Goal: Task Accomplishment & Management: Manage account settings

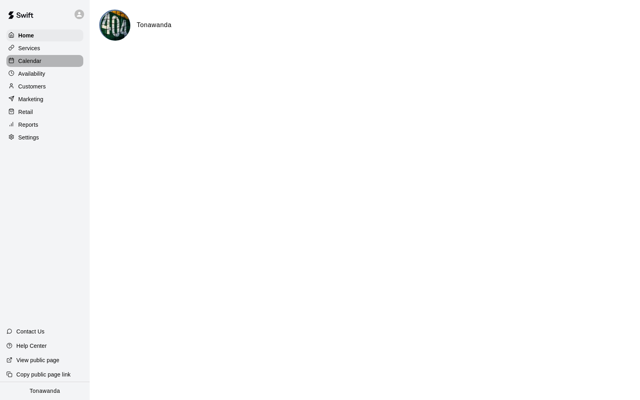
click at [35, 59] on p "Calendar" at bounding box center [29, 61] width 23 height 8
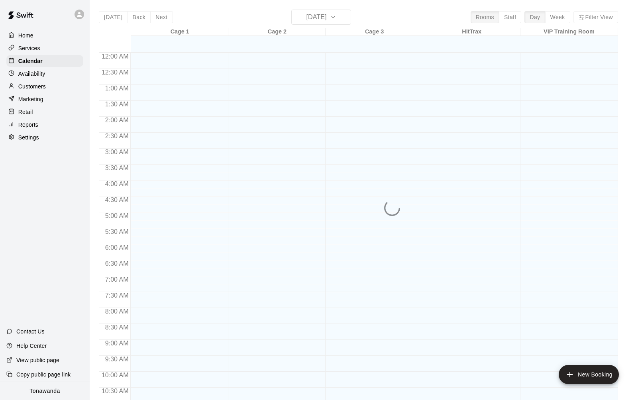
scroll to position [385, 0]
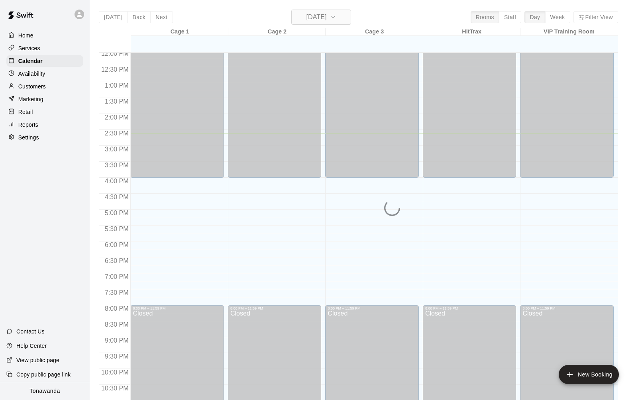
click at [308, 19] on h6 "[DATE]" at bounding box center [316, 17] width 20 height 11
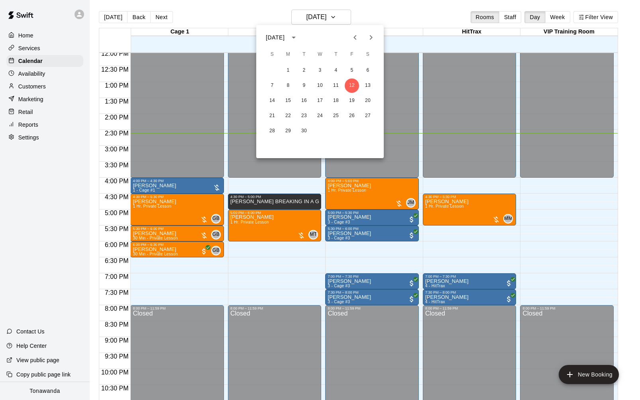
click at [374, 34] on icon "Next month" at bounding box center [371, 38] width 10 height 10
click at [353, 85] on button "7" at bounding box center [352, 85] width 14 height 14
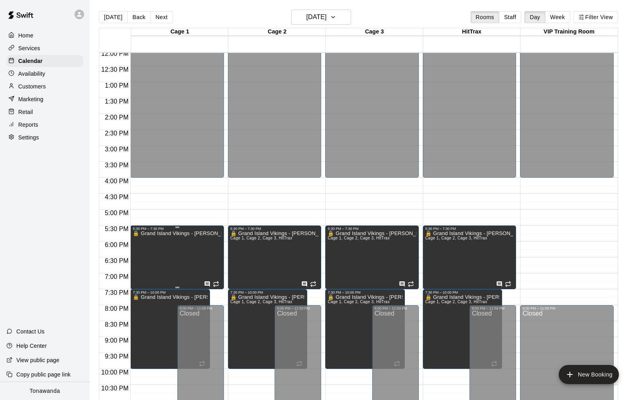
click at [131, 259] on div at bounding box center [320, 200] width 640 height 400
click at [141, 258] on icon "delete" at bounding box center [141, 258] width 6 height 7
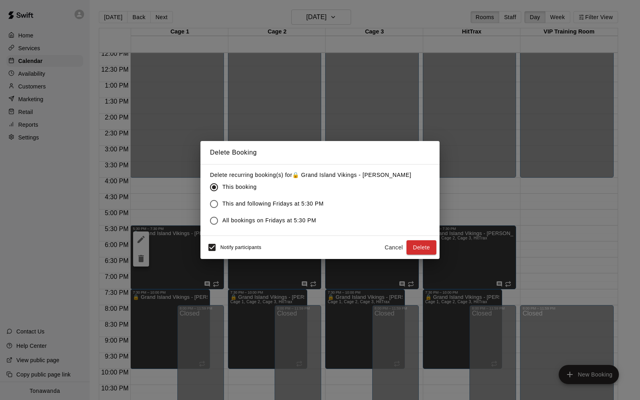
click at [228, 222] on span "All bookings on Fridays at 5:30 PM" at bounding box center [269, 220] width 94 height 8
click at [422, 246] on button "Delete" at bounding box center [421, 247] width 30 height 15
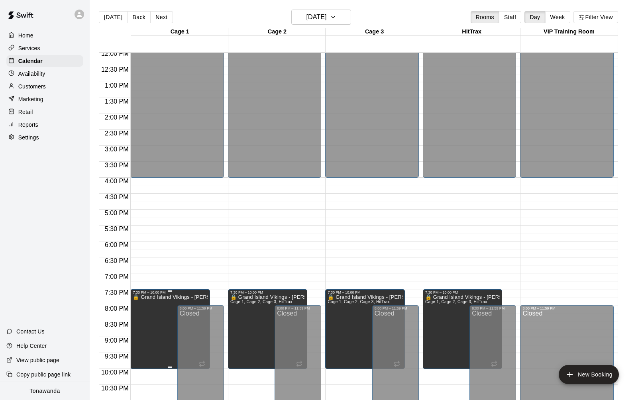
click at [143, 318] on icon "delete" at bounding box center [141, 322] width 10 height 10
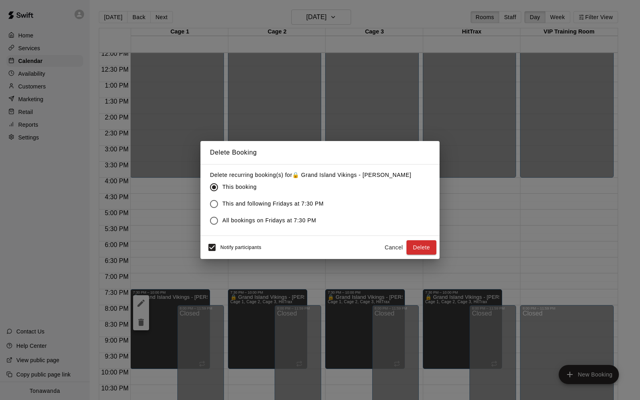
click at [267, 222] on span "All bookings on Fridays at 7:30 PM" at bounding box center [269, 220] width 94 height 8
click at [427, 249] on button "Delete" at bounding box center [421, 247] width 30 height 15
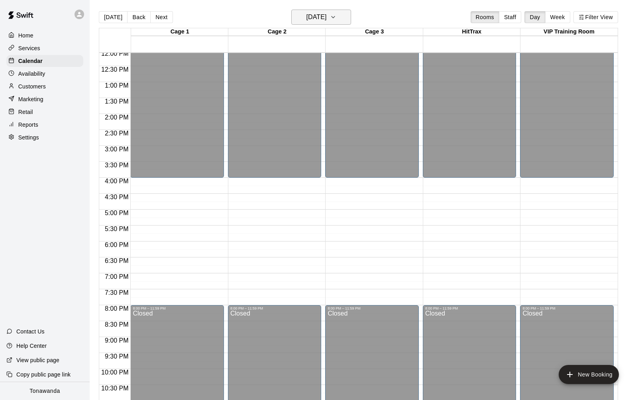
click at [317, 18] on h6 "[DATE]" at bounding box center [316, 17] width 20 height 11
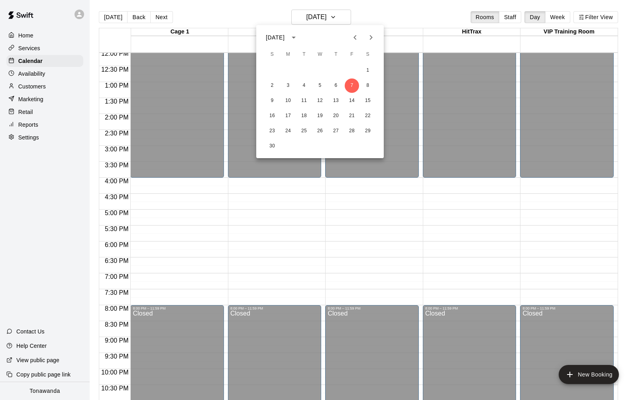
click at [356, 38] on icon "Previous month" at bounding box center [355, 38] width 10 height 10
click at [352, 113] on button "24" at bounding box center [352, 116] width 14 height 14
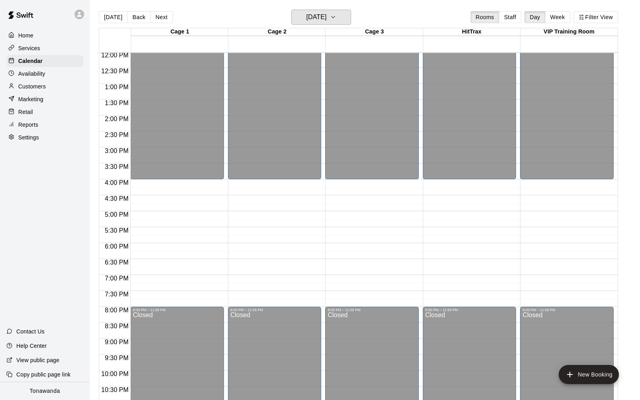
scroll to position [384, 0]
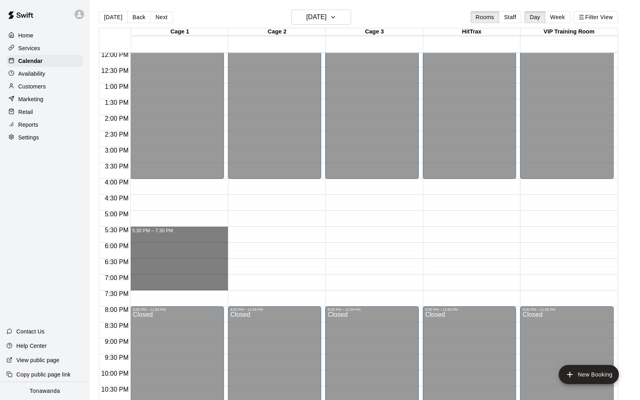
drag, startPoint x: 135, startPoint y: 229, endPoint x: 136, endPoint y: 284, distance: 55.0
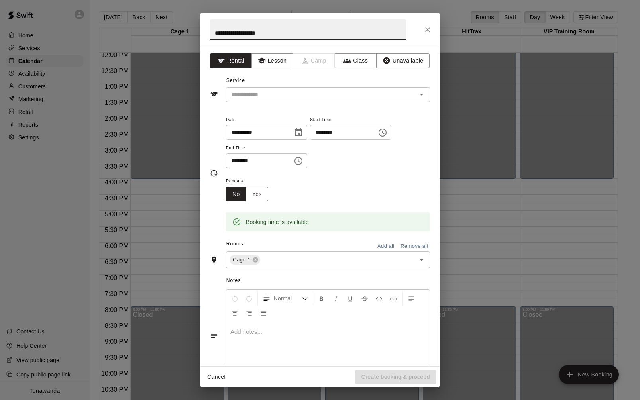
drag, startPoint x: 223, startPoint y: 33, endPoint x: 210, endPoint y: 34, distance: 12.8
click at [210, 34] on input "**********" at bounding box center [308, 29] width 196 height 21
click at [271, 36] on input "**********" at bounding box center [308, 29] width 196 height 21
type input "**********"
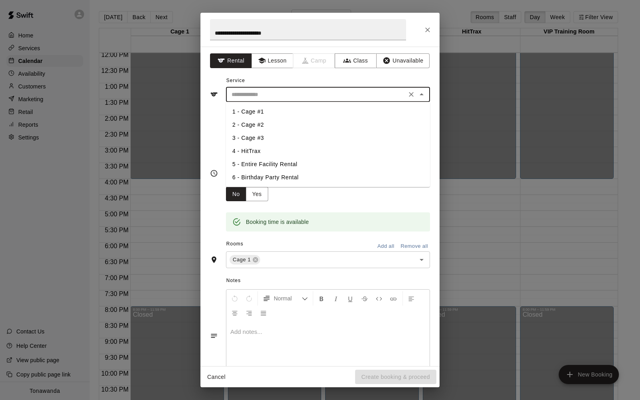
click at [260, 94] on input "text" at bounding box center [316, 95] width 176 height 10
click at [262, 161] on li "5 - Entire Facility Rental" at bounding box center [328, 164] width 204 height 13
type input "**********"
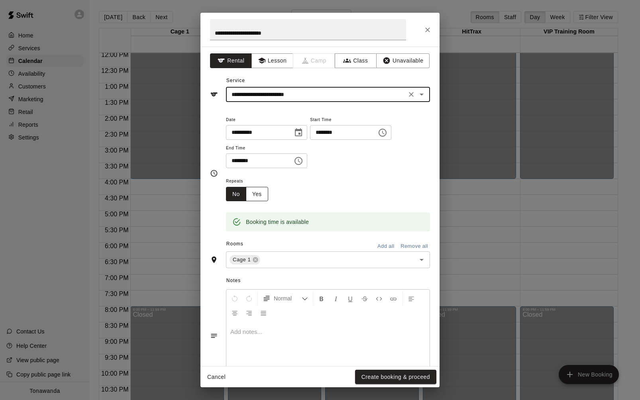
click at [255, 193] on button "Yes" at bounding box center [257, 194] width 22 height 15
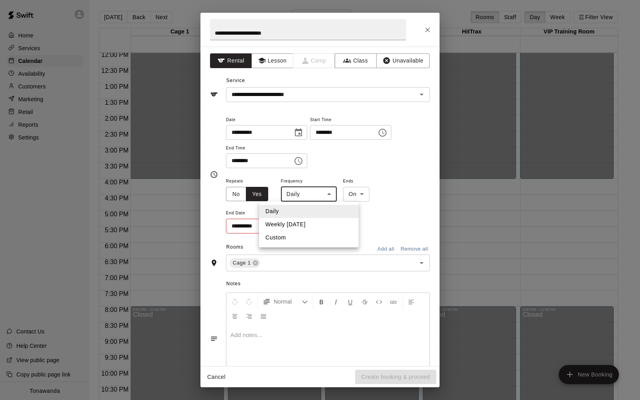
click at [298, 200] on body "Home Services Calendar Availability Customers Marketing Retail Reports Settings…" at bounding box center [320, 206] width 640 height 413
drag, startPoint x: 432, startPoint y: 227, endPoint x: 406, endPoint y: 241, distance: 29.4
click at [431, 227] on div at bounding box center [320, 200] width 640 height 400
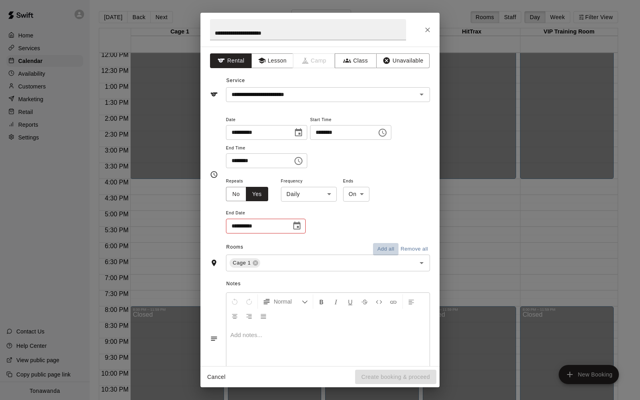
click at [384, 246] on button "Add all" at bounding box center [385, 249] width 25 height 12
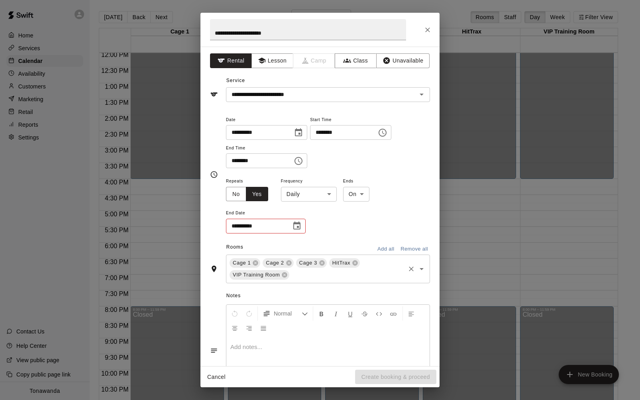
drag, startPoint x: 284, startPoint y: 276, endPoint x: 290, endPoint y: 258, distance: 19.0
click at [284, 276] on icon at bounding box center [284, 274] width 5 height 5
click at [294, 226] on icon "Choose date" at bounding box center [297, 226] width 10 height 10
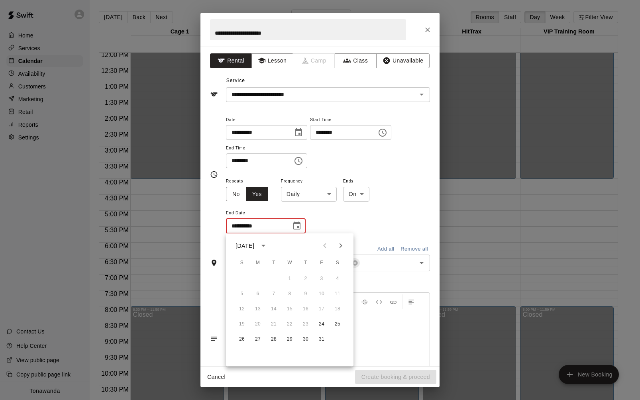
click at [310, 194] on body "Home Services Calendar Availability Customers Marketing Retail Reports Settings…" at bounding box center [320, 206] width 640 height 413
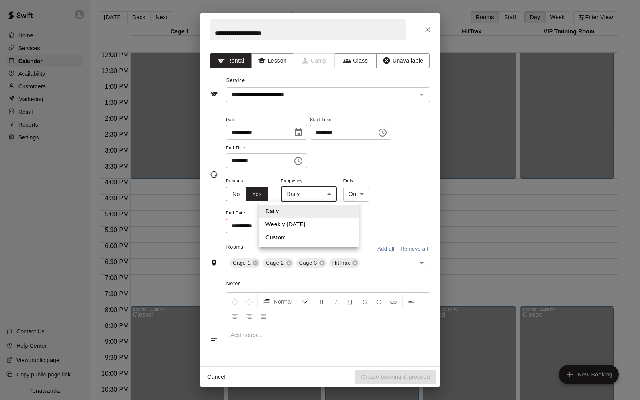
click at [291, 237] on li "Custom" at bounding box center [309, 237] width 100 height 13
type input "******"
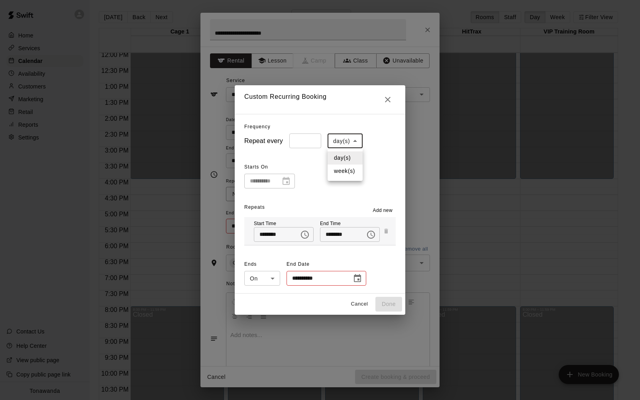
click at [343, 140] on body "Home Services Calendar Availability Customers Marketing Retail Reports Settings…" at bounding box center [320, 206] width 640 height 413
click at [305, 138] on div at bounding box center [320, 200] width 640 height 400
click at [304, 142] on input "*" at bounding box center [305, 140] width 32 height 15
click at [314, 140] on input "*" at bounding box center [305, 140] width 32 height 15
click at [348, 142] on body "Home Services Calendar Availability Customers Marketing Retail Reports Settings…" at bounding box center [320, 206] width 640 height 413
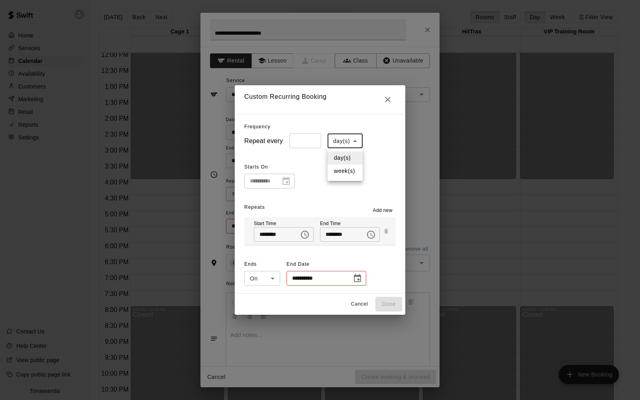
click at [311, 143] on div at bounding box center [320, 200] width 640 height 400
type input "*"
click at [314, 143] on input "*" at bounding box center [305, 140] width 32 height 15
click at [331, 143] on body "Home Services Calendar Availability Customers Marketing Retail Reports Settings…" at bounding box center [320, 206] width 640 height 413
click at [336, 172] on li "week(s)" at bounding box center [344, 170] width 35 height 13
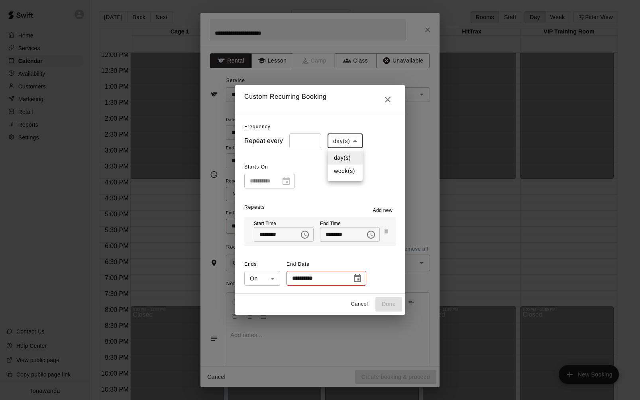
type input "******"
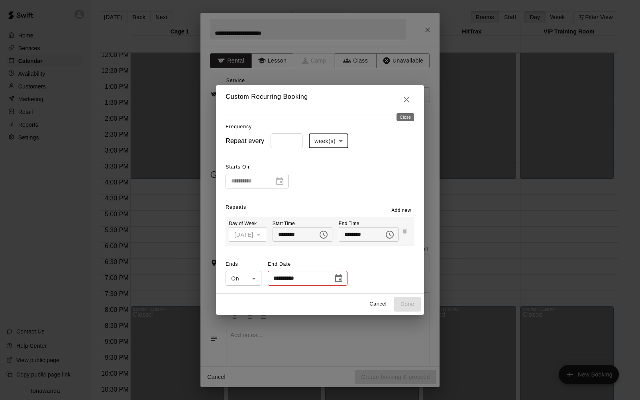
click at [403, 100] on icon "Close" at bounding box center [406, 100] width 10 height 10
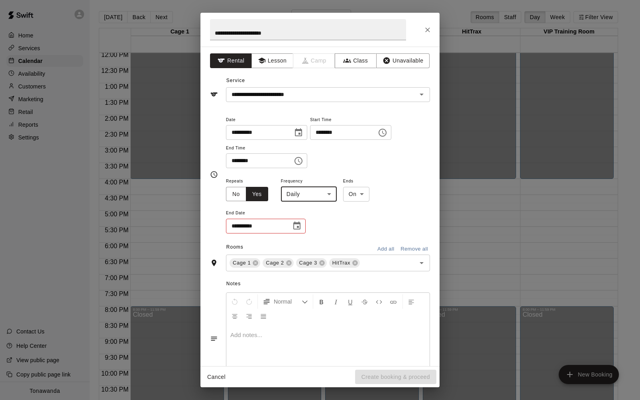
click at [300, 195] on body "Home Services Calendar Availability Customers Marketing Retail Reports Settings…" at bounding box center [320, 206] width 640 height 413
click at [294, 222] on li "Weekly [DATE]" at bounding box center [309, 224] width 100 height 13
type input "******"
click at [296, 223] on icon "Choose date" at bounding box center [296, 225] width 7 height 8
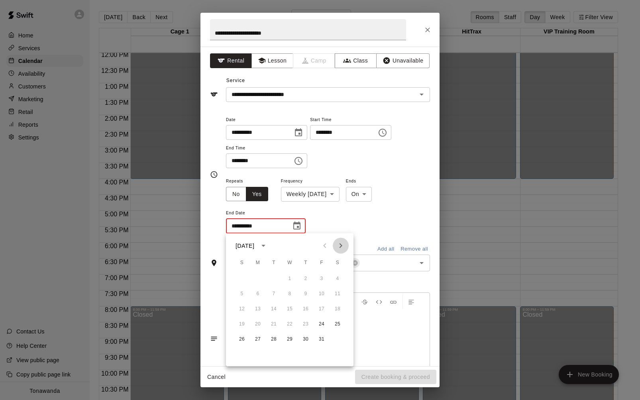
click at [345, 246] on icon "Next month" at bounding box center [341, 246] width 10 height 10
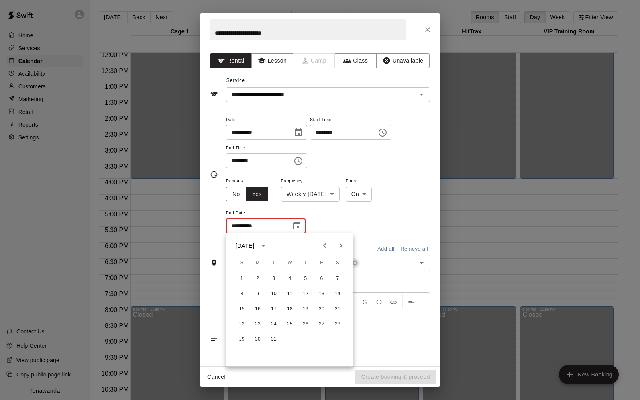
click at [345, 246] on icon "Next month" at bounding box center [341, 246] width 10 height 10
click at [319, 323] on button "24" at bounding box center [321, 324] width 14 height 14
type input "**********"
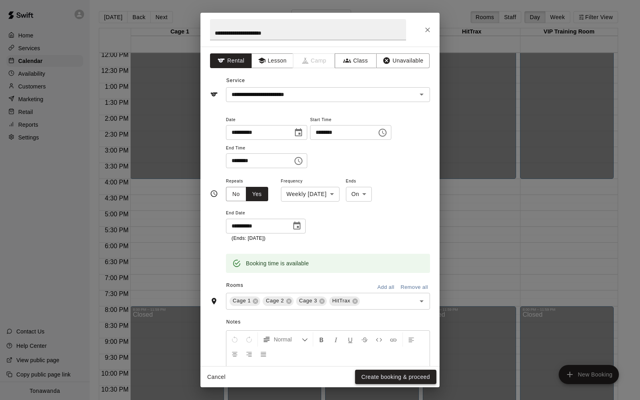
click at [384, 373] on button "Create booking & proceed" at bounding box center [395, 377] width 81 height 15
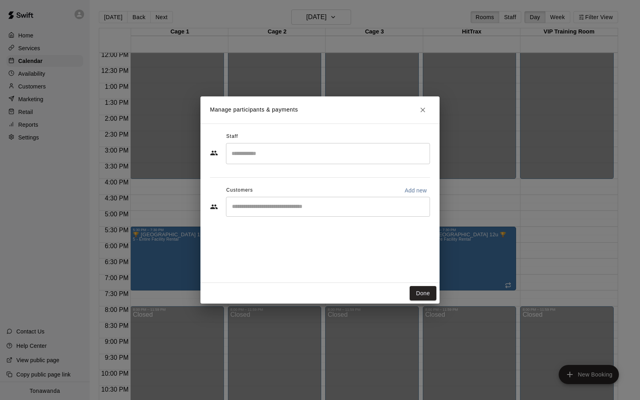
click at [256, 211] on div "​" at bounding box center [328, 207] width 204 height 20
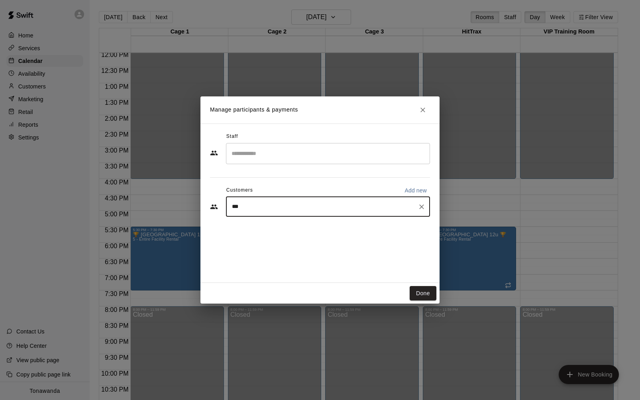
type input "****"
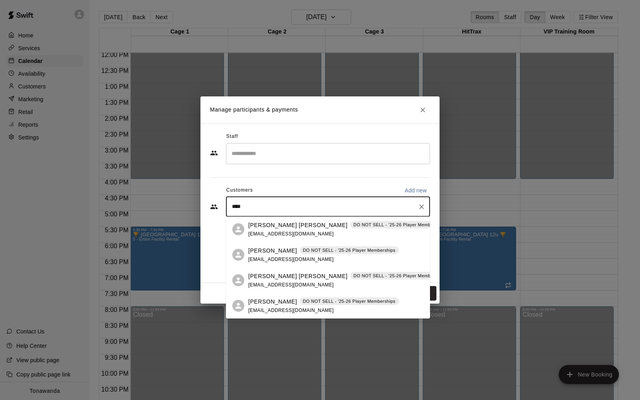
click at [262, 251] on p "[PERSON_NAME]" at bounding box center [272, 250] width 49 height 8
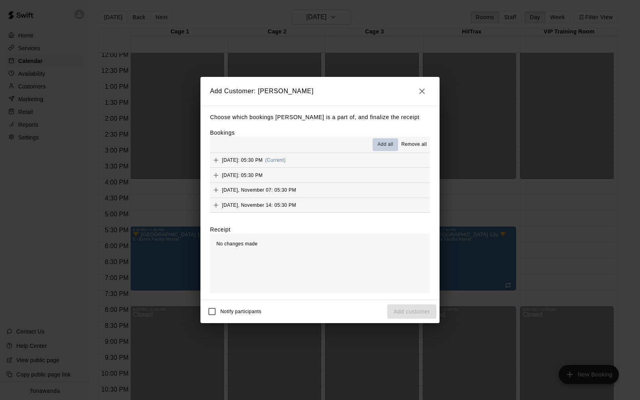
click at [385, 143] on span "Add all" at bounding box center [385, 145] width 16 height 8
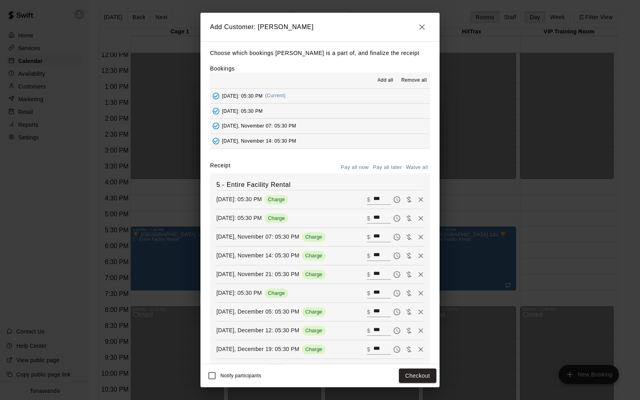
click at [409, 166] on button "Waive all" at bounding box center [416, 167] width 26 height 12
type input "*"
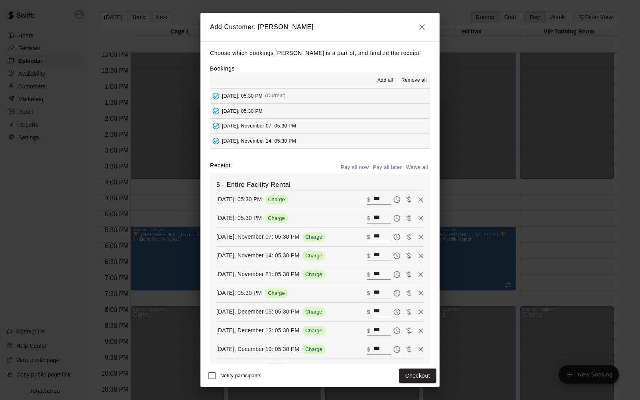
type input "*"
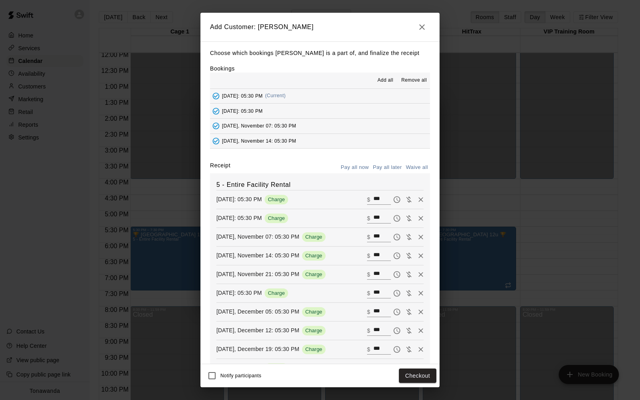
type input "*"
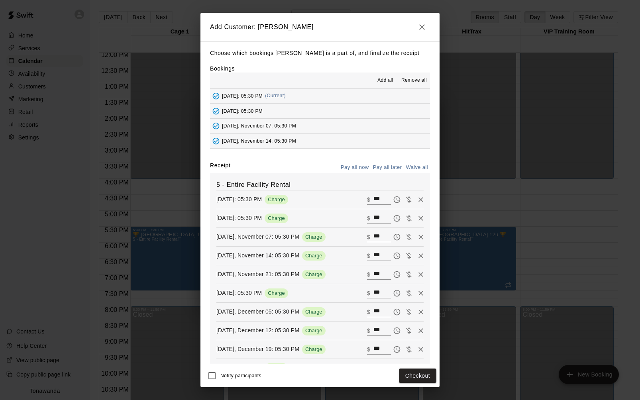
type input "*"
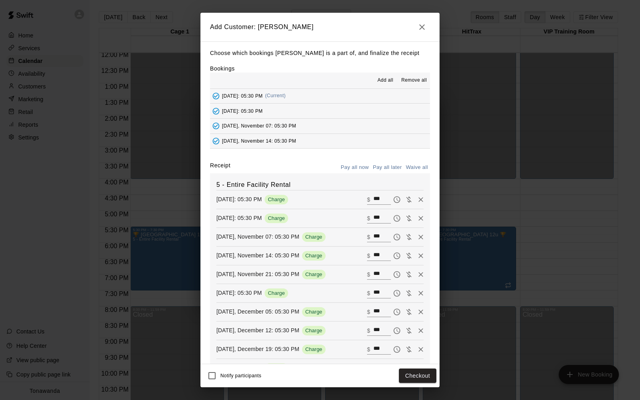
type input "*"
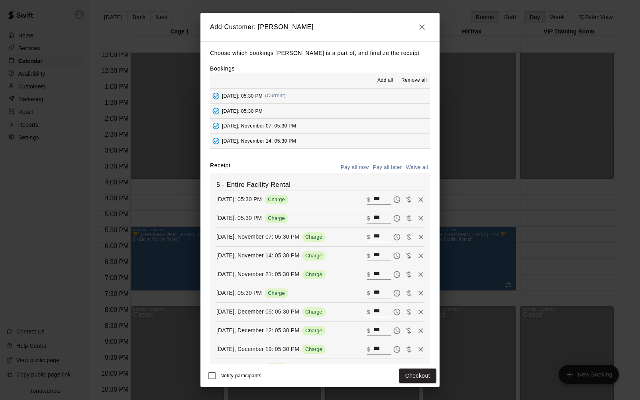
type input "*"
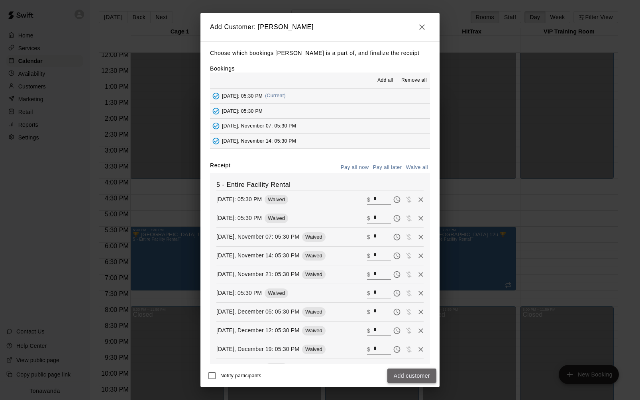
click at [405, 377] on button "Add customer" at bounding box center [411, 375] width 49 height 15
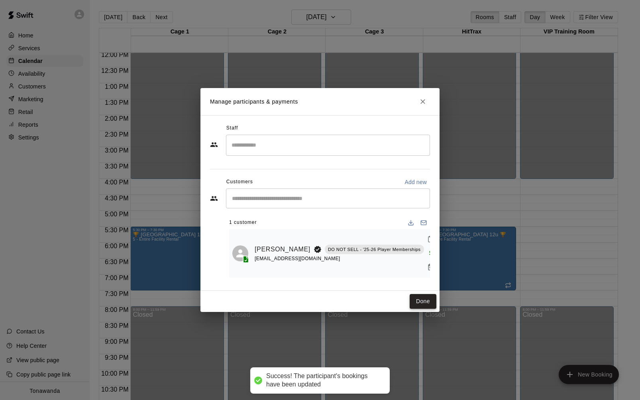
click at [422, 300] on button "Done" at bounding box center [422, 301] width 27 height 15
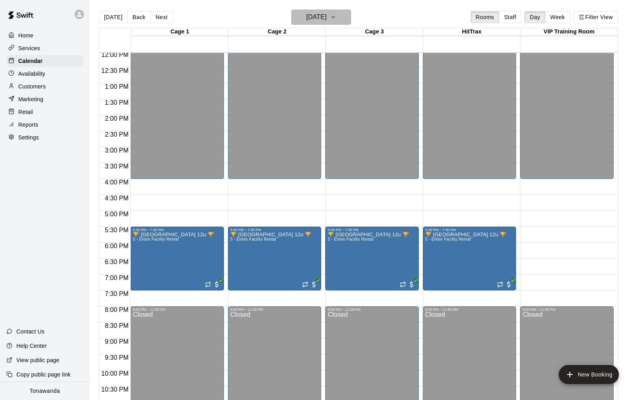
click at [326, 17] on h6 "[DATE]" at bounding box center [316, 17] width 20 height 11
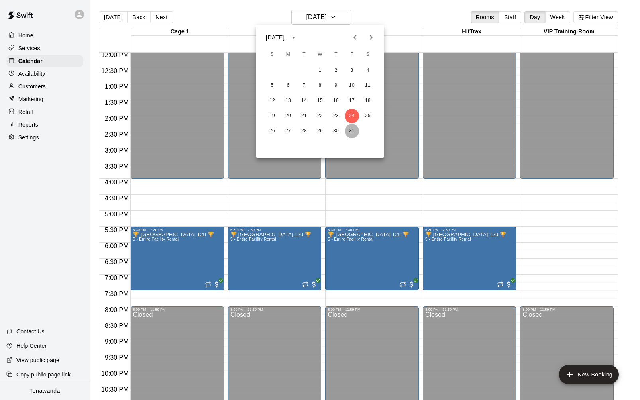
click at [347, 130] on button "31" at bounding box center [352, 131] width 14 height 14
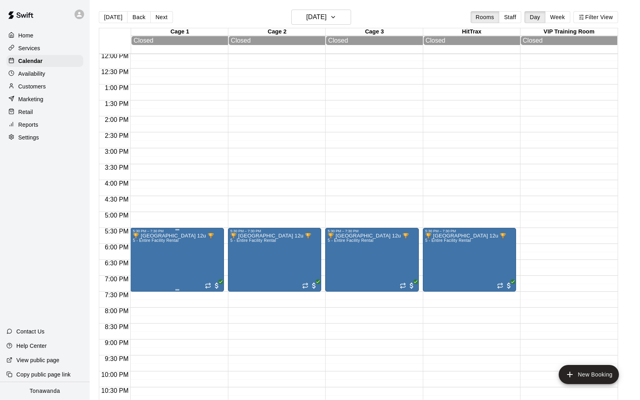
click at [142, 278] on icon "delete" at bounding box center [141, 279] width 6 height 7
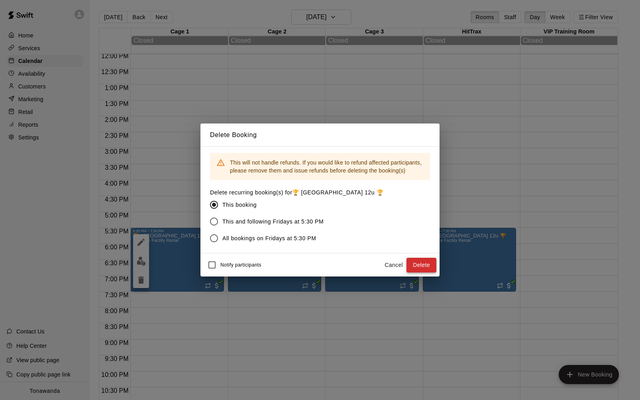
click at [422, 262] on button "Delete" at bounding box center [421, 265] width 30 height 15
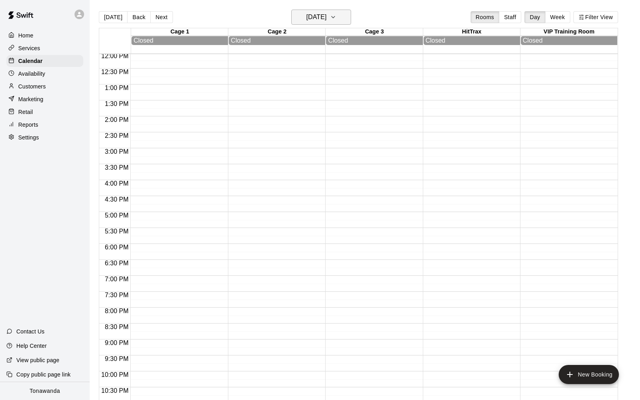
click at [306, 16] on h6 "[DATE]" at bounding box center [316, 17] width 20 height 11
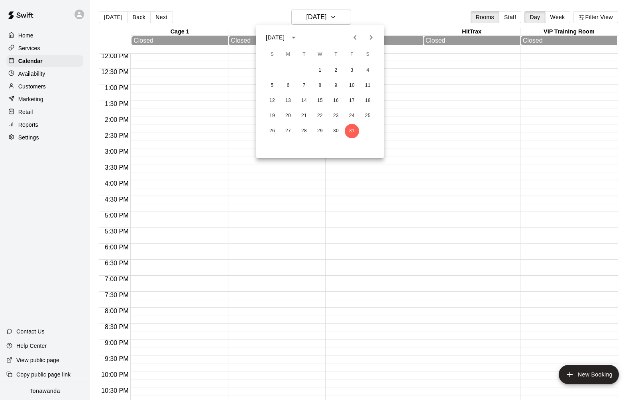
click at [370, 42] on button "Next month" at bounding box center [371, 37] width 16 height 16
click at [352, 84] on button "7" at bounding box center [352, 85] width 14 height 14
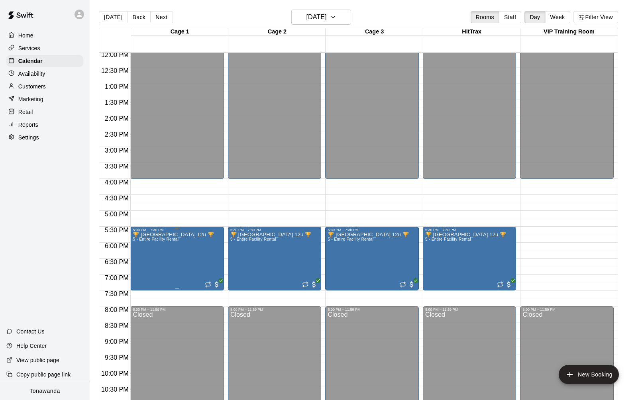
click at [179, 232] on div "5:30 PM – 7:30 PM" at bounding box center [177, 230] width 89 height 4
click at [133, 270] on button "delete" at bounding box center [141, 274] width 16 height 16
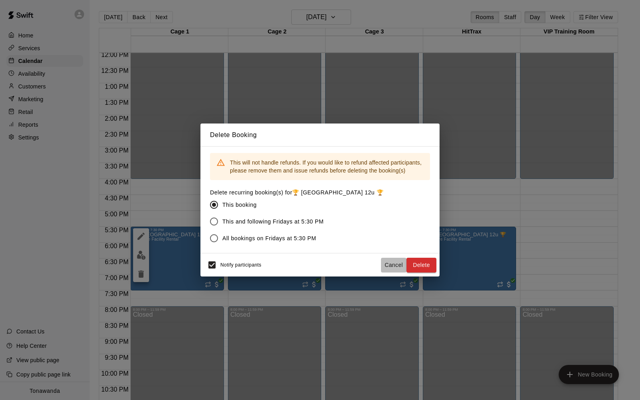
click at [400, 263] on button "Cancel" at bounding box center [393, 265] width 25 height 15
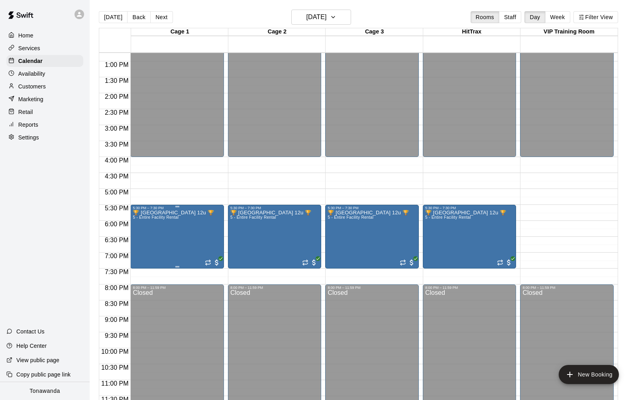
scroll to position [406, 0]
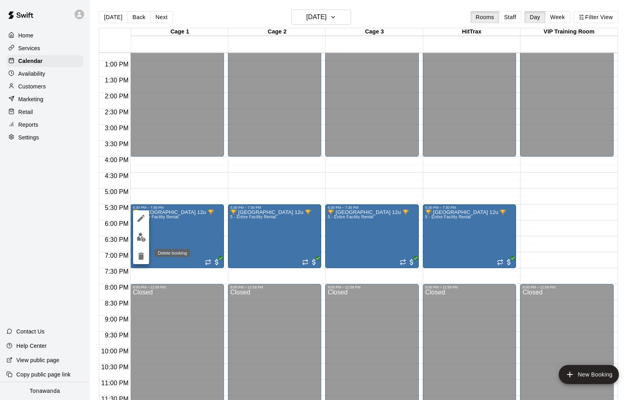
click at [143, 253] on icon "delete" at bounding box center [141, 256] width 6 height 7
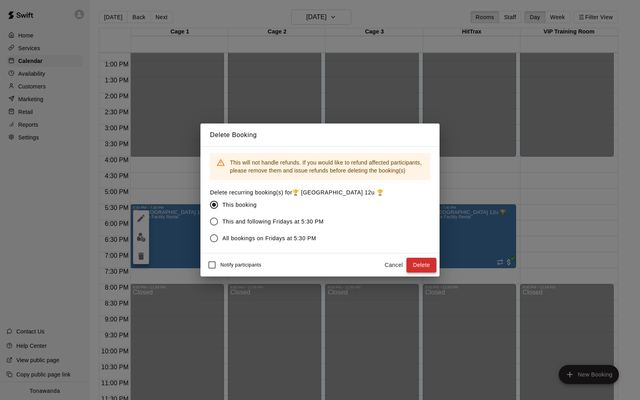
click at [423, 268] on button "Delete" at bounding box center [421, 265] width 30 height 15
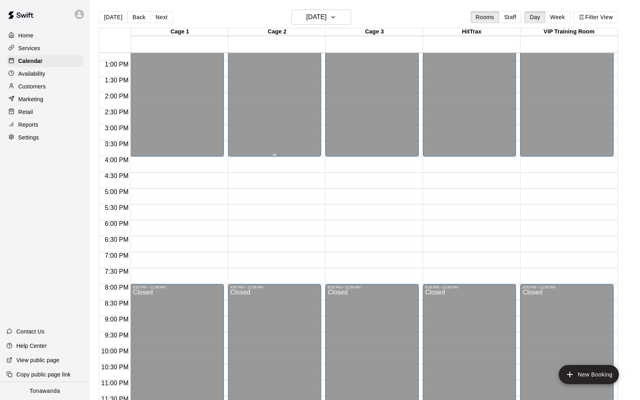
scroll to position [407, 0]
click at [326, 14] on h6 "[DATE]" at bounding box center [316, 17] width 20 height 11
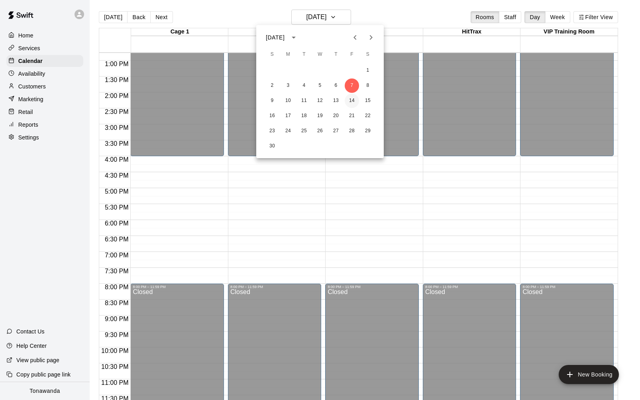
click at [350, 100] on button "14" at bounding box center [352, 101] width 14 height 14
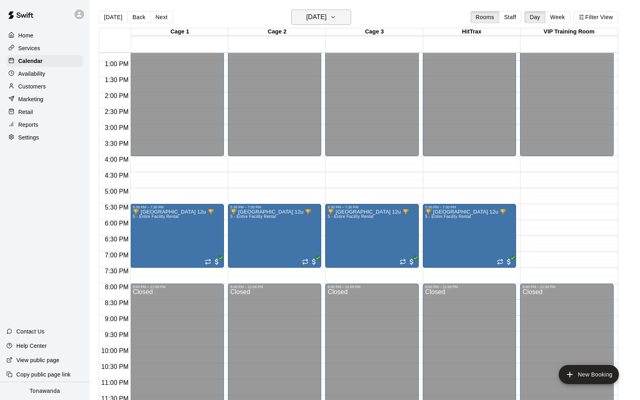
click at [318, 23] on button "[DATE]" at bounding box center [321, 17] width 60 height 15
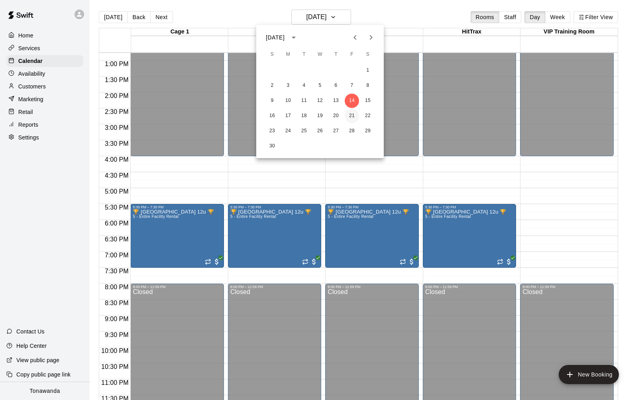
click at [349, 114] on button "21" at bounding box center [352, 116] width 14 height 14
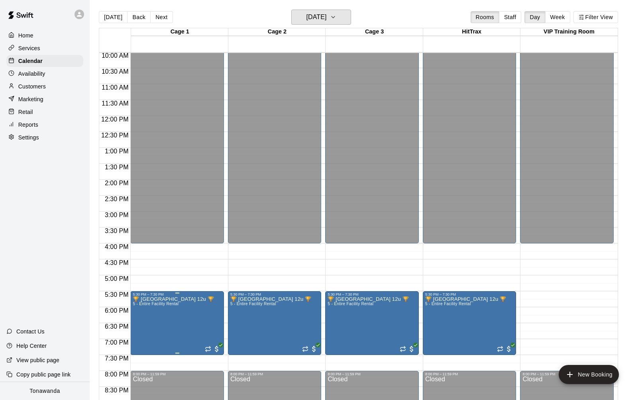
scroll to position [335, 0]
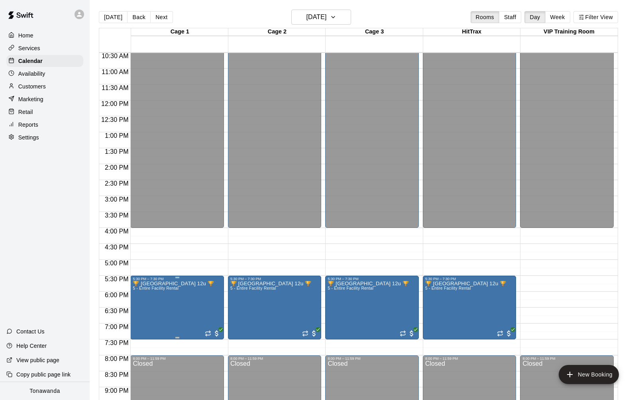
click at [145, 329] on icon "delete" at bounding box center [141, 328] width 10 height 10
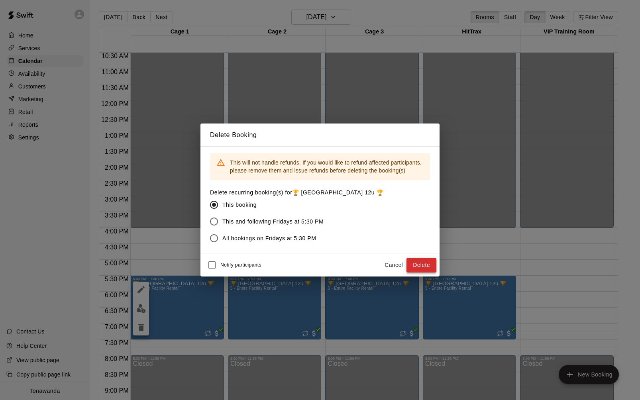
click at [420, 264] on button "Delete" at bounding box center [421, 265] width 30 height 15
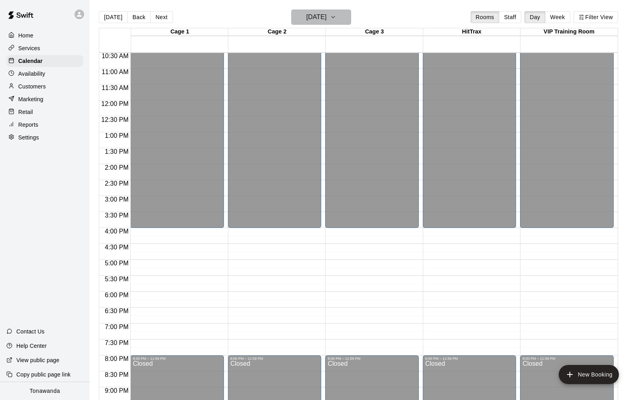
click at [316, 20] on h6 "[DATE]" at bounding box center [316, 17] width 20 height 11
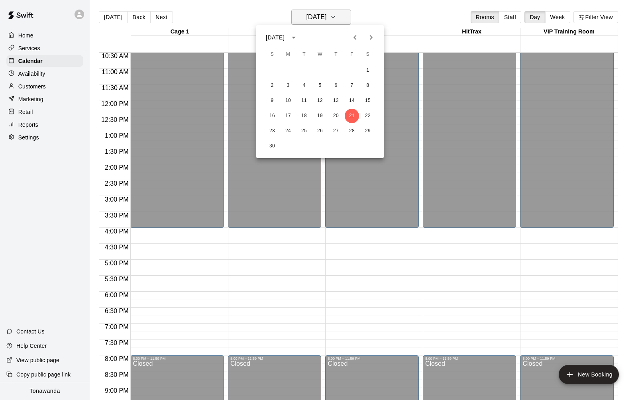
click at [316, 20] on div at bounding box center [320, 200] width 640 height 400
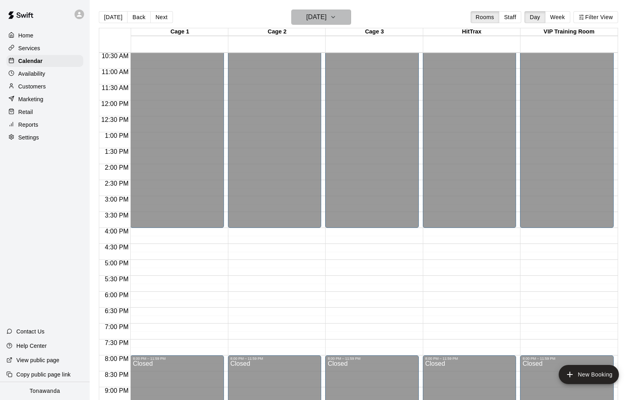
click at [316, 20] on h6 "[DATE]" at bounding box center [316, 17] width 20 height 11
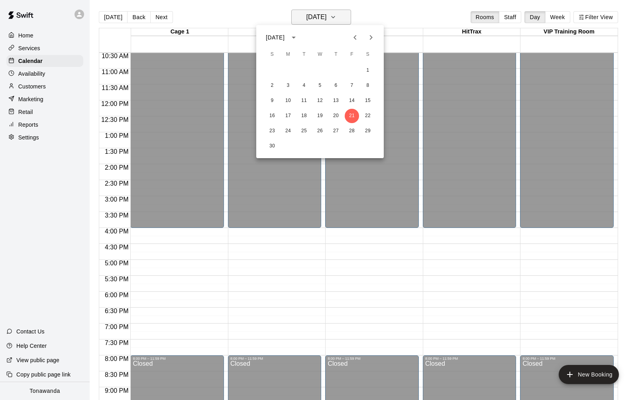
click at [316, 20] on div at bounding box center [320, 200] width 640 height 400
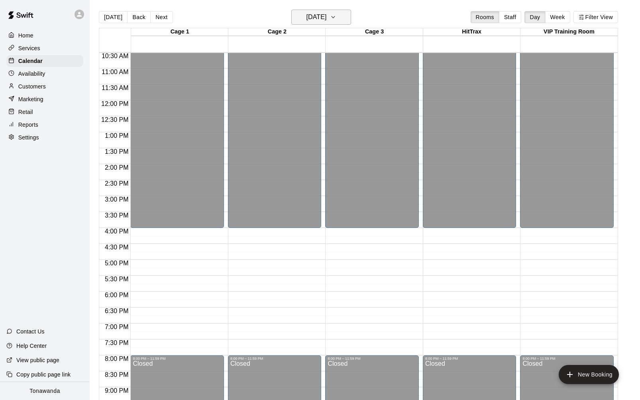
click at [316, 20] on h6 "[DATE]" at bounding box center [316, 17] width 20 height 11
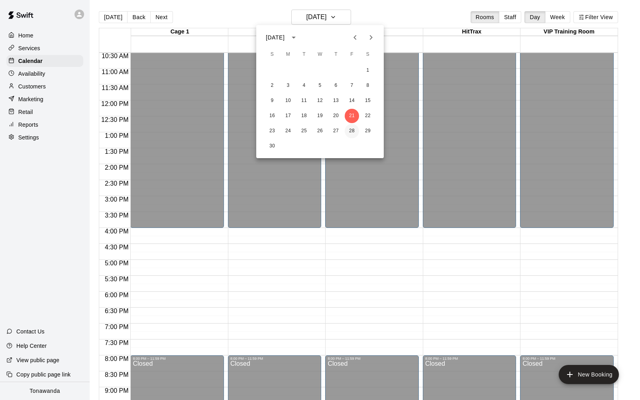
click at [351, 132] on button "28" at bounding box center [352, 131] width 14 height 14
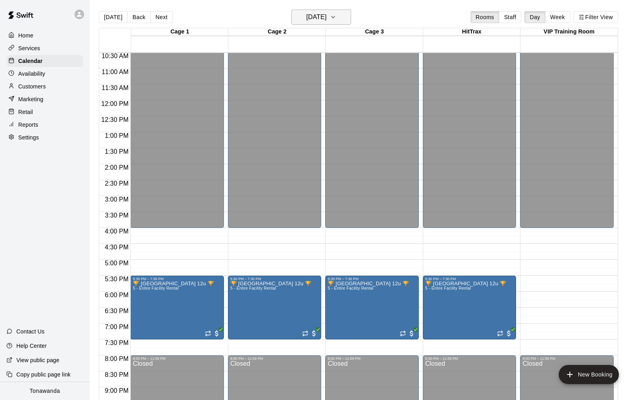
click at [311, 17] on h6 "[DATE]" at bounding box center [316, 17] width 20 height 11
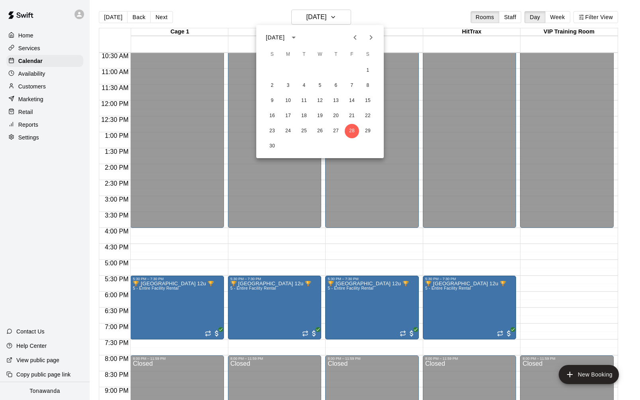
click at [372, 37] on icon "Next month" at bounding box center [371, 38] width 10 height 10
click at [351, 71] on button "5" at bounding box center [352, 70] width 14 height 14
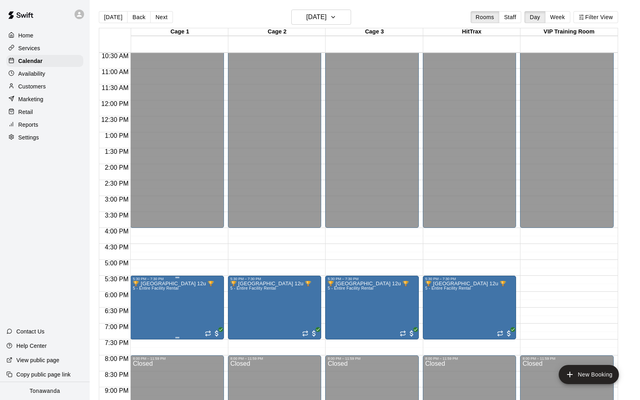
click at [143, 330] on icon "delete" at bounding box center [141, 327] width 6 height 7
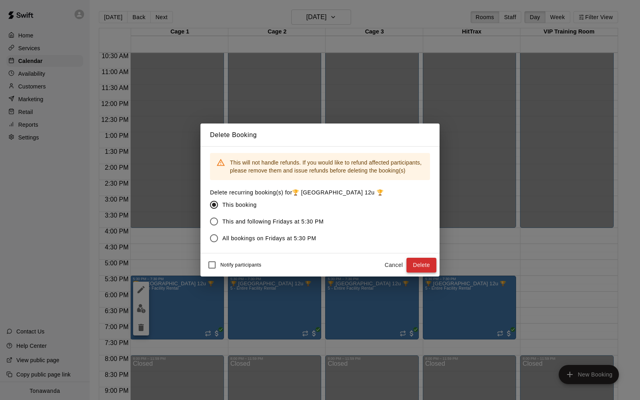
click at [423, 267] on button "Delete" at bounding box center [421, 265] width 30 height 15
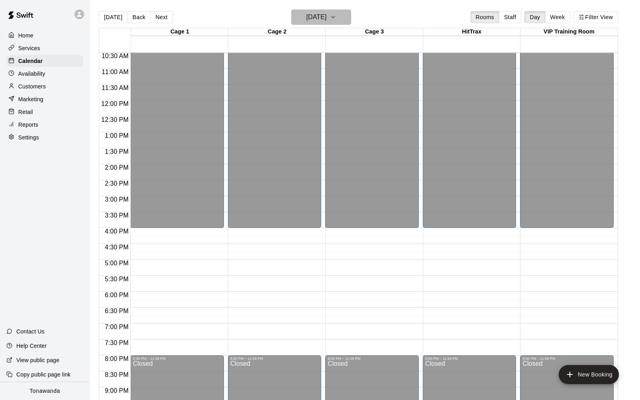
click at [306, 14] on h6 "[DATE]" at bounding box center [316, 17] width 20 height 11
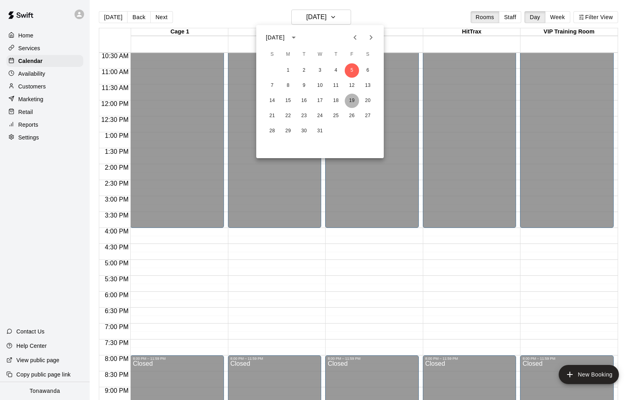
click at [351, 98] on button "19" at bounding box center [352, 101] width 14 height 14
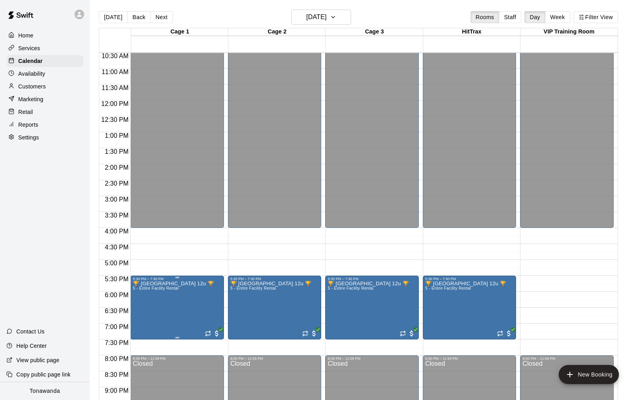
click at [178, 280] on div "5:30 PM – 7:30 PM" at bounding box center [177, 279] width 89 height 4
click at [143, 319] on icon "delete" at bounding box center [141, 323] width 10 height 10
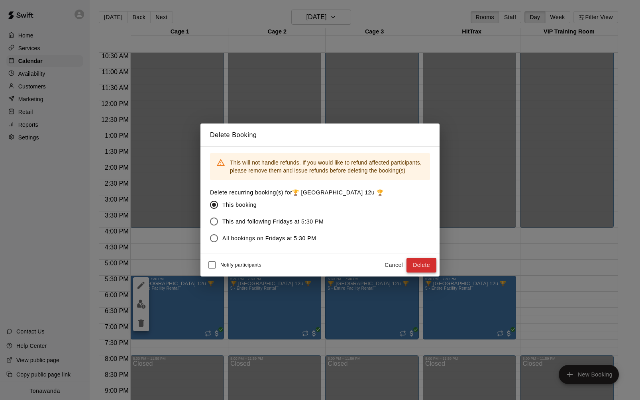
click at [423, 265] on button "Delete" at bounding box center [421, 265] width 30 height 15
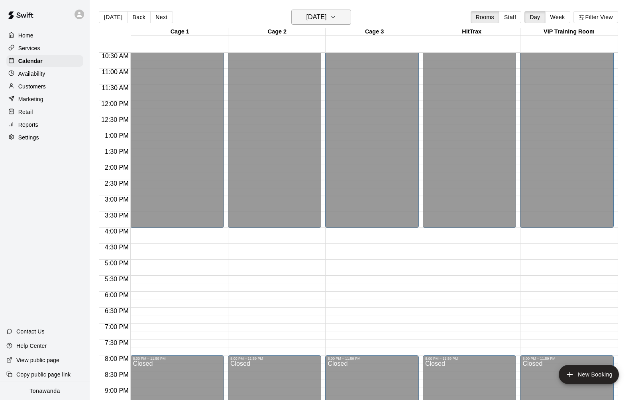
click at [306, 20] on h6 "[DATE]" at bounding box center [316, 17] width 20 height 11
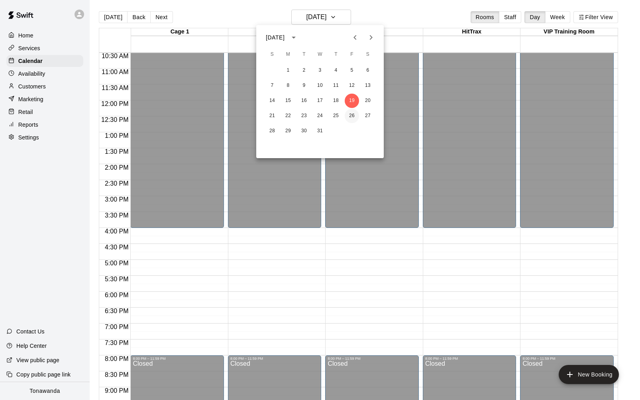
click at [353, 118] on button "26" at bounding box center [352, 116] width 14 height 14
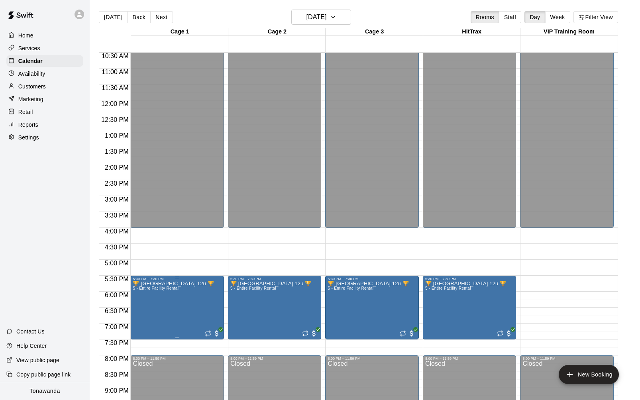
click at [140, 327] on icon "delete" at bounding box center [141, 327] width 6 height 7
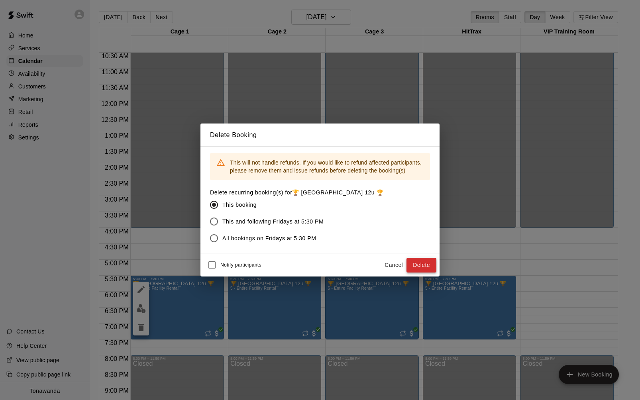
click at [417, 264] on button "Delete" at bounding box center [421, 265] width 30 height 15
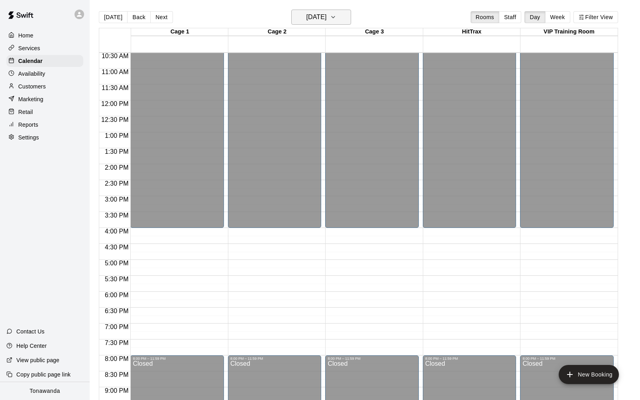
click at [319, 13] on h6 "[DATE]" at bounding box center [316, 17] width 20 height 11
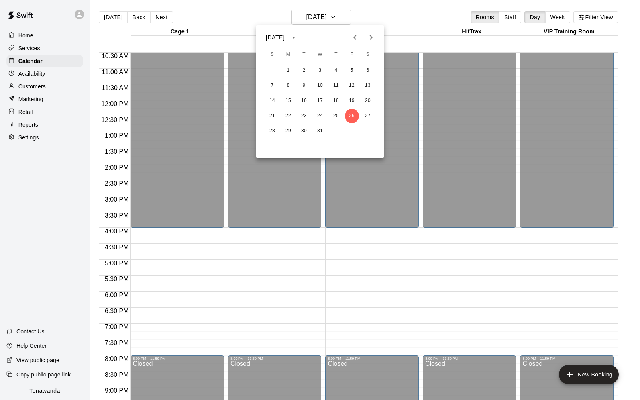
click at [372, 34] on icon "Next month" at bounding box center [371, 38] width 10 height 10
click at [353, 70] on button "2" at bounding box center [352, 70] width 14 height 14
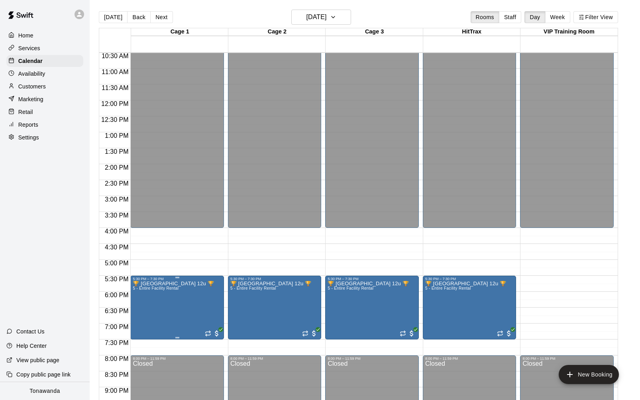
click at [142, 328] on icon "delete" at bounding box center [141, 327] width 6 height 7
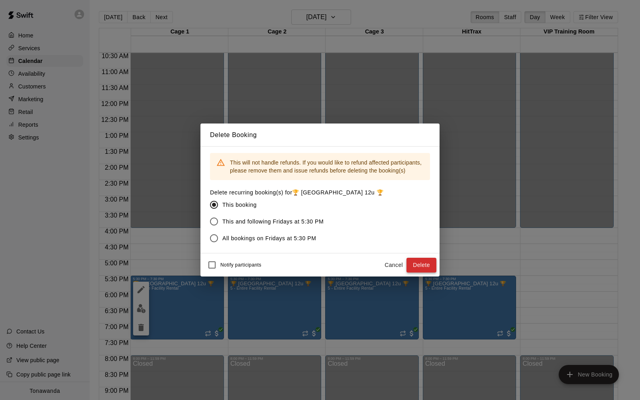
click at [419, 265] on button "Delete" at bounding box center [421, 265] width 30 height 15
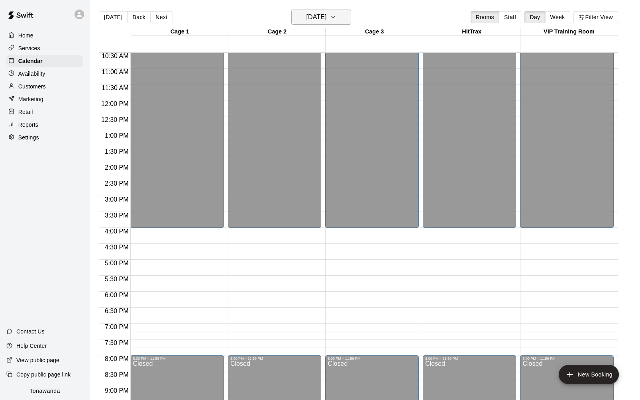
click at [335, 19] on button "[DATE]" at bounding box center [321, 17] width 60 height 15
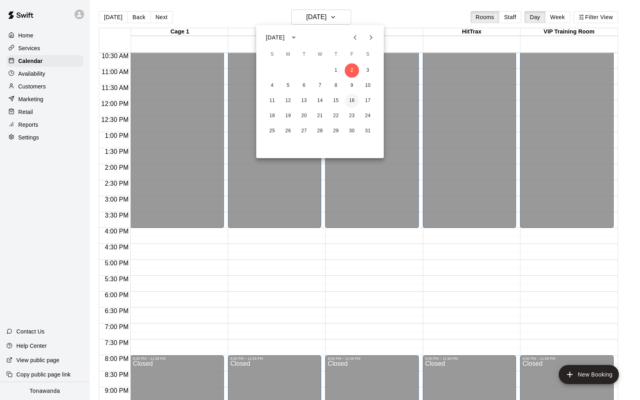
click at [352, 98] on button "16" at bounding box center [352, 101] width 14 height 14
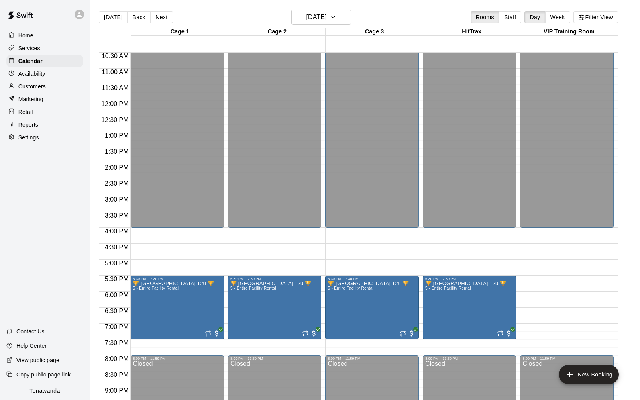
click at [141, 330] on icon "delete" at bounding box center [141, 327] width 6 height 7
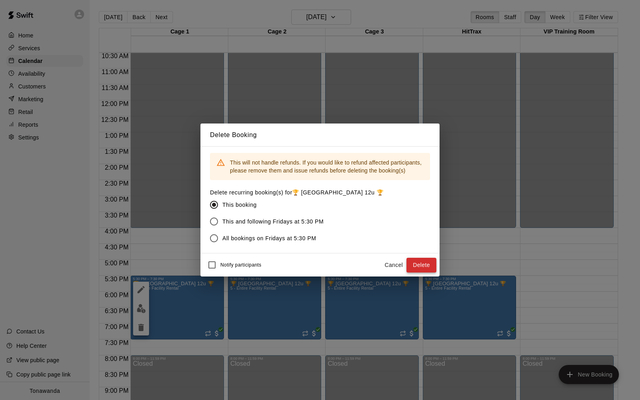
click at [413, 261] on button "Delete" at bounding box center [421, 265] width 30 height 15
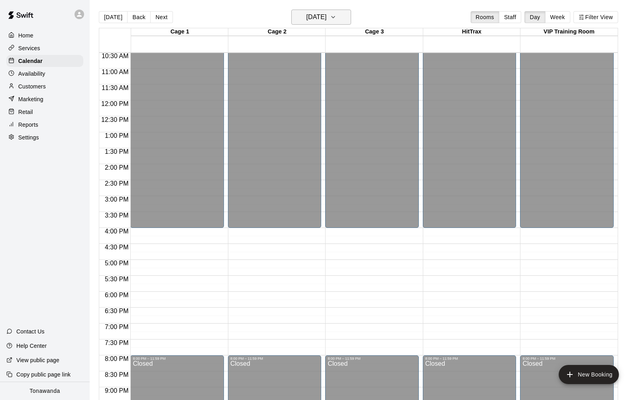
click at [326, 16] on h6 "[DATE]" at bounding box center [316, 17] width 20 height 11
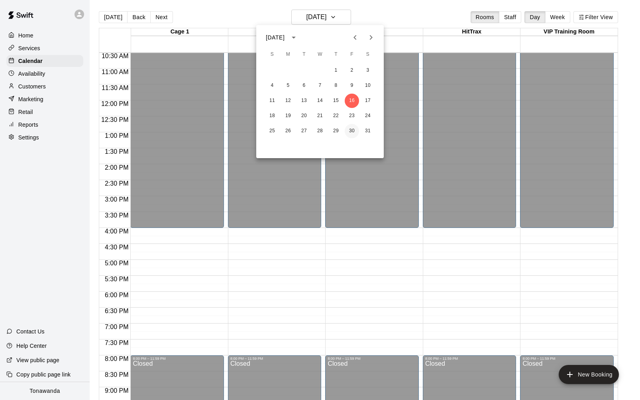
click at [351, 130] on button "30" at bounding box center [352, 131] width 14 height 14
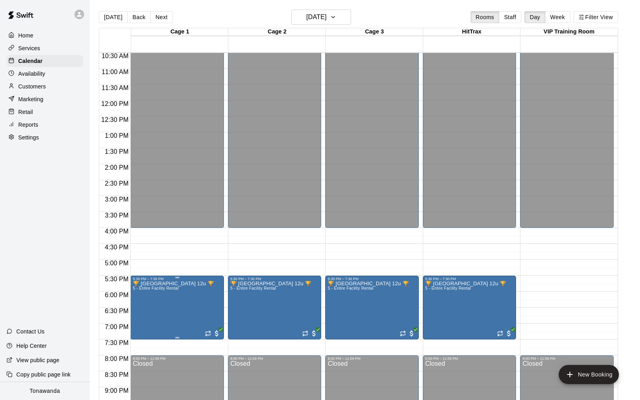
click at [142, 330] on icon "delete" at bounding box center [141, 327] width 6 height 7
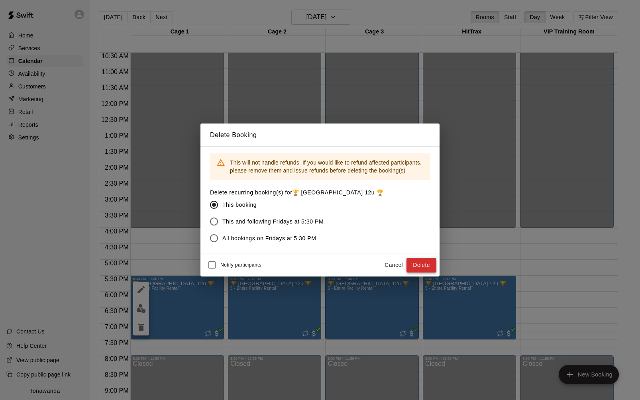
click at [420, 262] on button "Delete" at bounding box center [421, 265] width 30 height 15
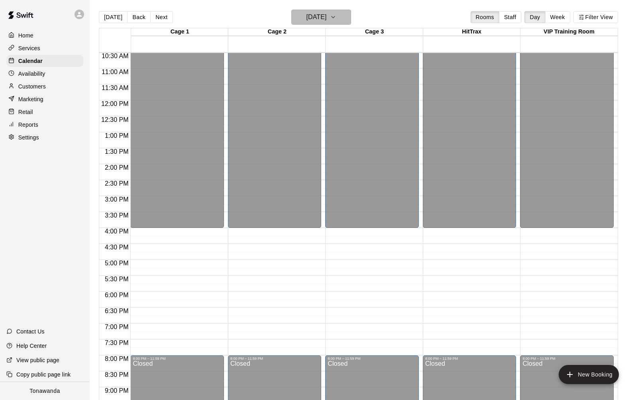
click at [317, 18] on h6 "[DATE]" at bounding box center [316, 17] width 20 height 11
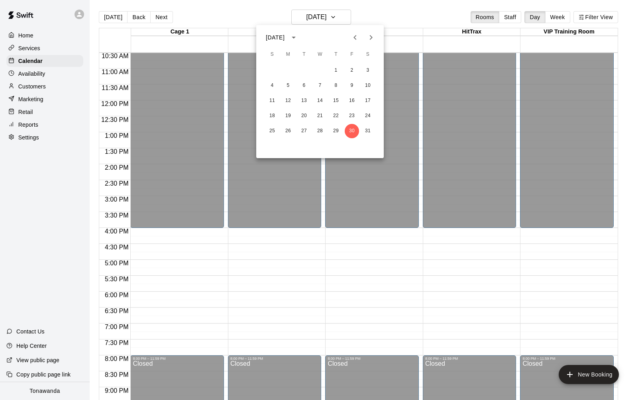
drag, startPoint x: 371, startPoint y: 33, endPoint x: 372, endPoint y: 43, distance: 10.4
click at [371, 33] on icon "Next month" at bounding box center [371, 38] width 10 height 10
click at [350, 84] on button "13" at bounding box center [352, 85] width 14 height 14
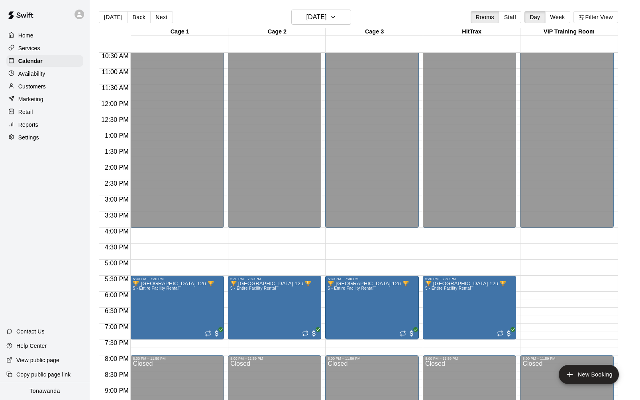
click at [143, 326] on icon "delete" at bounding box center [141, 328] width 10 height 10
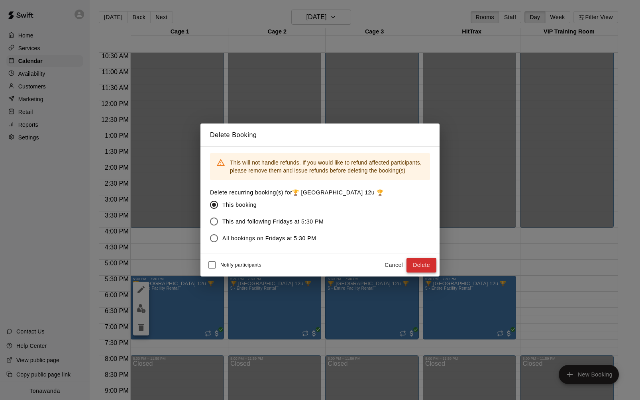
click at [424, 268] on button "Delete" at bounding box center [421, 265] width 30 height 15
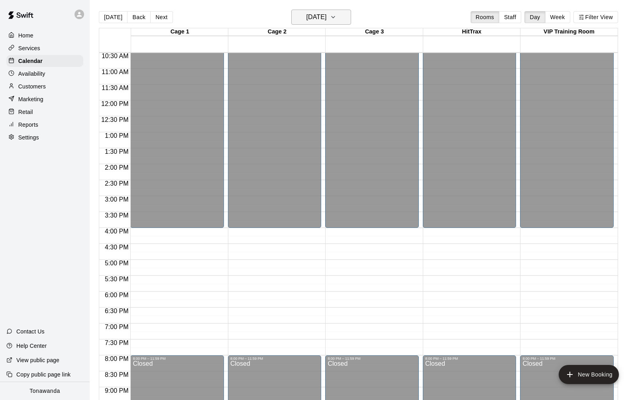
click at [319, 12] on h6 "[DATE]" at bounding box center [316, 17] width 20 height 11
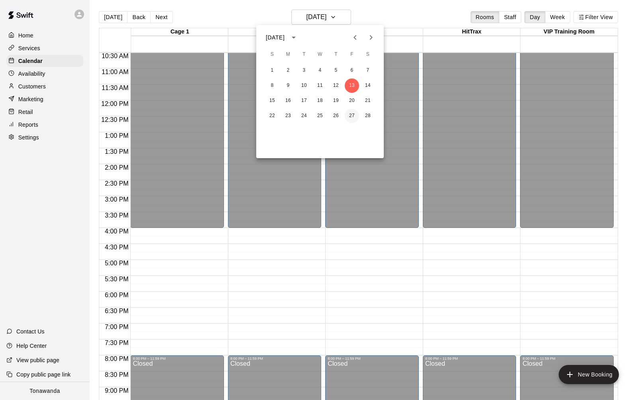
click at [352, 117] on button "27" at bounding box center [352, 116] width 14 height 14
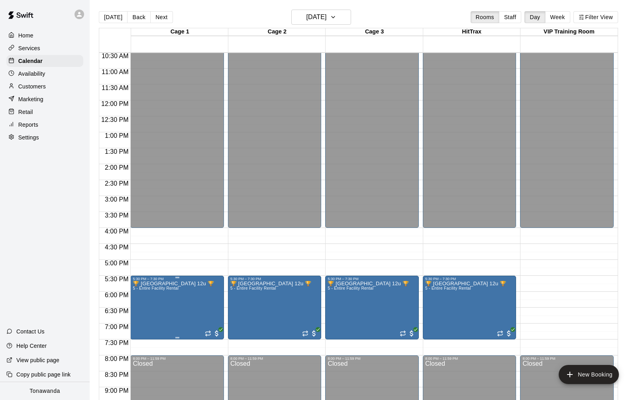
click at [139, 331] on icon "delete" at bounding box center [141, 328] width 10 height 10
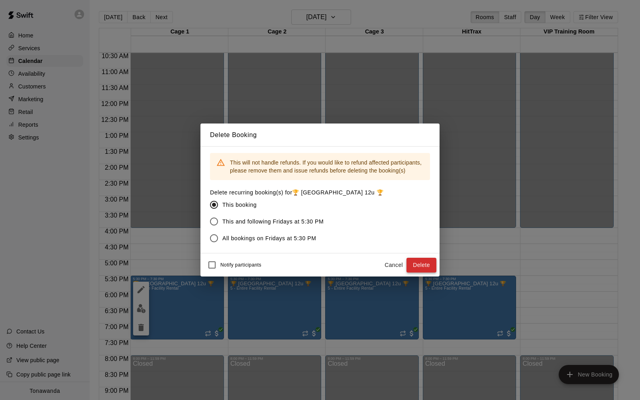
click at [412, 262] on button "Delete" at bounding box center [421, 265] width 30 height 15
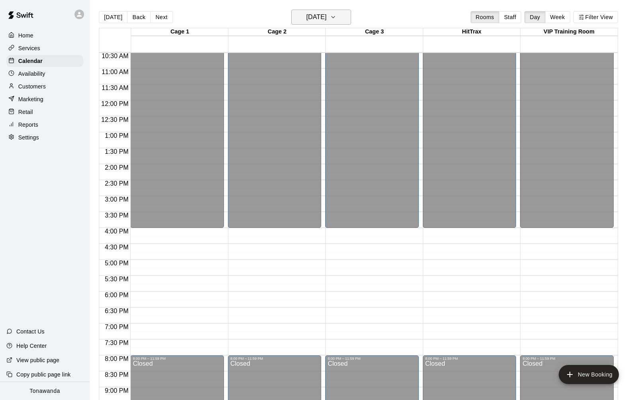
click at [326, 18] on h6 "[DATE]" at bounding box center [316, 17] width 20 height 11
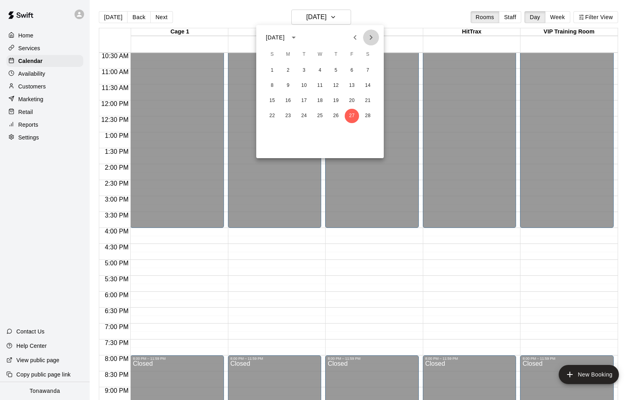
click at [373, 37] on icon "Next month" at bounding box center [371, 38] width 10 height 10
click at [352, 86] on button "13" at bounding box center [352, 85] width 14 height 14
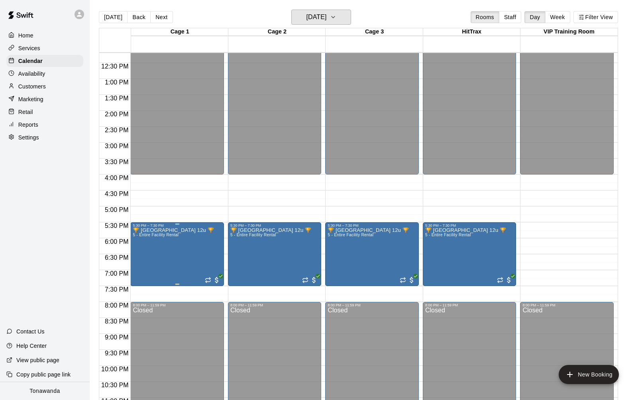
scroll to position [389, 0]
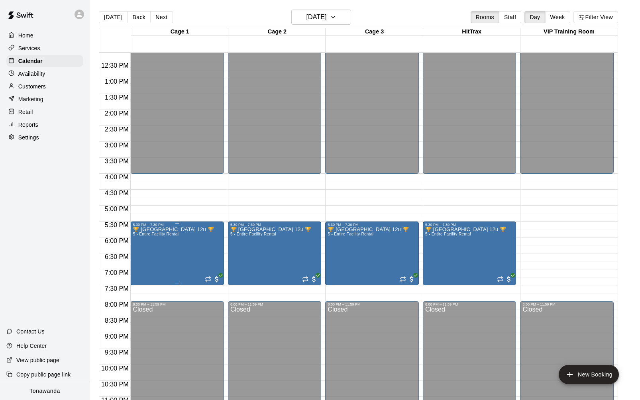
click at [134, 268] on button "delete" at bounding box center [141, 273] width 16 height 16
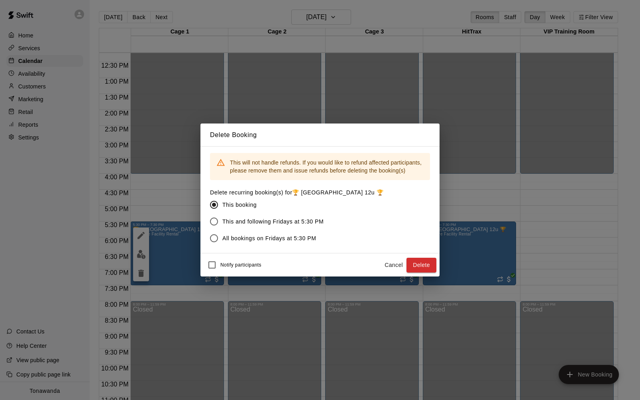
click at [424, 264] on button "Delete" at bounding box center [421, 265] width 30 height 15
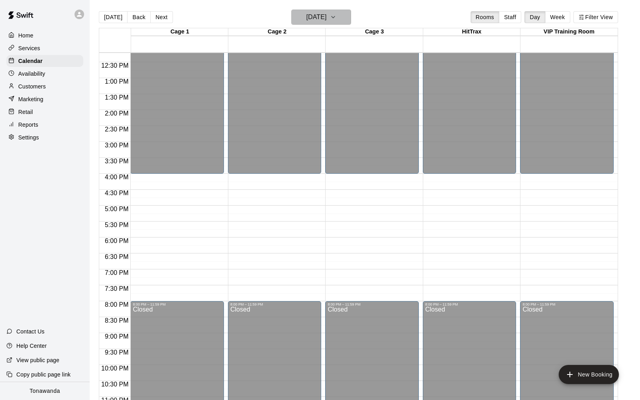
click at [320, 20] on h6 "[DATE]" at bounding box center [316, 17] width 20 height 11
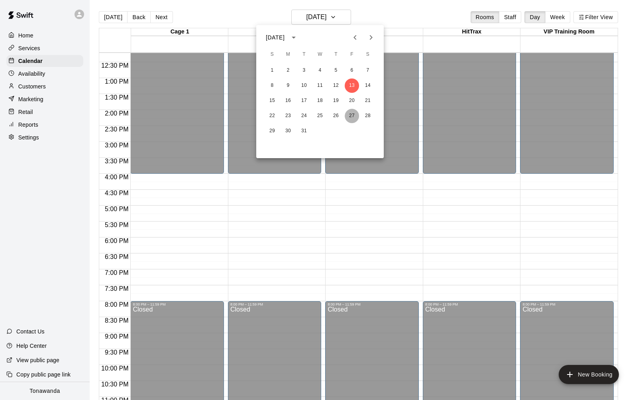
click at [351, 117] on button "27" at bounding box center [352, 116] width 14 height 14
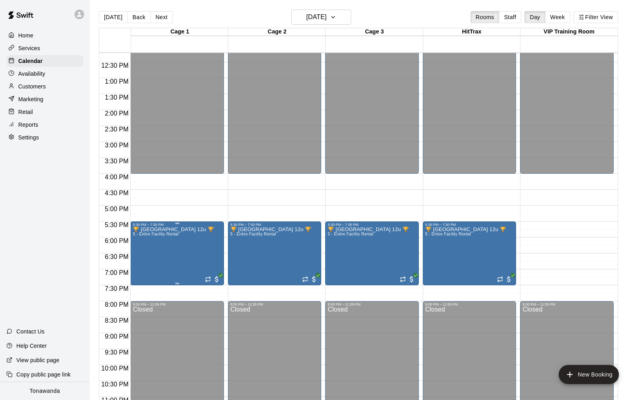
click at [141, 270] on icon "delete" at bounding box center [141, 273] width 6 height 7
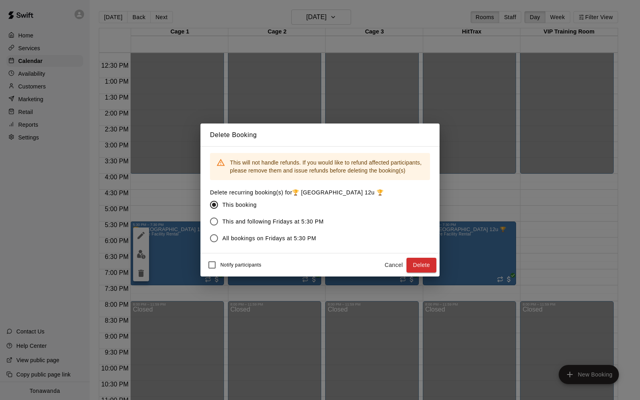
click at [428, 265] on button "Delete" at bounding box center [421, 265] width 30 height 15
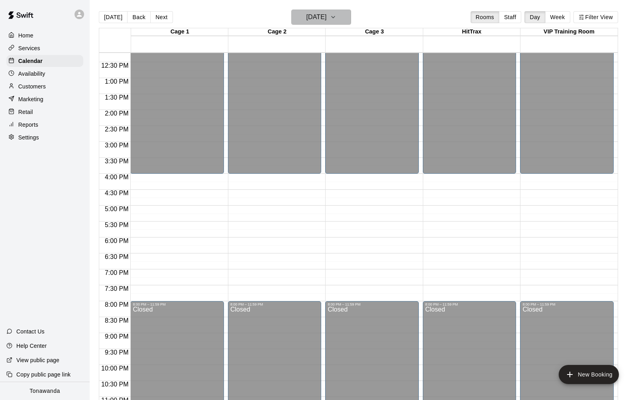
click at [326, 18] on h6 "[DATE]" at bounding box center [316, 17] width 20 height 11
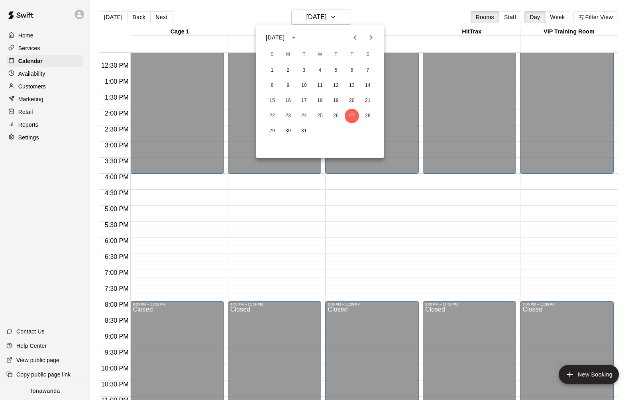
click at [372, 34] on icon "Next month" at bounding box center [371, 38] width 10 height 10
click at [355, 33] on icon "Previous month" at bounding box center [355, 38] width 10 height 10
click at [353, 72] on button "6" at bounding box center [352, 70] width 14 height 14
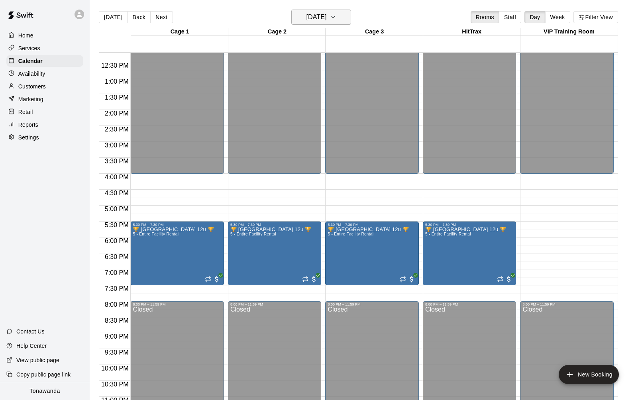
click at [317, 22] on h6 "[DATE]" at bounding box center [316, 17] width 20 height 11
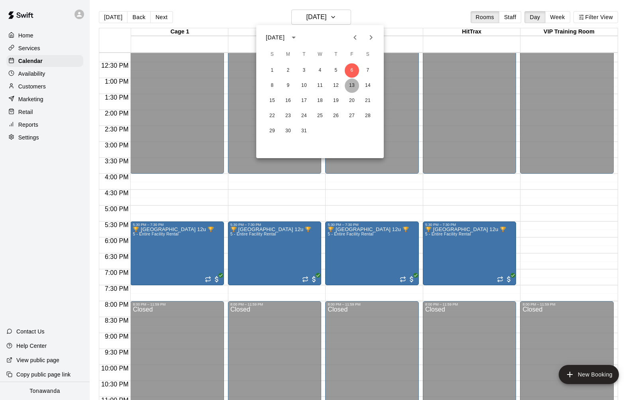
click at [355, 84] on button "13" at bounding box center [352, 85] width 14 height 14
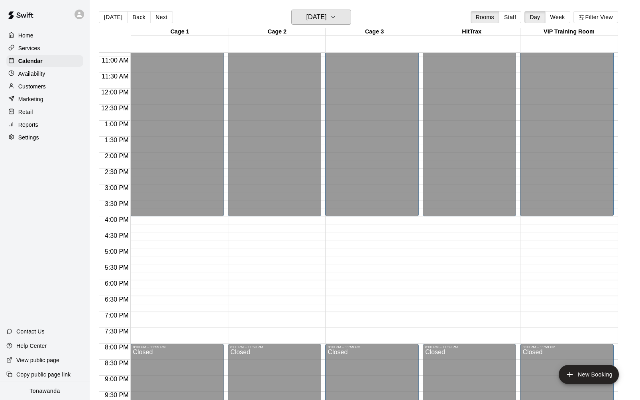
scroll to position [346, 0]
click at [325, 18] on h6 "[DATE]" at bounding box center [316, 17] width 20 height 11
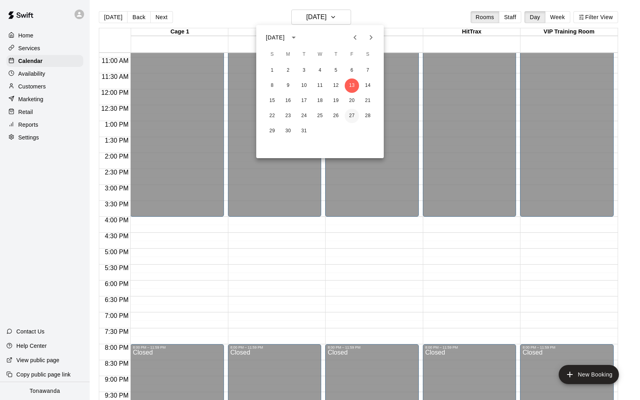
click at [351, 113] on button "27" at bounding box center [352, 116] width 14 height 14
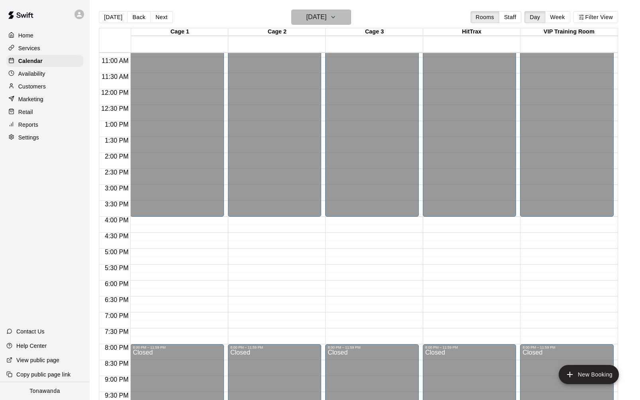
click at [322, 14] on h6 "[DATE]" at bounding box center [316, 17] width 20 height 11
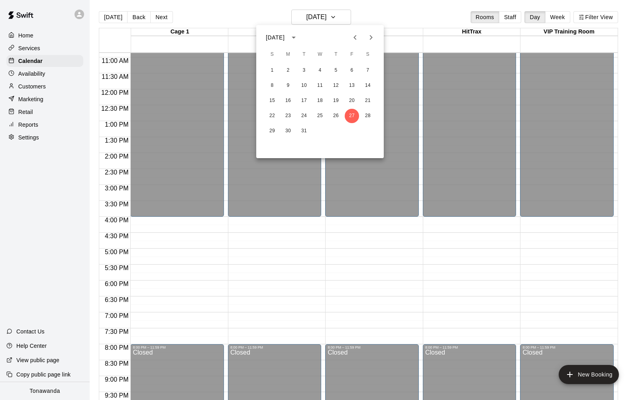
click at [354, 35] on icon "Previous month" at bounding box center [355, 38] width 10 height 10
click at [350, 110] on button "27" at bounding box center [352, 116] width 14 height 14
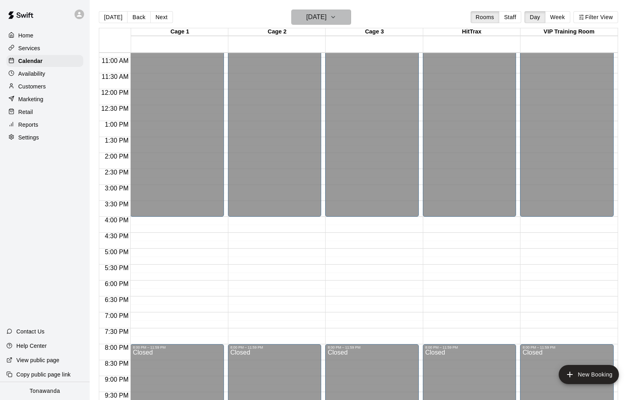
click at [336, 20] on icon "button" at bounding box center [333, 17] width 6 height 10
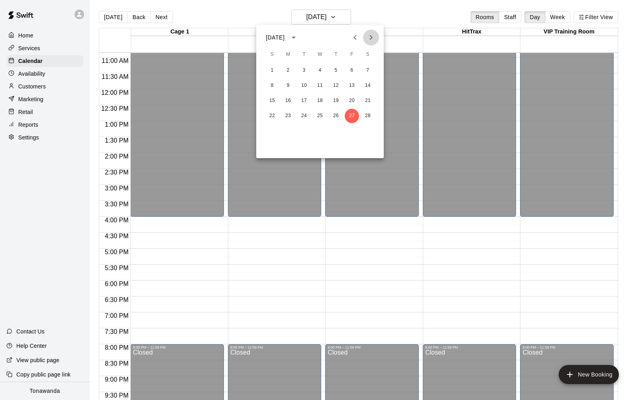
click at [369, 34] on icon "Next month" at bounding box center [371, 38] width 10 height 10
drag, startPoint x: 354, startPoint y: 116, endPoint x: 363, endPoint y: 73, distance: 43.7
click at [354, 116] on button "27" at bounding box center [352, 116] width 14 height 14
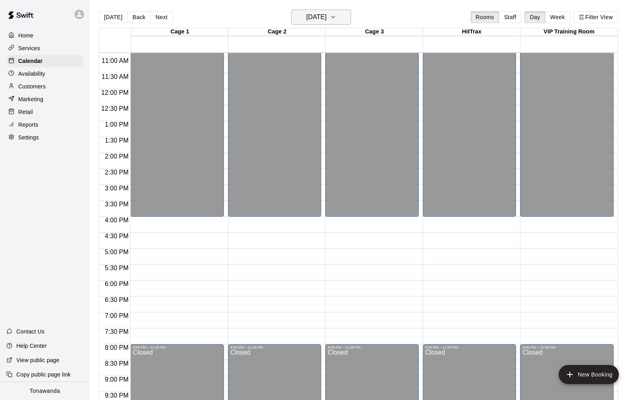
click at [326, 15] on h6 "[DATE]" at bounding box center [316, 17] width 20 height 11
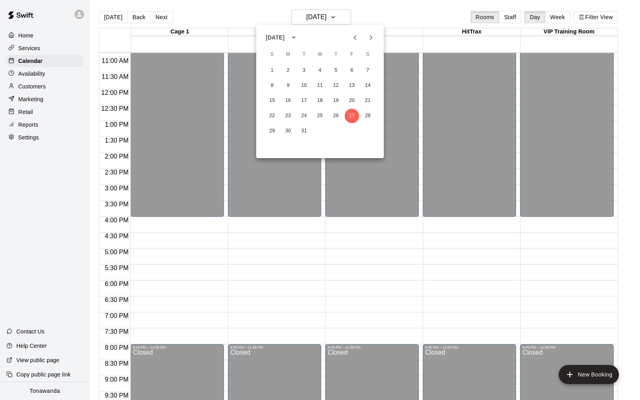
click at [368, 37] on icon "Next month" at bounding box center [371, 38] width 10 height 10
click at [352, 72] on button "3" at bounding box center [352, 70] width 14 height 14
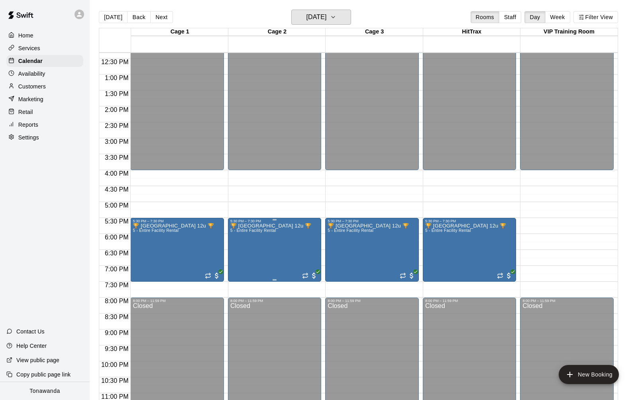
scroll to position [409, 0]
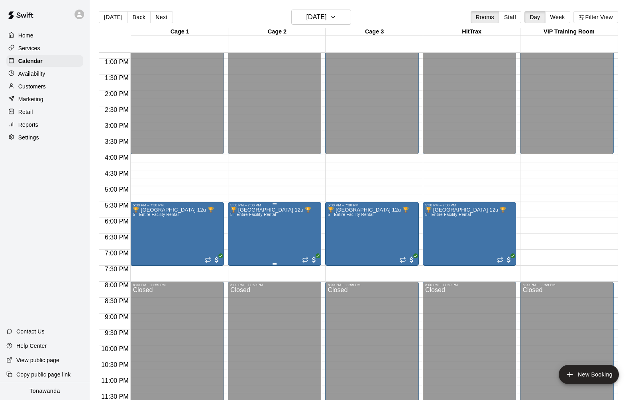
click at [280, 233] on div "🏆 [GEOGRAPHIC_DATA] 12u 🏆 5 - Entire Facility Rental" at bounding box center [270, 407] width 81 height 400
click at [245, 255] on button "delete" at bounding box center [239, 253] width 16 height 16
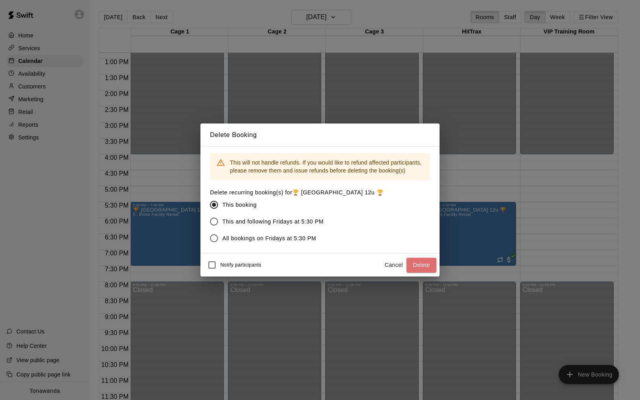
drag, startPoint x: 429, startPoint y: 269, endPoint x: 404, endPoint y: 248, distance: 32.5
click at [429, 269] on button "Delete" at bounding box center [421, 265] width 30 height 15
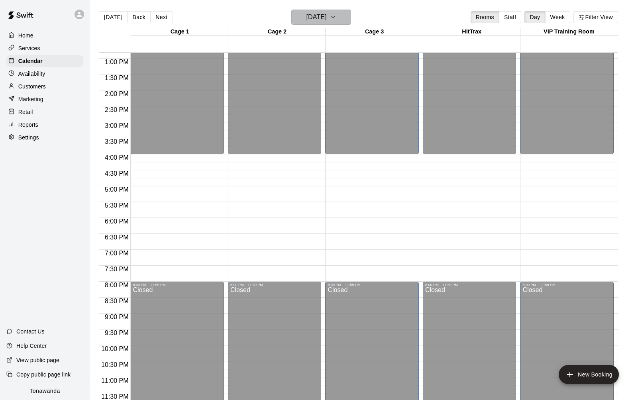
click at [336, 19] on button "[DATE]" at bounding box center [321, 17] width 60 height 15
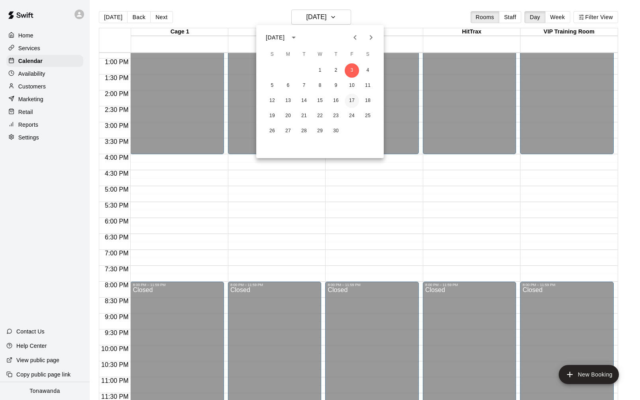
click at [350, 99] on button "17" at bounding box center [352, 101] width 14 height 14
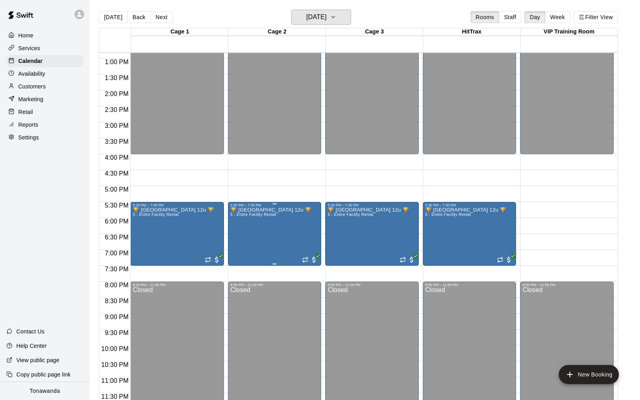
scroll to position [13, 0]
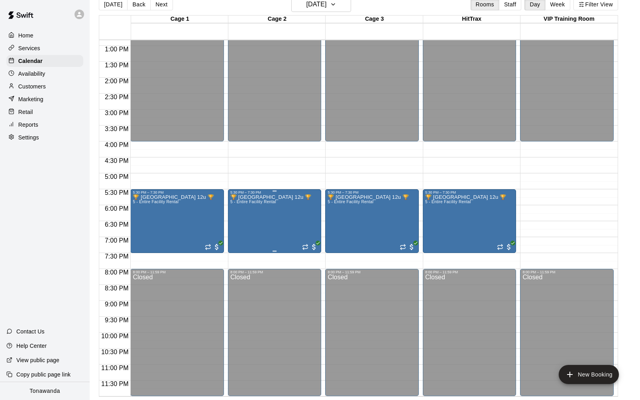
click at [262, 213] on div "🏆 [GEOGRAPHIC_DATA] 12u 🏆 5 - Entire Facility Rental" at bounding box center [270, 394] width 81 height 400
click at [237, 242] on icon "delete" at bounding box center [239, 240] width 6 height 7
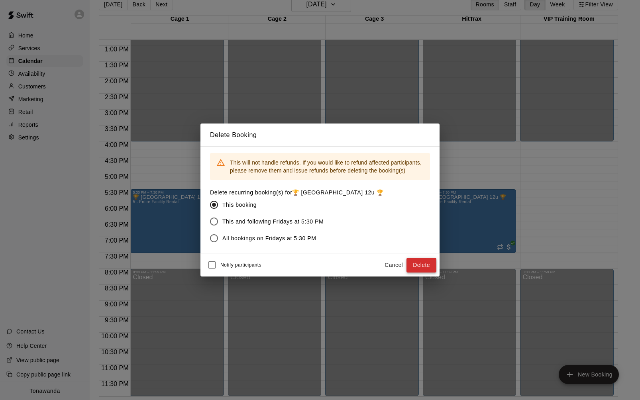
click at [427, 268] on button "Delete" at bounding box center [421, 265] width 30 height 15
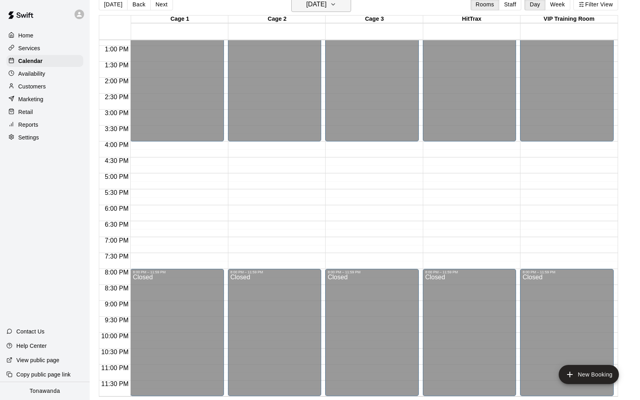
click at [321, 10] on h6 "[DATE]" at bounding box center [316, 4] width 20 height 11
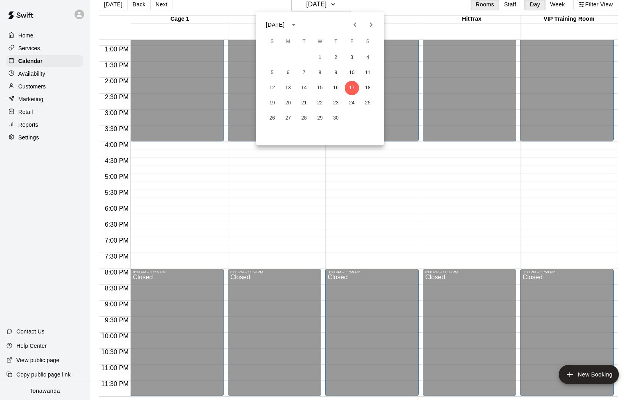
click at [367, 26] on icon "Next month" at bounding box center [371, 25] width 10 height 10
click at [355, 59] on button "1" at bounding box center [352, 58] width 14 height 14
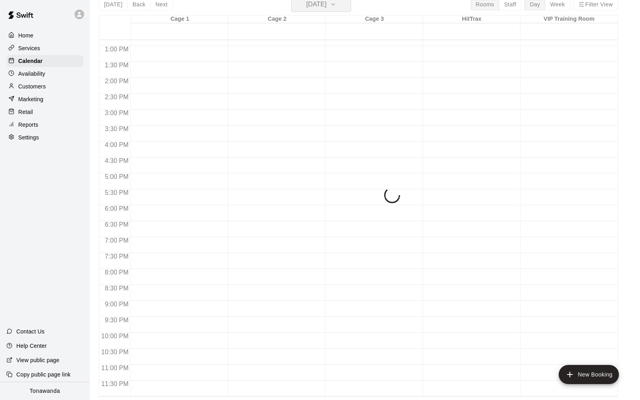
scroll to position [10, 0]
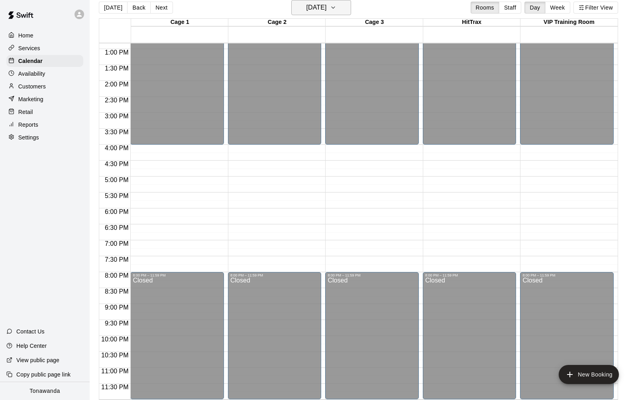
click at [311, 10] on h6 "[DATE]" at bounding box center [316, 7] width 20 height 11
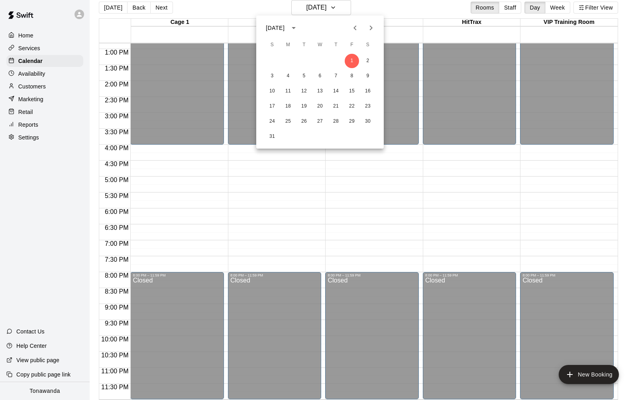
click at [352, 30] on icon "Previous month" at bounding box center [355, 28] width 10 height 10
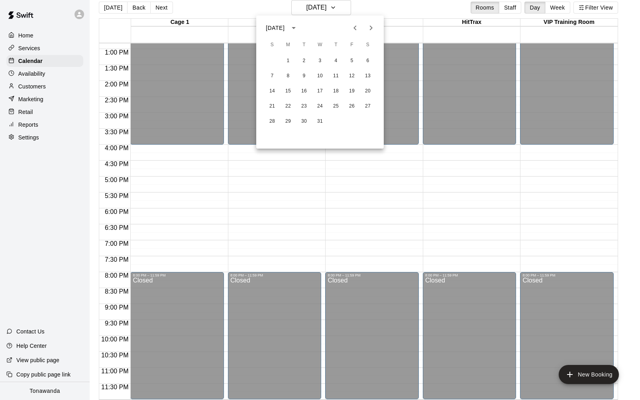
click at [352, 30] on icon "Previous month" at bounding box center [355, 28] width 10 height 10
click at [349, 102] on button "24" at bounding box center [352, 106] width 14 height 14
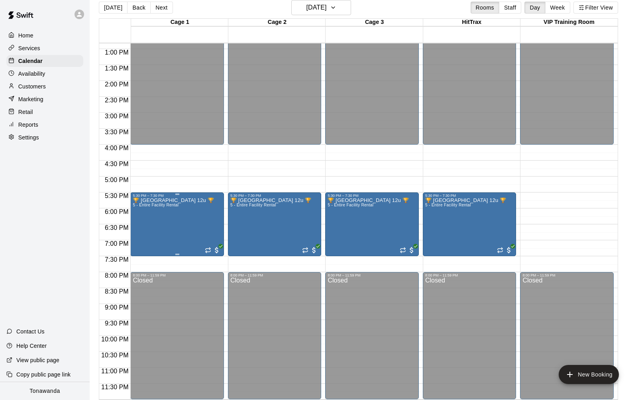
click at [168, 220] on div "🏆 [GEOGRAPHIC_DATA] 12u 🏆 5 - Entire Facility Rental" at bounding box center [173, 398] width 81 height 400
click at [182, 160] on div at bounding box center [320, 200] width 640 height 400
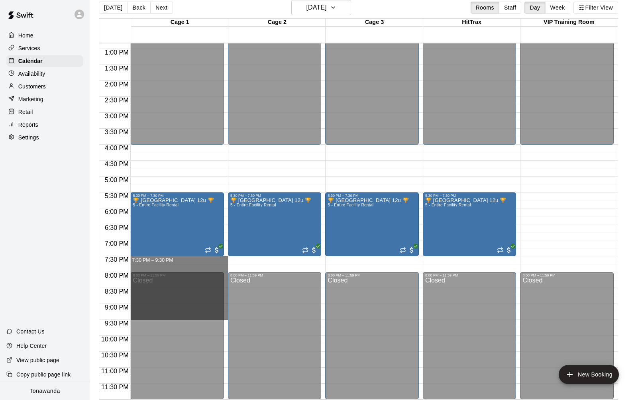
drag, startPoint x: 139, startPoint y: 258, endPoint x: 136, endPoint y: 312, distance: 53.9
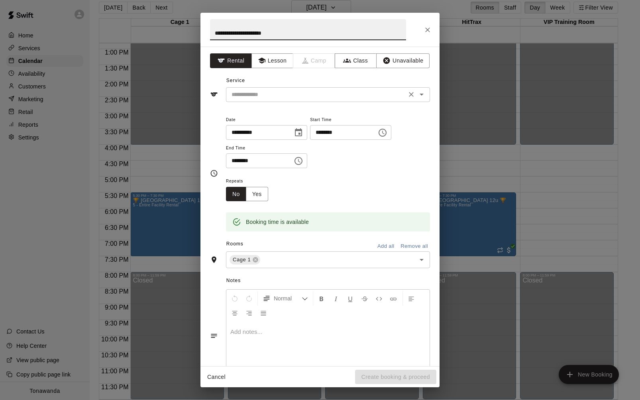
type input "**********"
click at [235, 98] on input "text" at bounding box center [316, 95] width 176 height 10
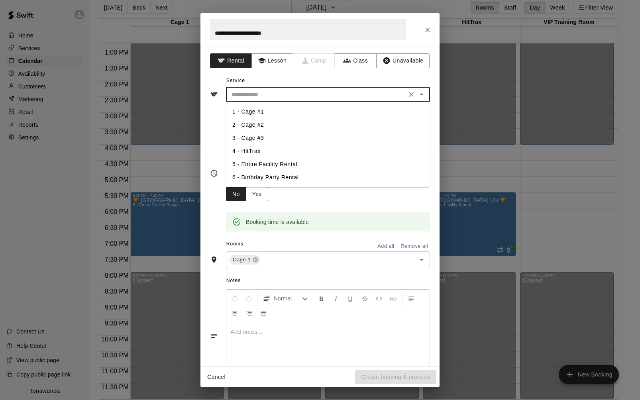
click at [247, 163] on li "5 - Entire Facility Rental" at bounding box center [328, 164] width 204 height 13
type input "**********"
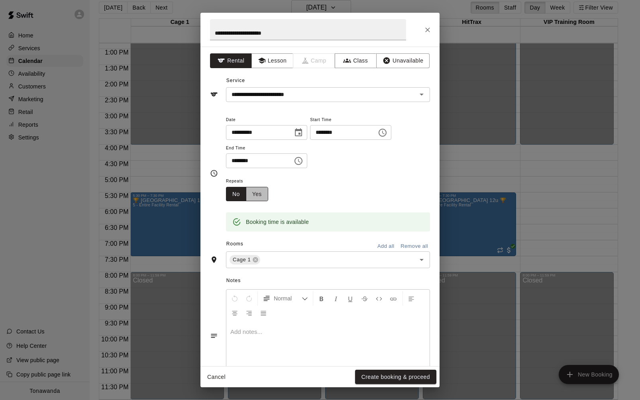
click at [260, 195] on button "Yes" at bounding box center [257, 194] width 22 height 15
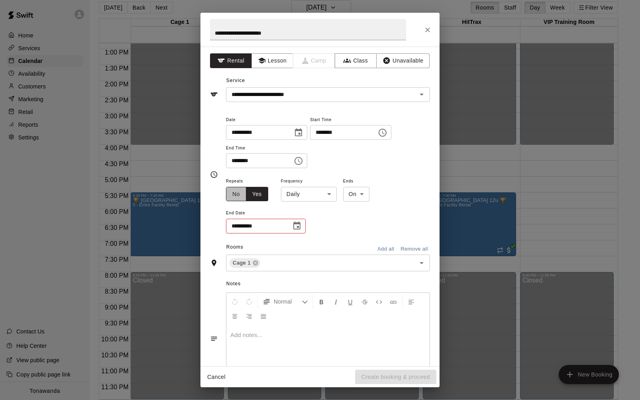
click at [236, 191] on button "No" at bounding box center [236, 194] width 20 height 15
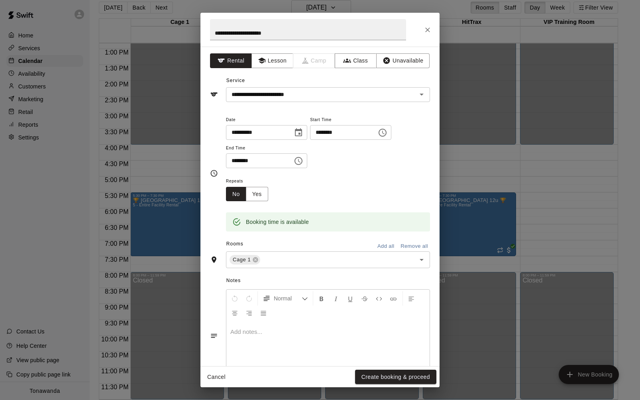
click at [392, 247] on button "Add all" at bounding box center [385, 246] width 25 height 12
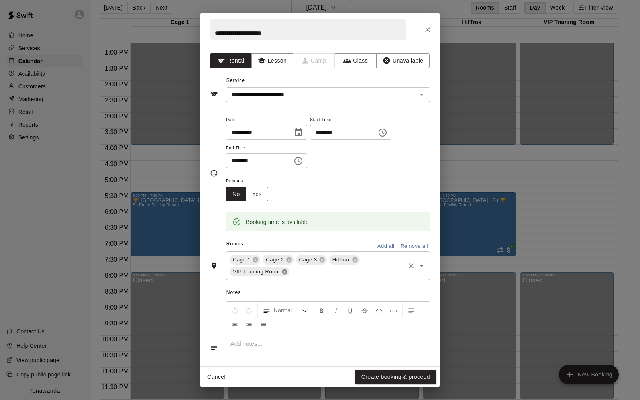
click at [283, 271] on icon at bounding box center [284, 271] width 5 height 5
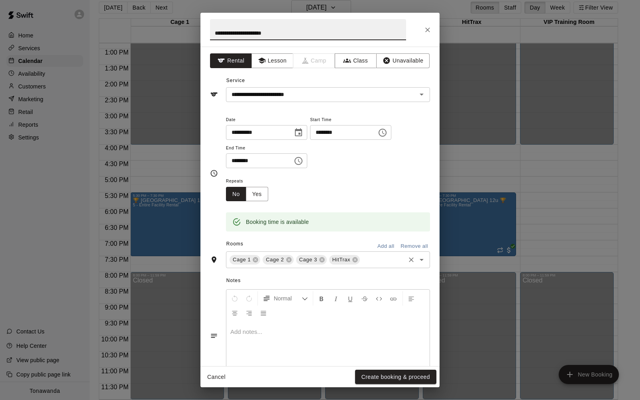
click at [289, 32] on input "**********" at bounding box center [308, 29] width 196 height 21
click at [374, 378] on button "Create booking & proceed" at bounding box center [395, 377] width 81 height 15
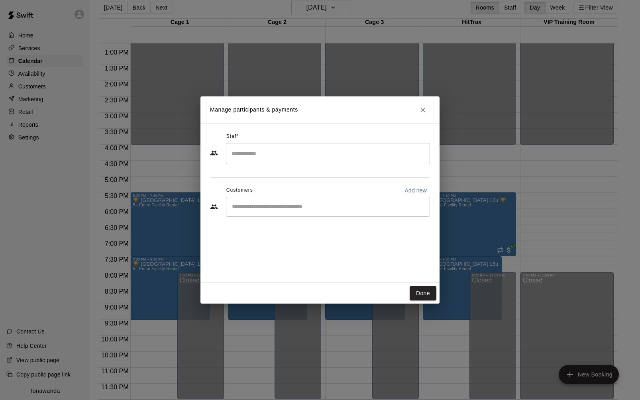
click at [240, 205] on input "Start typing to search customers..." at bounding box center [327, 207] width 197 height 8
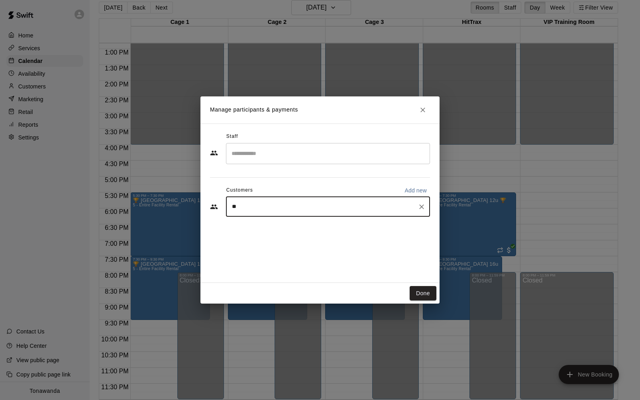
type input "***"
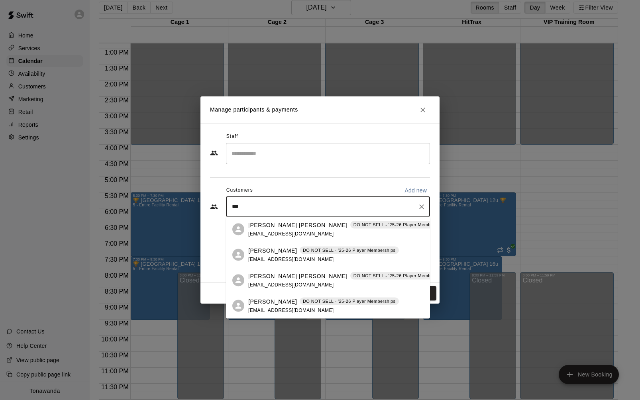
click at [265, 248] on p "[PERSON_NAME]" at bounding box center [272, 250] width 49 height 8
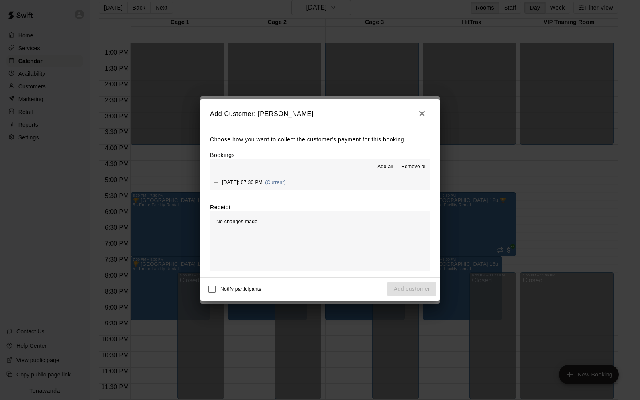
click at [381, 167] on span "Add all" at bounding box center [385, 167] width 16 height 8
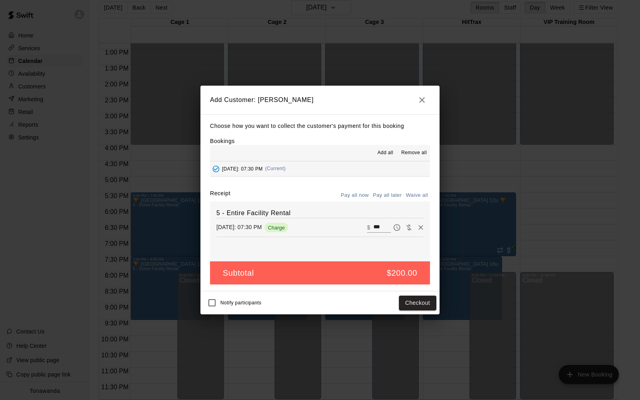
click at [419, 192] on button "Waive all" at bounding box center [416, 195] width 26 height 12
type input "*"
click at [415, 300] on button "Add customer" at bounding box center [411, 303] width 49 height 15
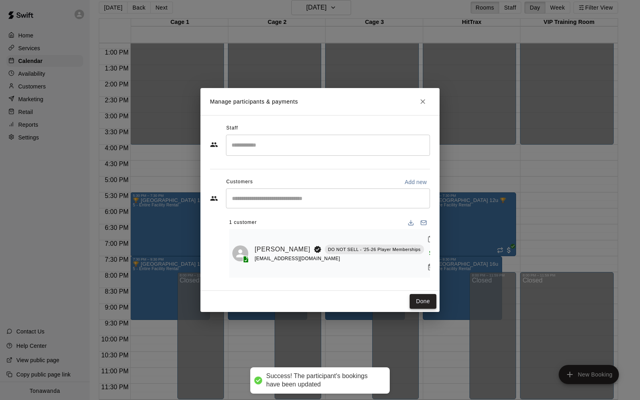
click at [427, 299] on button "Done" at bounding box center [422, 301] width 27 height 15
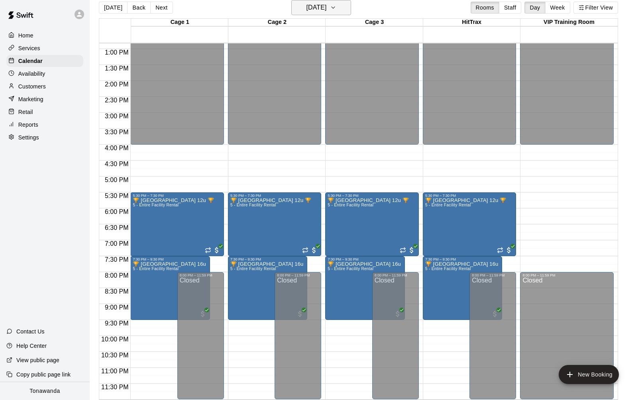
click at [315, 8] on h6 "[DATE]" at bounding box center [316, 7] width 20 height 11
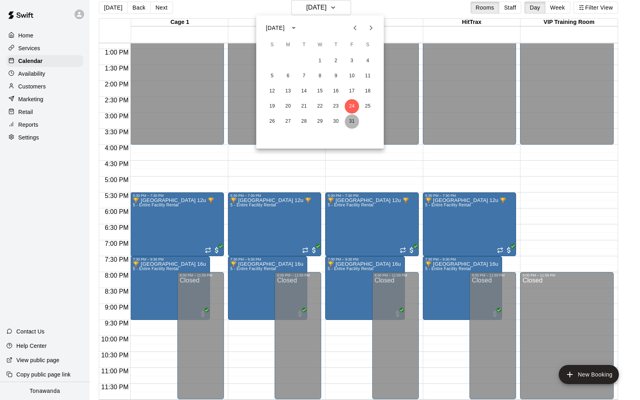
click at [347, 119] on button "31" at bounding box center [352, 121] width 14 height 14
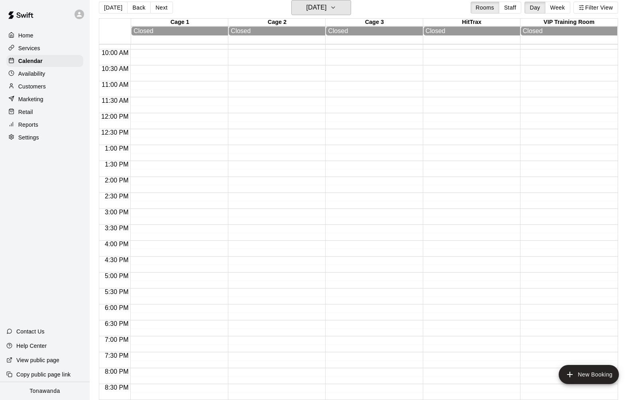
scroll to position [411, 0]
click at [322, 12] on h6 "[DATE]" at bounding box center [316, 7] width 20 height 11
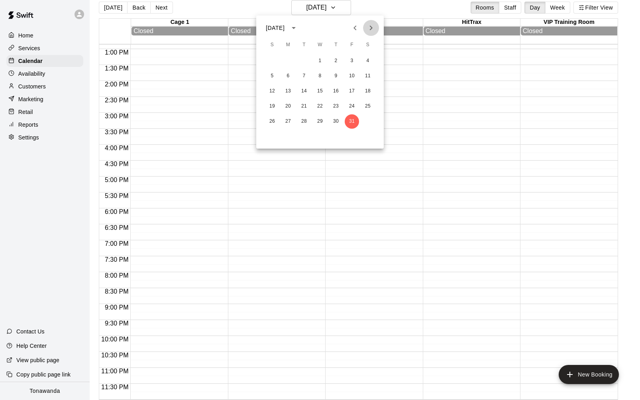
click at [372, 29] on icon "Next month" at bounding box center [371, 28] width 10 height 10
click at [350, 76] on button "7" at bounding box center [352, 76] width 14 height 14
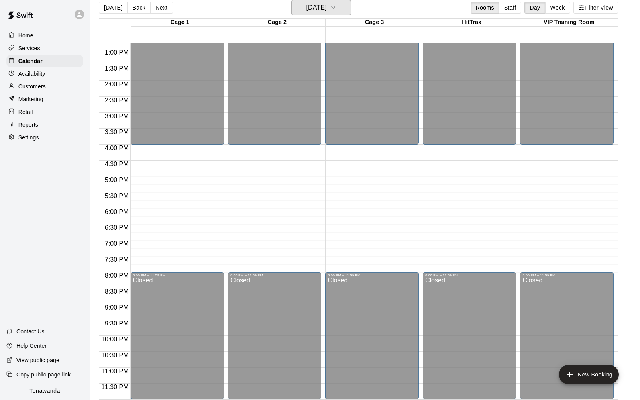
scroll to position [13, 0]
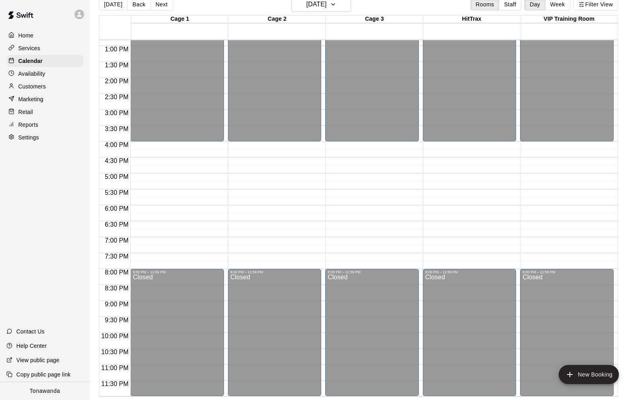
click at [229, 191] on div "12:00 AM – 4:00 PM Closed 8:00 PM – 11:59 PM Closed" at bounding box center [275, 14] width 94 height 765
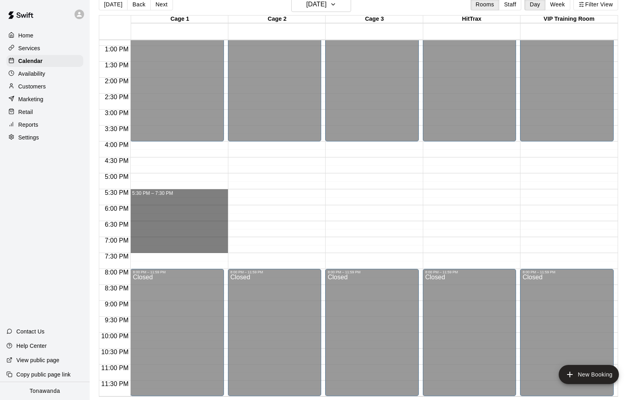
drag, startPoint x: 145, startPoint y: 192, endPoint x: 145, endPoint y: 245, distance: 53.4
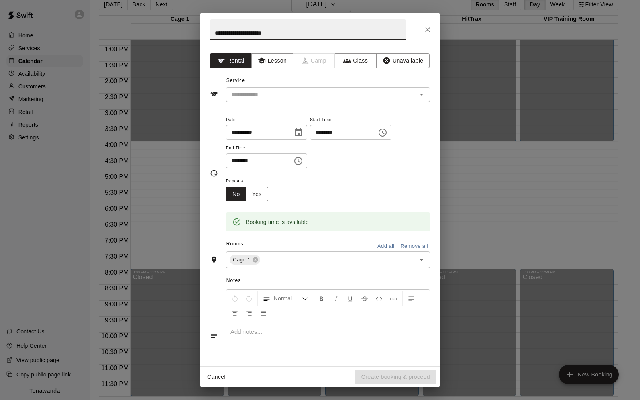
click at [264, 31] on input "**********" at bounding box center [308, 29] width 196 height 21
type input "**********"
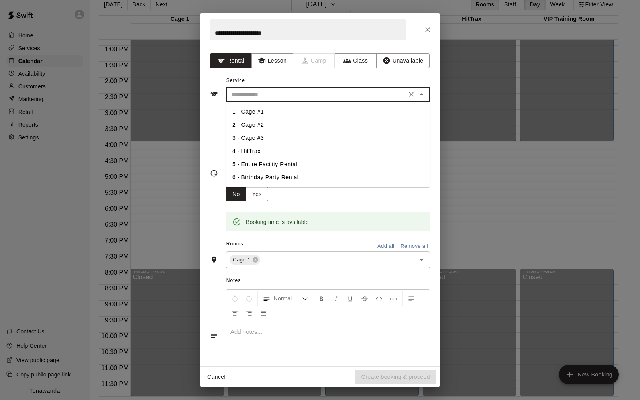
click at [260, 96] on input "text" at bounding box center [316, 95] width 176 height 10
click at [259, 168] on li "5 - Entire Facility Rental" at bounding box center [328, 164] width 204 height 13
type input "**********"
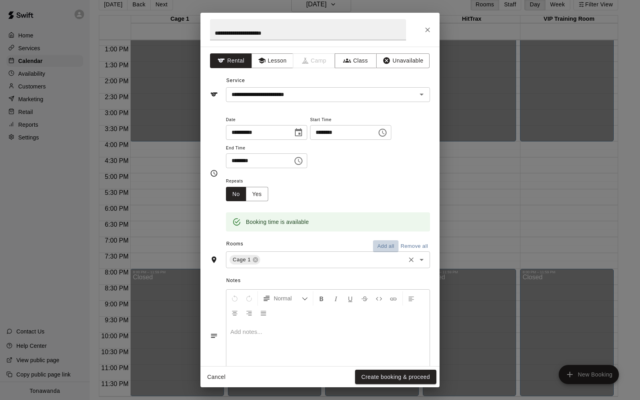
drag, startPoint x: 389, startPoint y: 246, endPoint x: 369, endPoint y: 263, distance: 26.6
click at [389, 246] on button "Add all" at bounding box center [385, 246] width 25 height 12
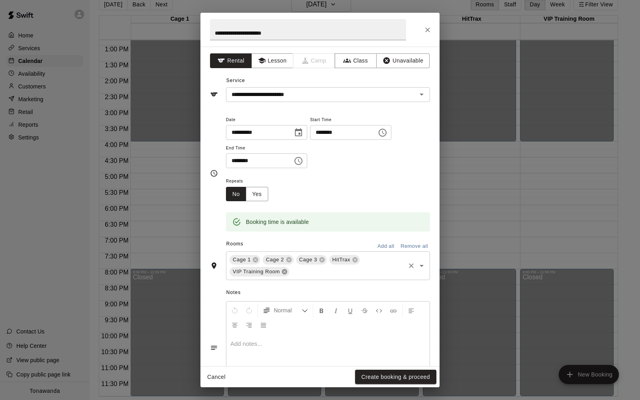
click at [284, 274] on icon at bounding box center [284, 271] width 5 height 5
click at [384, 375] on button "Create booking & proceed" at bounding box center [395, 377] width 81 height 15
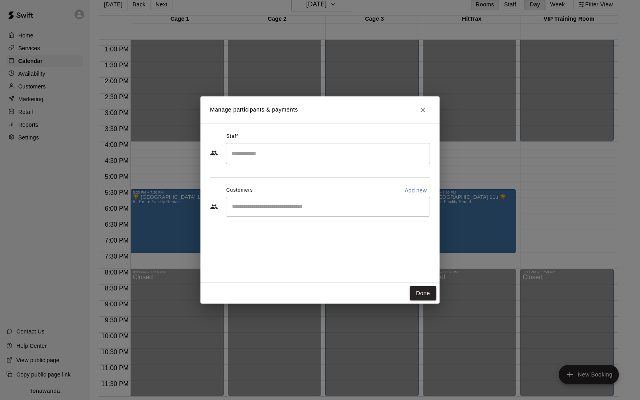
click at [254, 208] on input "Start typing to search customers..." at bounding box center [327, 207] width 197 height 8
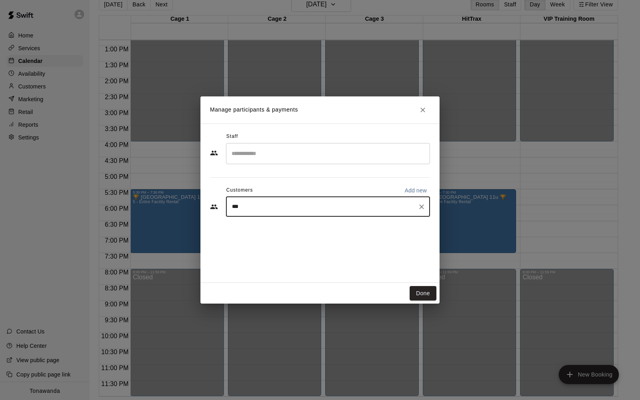
type input "****"
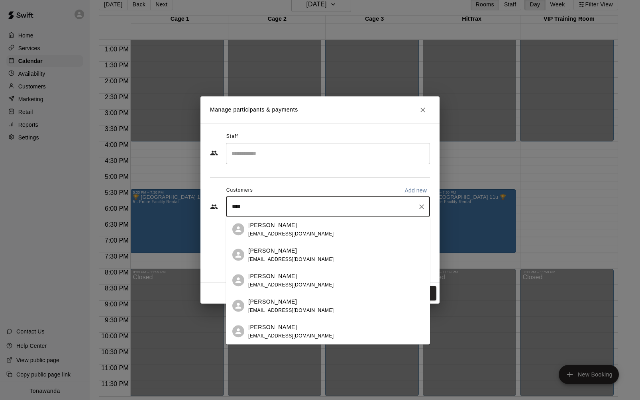
click at [262, 281] on div "[PERSON_NAME] [EMAIL_ADDRESS][DOMAIN_NAME]" at bounding box center [291, 280] width 86 height 17
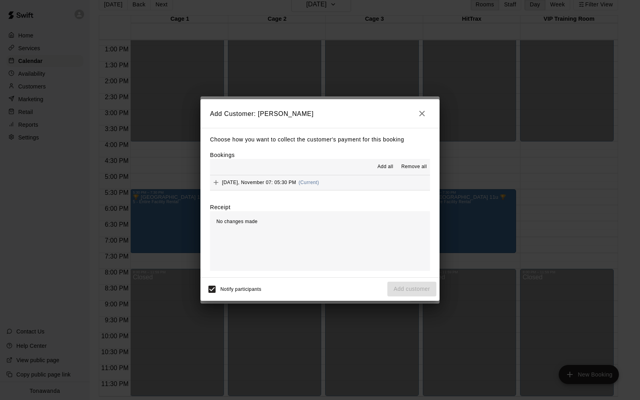
click at [382, 167] on span "Add all" at bounding box center [385, 167] width 16 height 8
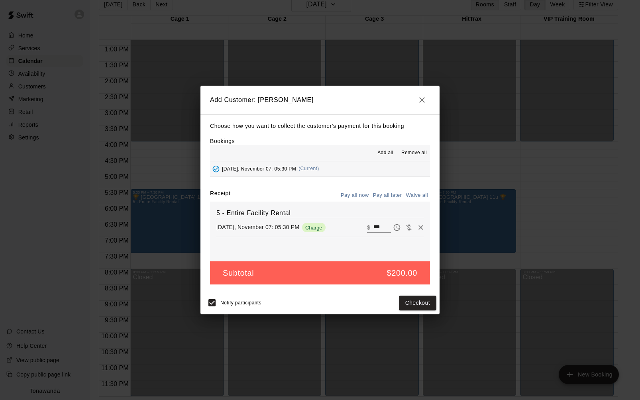
click at [413, 193] on button "Waive all" at bounding box center [416, 195] width 26 height 12
type input "*"
click at [427, 305] on button "Add customer" at bounding box center [411, 303] width 49 height 15
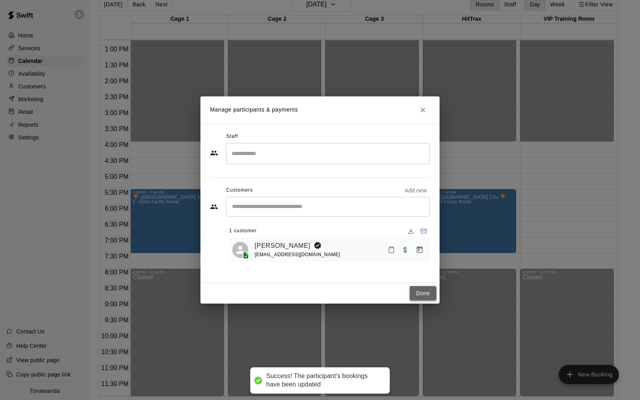
click at [421, 292] on button "Done" at bounding box center [422, 293] width 27 height 15
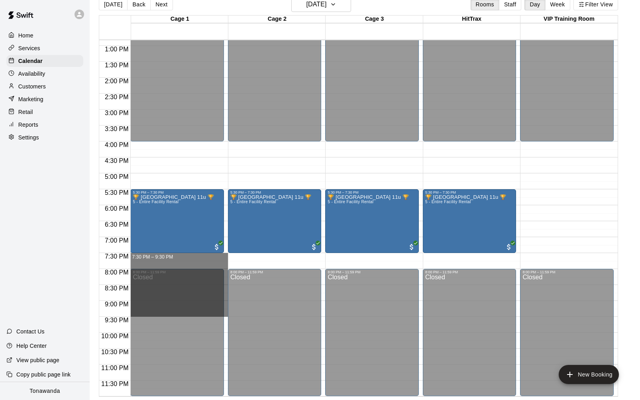
drag, startPoint x: 170, startPoint y: 254, endPoint x: 175, endPoint y: 316, distance: 61.9
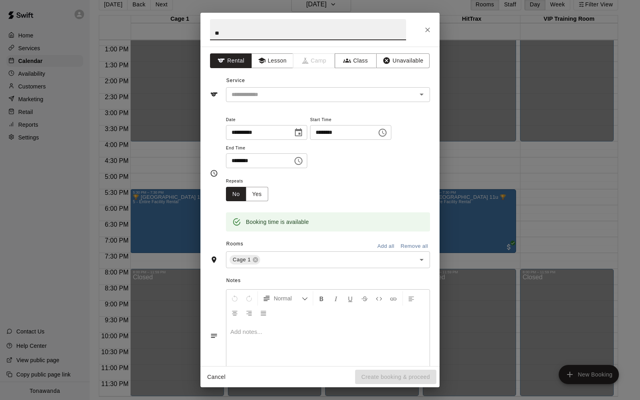
click at [233, 33] on input "**" at bounding box center [308, 29] width 196 height 21
click at [331, 100] on div "​" at bounding box center [328, 94] width 204 height 15
type input "**********"
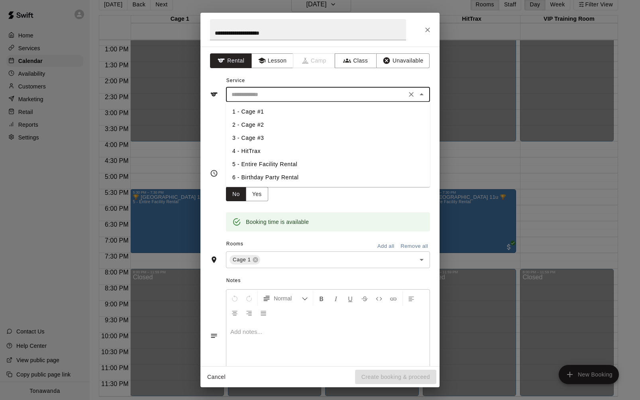
click at [266, 164] on li "5 - Entire Facility Rental" at bounding box center [328, 164] width 204 height 13
type input "**********"
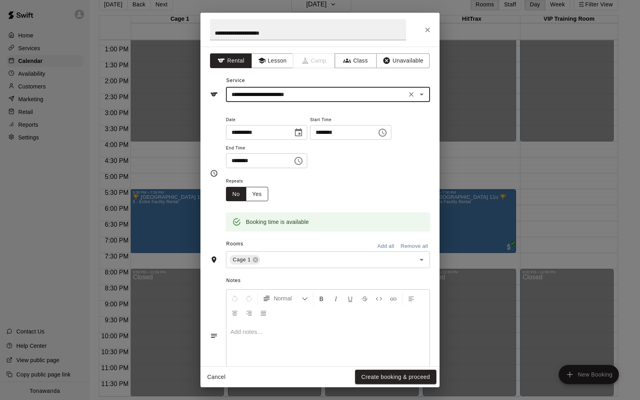
click at [263, 194] on button "Yes" at bounding box center [257, 194] width 22 height 15
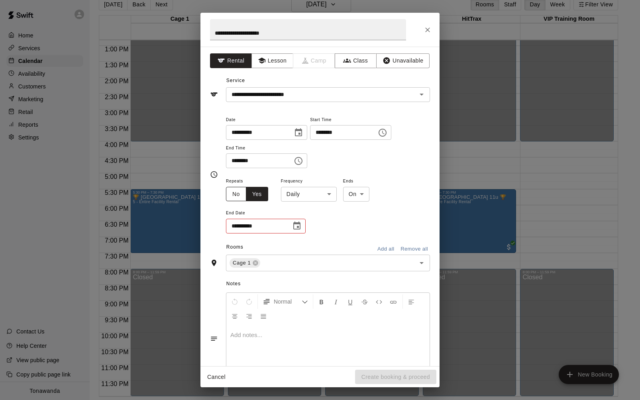
click at [236, 198] on button "No" at bounding box center [236, 194] width 20 height 15
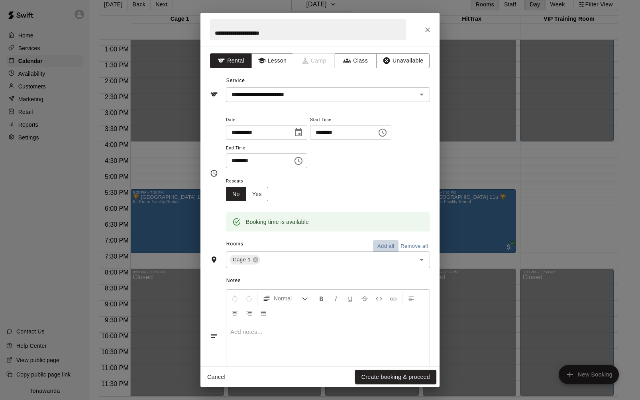
drag, startPoint x: 391, startPoint y: 245, endPoint x: 348, endPoint y: 282, distance: 56.8
click at [391, 245] on button "Add all" at bounding box center [385, 246] width 25 height 12
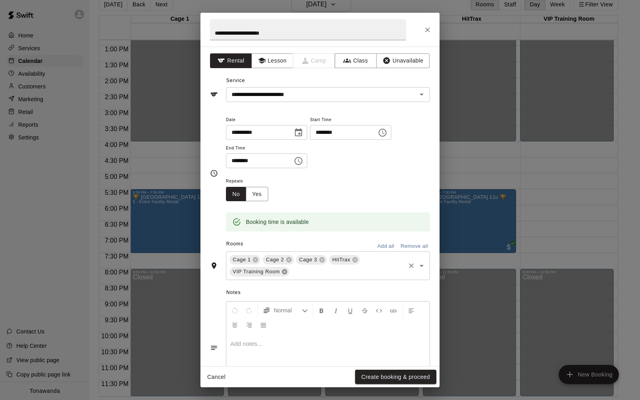
click at [285, 273] on icon at bounding box center [284, 271] width 5 height 5
click at [390, 376] on button "Create booking & proceed" at bounding box center [395, 377] width 81 height 15
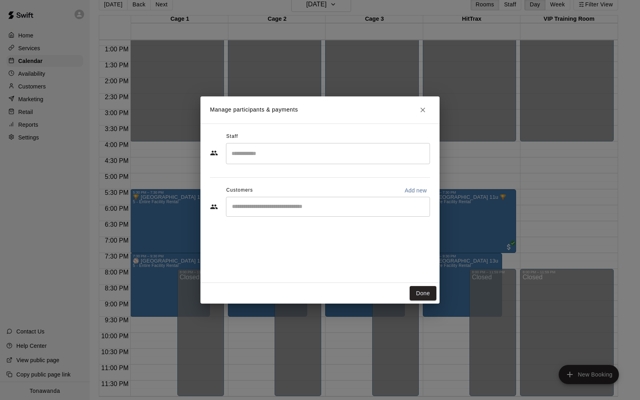
click at [245, 212] on div "​" at bounding box center [328, 207] width 204 height 20
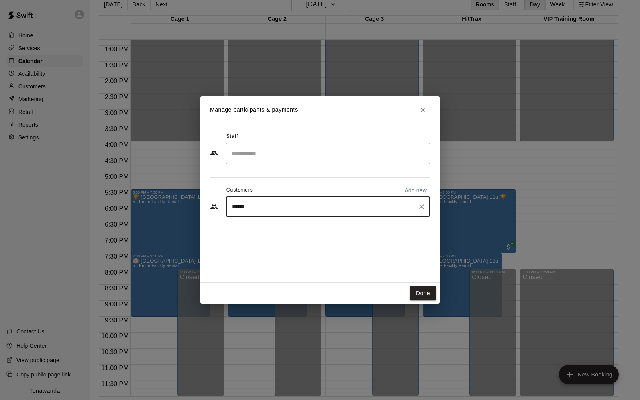
type input "*******"
click at [262, 225] on p "[PERSON_NAME]" at bounding box center [272, 225] width 49 height 8
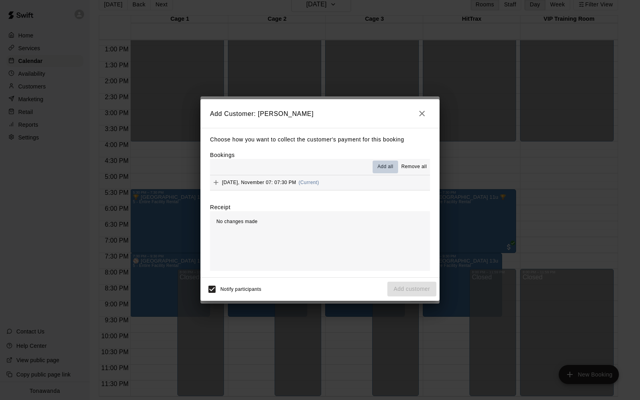
click at [391, 166] on span "Add all" at bounding box center [385, 167] width 16 height 8
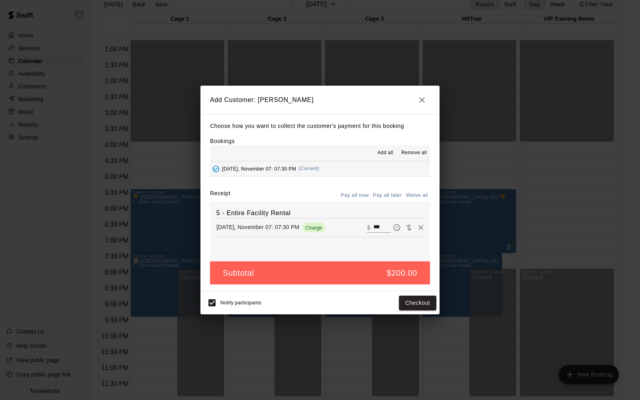
click at [421, 195] on button "Waive all" at bounding box center [416, 195] width 26 height 12
type input "*"
click at [408, 303] on button "Add customer" at bounding box center [411, 303] width 49 height 15
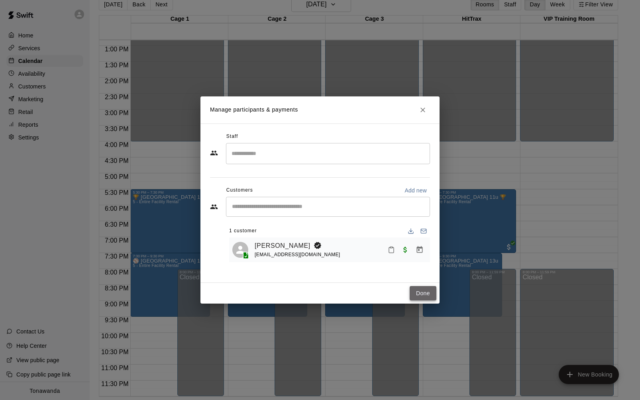
click at [431, 294] on button "Done" at bounding box center [422, 293] width 27 height 15
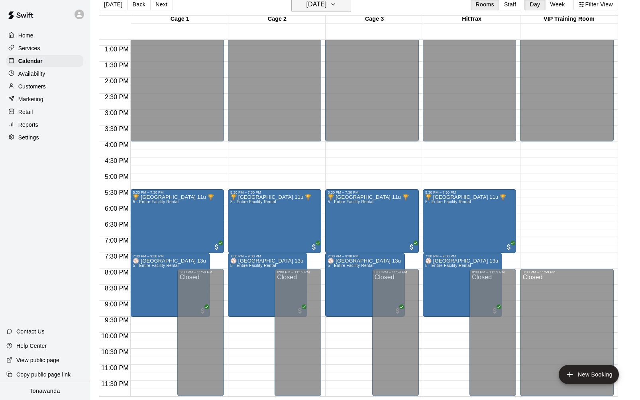
click at [317, 10] on h6 "[DATE]" at bounding box center [316, 4] width 20 height 11
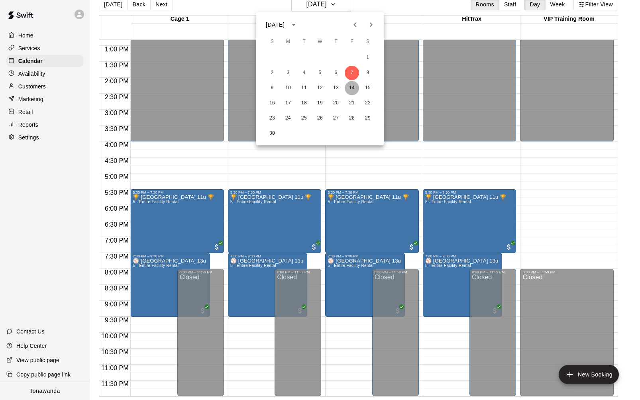
click at [356, 86] on button "14" at bounding box center [352, 88] width 14 height 14
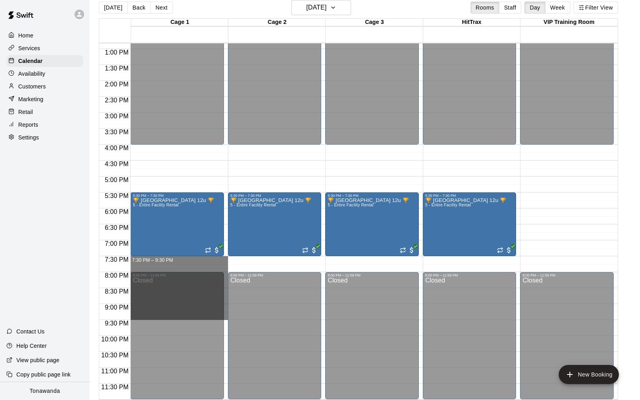
drag, startPoint x: 139, startPoint y: 259, endPoint x: 139, endPoint y: 314, distance: 55.0
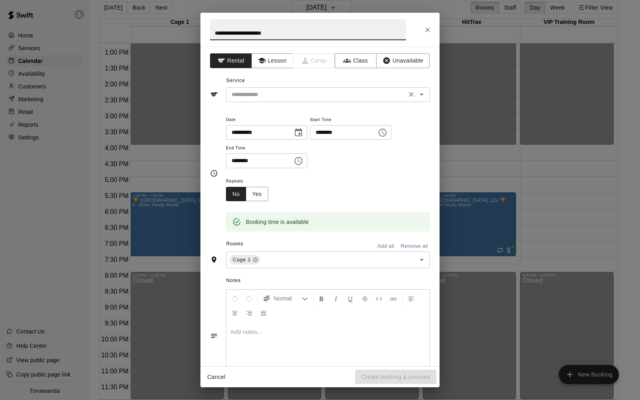
type input "**********"
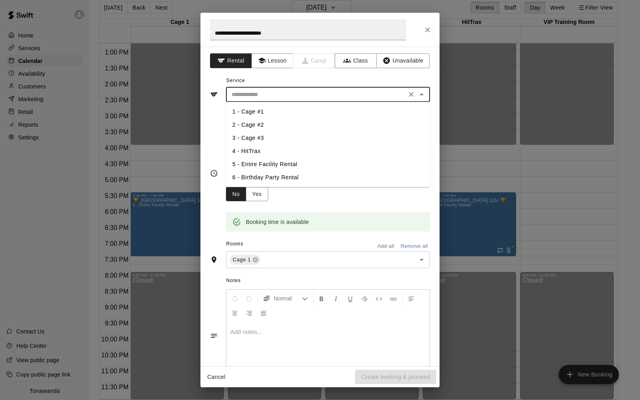
click at [273, 96] on input "text" at bounding box center [316, 95] width 176 height 10
click at [267, 166] on li "5 - Entire Facility Rental" at bounding box center [328, 164] width 204 height 13
type input "**********"
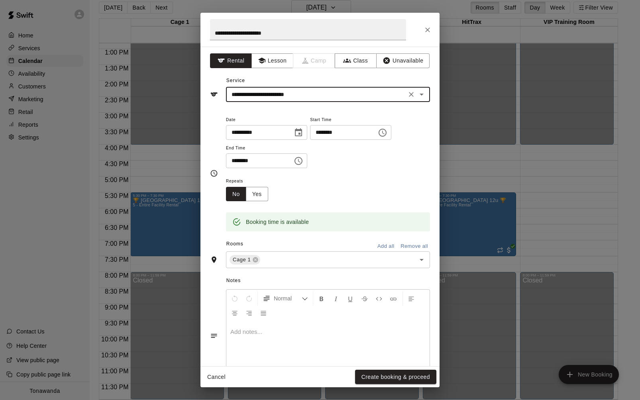
click at [385, 245] on button "Add all" at bounding box center [385, 246] width 25 height 12
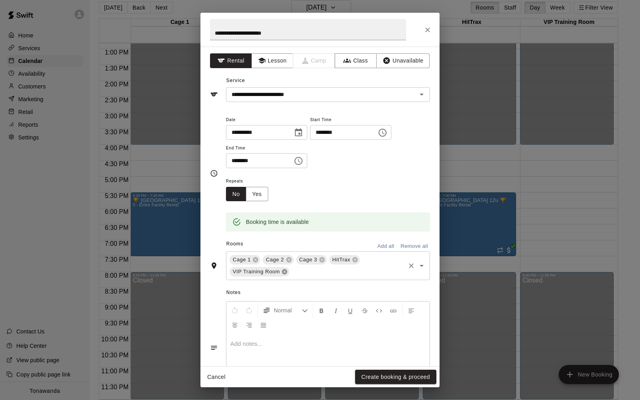
click at [284, 272] on icon at bounding box center [284, 271] width 6 height 6
click at [402, 378] on button "Create booking & proceed" at bounding box center [395, 377] width 81 height 15
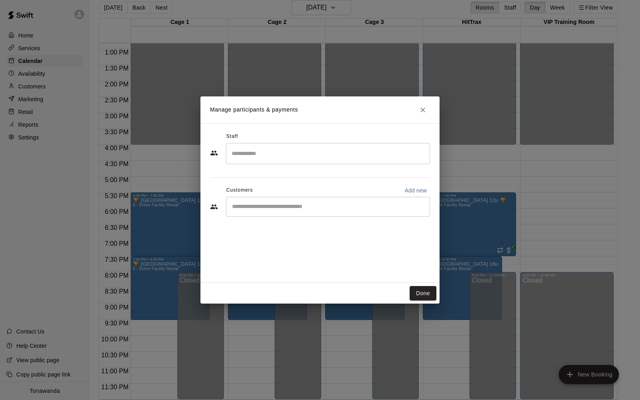
click at [269, 213] on div "​" at bounding box center [328, 207] width 204 height 20
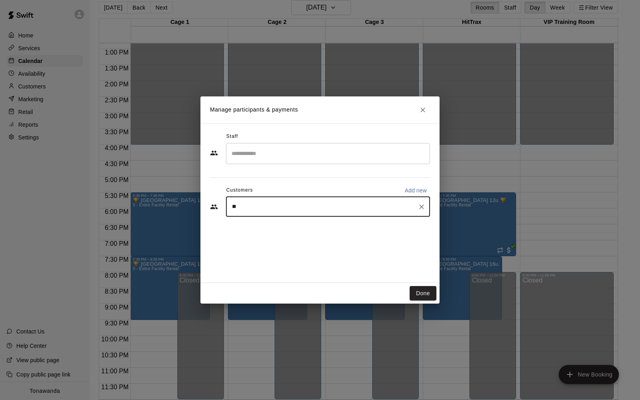
type input "***"
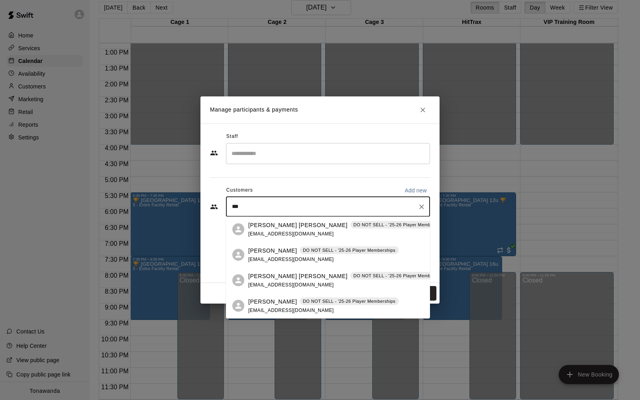
click at [267, 248] on p "[PERSON_NAME]" at bounding box center [272, 250] width 49 height 8
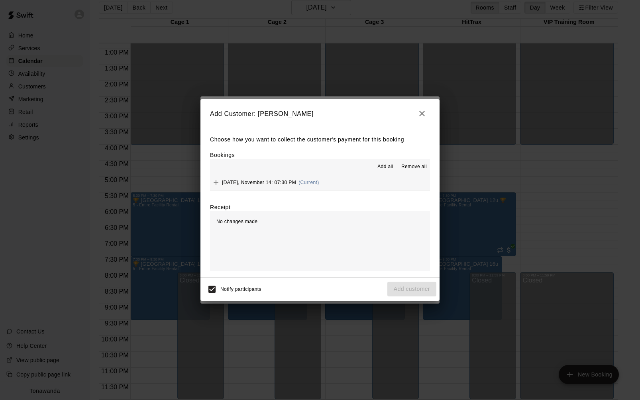
click at [385, 168] on span "Add all" at bounding box center [385, 167] width 16 height 8
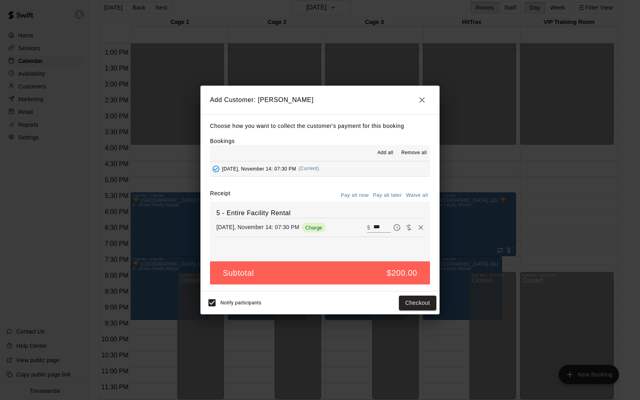
click at [413, 194] on button "Waive all" at bounding box center [416, 195] width 26 height 12
type input "*"
click at [415, 303] on button "Add customer" at bounding box center [411, 303] width 49 height 15
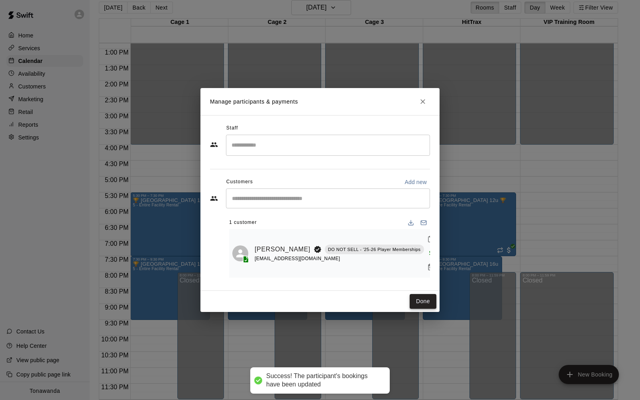
click at [430, 299] on button "Done" at bounding box center [422, 301] width 27 height 15
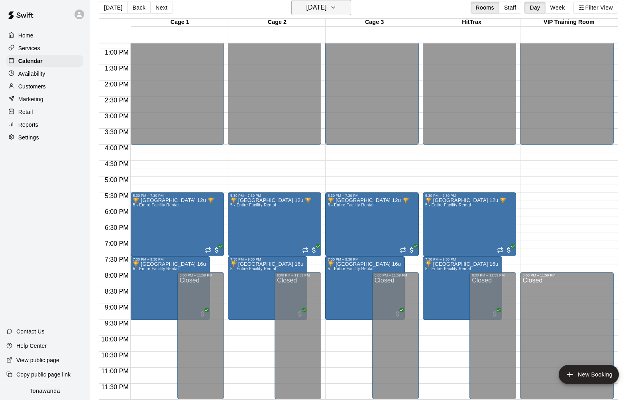
click at [313, 5] on h6 "[DATE]" at bounding box center [316, 7] width 20 height 11
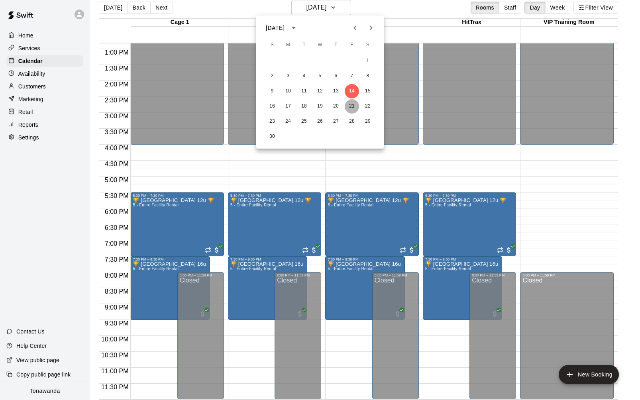
click at [351, 106] on button "21" at bounding box center [352, 106] width 14 height 14
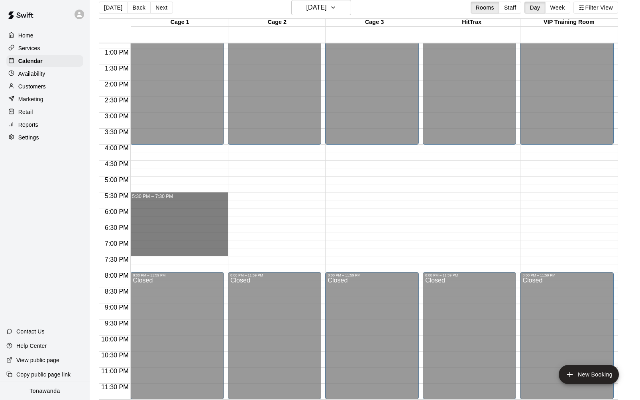
drag, startPoint x: 136, startPoint y: 193, endPoint x: 140, endPoint y: 251, distance: 57.9
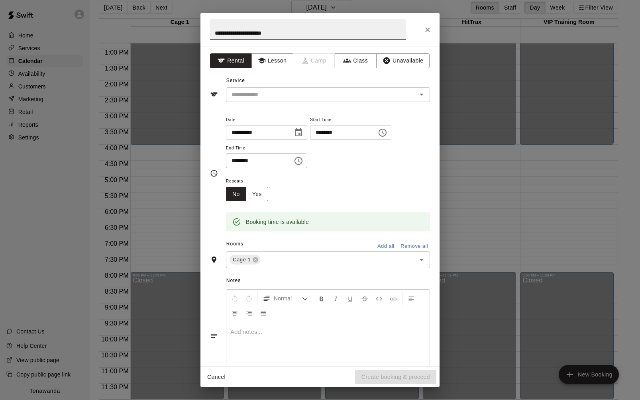
click at [265, 33] on input "**********" at bounding box center [308, 29] width 196 height 21
type input "**********"
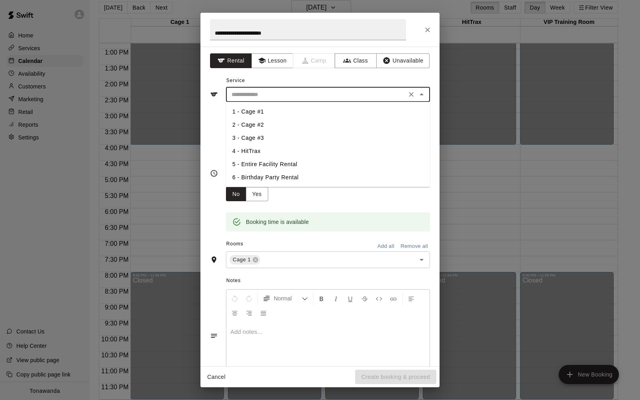
click at [252, 90] on input "text" at bounding box center [316, 95] width 176 height 10
click at [278, 163] on li "5 - Entire Facility Rental" at bounding box center [328, 164] width 204 height 13
type input "**********"
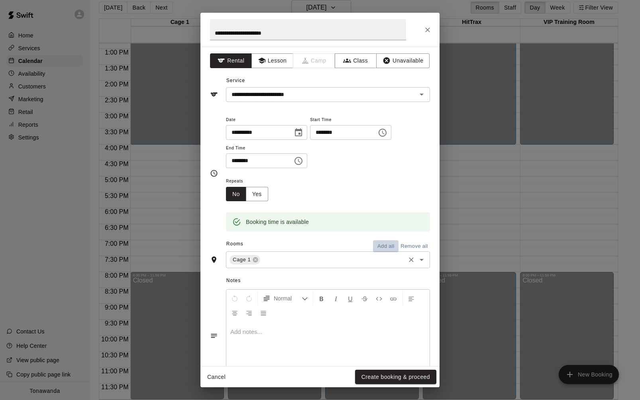
drag, startPoint x: 384, startPoint y: 244, endPoint x: 364, endPoint y: 243, distance: 19.5
click at [384, 244] on button "Add all" at bounding box center [385, 246] width 25 height 12
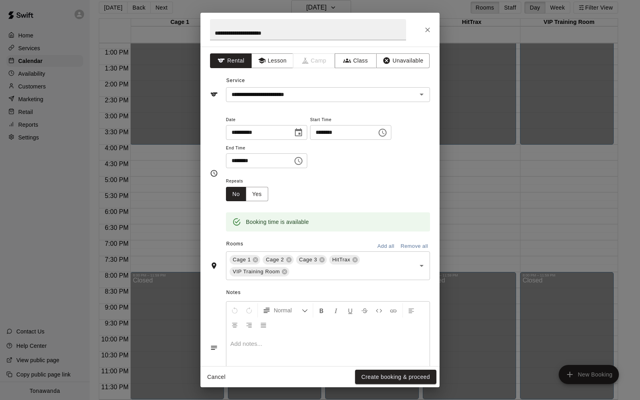
drag, startPoint x: 284, startPoint y: 272, endPoint x: 306, endPoint y: 352, distance: 82.7
click at [284, 272] on icon at bounding box center [284, 271] width 6 height 6
click at [384, 379] on button "Create booking & proceed" at bounding box center [395, 377] width 81 height 15
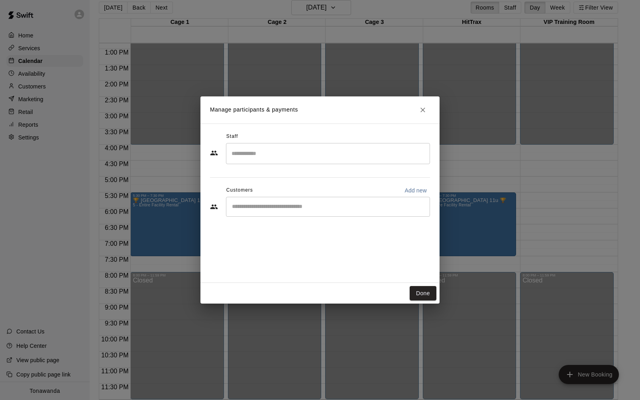
click at [272, 205] on input "Start typing to search customers..." at bounding box center [327, 207] width 197 height 8
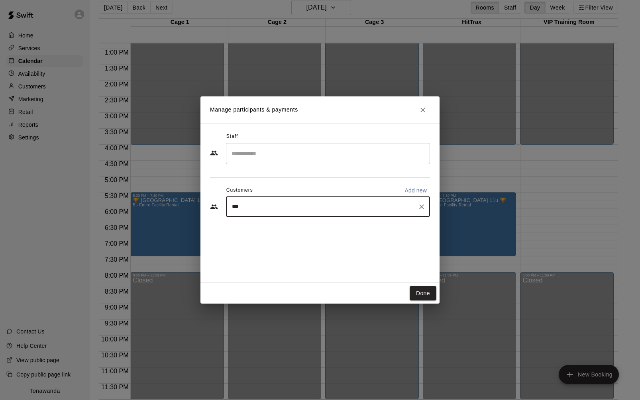
type input "****"
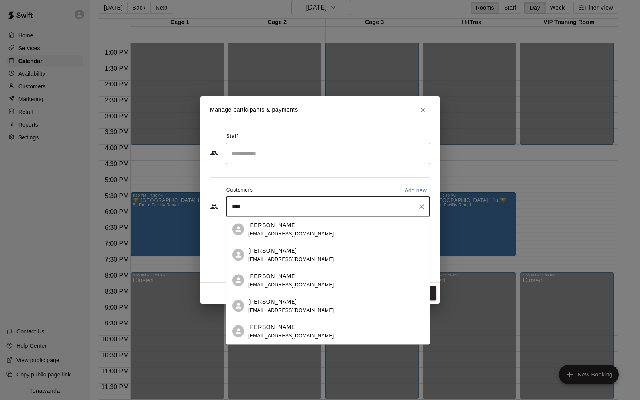
click at [273, 278] on p "[PERSON_NAME]" at bounding box center [272, 276] width 49 height 8
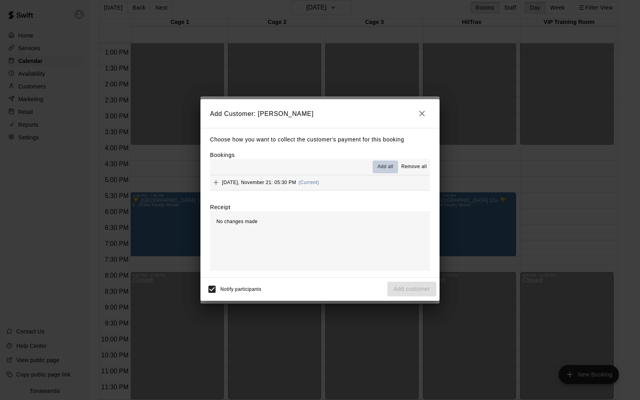
click at [381, 163] on span "Add all" at bounding box center [385, 167] width 16 height 8
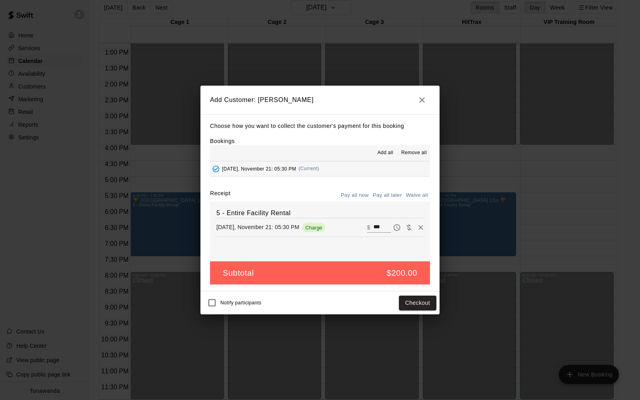
click at [421, 195] on button "Waive all" at bounding box center [416, 195] width 26 height 12
type input "*"
click at [415, 302] on button "Add customer" at bounding box center [411, 303] width 49 height 15
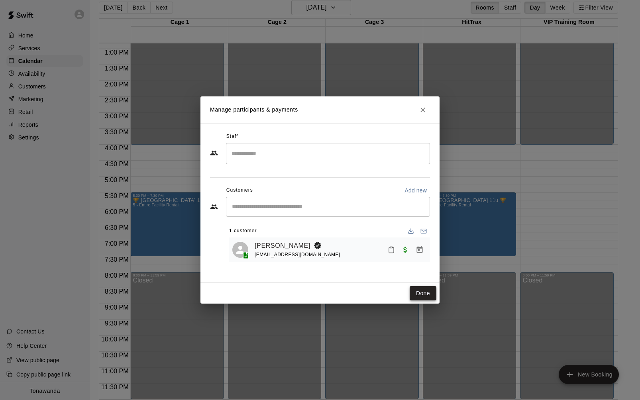
click at [419, 290] on button "Done" at bounding box center [422, 293] width 27 height 15
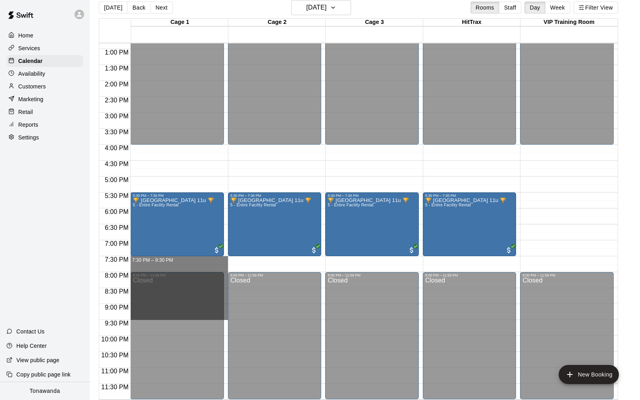
drag, startPoint x: 132, startPoint y: 258, endPoint x: 136, endPoint y: 314, distance: 55.5
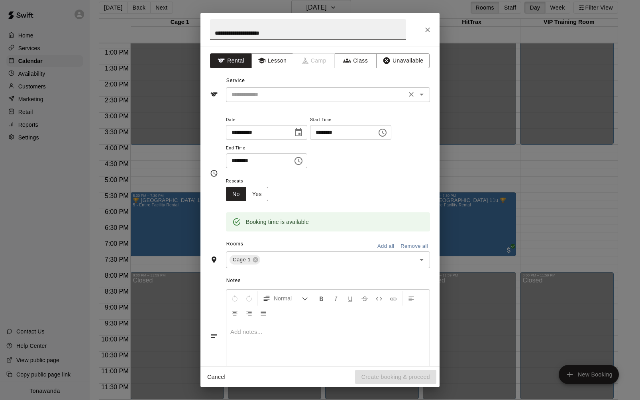
type input "**********"
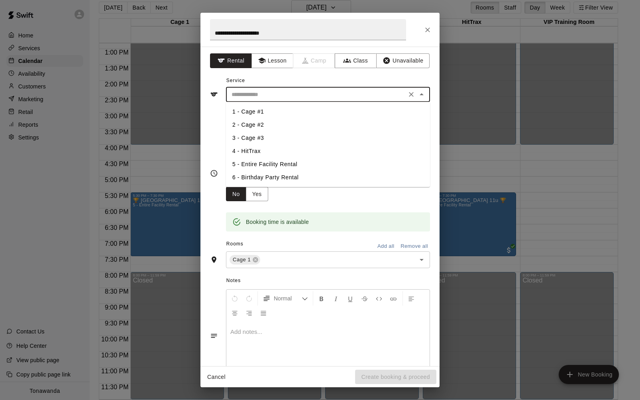
click at [272, 94] on input "text" at bounding box center [316, 95] width 176 height 10
click at [286, 161] on li "5 - Entire Facility Rental" at bounding box center [328, 164] width 204 height 13
type input "**********"
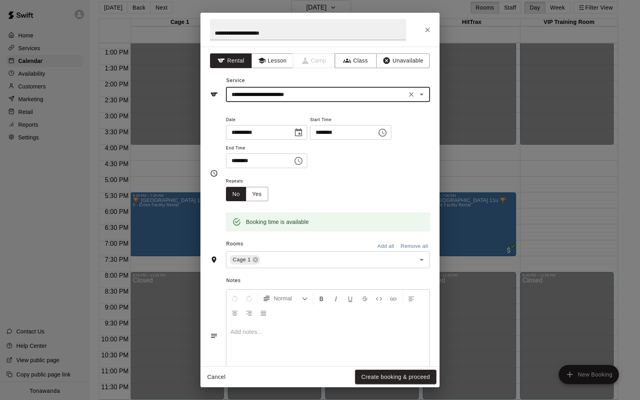
click at [388, 245] on button "Add all" at bounding box center [385, 246] width 25 height 12
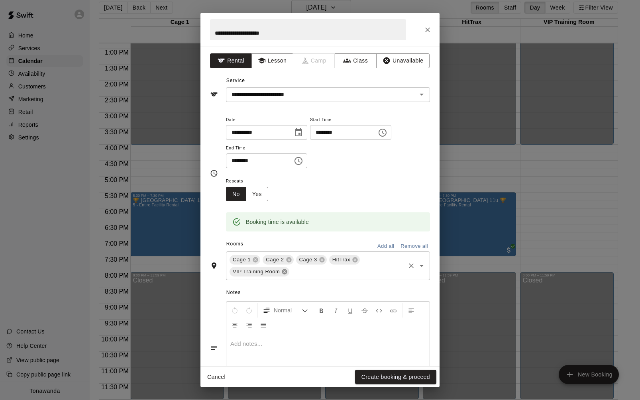
click at [283, 271] on icon at bounding box center [284, 271] width 5 height 5
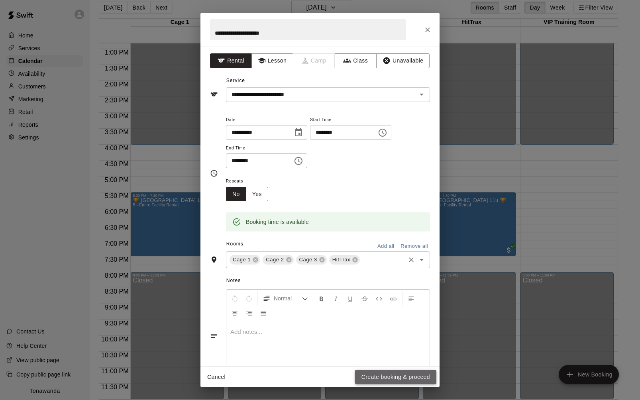
click at [388, 380] on button "Create booking & proceed" at bounding box center [395, 377] width 81 height 15
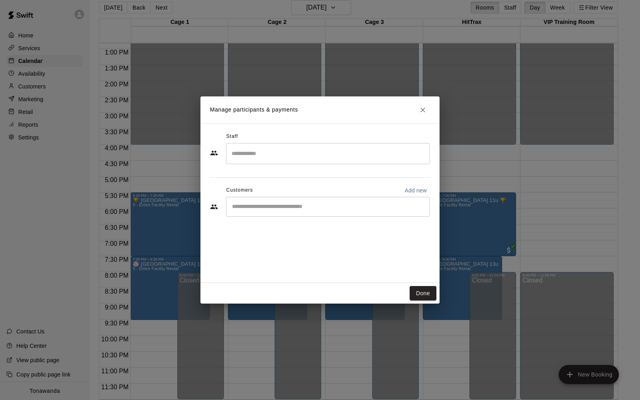
click at [264, 206] on input "Start typing to search customers..." at bounding box center [327, 207] width 197 height 8
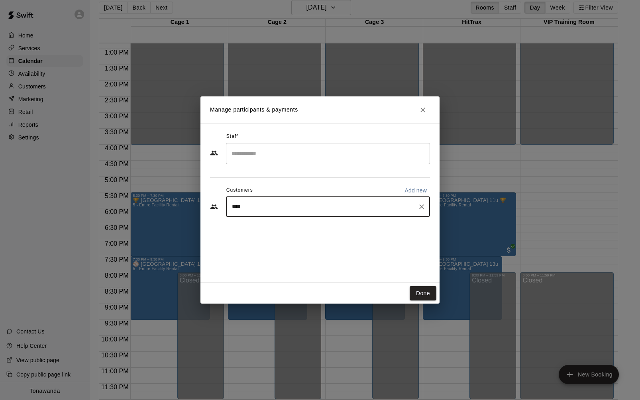
type input "*****"
click at [267, 227] on p "[PERSON_NAME]" at bounding box center [272, 225] width 49 height 8
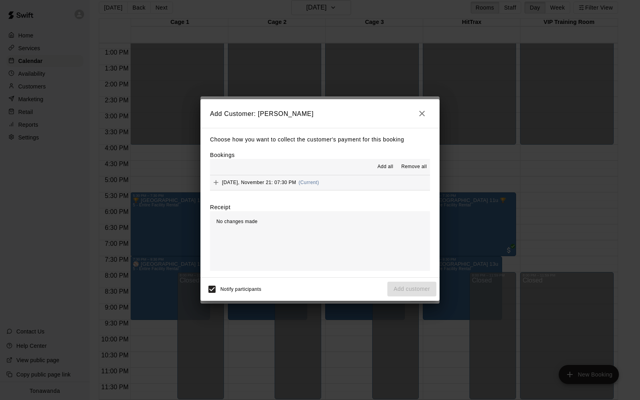
click at [381, 165] on span "Add all" at bounding box center [385, 167] width 16 height 8
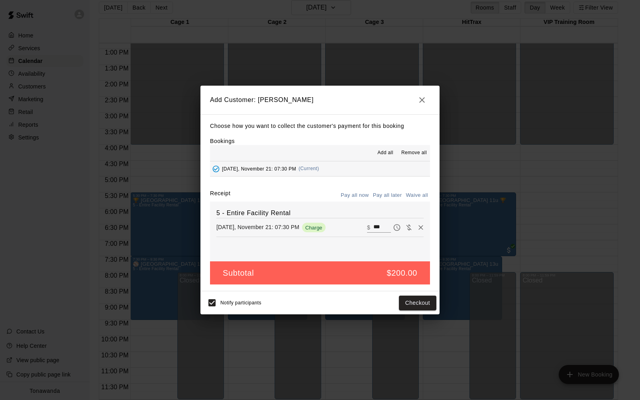
click at [417, 193] on button "Waive all" at bounding box center [416, 195] width 26 height 12
type input "*"
click at [418, 305] on button "Add customer" at bounding box center [411, 303] width 49 height 15
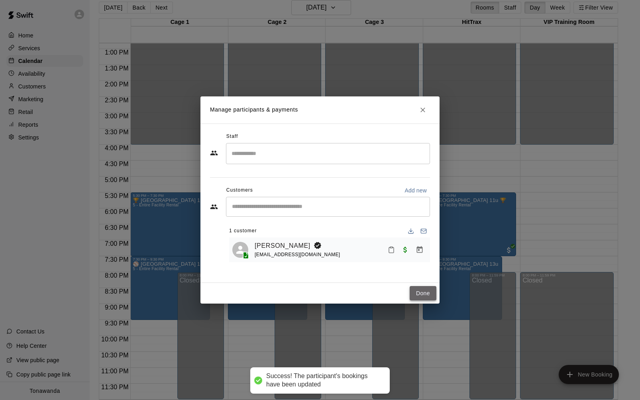
click at [424, 290] on button "Done" at bounding box center [422, 293] width 27 height 15
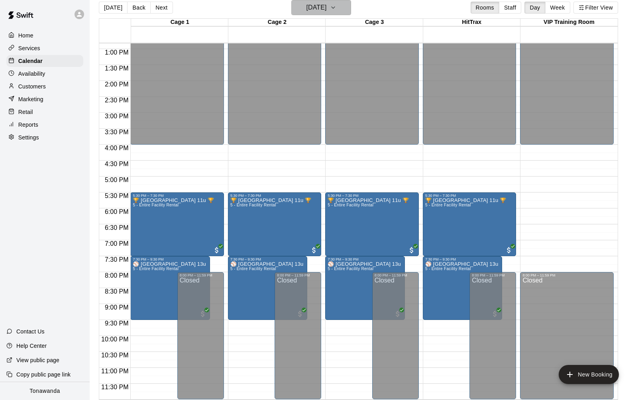
click at [326, 8] on h6 "[DATE]" at bounding box center [316, 7] width 20 height 11
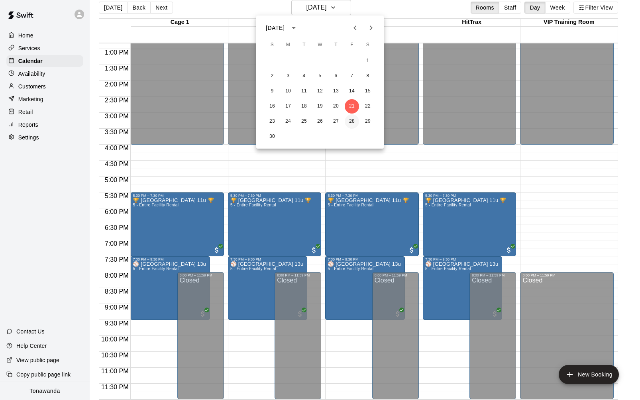
click at [354, 122] on button "28" at bounding box center [352, 121] width 14 height 14
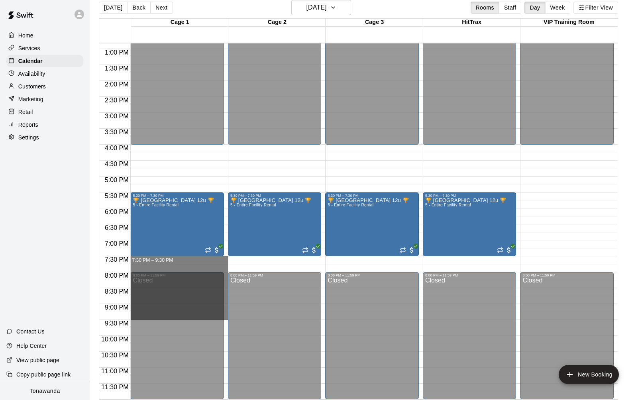
drag, startPoint x: 149, startPoint y: 258, endPoint x: 164, endPoint y: 319, distance: 63.2
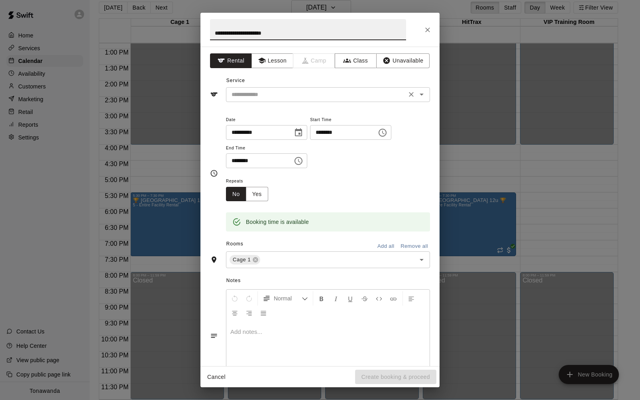
type input "**********"
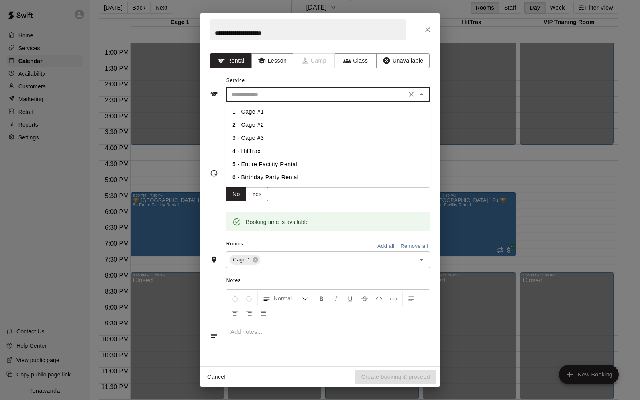
click at [269, 94] on input "text" at bounding box center [316, 95] width 176 height 10
click at [275, 162] on li "5 - Entire Facility Rental" at bounding box center [328, 164] width 204 height 13
type input "**********"
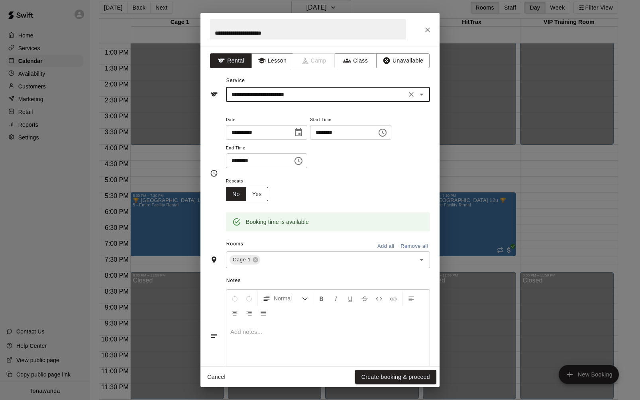
click at [253, 193] on button "Yes" at bounding box center [257, 194] width 22 height 15
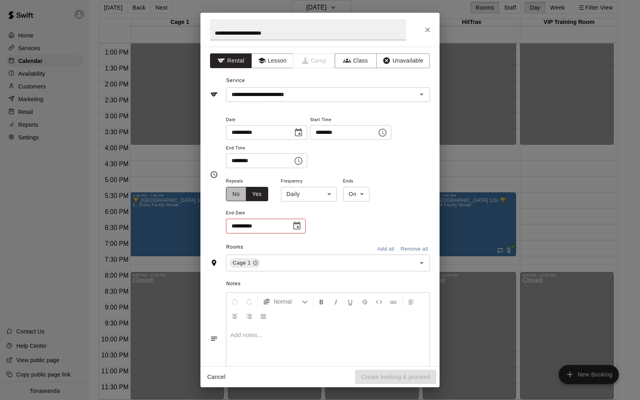
click at [241, 197] on button "No" at bounding box center [236, 194] width 20 height 15
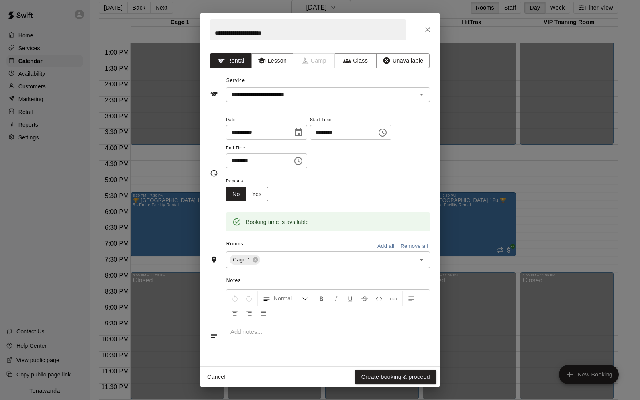
click at [388, 245] on button "Add all" at bounding box center [385, 246] width 25 height 12
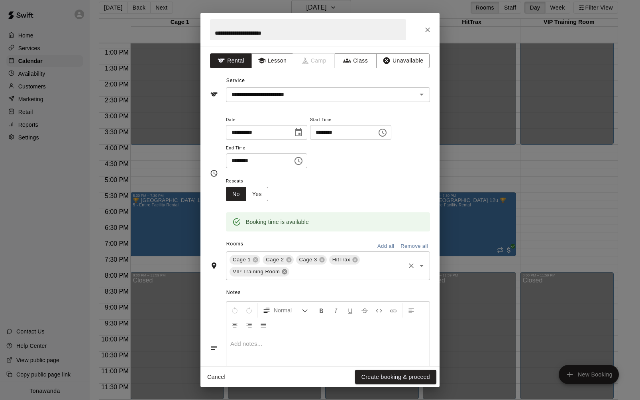
click at [284, 270] on icon at bounding box center [284, 271] width 6 height 6
click at [380, 376] on button "Create booking & proceed" at bounding box center [395, 377] width 81 height 15
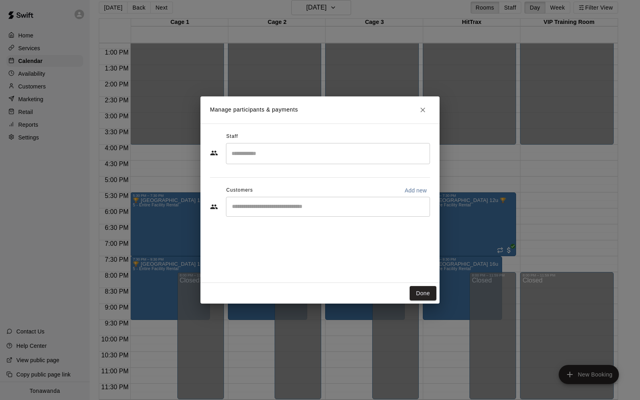
click at [256, 211] on div "​" at bounding box center [328, 207] width 204 height 20
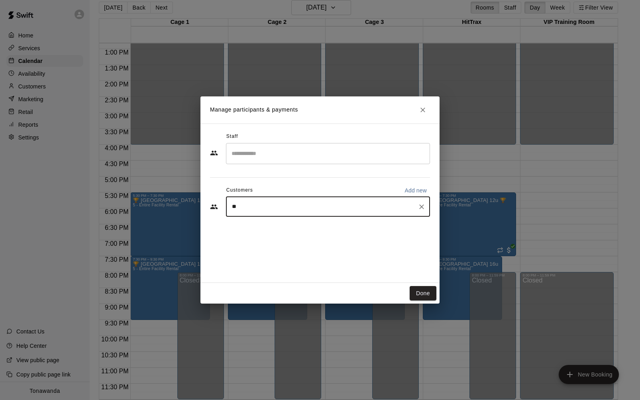
type input "***"
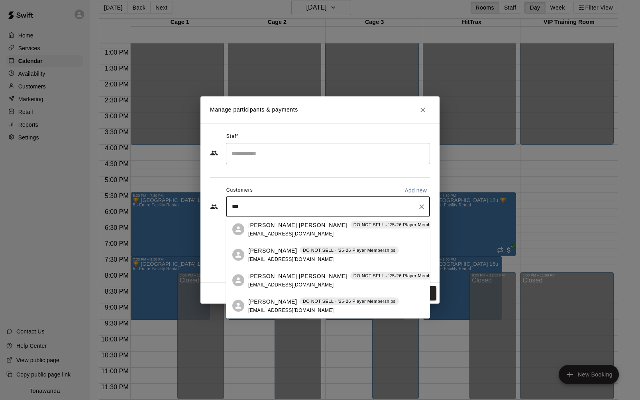
click at [281, 252] on p "[PERSON_NAME]" at bounding box center [272, 250] width 49 height 8
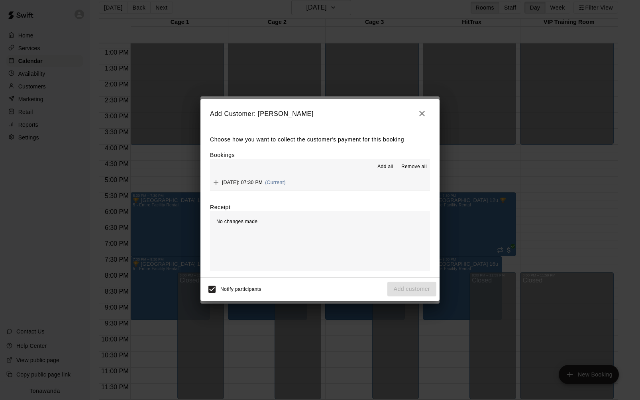
click at [386, 168] on span "Add all" at bounding box center [385, 167] width 16 height 8
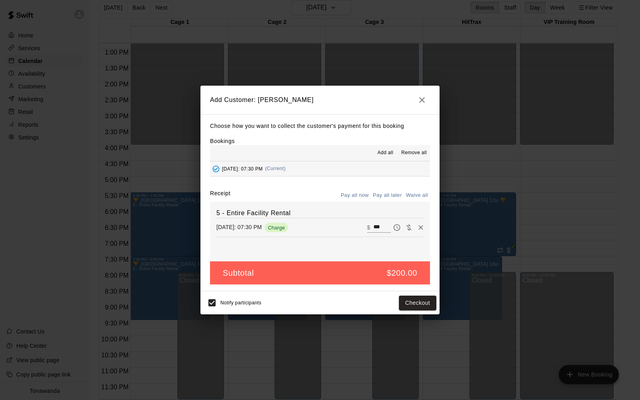
click at [412, 194] on button "Waive all" at bounding box center [416, 195] width 26 height 12
type input "*"
click at [409, 301] on button "Add customer" at bounding box center [411, 303] width 49 height 15
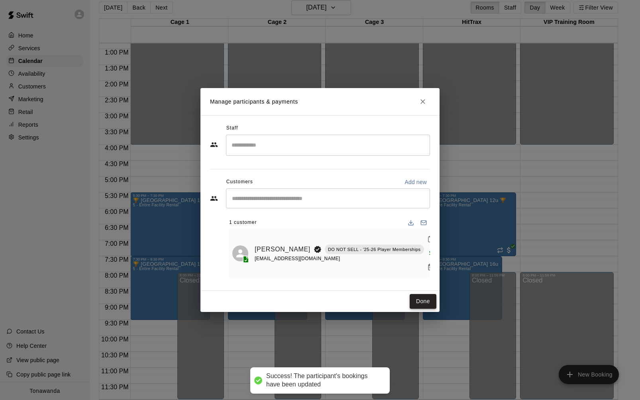
click at [421, 301] on button "Done" at bounding box center [422, 301] width 27 height 15
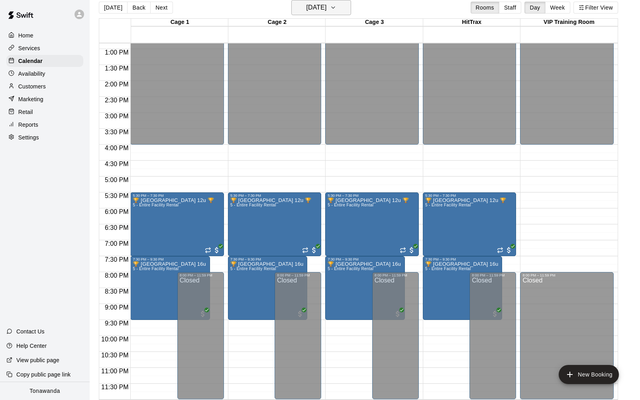
click at [321, 8] on h6 "[DATE]" at bounding box center [316, 7] width 20 height 11
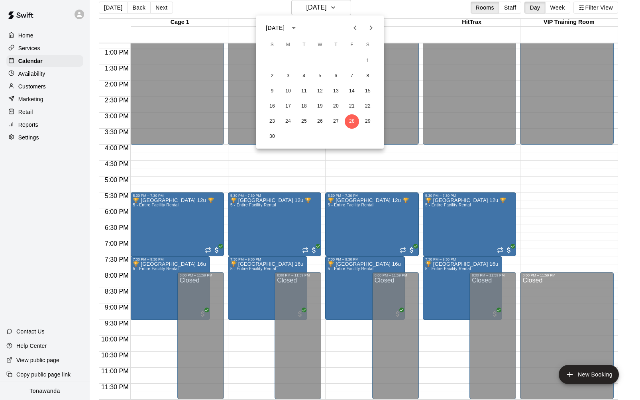
click at [372, 25] on icon "Next month" at bounding box center [371, 28] width 10 height 10
click at [350, 59] on button "5" at bounding box center [352, 61] width 14 height 14
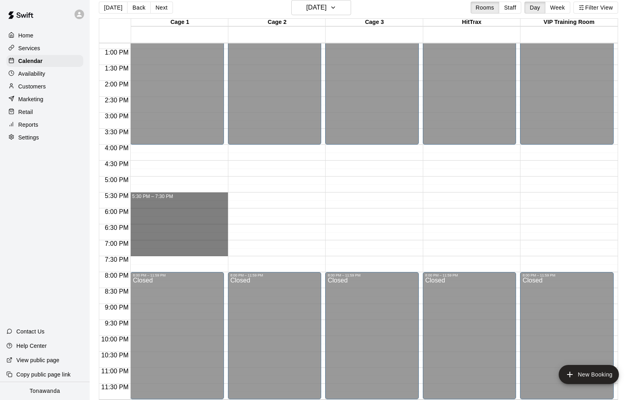
drag, startPoint x: 142, startPoint y: 195, endPoint x: 139, endPoint y: 249, distance: 53.8
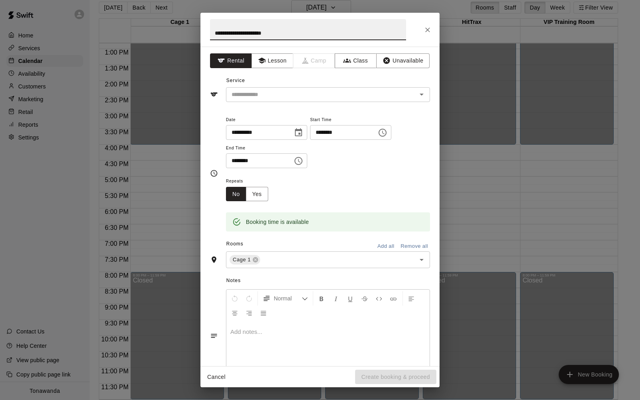
click at [264, 34] on input "**********" at bounding box center [308, 29] width 196 height 21
type input "**********"
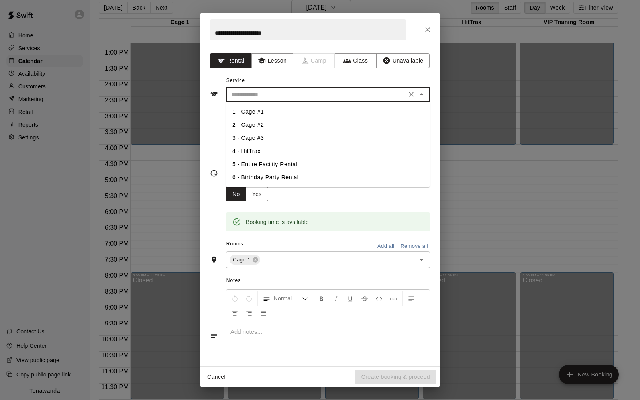
click at [251, 92] on input "text" at bounding box center [316, 95] width 176 height 10
click at [272, 161] on li "5 - Entire Facility Rental" at bounding box center [328, 164] width 204 height 13
type input "**********"
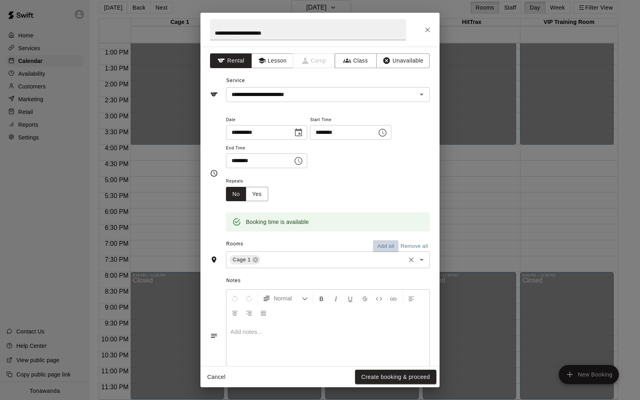
drag, startPoint x: 383, startPoint y: 244, endPoint x: 367, endPoint y: 247, distance: 15.9
click at [383, 243] on button "Add all" at bounding box center [385, 246] width 25 height 12
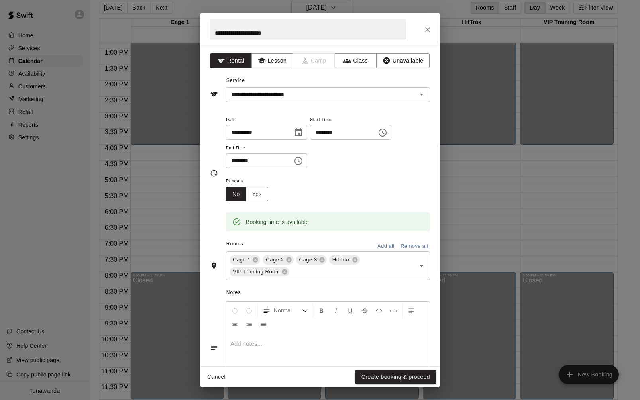
click at [287, 272] on icon at bounding box center [284, 271] width 6 height 6
click at [381, 380] on button "Create booking & proceed" at bounding box center [395, 377] width 81 height 15
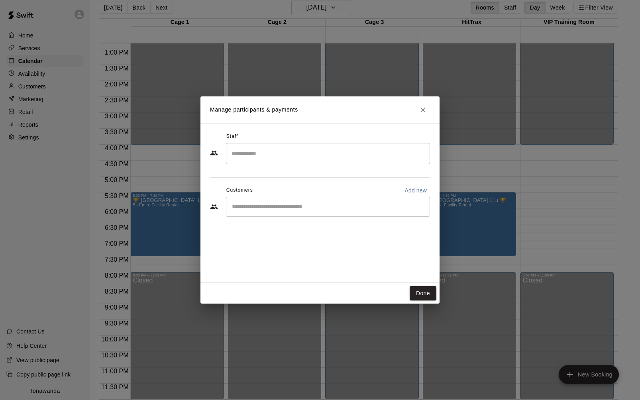
click at [274, 207] on input "Start typing to search customers..." at bounding box center [327, 207] width 197 height 8
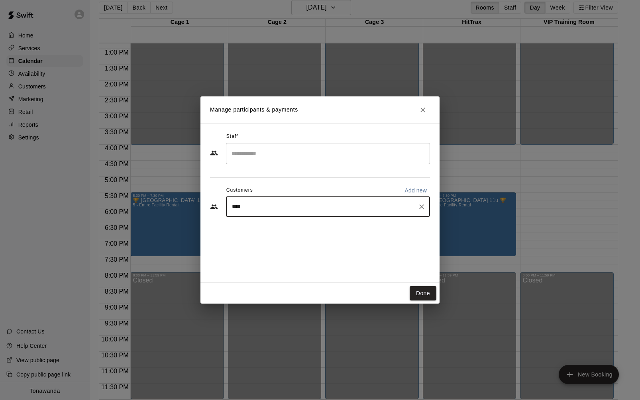
type input "*****"
click at [273, 226] on p "[PERSON_NAME]" at bounding box center [272, 225] width 49 height 8
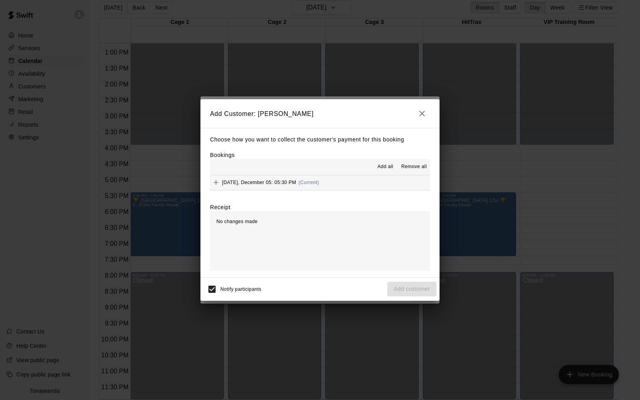
click at [383, 164] on span "Add all" at bounding box center [385, 167] width 16 height 8
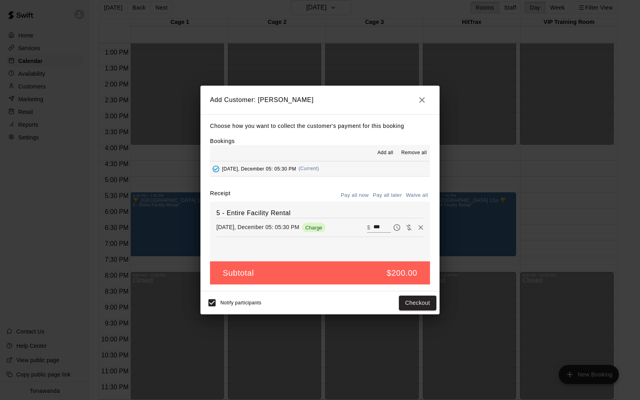
click at [422, 195] on button "Waive all" at bounding box center [416, 195] width 26 height 12
type input "*"
click at [414, 302] on button "Add customer" at bounding box center [411, 303] width 49 height 15
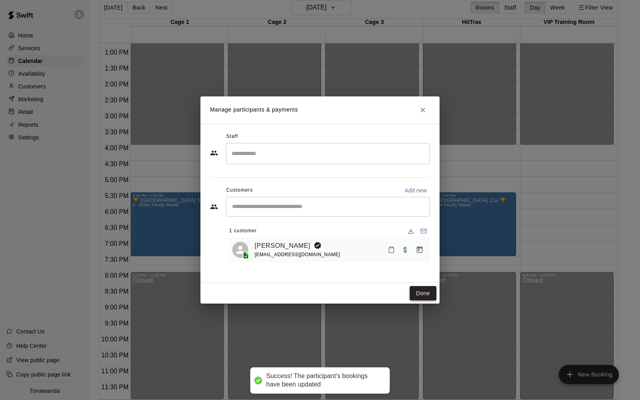
click at [422, 291] on button "Done" at bounding box center [422, 293] width 27 height 15
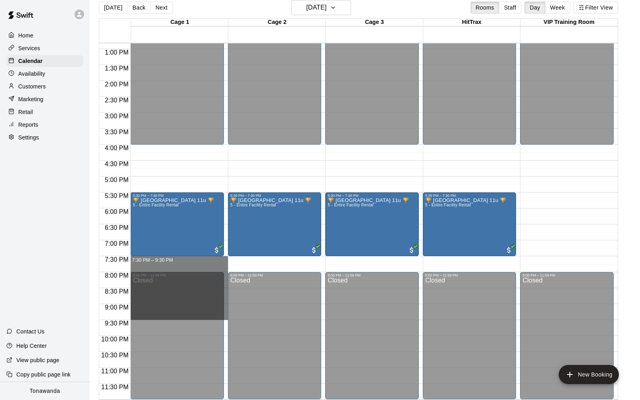
drag, startPoint x: 198, startPoint y: 258, endPoint x: 196, endPoint y: 313, distance: 54.6
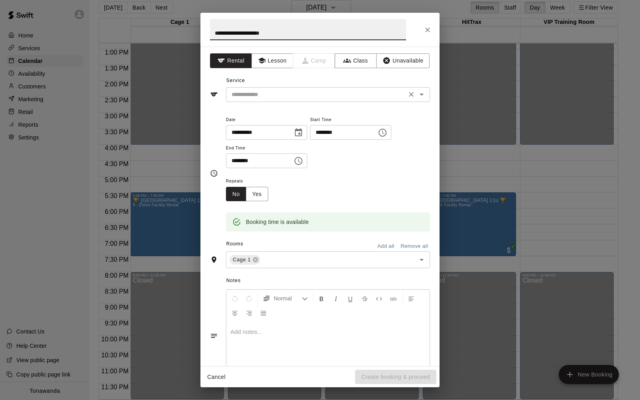
type input "**********"
click at [254, 99] on input "text" at bounding box center [316, 95] width 176 height 10
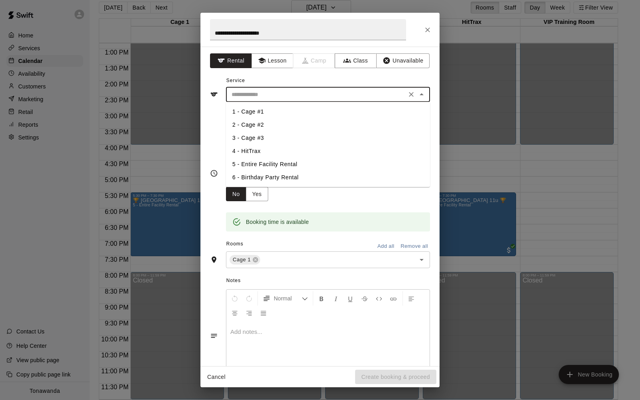
click at [256, 164] on li "5 - Entire Facility Rental" at bounding box center [328, 164] width 204 height 13
type input "**********"
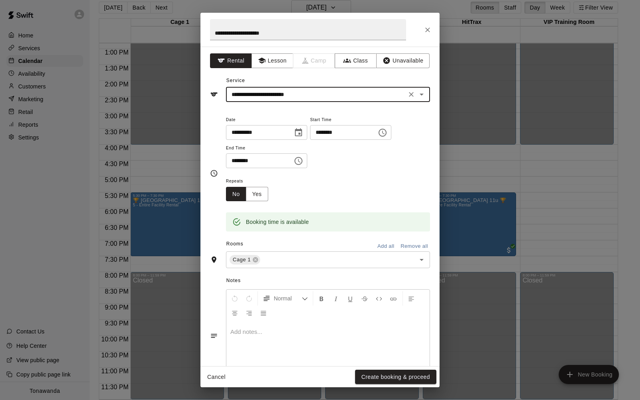
drag, startPoint x: 386, startPoint y: 246, endPoint x: 379, endPoint y: 251, distance: 8.1
click at [384, 247] on button "Add all" at bounding box center [385, 246] width 25 height 12
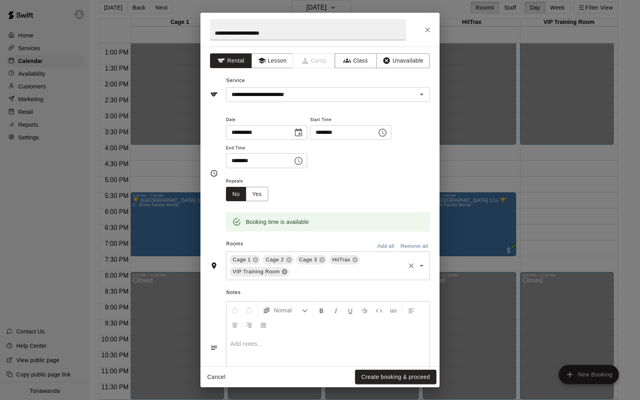
click at [285, 271] on icon at bounding box center [284, 271] width 6 height 6
click at [385, 379] on button "Create booking & proceed" at bounding box center [395, 377] width 81 height 15
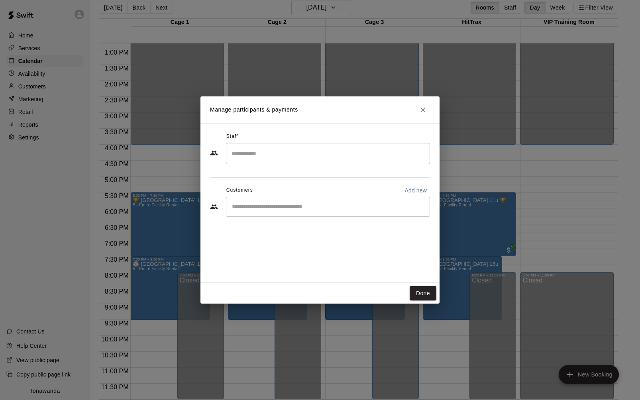
click at [288, 213] on div "​" at bounding box center [328, 207] width 204 height 20
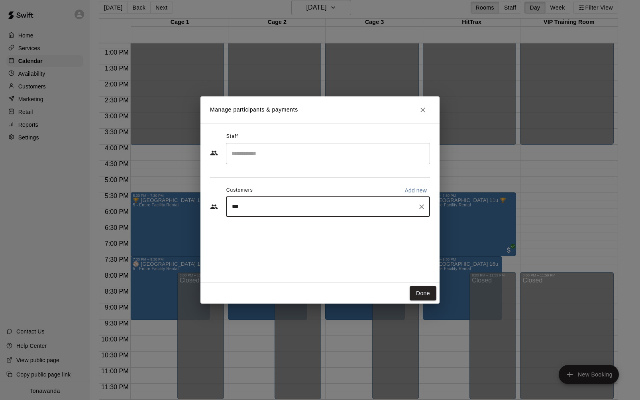
type input "****"
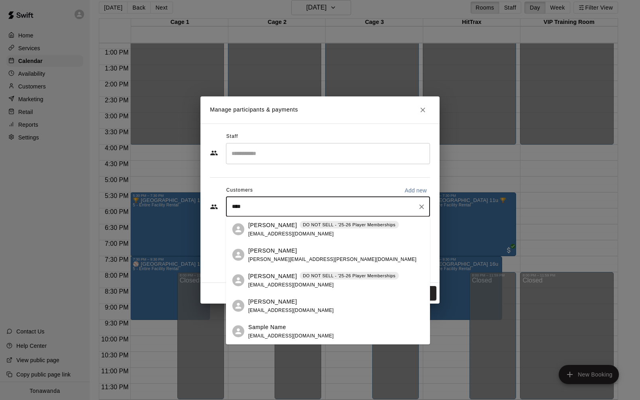
click at [270, 309] on span "[EMAIL_ADDRESS][DOMAIN_NAME]" at bounding box center [291, 310] width 86 height 6
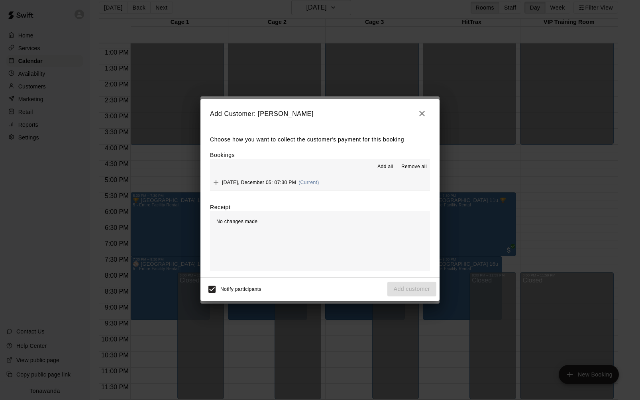
click at [388, 170] on span "Add all" at bounding box center [385, 167] width 16 height 8
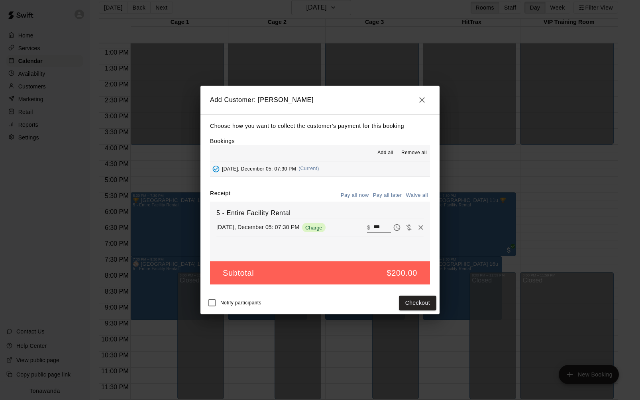
click at [417, 193] on button "Waive all" at bounding box center [416, 195] width 26 height 12
type input "*"
click at [418, 300] on button "Add customer" at bounding box center [411, 303] width 49 height 15
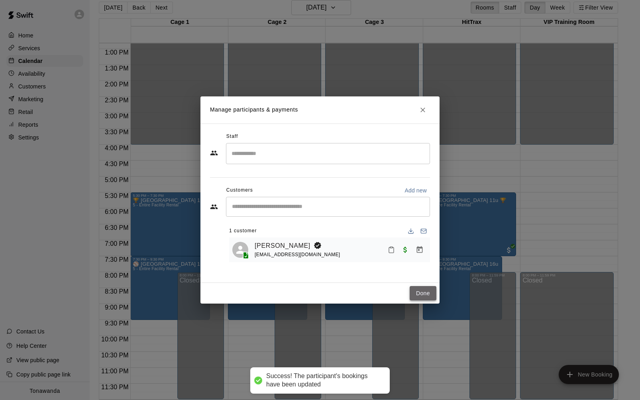
click at [421, 292] on button "Done" at bounding box center [422, 293] width 27 height 15
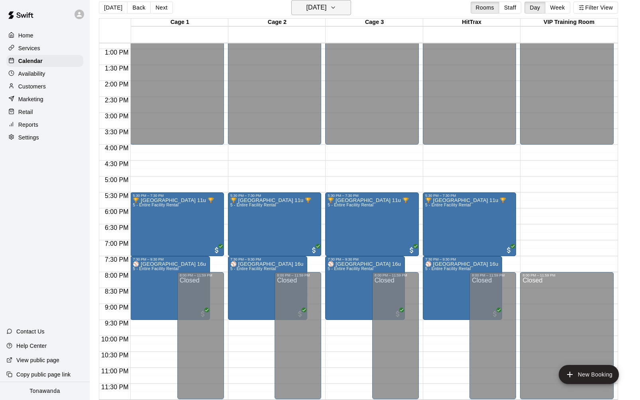
click at [319, 10] on h6 "[DATE]" at bounding box center [316, 7] width 20 height 11
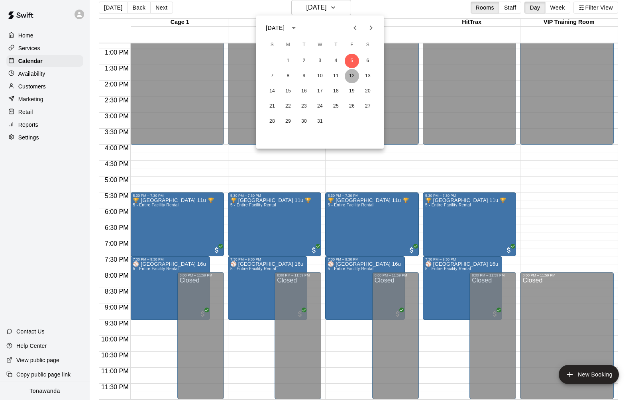
click at [354, 78] on button "12" at bounding box center [352, 76] width 14 height 14
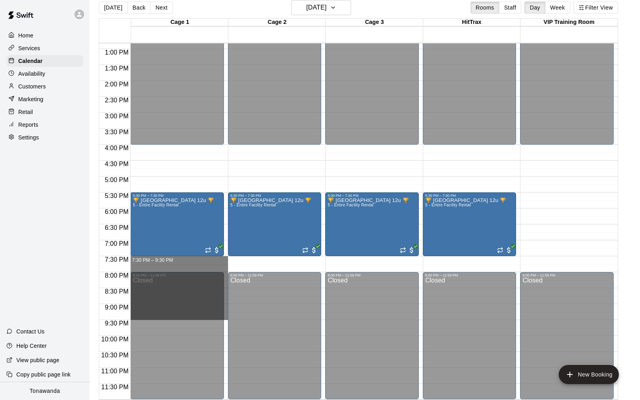
drag, startPoint x: 202, startPoint y: 259, endPoint x: 200, endPoint y: 312, distance: 53.0
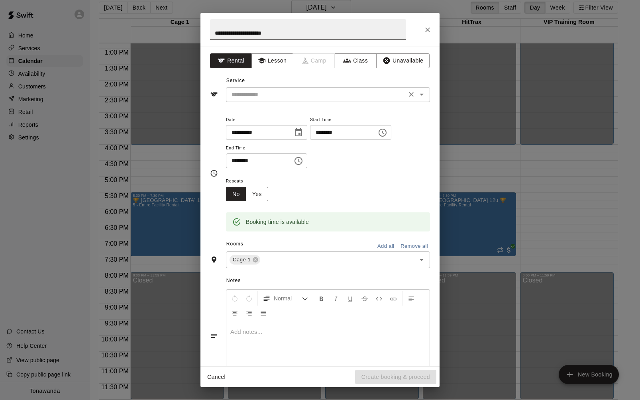
type input "**********"
click at [284, 98] on input "text" at bounding box center [316, 95] width 176 height 10
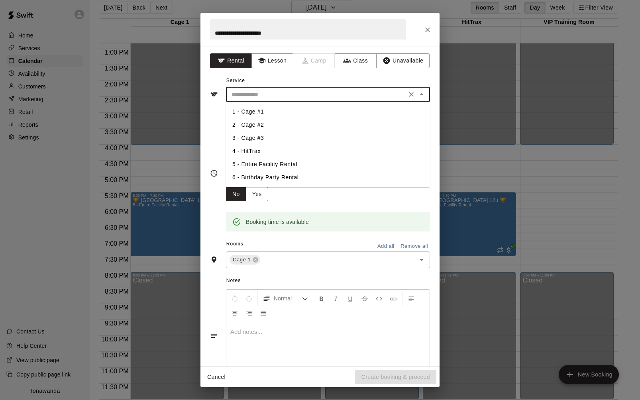
click at [268, 166] on li "5 - Entire Facility Rental" at bounding box center [328, 164] width 204 height 13
type input "**********"
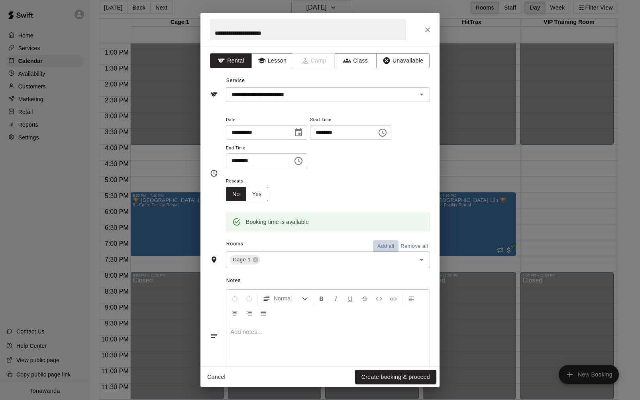
click at [394, 247] on button "Add all" at bounding box center [385, 246] width 25 height 12
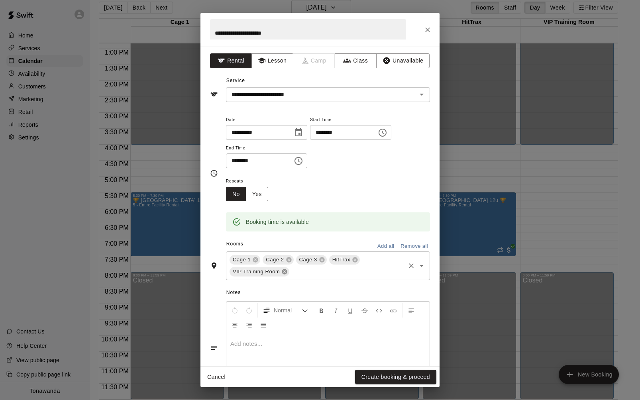
click at [284, 272] on icon at bounding box center [284, 271] width 5 height 5
click at [384, 378] on button "Create booking & proceed" at bounding box center [395, 377] width 81 height 15
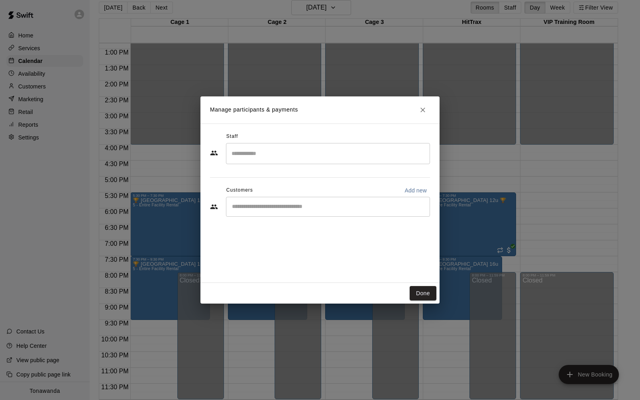
click at [240, 207] on input "Start typing to search customers..." at bounding box center [327, 207] width 197 height 8
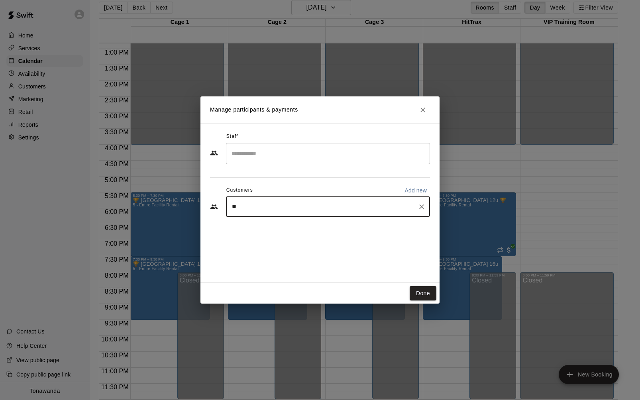
type input "***"
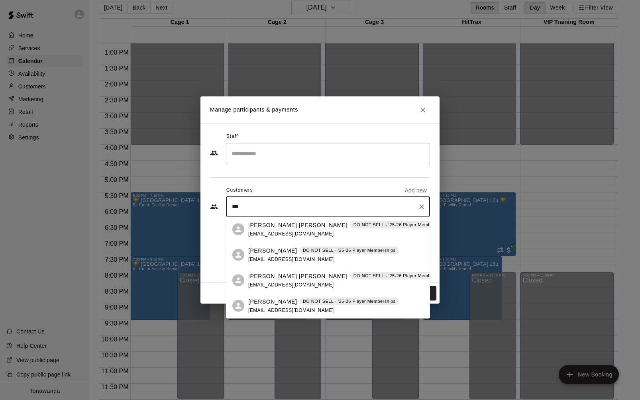
click at [263, 251] on p "[PERSON_NAME]" at bounding box center [272, 250] width 49 height 8
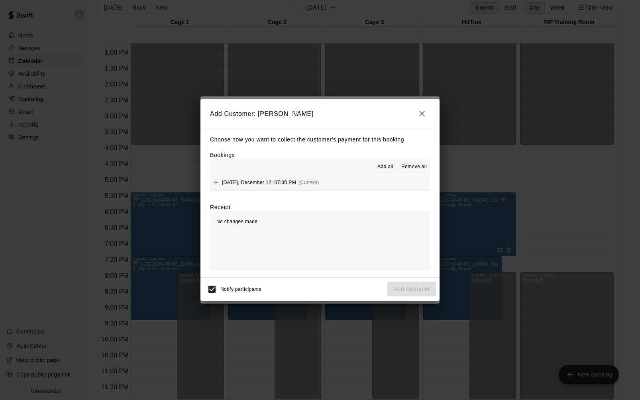
click at [389, 164] on span "Add all" at bounding box center [385, 167] width 16 height 8
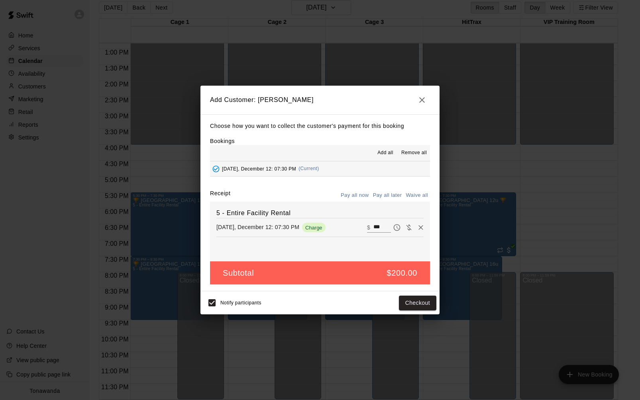
click at [414, 193] on button "Waive all" at bounding box center [416, 195] width 26 height 12
type input "*"
click at [411, 302] on button "Add customer" at bounding box center [411, 303] width 49 height 15
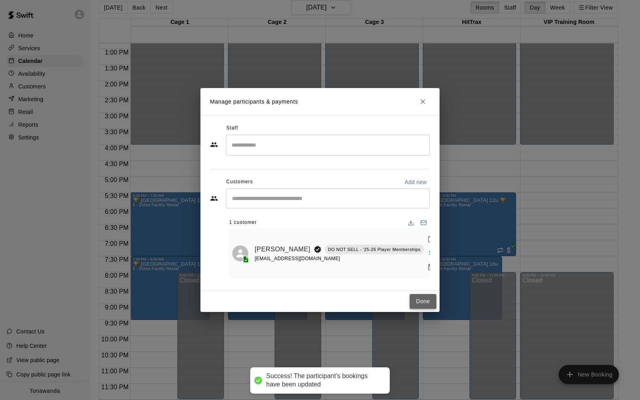
click at [419, 301] on button "Done" at bounding box center [422, 301] width 27 height 15
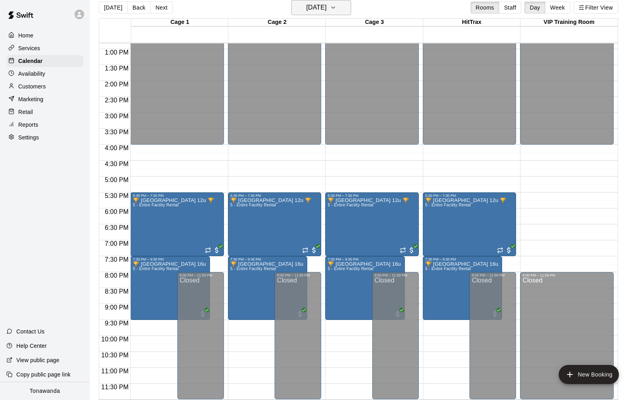
click at [317, 6] on h6 "[DATE]" at bounding box center [316, 7] width 20 height 11
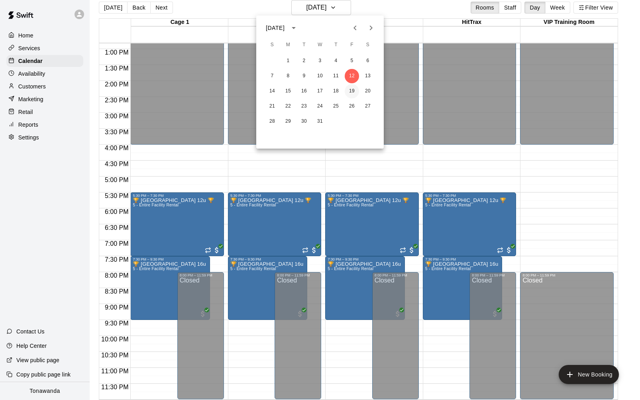
click at [350, 91] on button "19" at bounding box center [352, 91] width 14 height 14
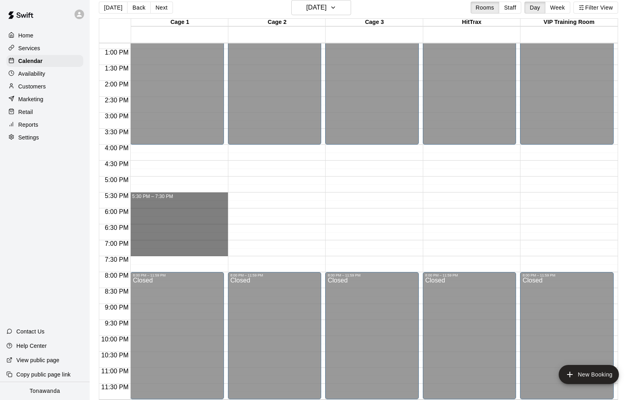
drag, startPoint x: 146, startPoint y: 192, endPoint x: 151, endPoint y: 250, distance: 58.0
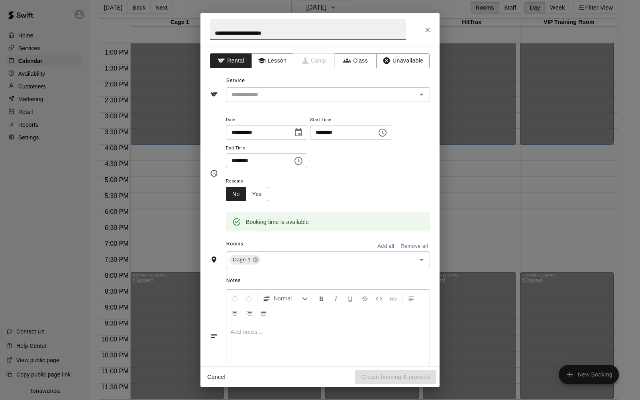
click at [264, 33] on input "**********" at bounding box center [308, 29] width 196 height 21
type input "**********"
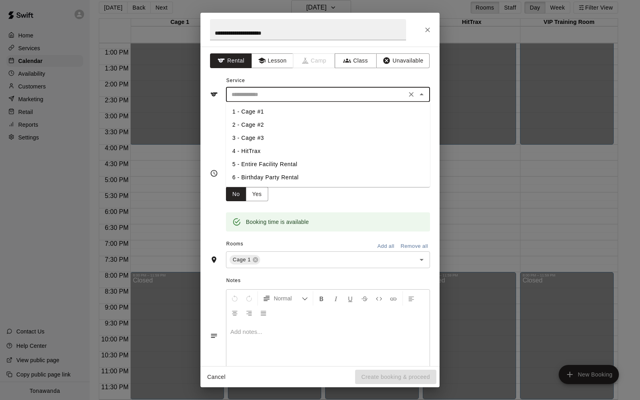
click at [263, 97] on input "text" at bounding box center [316, 95] width 176 height 10
click at [263, 164] on li "5 - Entire Facility Rental" at bounding box center [328, 164] width 204 height 13
type input "**********"
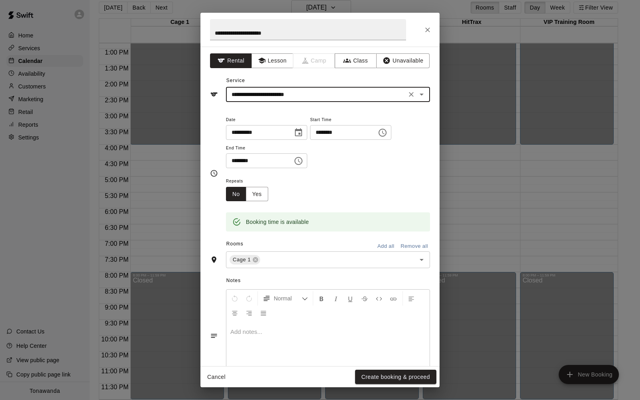
click at [380, 243] on button "Add all" at bounding box center [385, 246] width 25 height 12
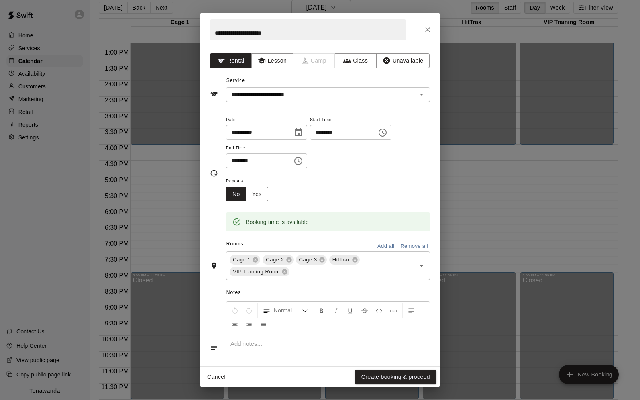
click at [286, 271] on icon at bounding box center [284, 271] width 5 height 5
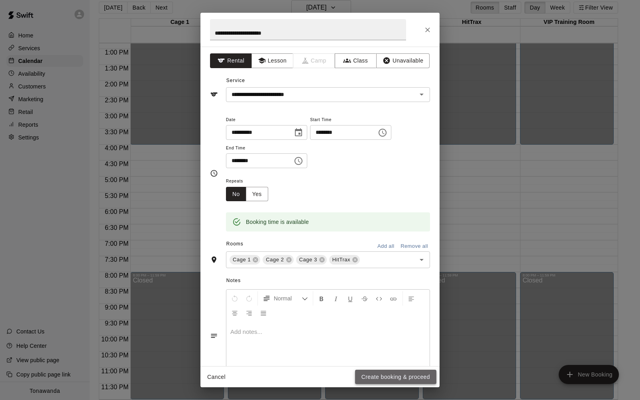
click at [378, 374] on button "Create booking & proceed" at bounding box center [395, 377] width 81 height 15
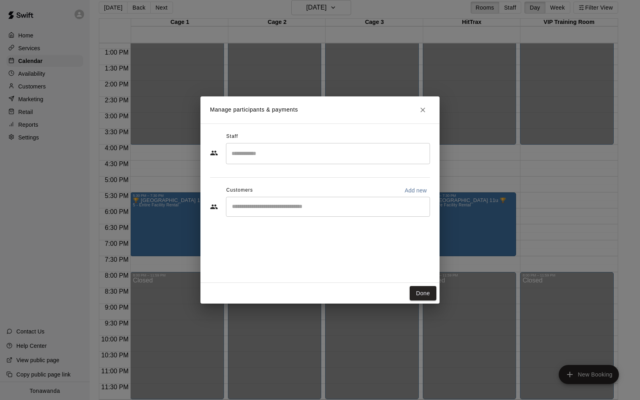
click at [259, 211] on div "​" at bounding box center [328, 207] width 204 height 20
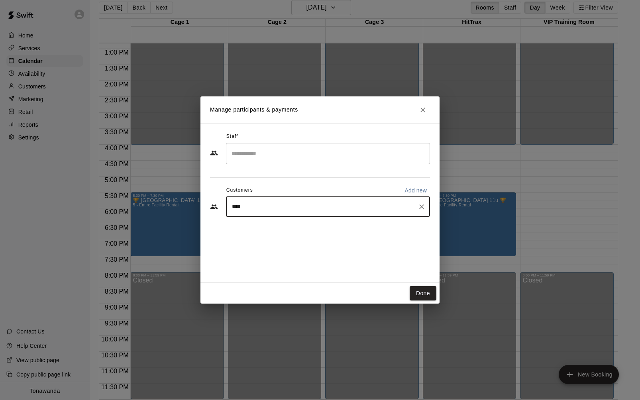
type input "*****"
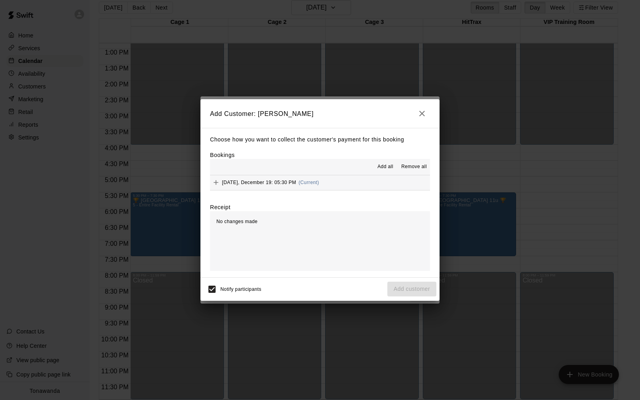
click at [380, 167] on span "Add all" at bounding box center [385, 167] width 16 height 8
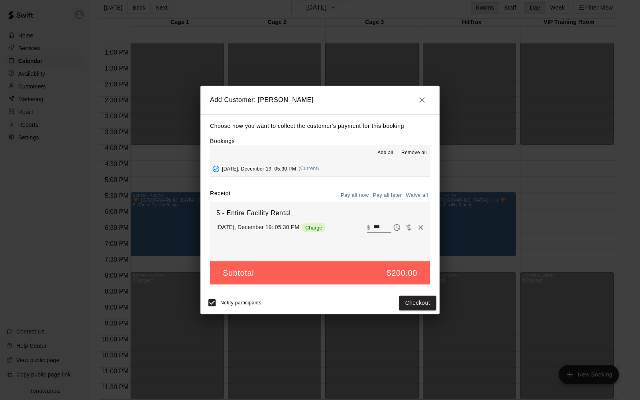
click at [415, 194] on button "Waive all" at bounding box center [416, 195] width 26 height 12
type input "*"
click at [411, 305] on button "Add customer" at bounding box center [411, 303] width 49 height 15
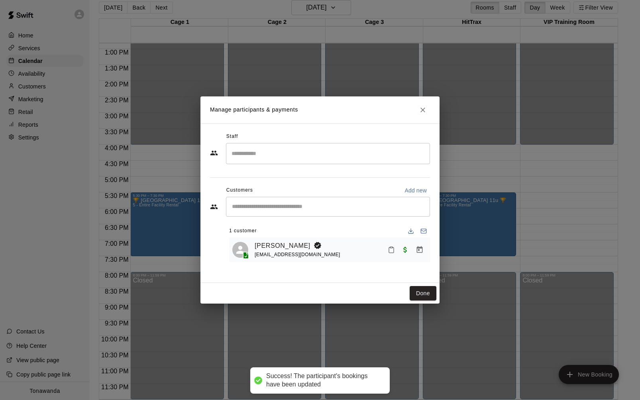
drag, startPoint x: 428, startPoint y: 293, endPoint x: 239, endPoint y: 276, distance: 189.9
click at [425, 293] on button "Done" at bounding box center [422, 293] width 27 height 15
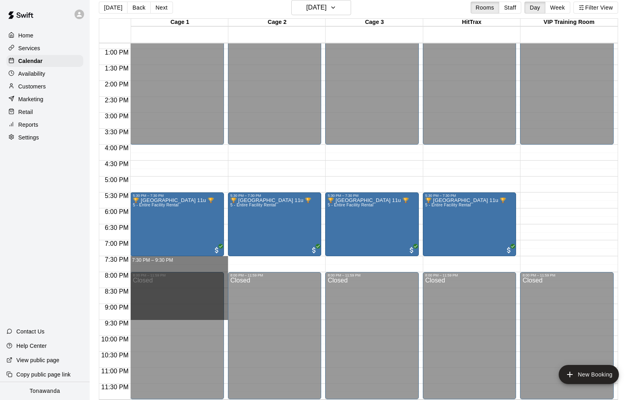
drag, startPoint x: 179, startPoint y: 258, endPoint x: 176, endPoint y: 318, distance: 59.4
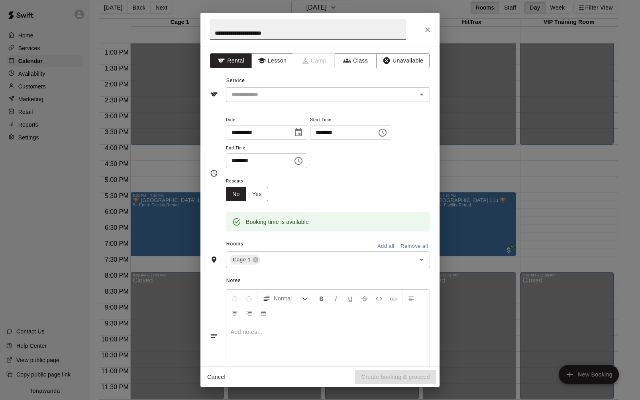
drag, startPoint x: 278, startPoint y: 32, endPoint x: 174, endPoint y: 30, distance: 104.4
click at [174, 30] on div "**********" at bounding box center [320, 200] width 640 height 400
drag, startPoint x: 223, startPoint y: 32, endPoint x: 205, endPoint y: 33, distance: 18.4
click at [205, 33] on h2 "**********" at bounding box center [307, 30] width 215 height 34
drag, startPoint x: 270, startPoint y: 35, endPoint x: 296, endPoint y: 36, distance: 25.9
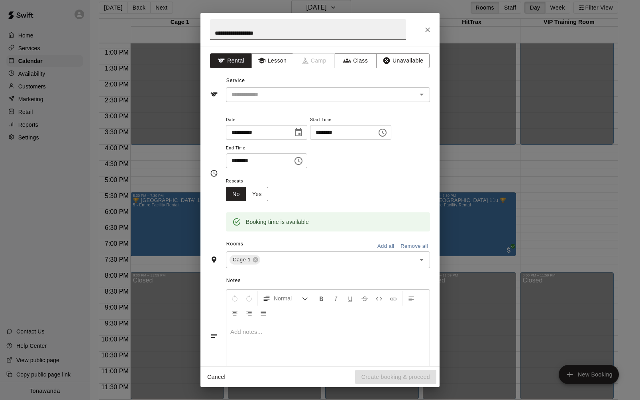
click at [270, 35] on input "**********" at bounding box center [308, 29] width 196 height 21
type input "**********"
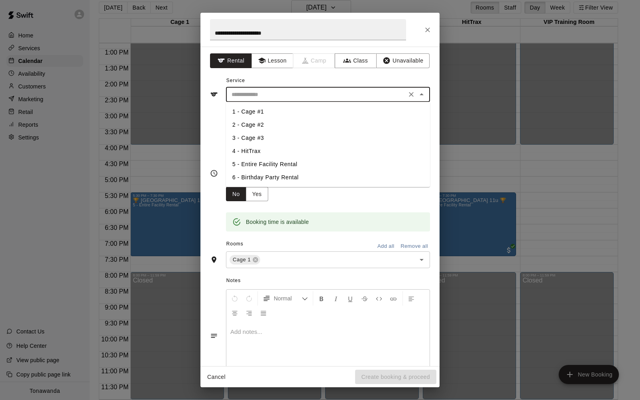
click at [279, 94] on input "text" at bounding box center [316, 95] width 176 height 10
click at [260, 165] on li "5 - Entire Facility Rental" at bounding box center [328, 164] width 204 height 13
type input "**********"
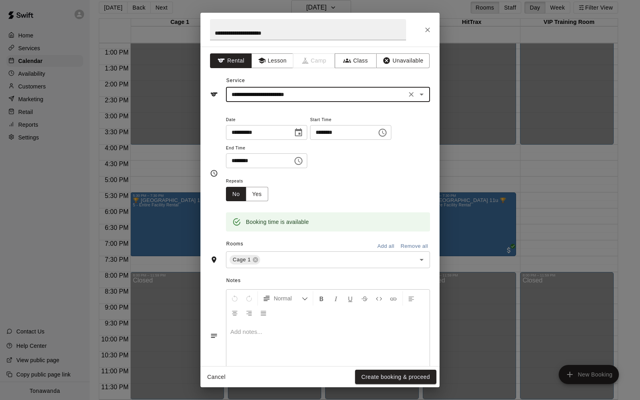
click at [389, 246] on button "Add all" at bounding box center [385, 246] width 25 height 12
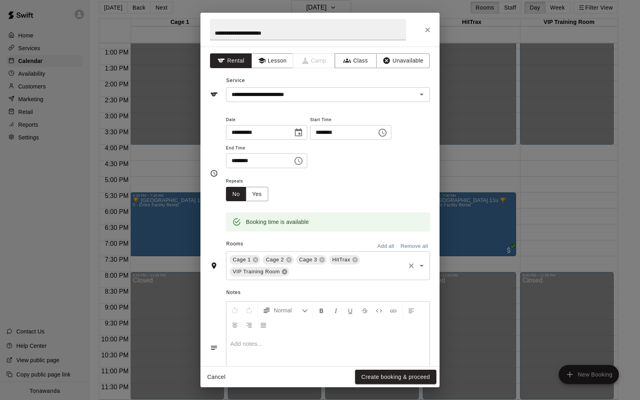
click at [284, 272] on icon at bounding box center [284, 271] width 6 height 6
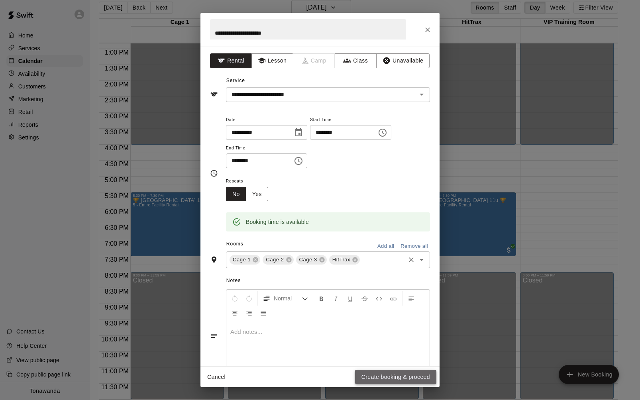
click at [381, 377] on button "Create booking & proceed" at bounding box center [395, 377] width 81 height 15
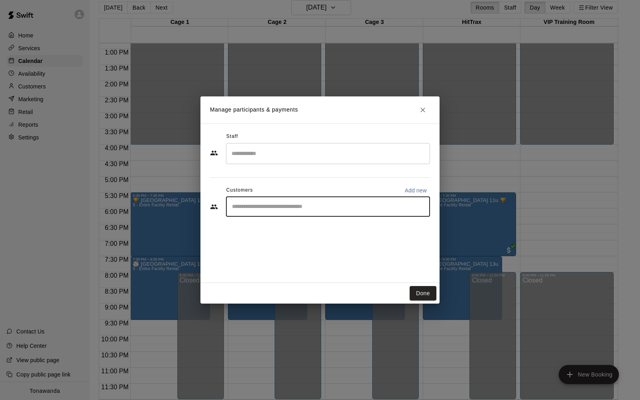
click at [269, 209] on input "Start typing to search customers..." at bounding box center [327, 207] width 197 height 8
type input "******"
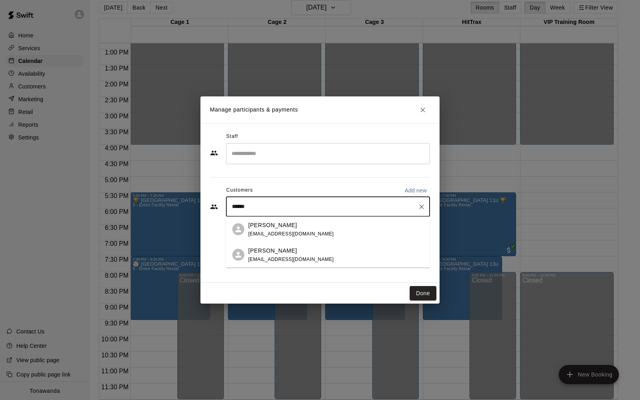
click at [268, 223] on p "[PERSON_NAME]" at bounding box center [272, 225] width 49 height 8
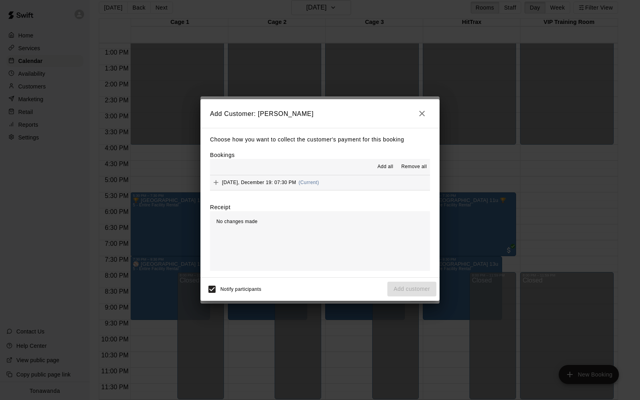
click at [388, 165] on span "Add all" at bounding box center [385, 167] width 16 height 8
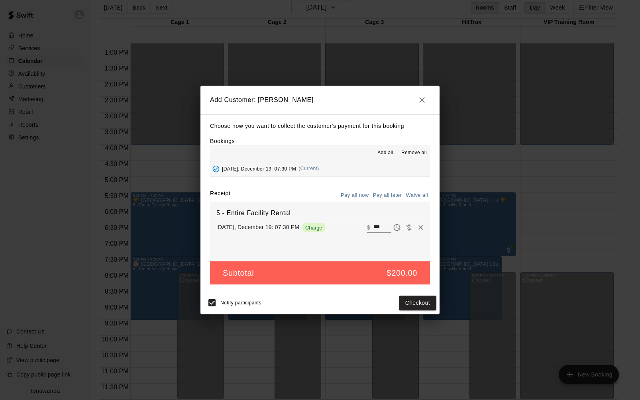
click at [413, 194] on button "Waive all" at bounding box center [416, 195] width 26 height 12
type input "*"
click at [408, 303] on button "Add customer" at bounding box center [411, 303] width 49 height 15
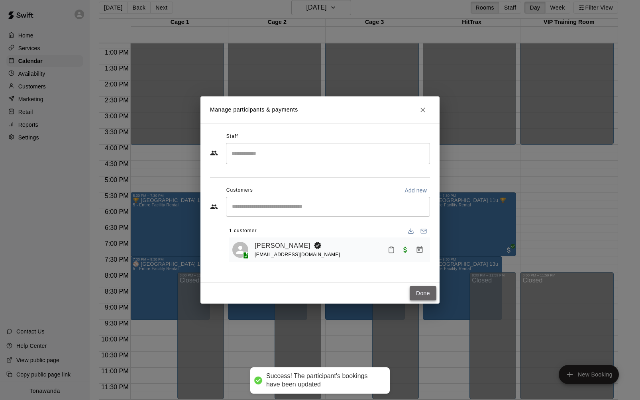
click at [423, 291] on button "Done" at bounding box center [422, 293] width 27 height 15
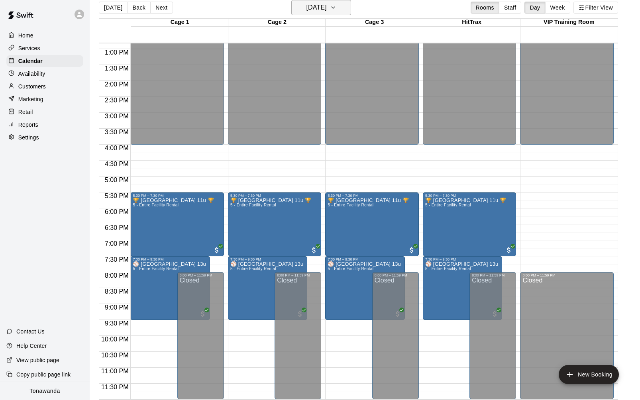
click at [307, 10] on h6 "[DATE]" at bounding box center [316, 7] width 20 height 11
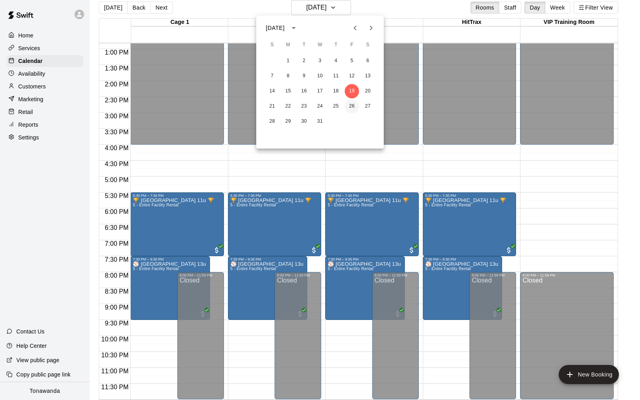
click at [349, 103] on button "26" at bounding box center [352, 106] width 14 height 14
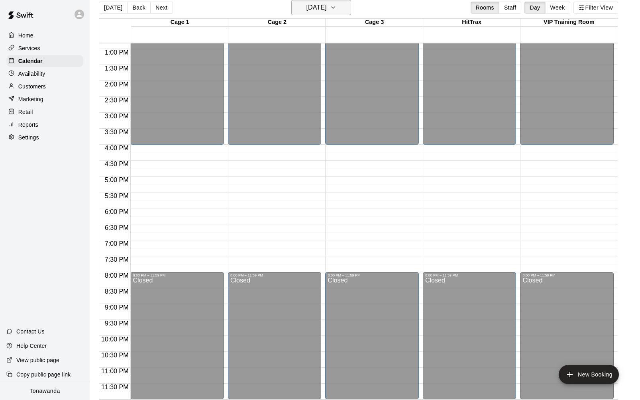
click at [319, 7] on h6 "[DATE]" at bounding box center [316, 7] width 20 height 11
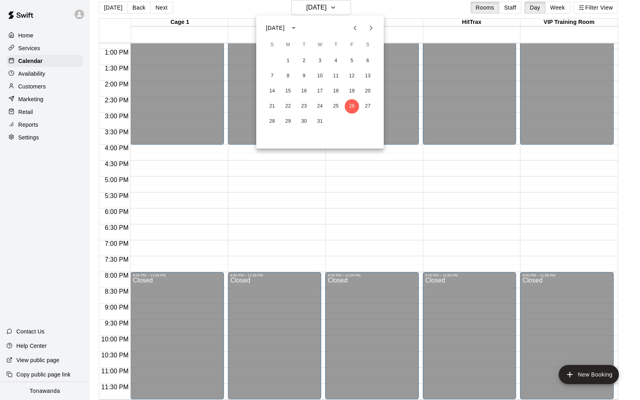
click at [372, 29] on icon "Next month" at bounding box center [371, 28] width 10 height 10
click at [352, 59] on button "2" at bounding box center [352, 61] width 14 height 14
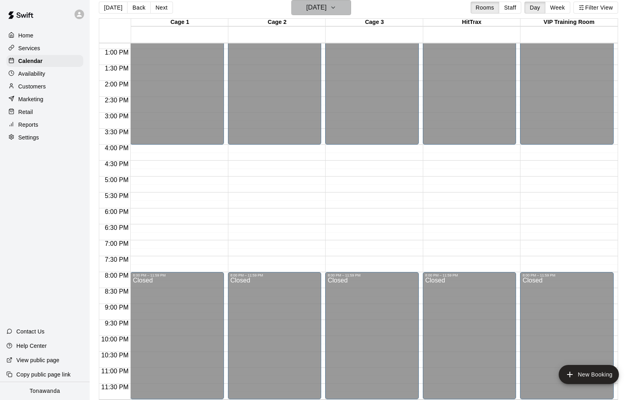
click at [326, 10] on h6 "[DATE]" at bounding box center [316, 7] width 20 height 11
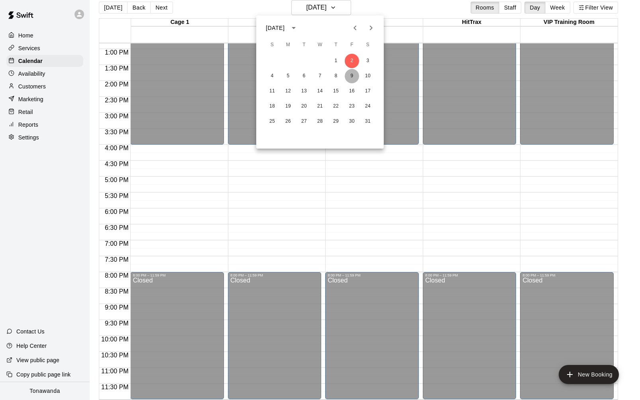
click at [350, 76] on button "9" at bounding box center [352, 76] width 14 height 14
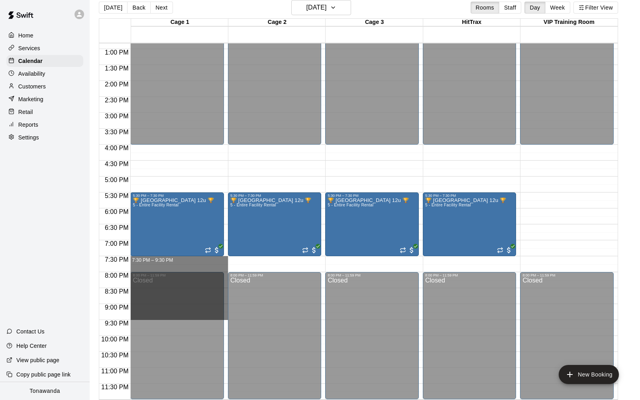
drag, startPoint x: 141, startPoint y: 258, endPoint x: 139, endPoint y: 314, distance: 55.8
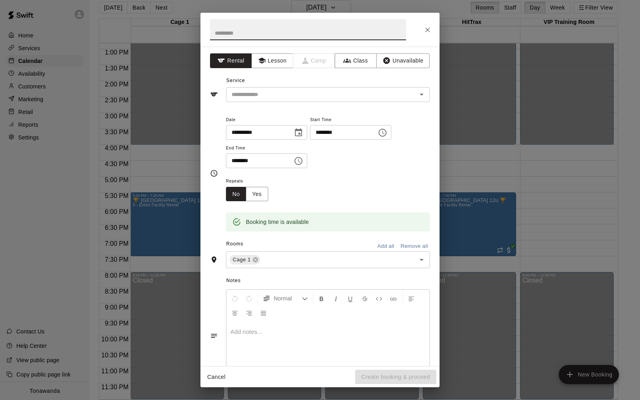
type input "**"
drag, startPoint x: 221, startPoint y: 33, endPoint x: 195, endPoint y: 33, distance: 26.3
click at [195, 33] on div "**********" at bounding box center [320, 200] width 640 height 400
click at [273, 33] on input "**********" at bounding box center [308, 29] width 196 height 21
type input "**********"
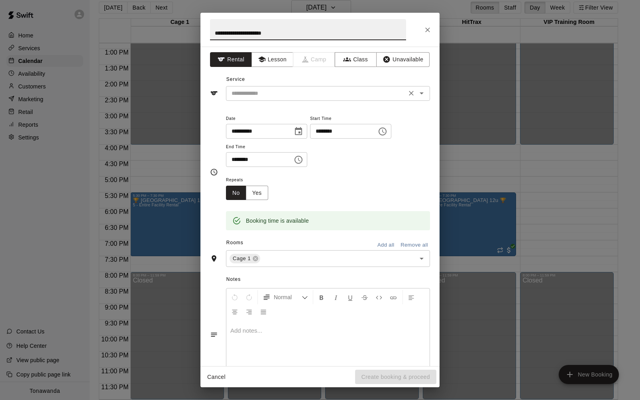
click at [258, 94] on input "text" at bounding box center [316, 93] width 176 height 10
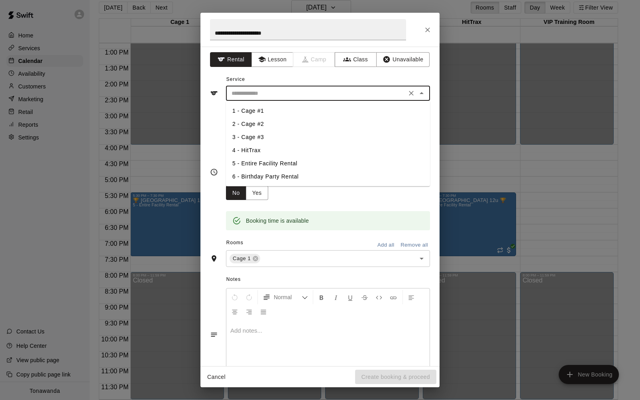
scroll to position [1, 0]
click at [266, 159] on li "5 - Entire Facility Rental" at bounding box center [328, 163] width 204 height 13
type input "**********"
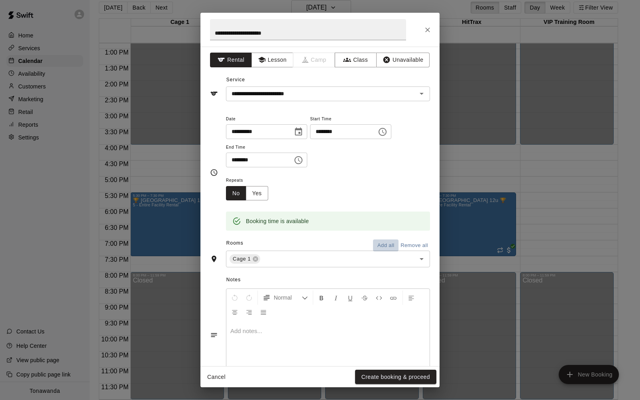
click at [384, 247] on button "Add all" at bounding box center [385, 245] width 25 height 12
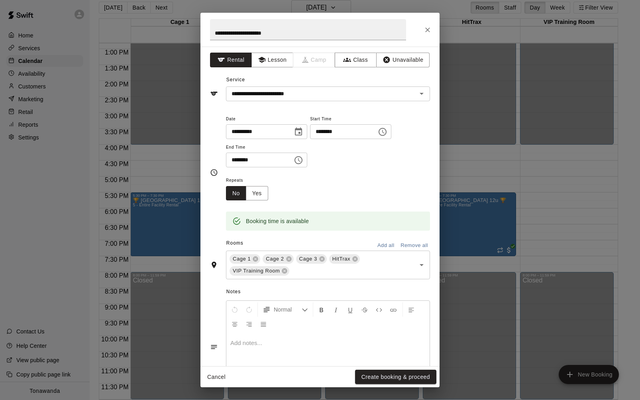
click at [286, 268] on icon at bounding box center [284, 270] width 5 height 5
click at [401, 376] on button "Create booking & proceed" at bounding box center [395, 377] width 81 height 15
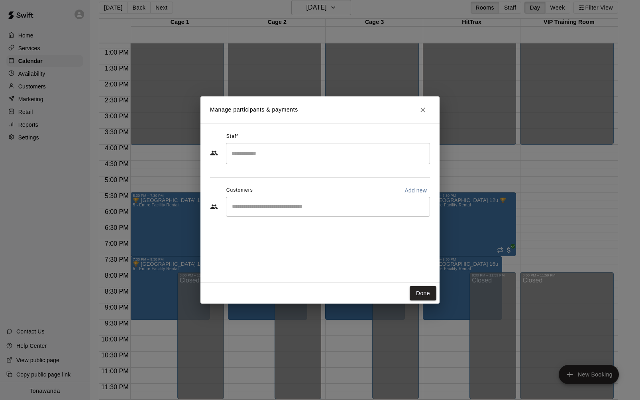
click at [249, 211] on div "​" at bounding box center [328, 207] width 204 height 20
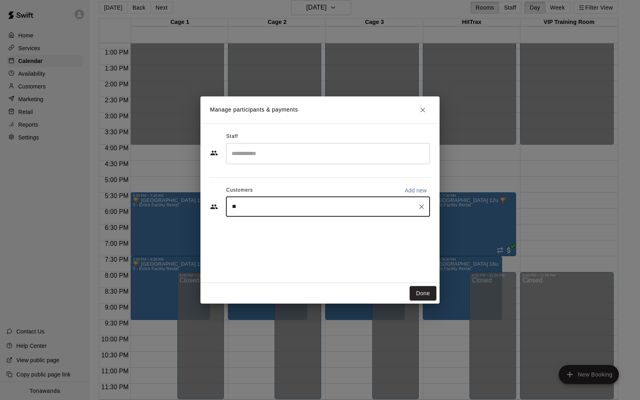
type input "***"
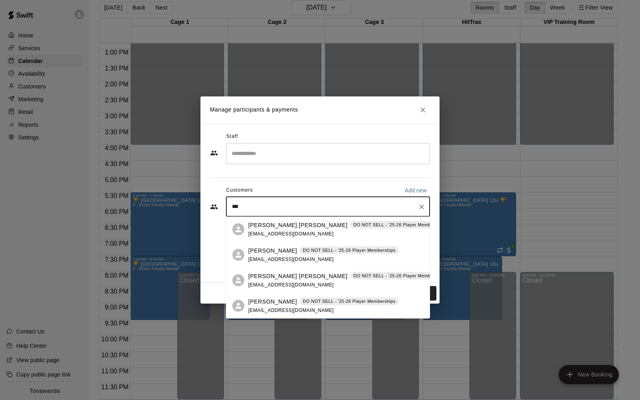
click at [270, 251] on p "[PERSON_NAME]" at bounding box center [272, 250] width 49 height 8
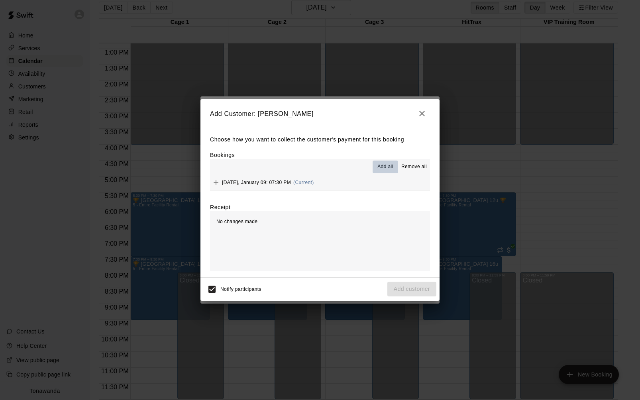
click at [391, 167] on span "Add all" at bounding box center [385, 167] width 16 height 8
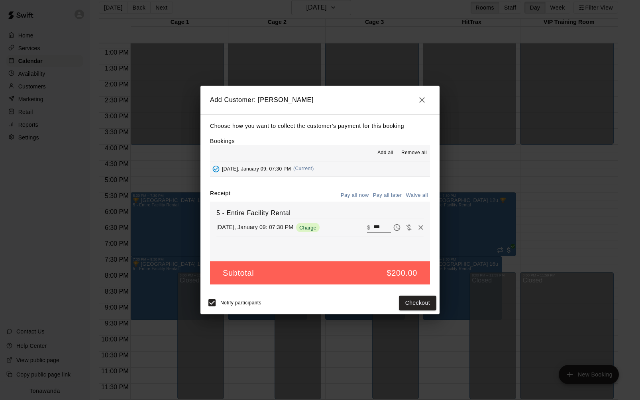
click at [412, 196] on button "Waive all" at bounding box center [416, 195] width 26 height 12
type input "*"
click at [419, 304] on button "Add customer" at bounding box center [411, 303] width 49 height 15
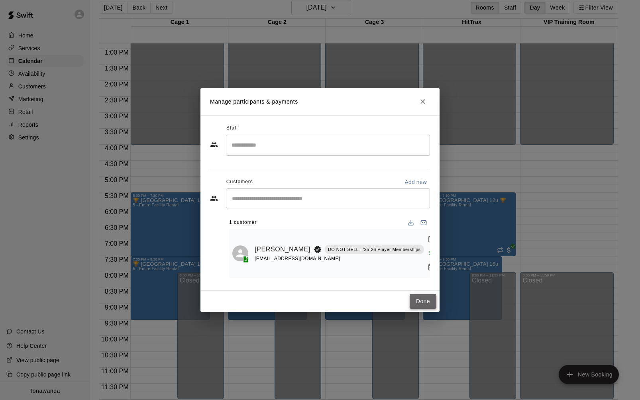
click at [427, 296] on button "Done" at bounding box center [422, 301] width 27 height 15
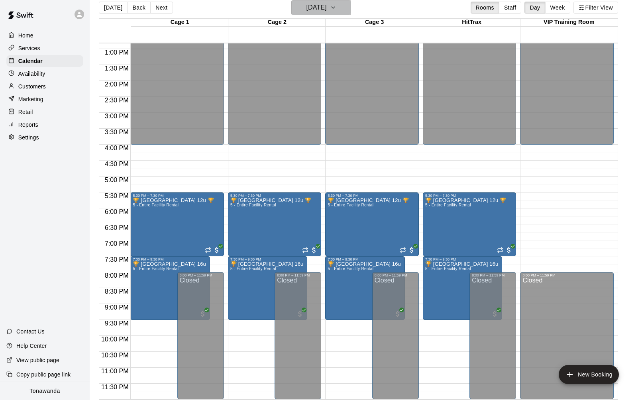
click at [326, 3] on h6 "[DATE]" at bounding box center [316, 7] width 20 height 11
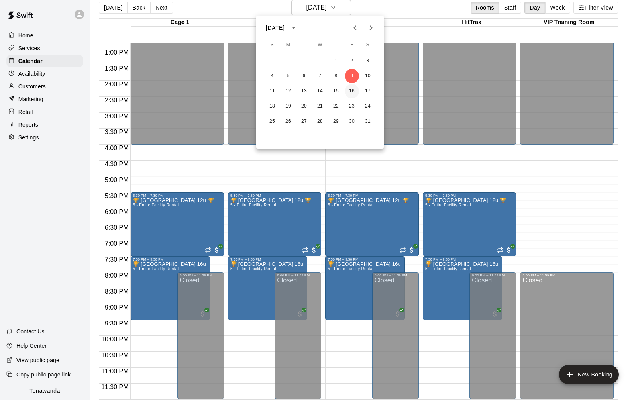
click at [352, 90] on button "16" at bounding box center [352, 91] width 14 height 14
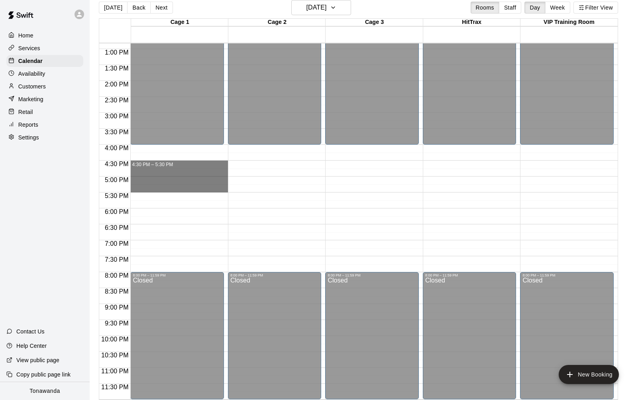
drag, startPoint x: 147, startPoint y: 163, endPoint x: 147, endPoint y: 191, distance: 27.9
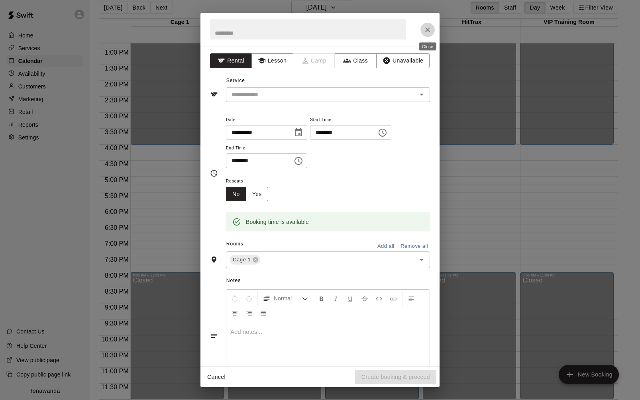
drag, startPoint x: 427, startPoint y: 31, endPoint x: 182, endPoint y: 116, distance: 258.7
click at [427, 31] on icon "Close" at bounding box center [427, 30] width 8 height 8
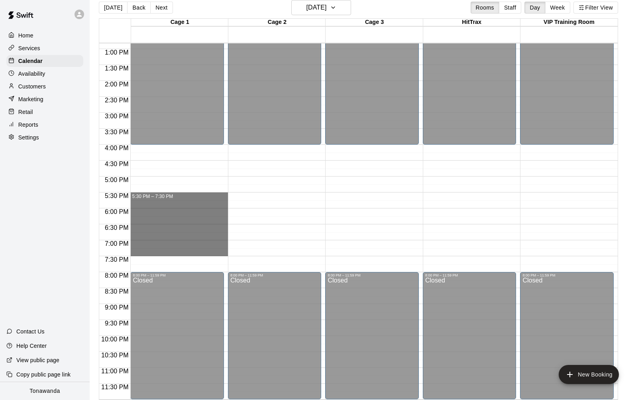
drag, startPoint x: 135, startPoint y: 195, endPoint x: 139, endPoint y: 252, distance: 57.5
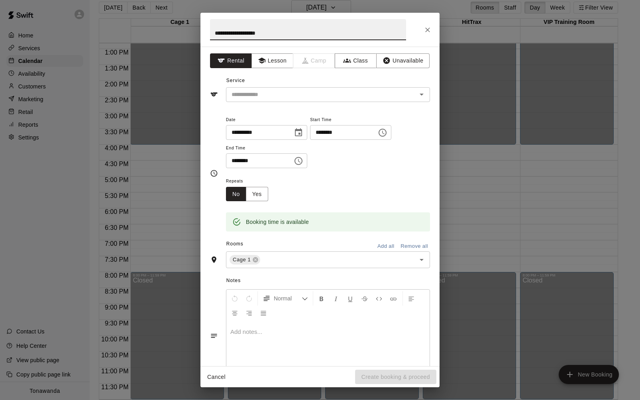
drag, startPoint x: 222, startPoint y: 32, endPoint x: 194, endPoint y: 32, distance: 27.9
click at [193, 32] on div "**********" at bounding box center [320, 200] width 640 height 400
click at [269, 34] on input "**********" at bounding box center [308, 29] width 196 height 21
drag, startPoint x: 278, startPoint y: 33, endPoint x: 180, endPoint y: 32, distance: 98.8
click at [181, 32] on div "**********" at bounding box center [320, 200] width 640 height 400
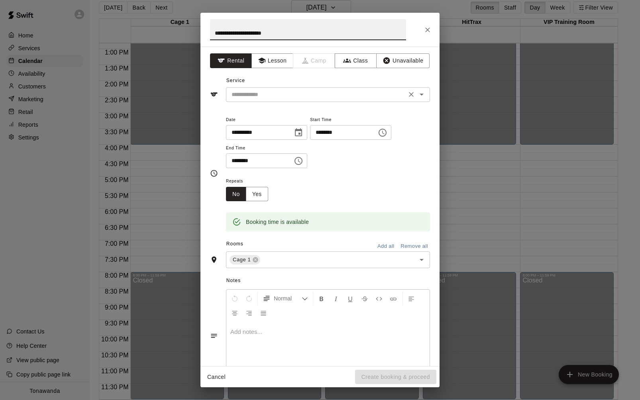
type input "**********"
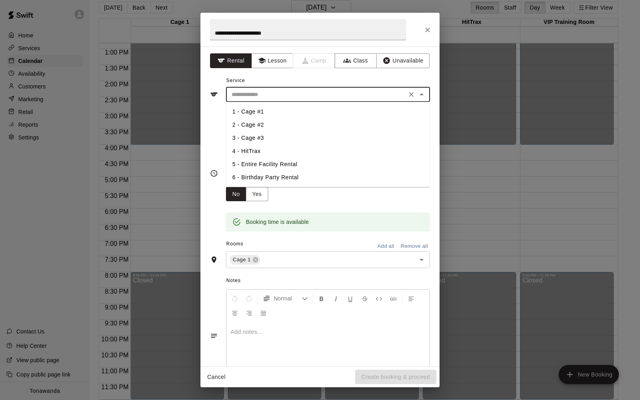
click at [265, 94] on input "text" at bounding box center [316, 95] width 176 height 10
click at [262, 165] on li "5 - Entire Facility Rental" at bounding box center [328, 164] width 204 height 13
type input "**********"
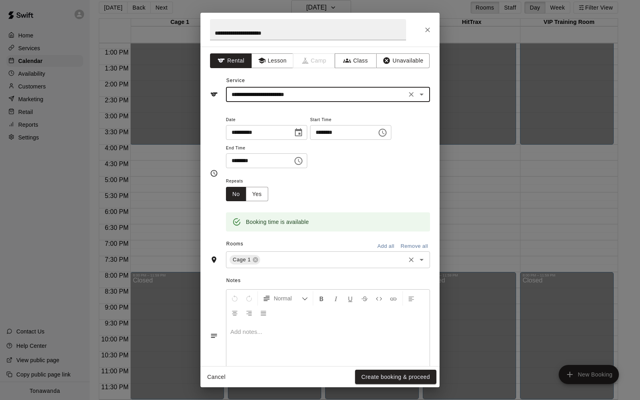
click at [391, 246] on button "Add all" at bounding box center [385, 246] width 25 height 12
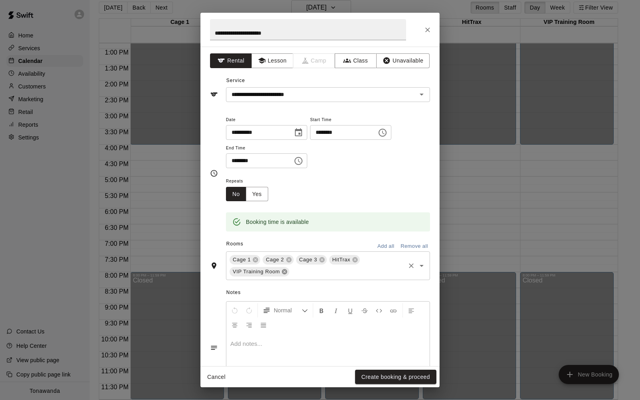
click at [283, 274] on icon at bounding box center [284, 271] width 5 height 5
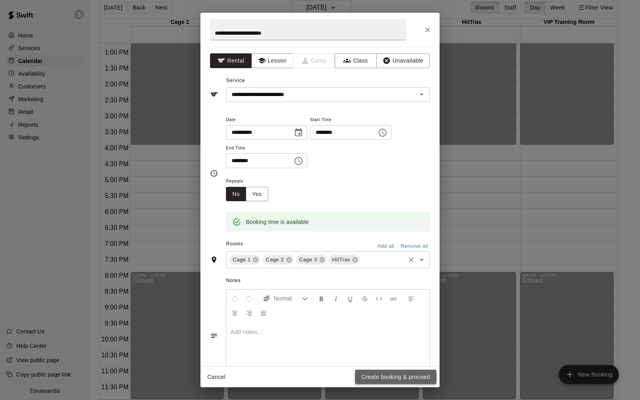
click at [396, 380] on button "Create booking & proceed" at bounding box center [395, 377] width 81 height 15
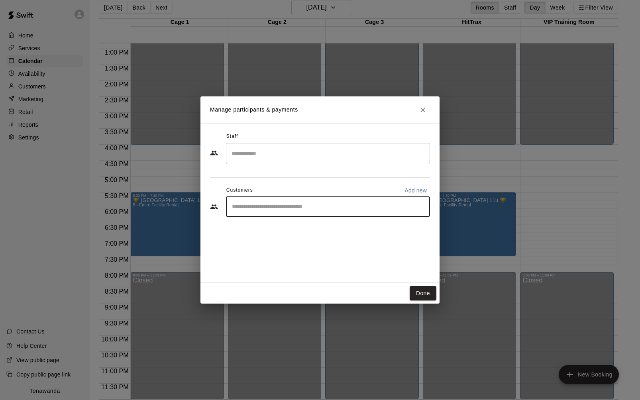
click at [264, 208] on input "Start typing to search customers..." at bounding box center [327, 207] width 197 height 8
type input "*****"
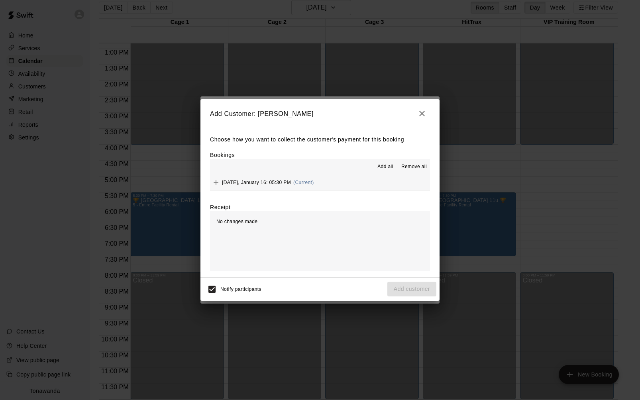
click at [387, 167] on span "Add all" at bounding box center [385, 167] width 16 height 8
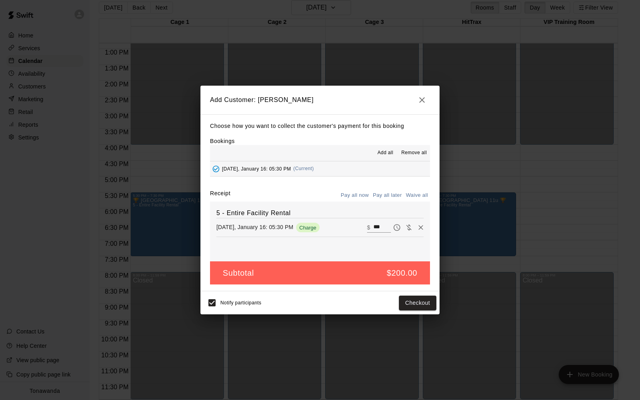
click at [415, 199] on button "Waive all" at bounding box center [416, 195] width 26 height 12
type input "*"
click at [420, 304] on button "Add customer" at bounding box center [411, 303] width 49 height 15
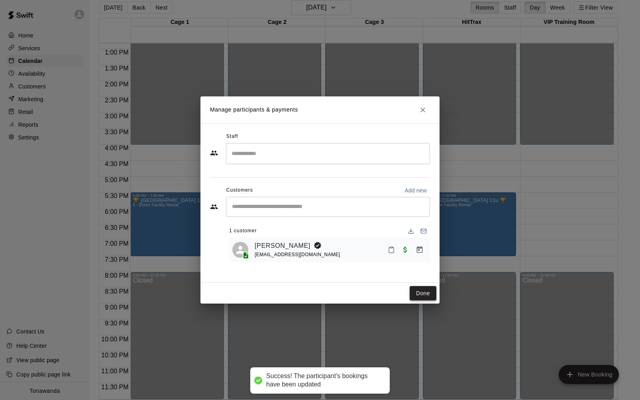
click at [420, 290] on button "Done" at bounding box center [422, 293] width 27 height 15
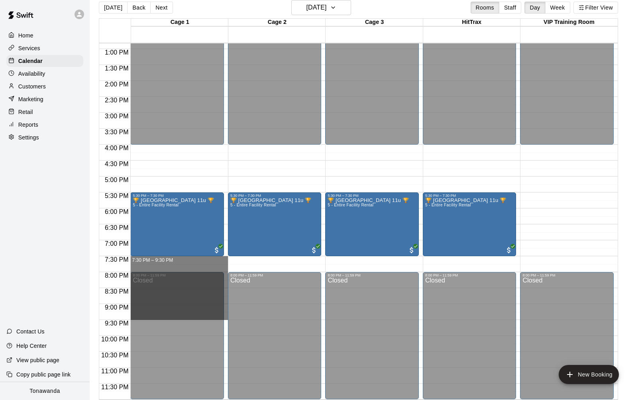
drag, startPoint x: 206, startPoint y: 258, endPoint x: 204, endPoint y: 312, distance: 53.8
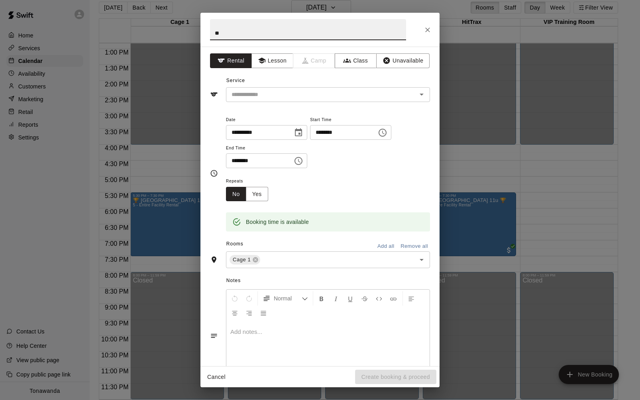
click at [247, 33] on input "**" at bounding box center [308, 29] width 196 height 21
type input "**********"
click at [252, 92] on input "text" at bounding box center [316, 95] width 176 height 10
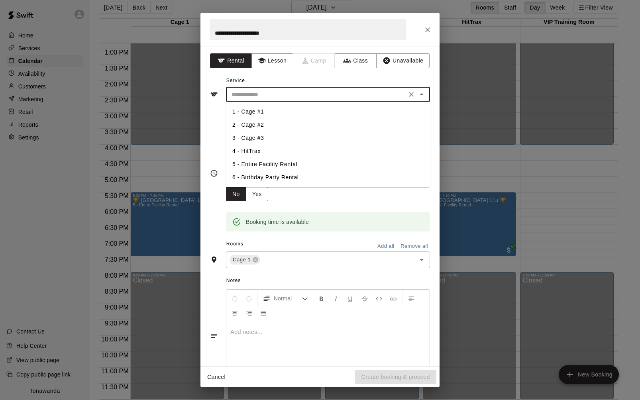
click at [259, 166] on li "5 - Entire Facility Rental" at bounding box center [328, 164] width 204 height 13
type input "**********"
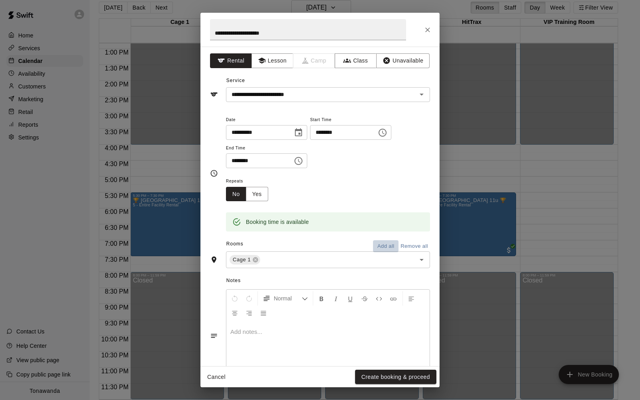
click at [388, 247] on button "Add all" at bounding box center [385, 246] width 25 height 12
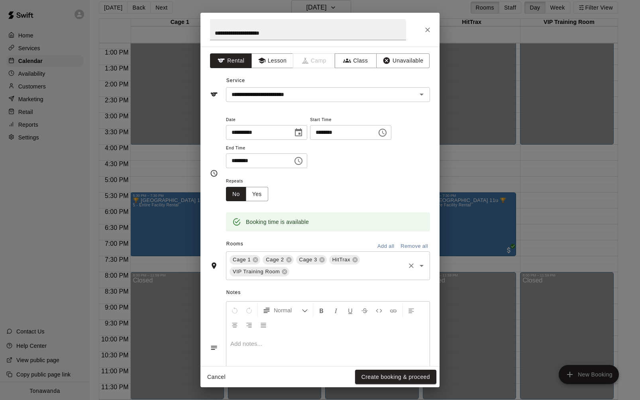
click at [283, 262] on span "Cage 2" at bounding box center [274, 260] width 24 height 8
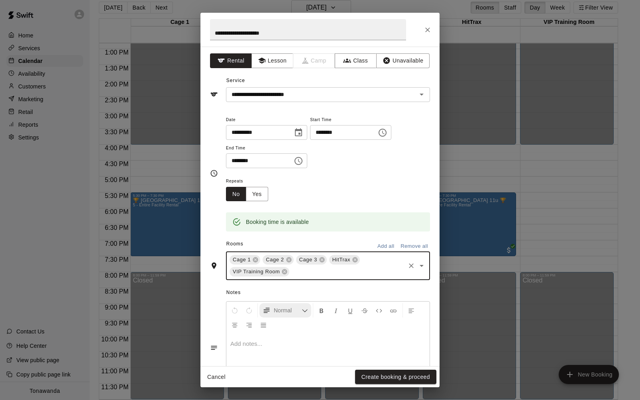
drag, startPoint x: 285, startPoint y: 272, endPoint x: 290, endPoint y: 287, distance: 15.6
click at [285, 272] on icon at bounding box center [284, 271] width 5 height 5
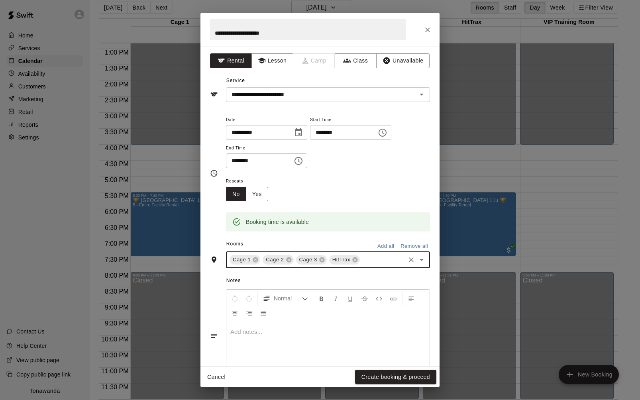
click at [384, 377] on button "Create booking & proceed" at bounding box center [395, 377] width 81 height 15
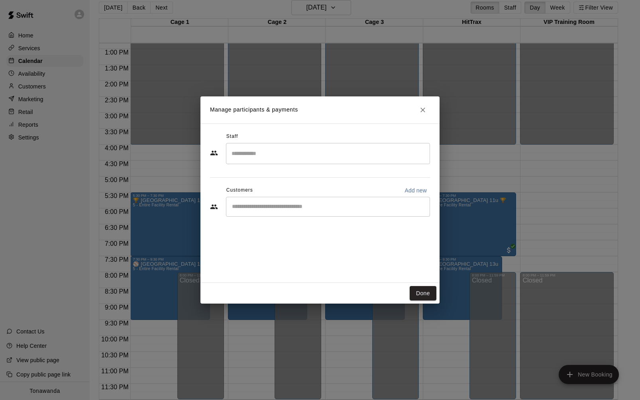
click at [243, 210] on div "​" at bounding box center [328, 207] width 204 height 20
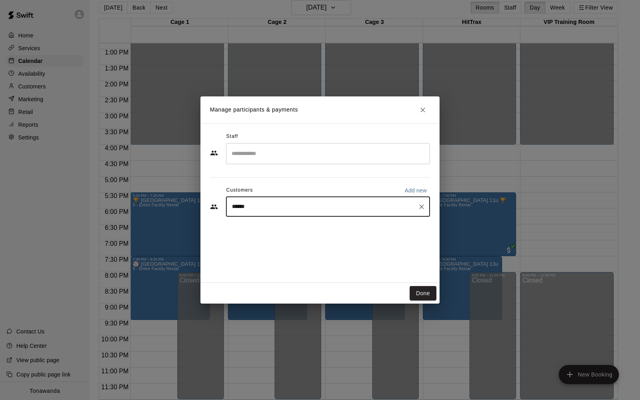
type input "*******"
click at [260, 228] on p "[PERSON_NAME]" at bounding box center [272, 225] width 49 height 8
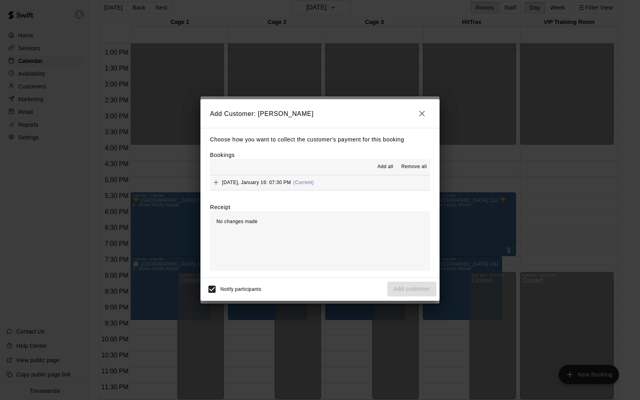
click at [392, 171] on button "Add all" at bounding box center [384, 167] width 25 height 13
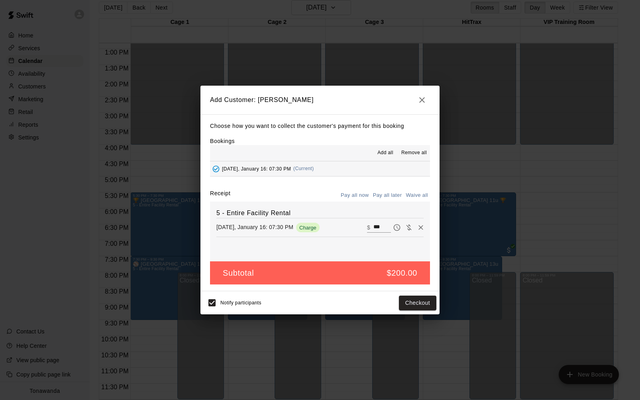
click at [419, 196] on button "Waive all" at bounding box center [416, 195] width 26 height 12
type input "*"
click at [412, 304] on button "Add customer" at bounding box center [411, 303] width 49 height 15
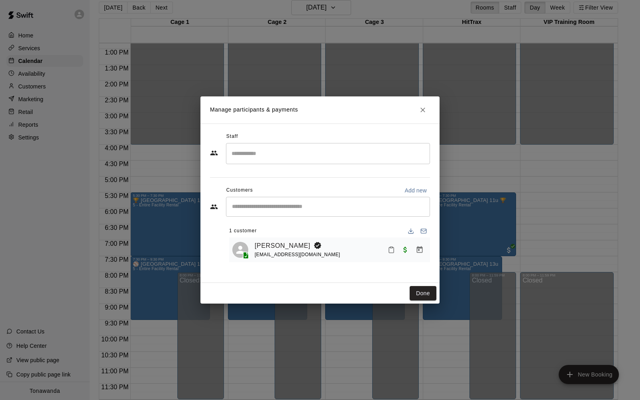
click at [420, 296] on button "Done" at bounding box center [422, 293] width 27 height 15
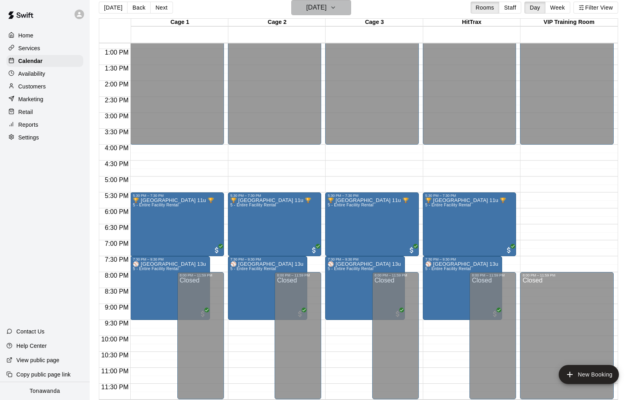
click at [326, 6] on h6 "[DATE]" at bounding box center [316, 7] width 20 height 11
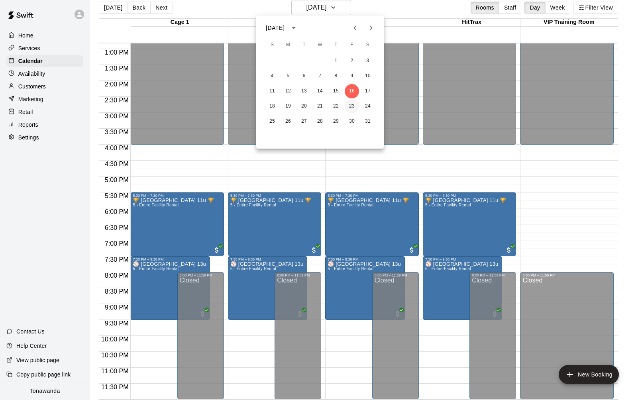
click at [353, 106] on button "23" at bounding box center [352, 106] width 14 height 14
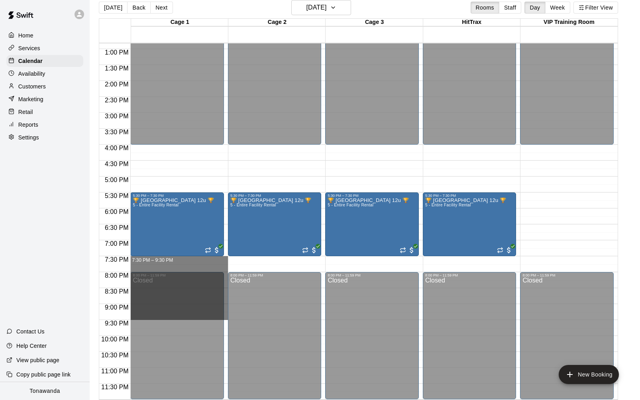
drag, startPoint x: 208, startPoint y: 260, endPoint x: 209, endPoint y: 314, distance: 54.2
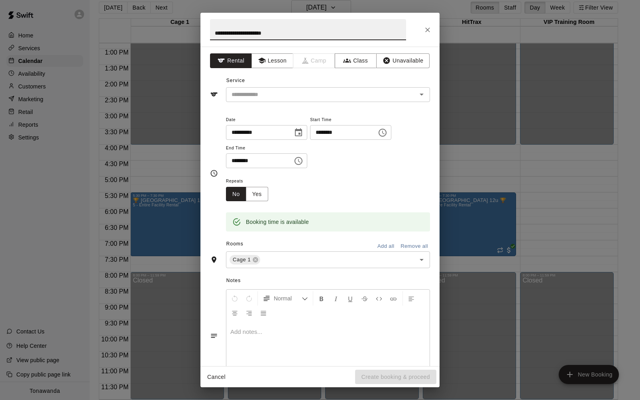
click at [264, 32] on input "**********" at bounding box center [308, 29] width 196 height 21
type input "**********"
click at [283, 92] on input "text" at bounding box center [316, 95] width 176 height 10
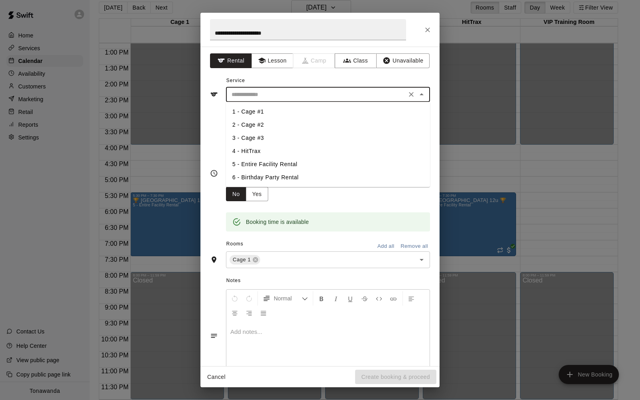
click at [279, 165] on li "5 - Entire Facility Rental" at bounding box center [328, 164] width 204 height 13
type input "**********"
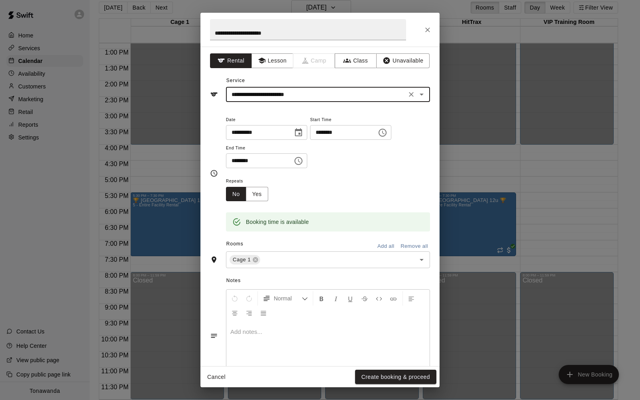
click at [382, 249] on button "Add all" at bounding box center [385, 246] width 25 height 12
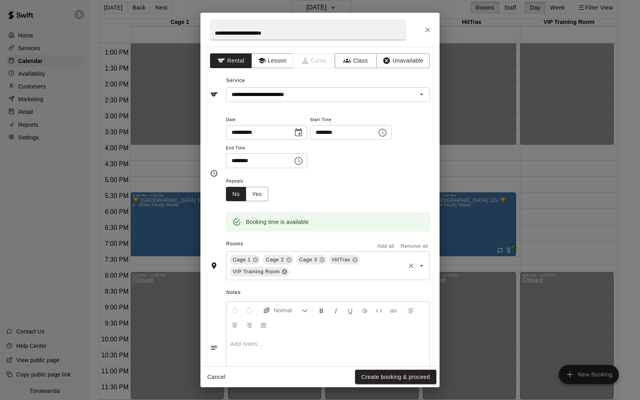
click at [284, 274] on icon at bounding box center [284, 271] width 5 height 5
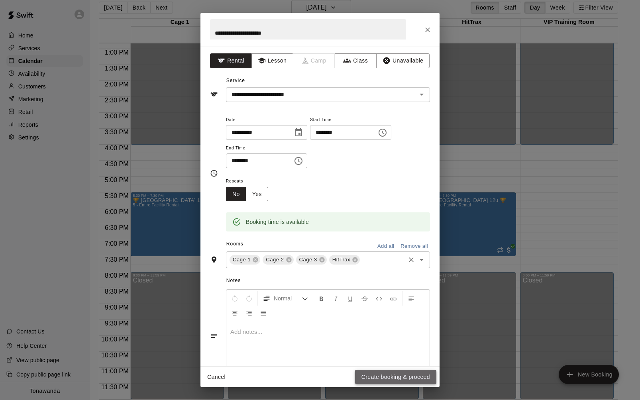
click at [382, 377] on button "Create booking & proceed" at bounding box center [395, 377] width 81 height 15
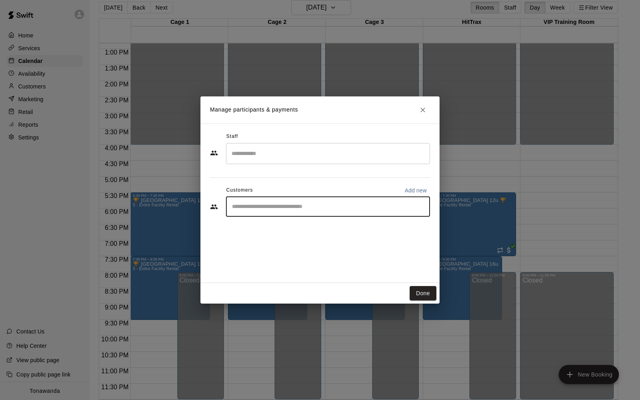
click at [250, 208] on input "Start typing to search customers..." at bounding box center [327, 207] width 197 height 8
type input "***"
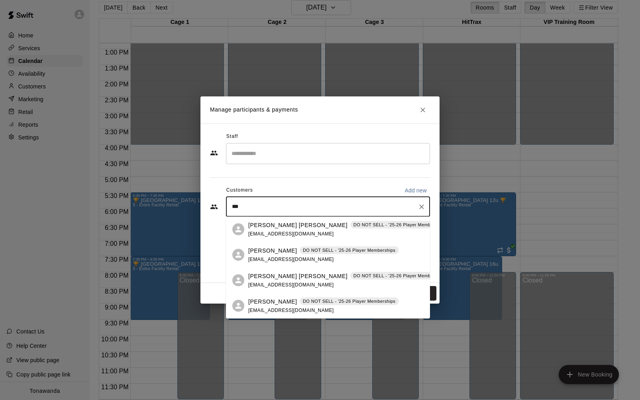
click at [261, 258] on span "[EMAIL_ADDRESS][DOMAIN_NAME]" at bounding box center [291, 259] width 86 height 6
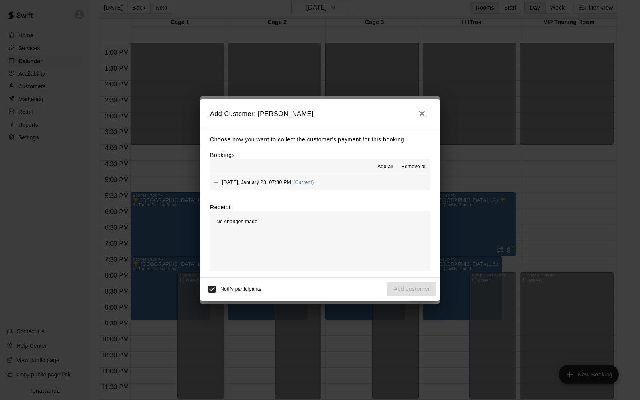
click at [390, 166] on span "Add all" at bounding box center [385, 167] width 16 height 8
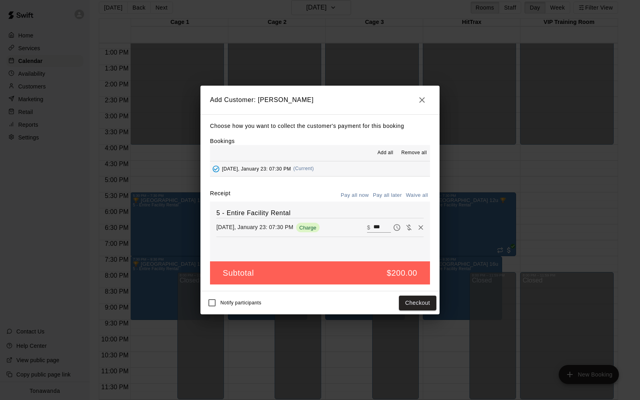
click at [411, 198] on button "Waive all" at bounding box center [416, 195] width 26 height 12
type input "*"
click at [412, 306] on button "Add customer" at bounding box center [411, 303] width 49 height 15
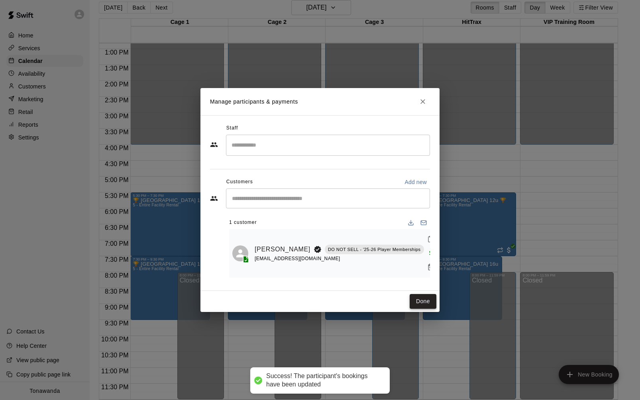
click at [423, 301] on button "Done" at bounding box center [422, 301] width 27 height 15
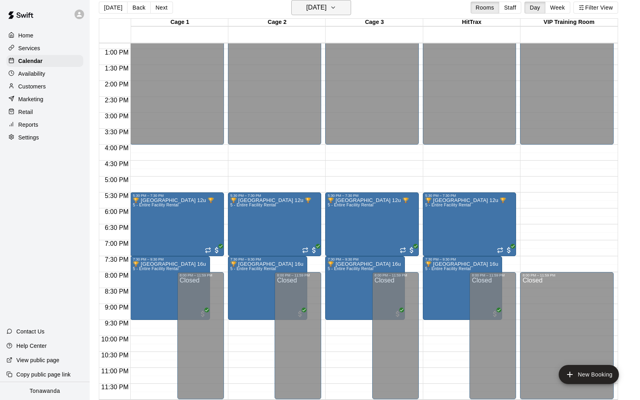
click at [326, 12] on h6 "[DATE]" at bounding box center [316, 7] width 20 height 11
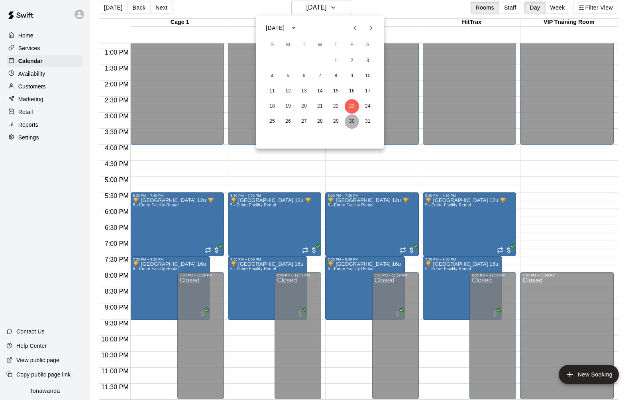
click at [352, 121] on button "30" at bounding box center [352, 121] width 14 height 14
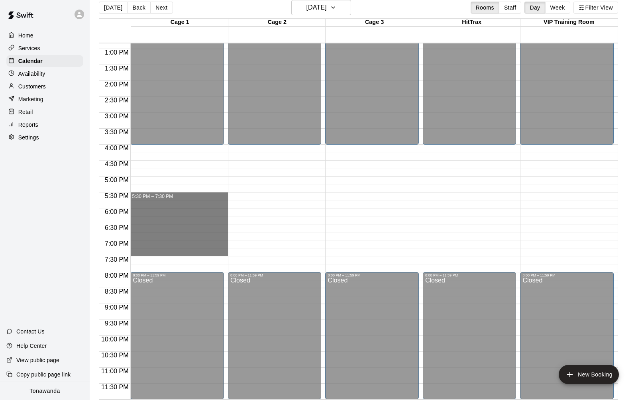
drag, startPoint x: 155, startPoint y: 195, endPoint x: 153, endPoint y: 255, distance: 60.2
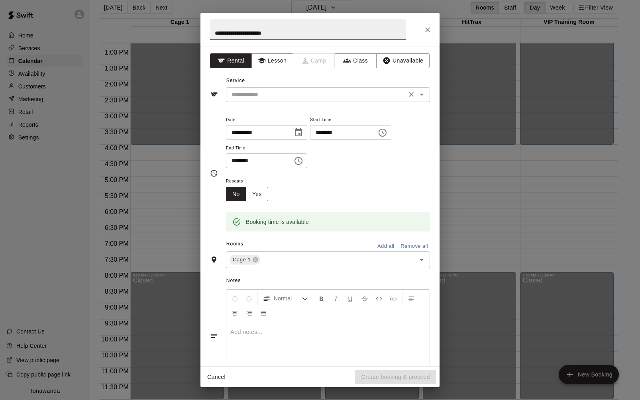
type input "**********"
click at [263, 95] on input "text" at bounding box center [316, 95] width 176 height 10
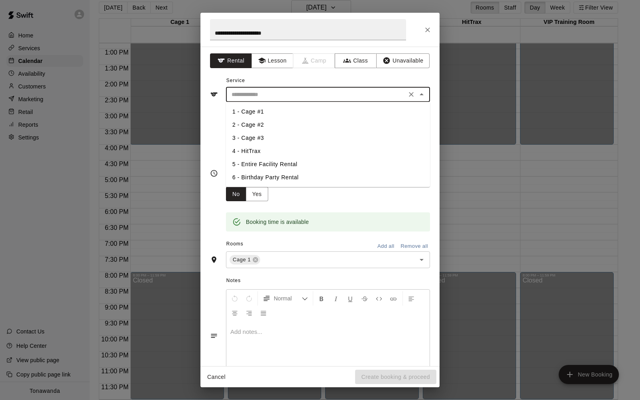
click at [262, 164] on li "5 - Entire Facility Rental" at bounding box center [328, 164] width 204 height 13
type input "**********"
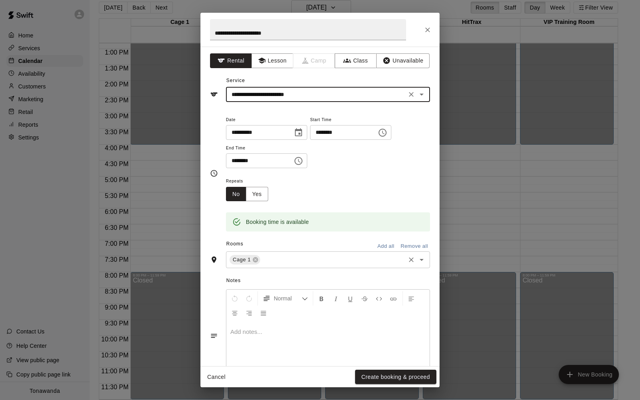
drag, startPoint x: 382, startPoint y: 245, endPoint x: 332, endPoint y: 263, distance: 53.4
click at [382, 245] on button "Add all" at bounding box center [385, 246] width 25 height 12
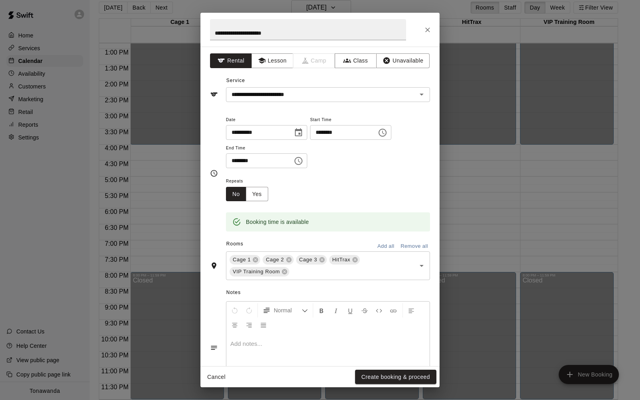
click at [286, 271] on icon at bounding box center [284, 271] width 5 height 5
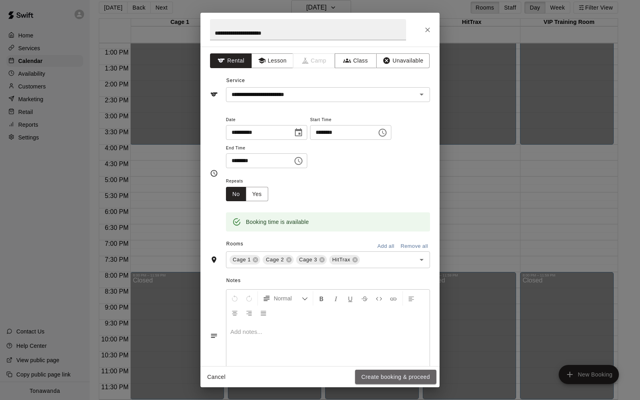
drag, startPoint x: 382, startPoint y: 380, endPoint x: 376, endPoint y: 378, distance: 6.9
click at [382, 379] on button "Create booking & proceed" at bounding box center [395, 377] width 81 height 15
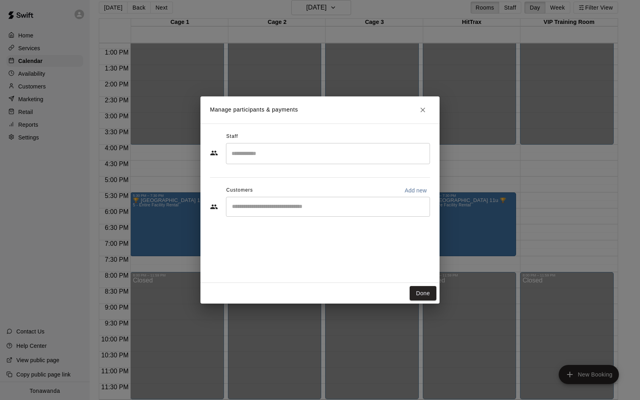
click at [255, 212] on div "​" at bounding box center [328, 207] width 204 height 20
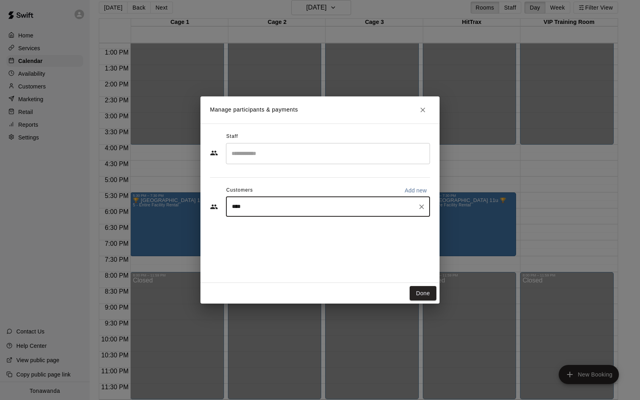
type input "*****"
click at [269, 229] on p "[PERSON_NAME]" at bounding box center [272, 225] width 49 height 8
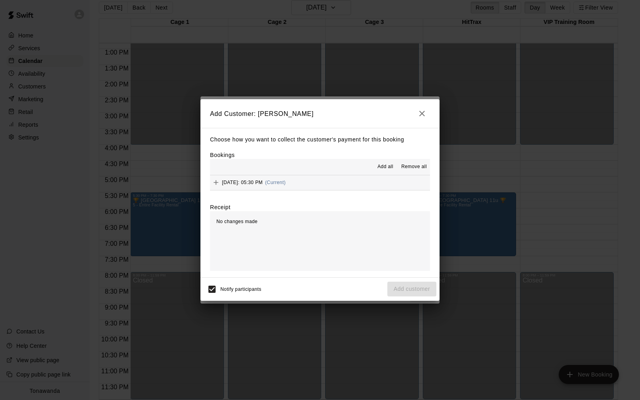
click at [374, 165] on button "Add all" at bounding box center [384, 167] width 25 height 13
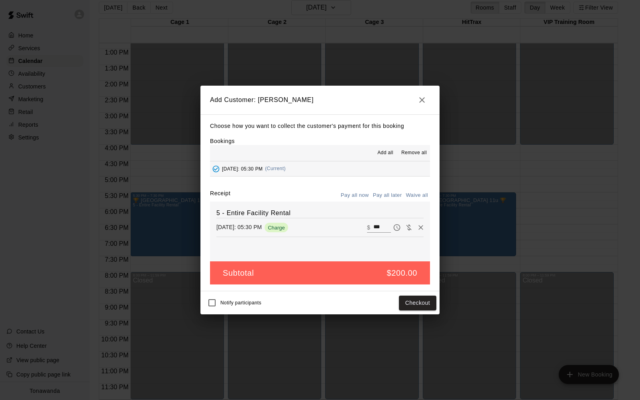
click at [421, 197] on button "Waive all" at bounding box center [416, 195] width 26 height 12
type input "*"
click at [415, 303] on button "Add customer" at bounding box center [411, 303] width 49 height 15
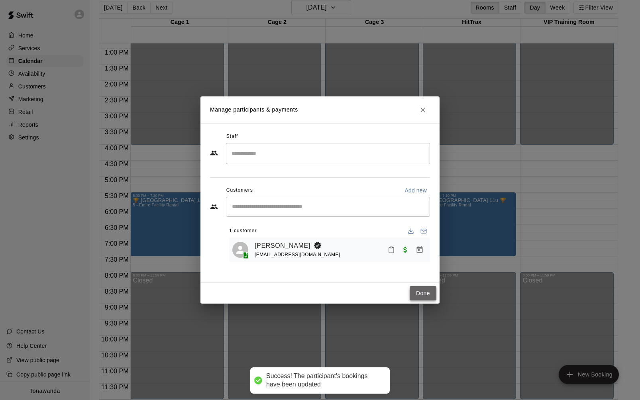
click at [418, 291] on button "Done" at bounding box center [422, 293] width 27 height 15
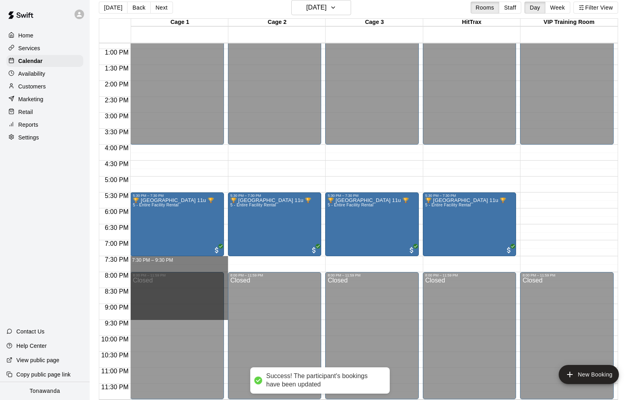
drag, startPoint x: 144, startPoint y: 258, endPoint x: 144, endPoint y: 318, distance: 59.7
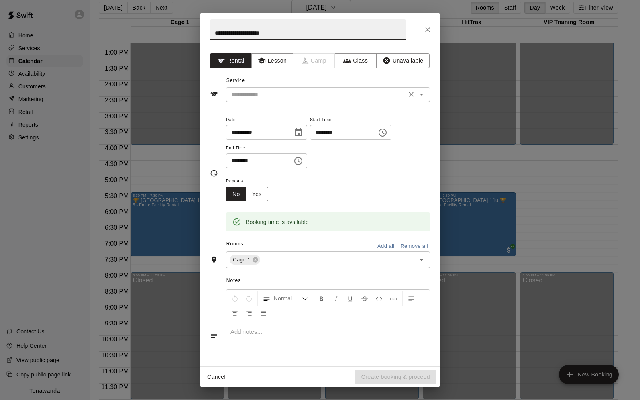
type input "**********"
click at [261, 98] on input "text" at bounding box center [316, 95] width 176 height 10
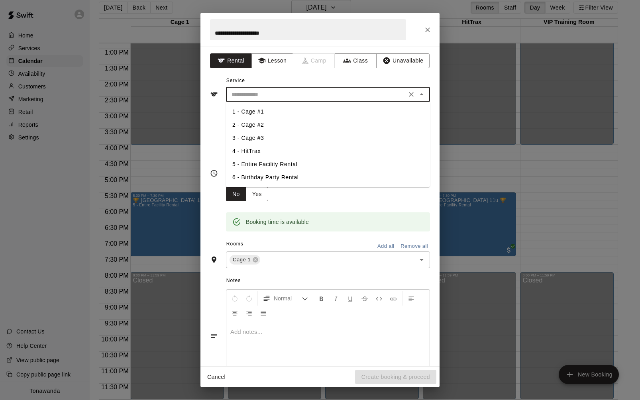
click at [263, 161] on li "5 - Entire Facility Rental" at bounding box center [328, 164] width 204 height 13
type input "**********"
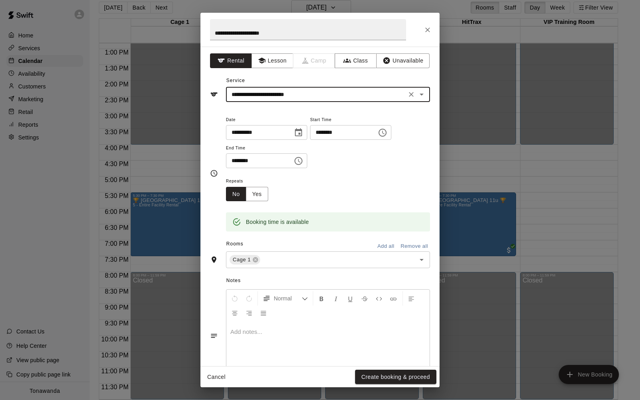
click at [384, 246] on button "Add all" at bounding box center [385, 246] width 25 height 12
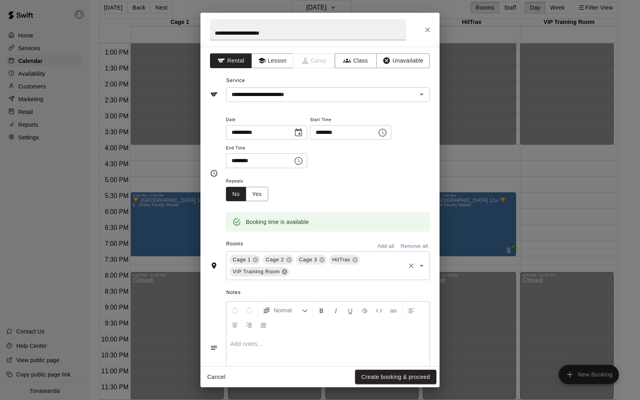
click at [285, 270] on icon at bounding box center [284, 271] width 5 height 5
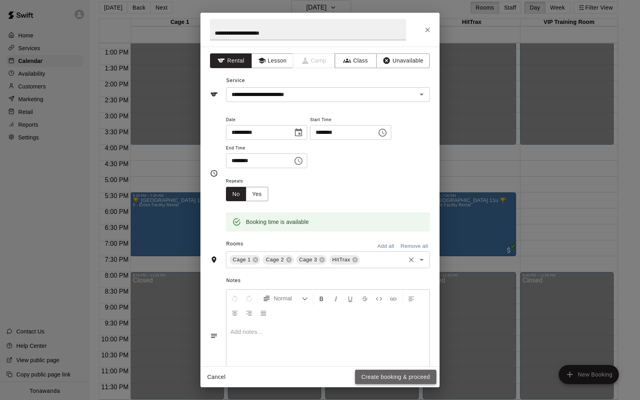
click at [410, 377] on button "Create booking & proceed" at bounding box center [395, 377] width 81 height 15
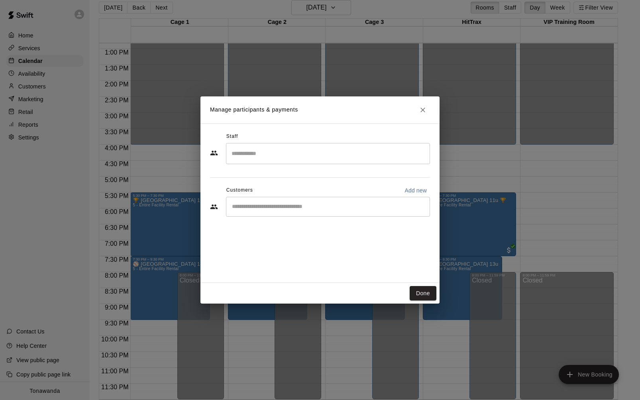
click at [256, 211] on div "​" at bounding box center [328, 207] width 204 height 20
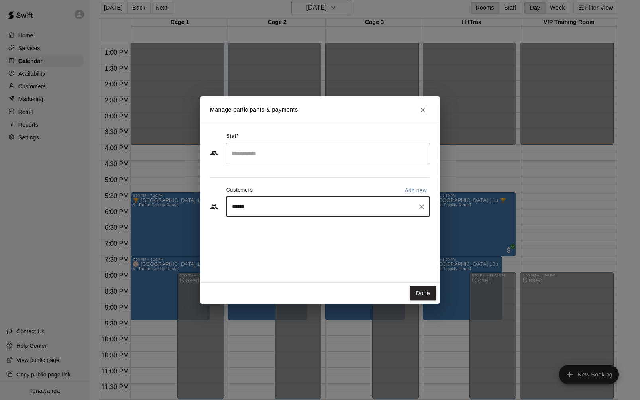
type input "*******"
click at [261, 238] on div "[PERSON_NAME] [EMAIL_ADDRESS][DOMAIN_NAME]" at bounding box center [328, 229] width 204 height 25
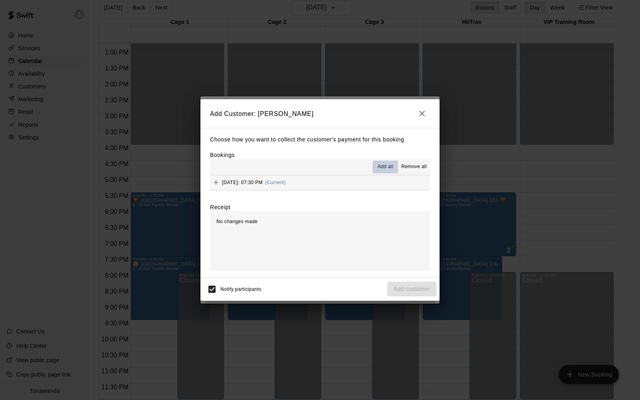
click at [386, 167] on span "Add all" at bounding box center [385, 167] width 16 height 8
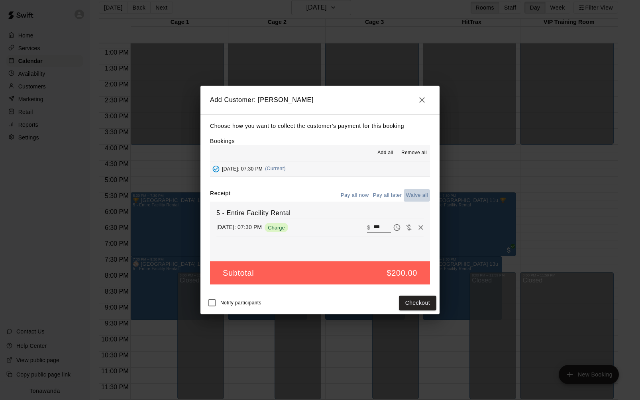
click at [412, 196] on button "Waive all" at bounding box center [416, 195] width 26 height 12
type input "*"
click at [409, 307] on button "Add customer" at bounding box center [411, 303] width 49 height 15
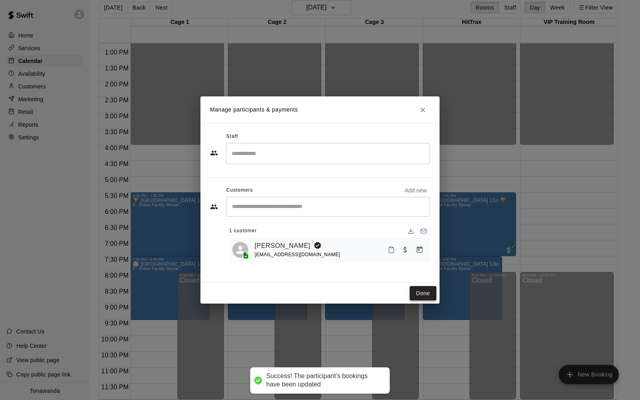
click at [425, 294] on button "Done" at bounding box center [422, 293] width 27 height 15
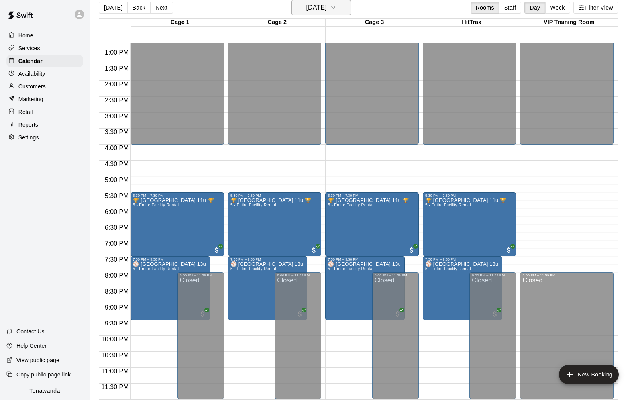
click at [308, 8] on h6 "[DATE]" at bounding box center [316, 7] width 20 height 11
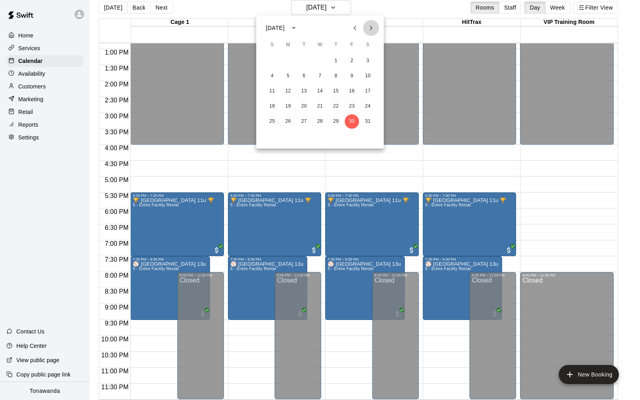
click at [371, 27] on icon "Next month" at bounding box center [371, 28] width 10 height 10
click at [352, 57] on button "6" at bounding box center [352, 61] width 14 height 14
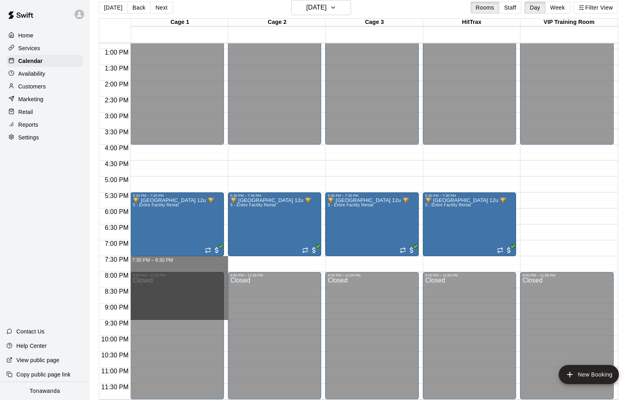
drag, startPoint x: 140, startPoint y: 256, endPoint x: 137, endPoint y: 318, distance: 61.8
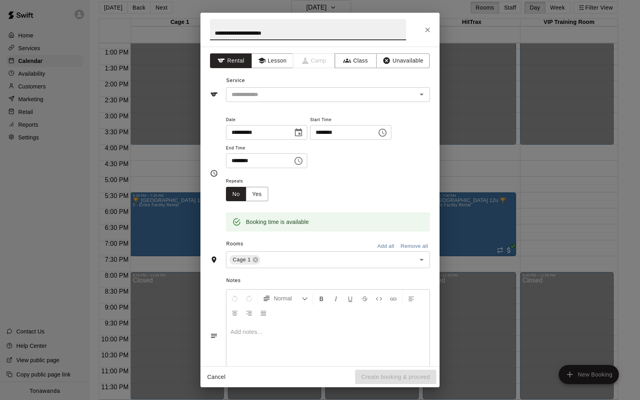
click at [264, 33] on input "**********" at bounding box center [308, 29] width 196 height 21
type input "**********"
click at [265, 94] on input "text" at bounding box center [316, 95] width 176 height 10
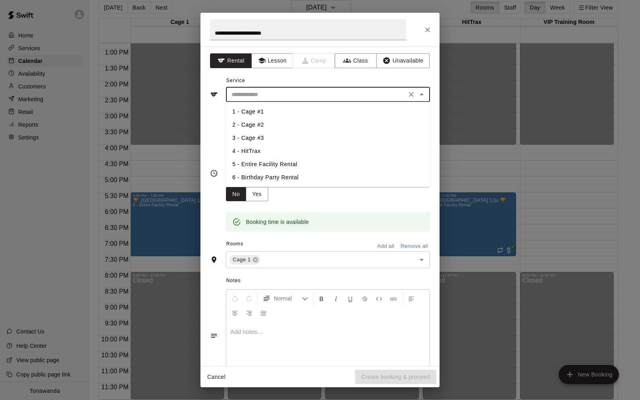
click at [260, 163] on li "5 - Entire Facility Rental" at bounding box center [328, 164] width 204 height 13
type input "**********"
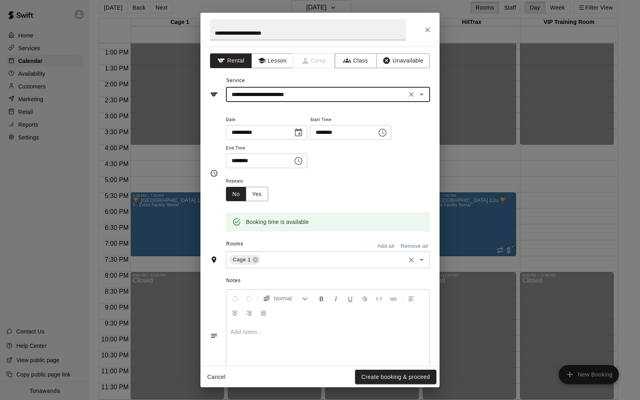
drag, startPoint x: 385, startPoint y: 243, endPoint x: 361, endPoint y: 268, distance: 34.9
click at [385, 243] on button "Add all" at bounding box center [385, 246] width 25 height 12
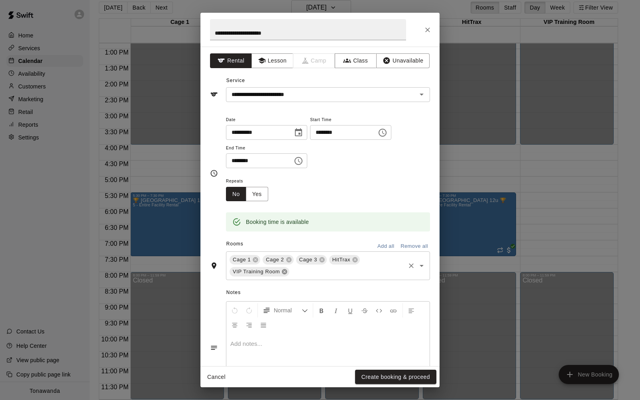
click at [286, 272] on icon at bounding box center [284, 271] width 5 height 5
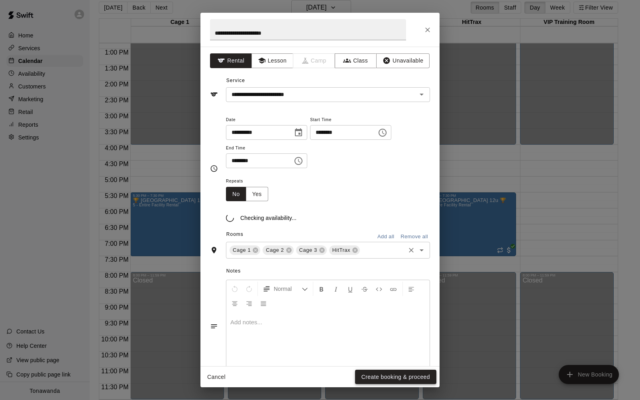
click at [391, 373] on button "Create booking & proceed" at bounding box center [395, 377] width 81 height 15
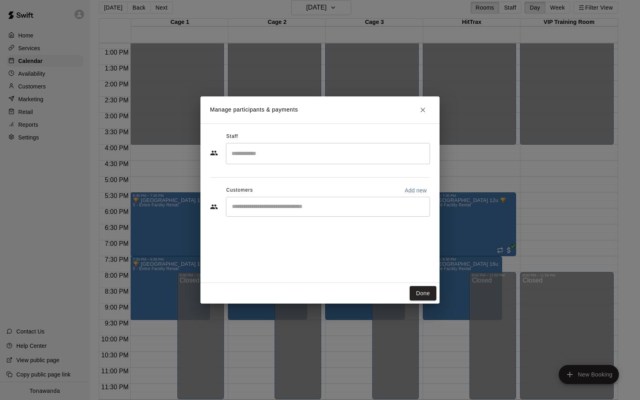
click at [255, 207] on input "Start typing to search customers..." at bounding box center [327, 207] width 197 height 8
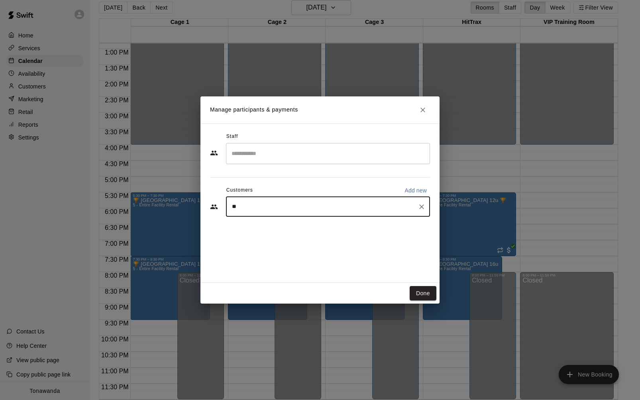
type input "***"
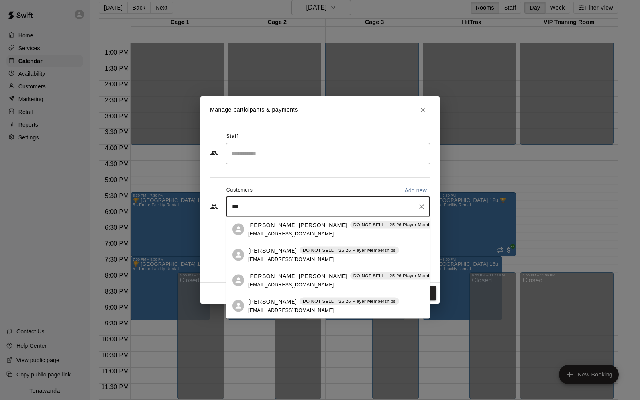
click at [266, 259] on span "[EMAIL_ADDRESS][DOMAIN_NAME]" at bounding box center [291, 259] width 86 height 6
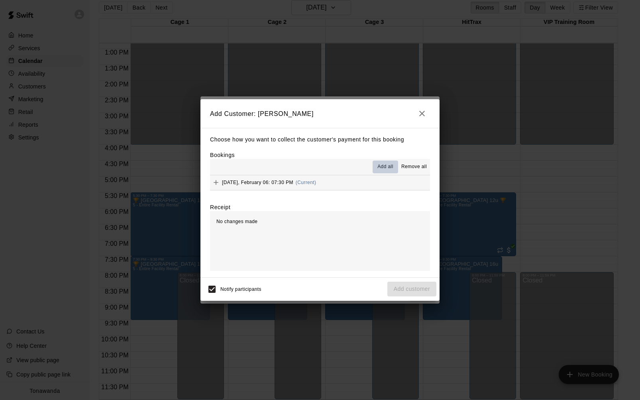
click at [380, 166] on span "Add all" at bounding box center [385, 167] width 16 height 8
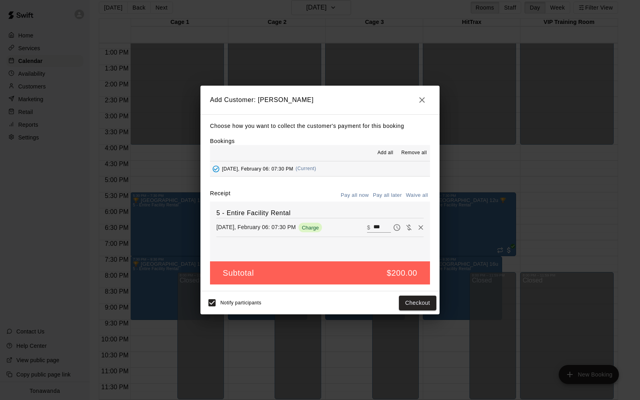
click at [416, 196] on button "Waive all" at bounding box center [416, 195] width 26 height 12
type input "*"
click at [426, 304] on button "Add customer" at bounding box center [411, 303] width 49 height 15
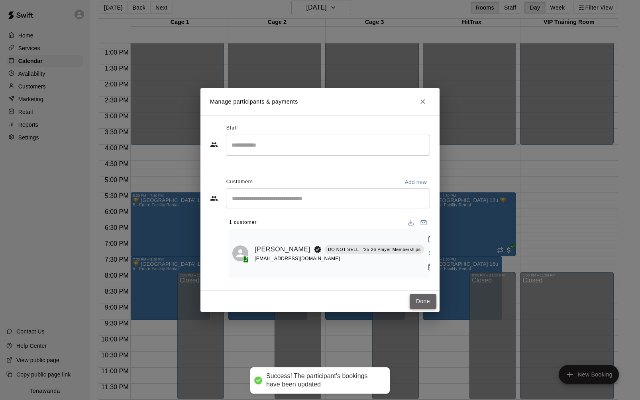
click at [416, 298] on button "Done" at bounding box center [422, 301] width 27 height 15
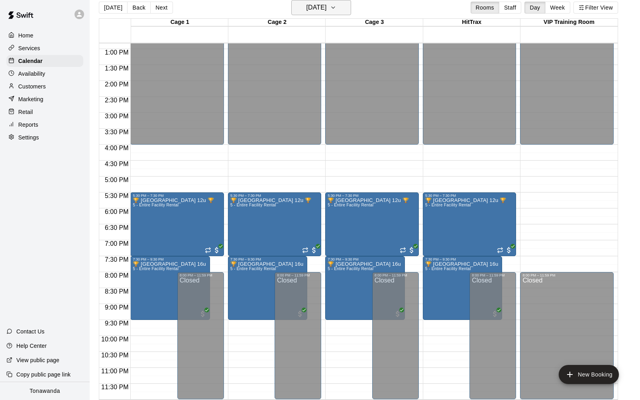
click at [308, 14] on button "[DATE]" at bounding box center [321, 7] width 60 height 15
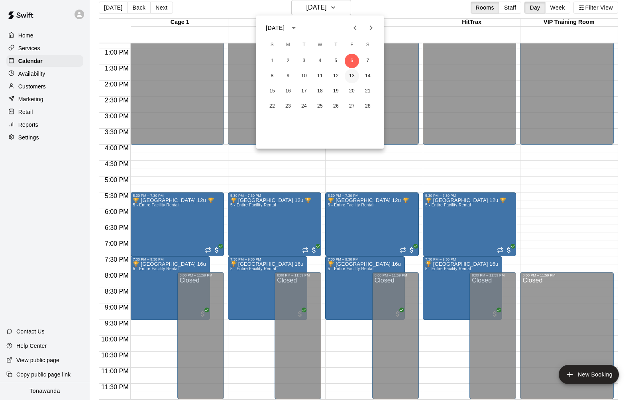
click at [356, 76] on button "13" at bounding box center [352, 76] width 14 height 14
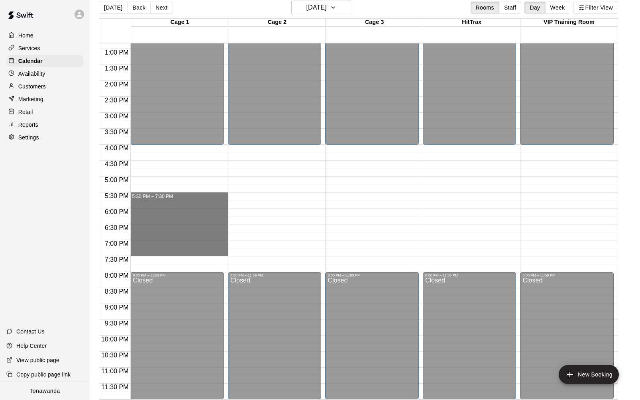
drag, startPoint x: 139, startPoint y: 195, endPoint x: 140, endPoint y: 256, distance: 60.9
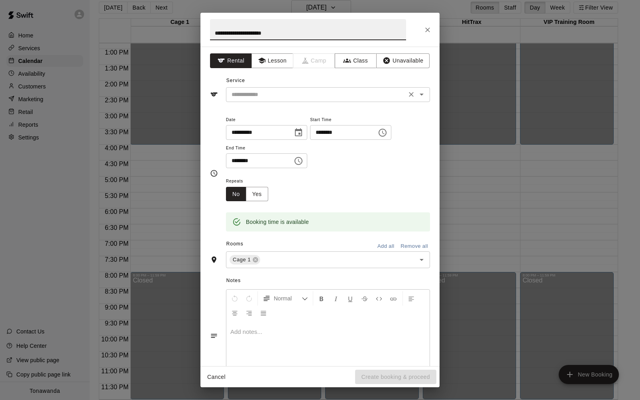
type input "**********"
click at [270, 93] on input "text" at bounding box center [316, 95] width 176 height 10
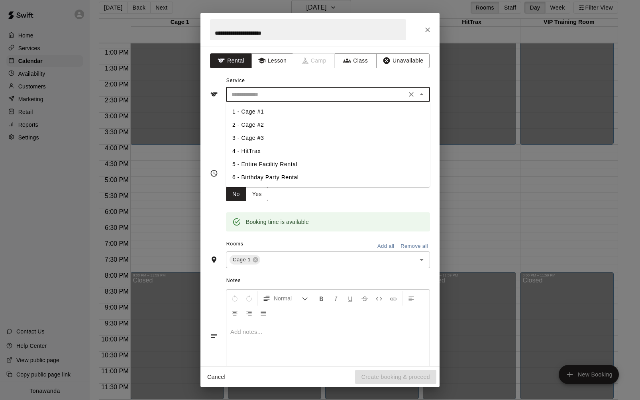
click at [269, 165] on li "5 - Entire Facility Rental" at bounding box center [328, 164] width 204 height 13
type input "**********"
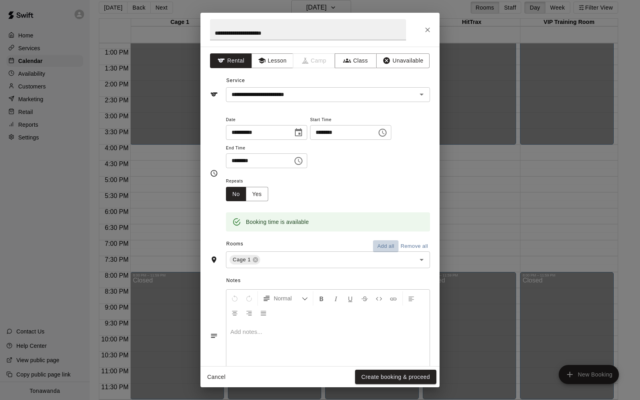
click at [388, 249] on button "Add all" at bounding box center [385, 246] width 25 height 12
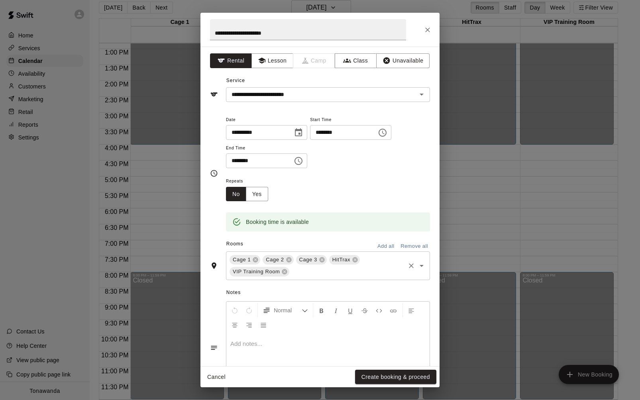
click at [286, 264] on div "Cage 1 Cage 2 Cage 3 HitTrax VIP Training Room ​" at bounding box center [328, 265] width 204 height 29
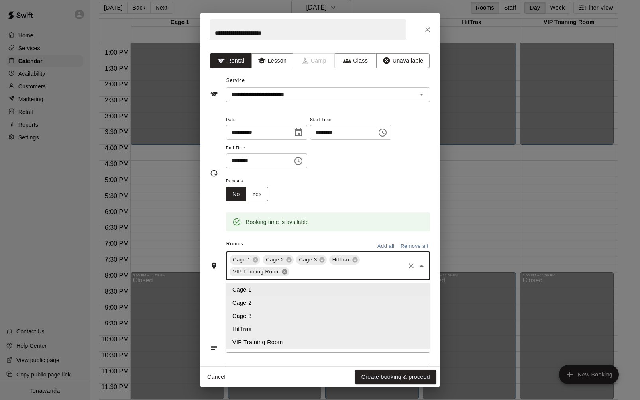
click at [286, 272] on icon at bounding box center [284, 271] width 6 height 6
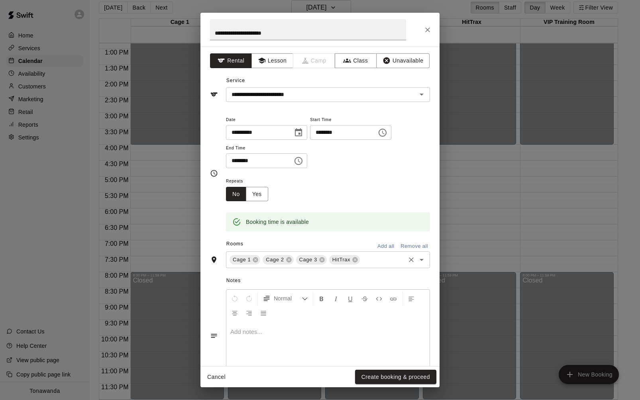
click at [343, 223] on div "Booking time is available" at bounding box center [328, 221] width 204 height 19
click at [378, 374] on button "Create booking & proceed" at bounding box center [395, 377] width 81 height 15
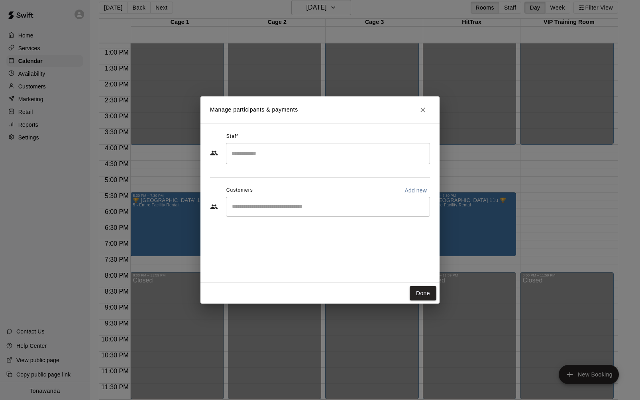
click at [258, 209] on input "Start typing to search customers..." at bounding box center [327, 207] width 197 height 8
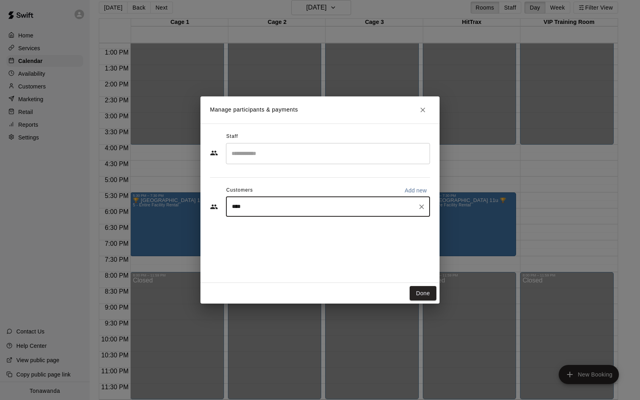
type input "*****"
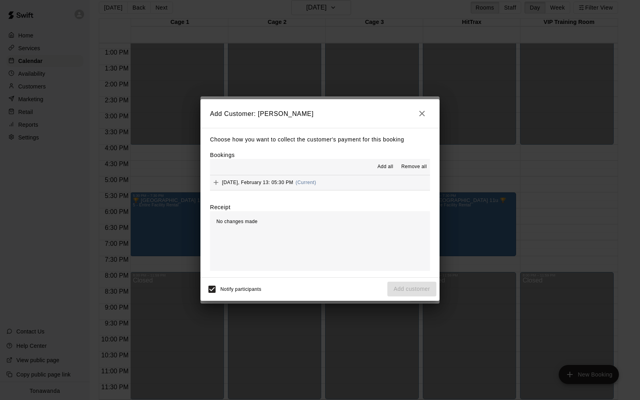
click at [382, 167] on span "Add all" at bounding box center [385, 167] width 16 height 8
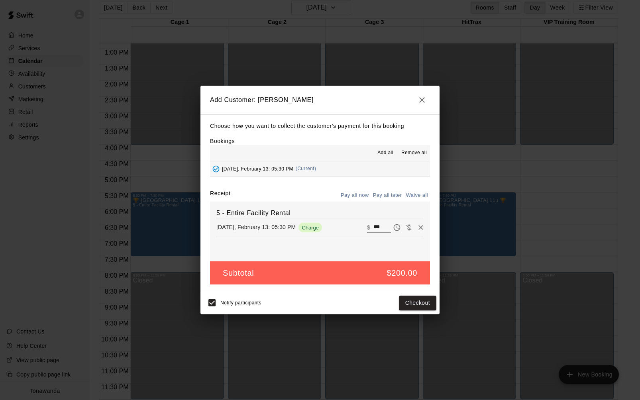
click at [412, 193] on button "Waive all" at bounding box center [416, 195] width 26 height 12
type input "*"
click at [411, 303] on button "Add customer" at bounding box center [411, 303] width 49 height 15
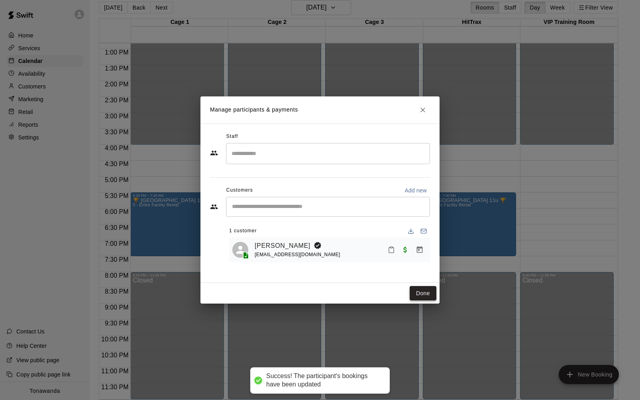
click at [413, 289] on button "Done" at bounding box center [422, 293] width 27 height 15
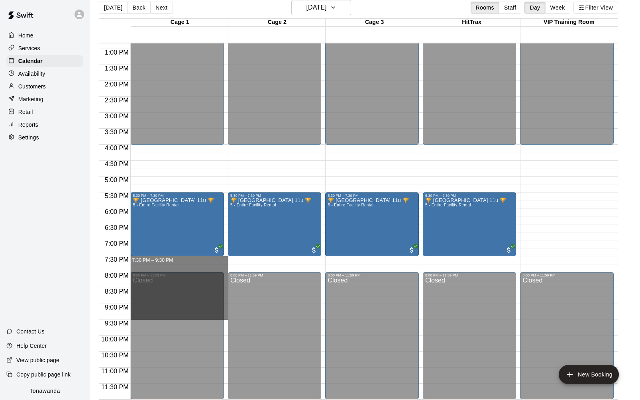
drag, startPoint x: 225, startPoint y: 258, endPoint x: 225, endPoint y: 317, distance: 58.2
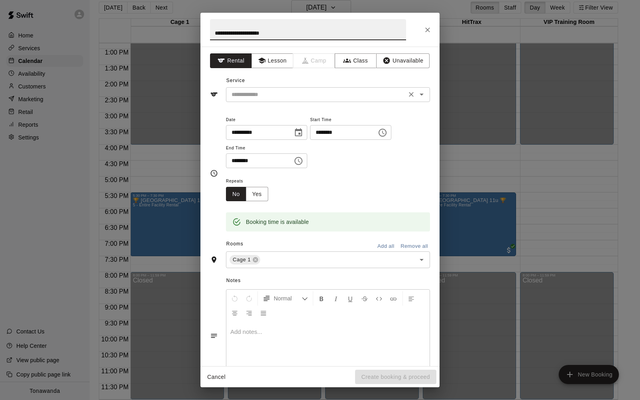
type input "**********"
click at [252, 90] on input "text" at bounding box center [316, 95] width 176 height 10
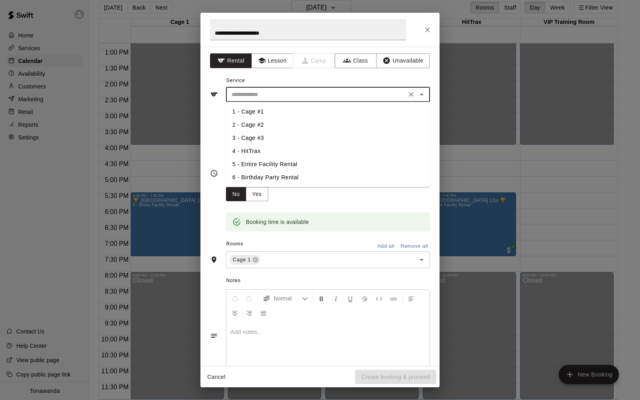
click at [253, 163] on li "5 - Entire Facility Rental" at bounding box center [328, 164] width 204 height 13
type input "**********"
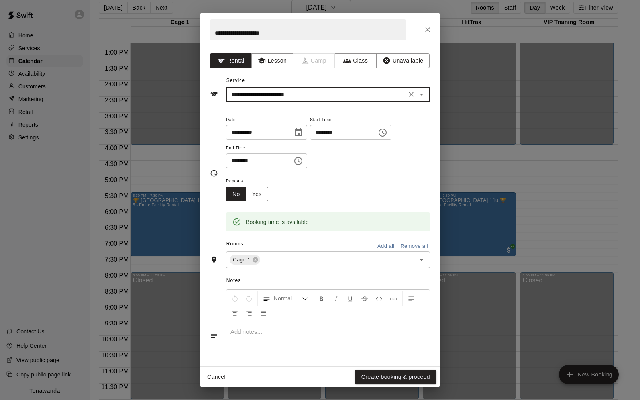
click at [388, 248] on button "Add all" at bounding box center [385, 246] width 25 height 12
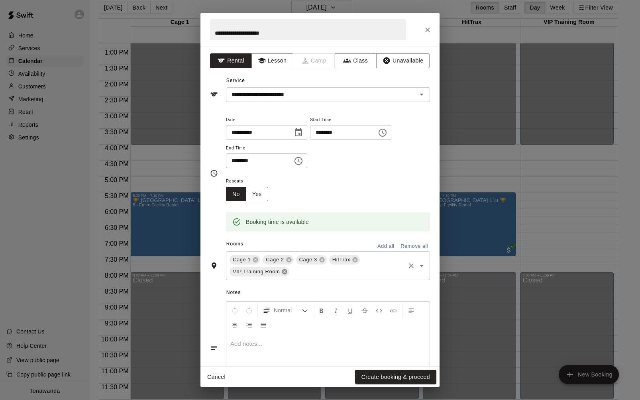
click at [283, 271] on icon at bounding box center [284, 271] width 5 height 5
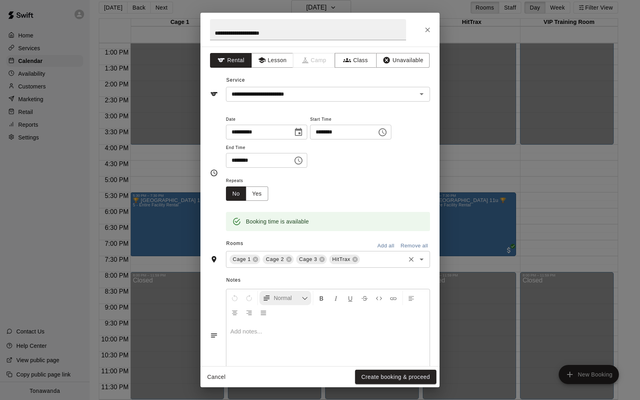
scroll to position [0, 0]
click at [373, 376] on button "Create booking & proceed" at bounding box center [395, 377] width 81 height 15
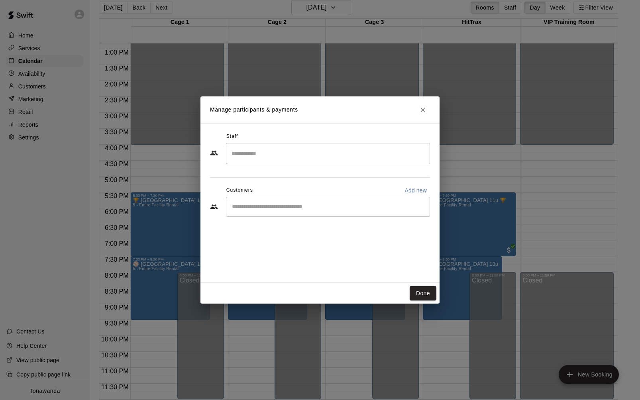
click at [262, 213] on div "​" at bounding box center [328, 207] width 204 height 20
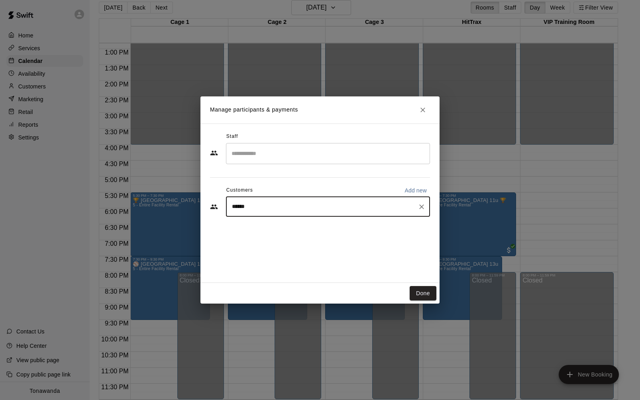
type input "*******"
click at [264, 232] on span "[EMAIL_ADDRESS][DOMAIN_NAME]" at bounding box center [291, 234] width 86 height 6
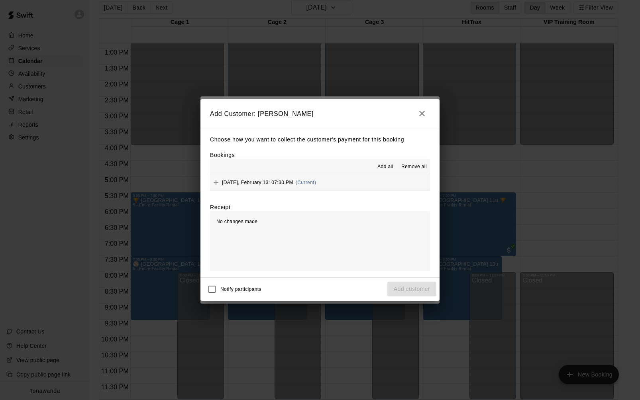
click at [385, 169] on span "Add all" at bounding box center [385, 167] width 16 height 8
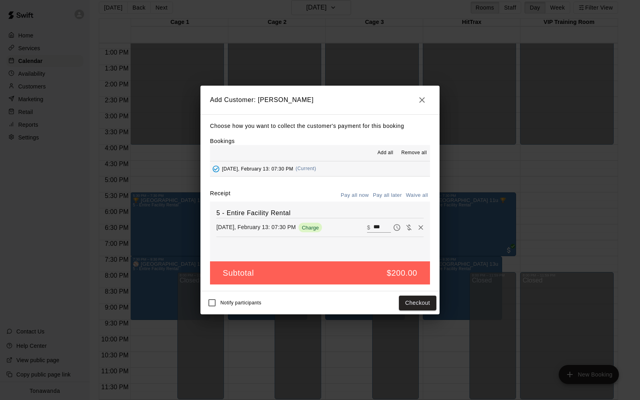
click at [416, 193] on button "Waive all" at bounding box center [416, 195] width 26 height 12
type input "*"
click at [410, 301] on button "Add customer" at bounding box center [411, 303] width 49 height 15
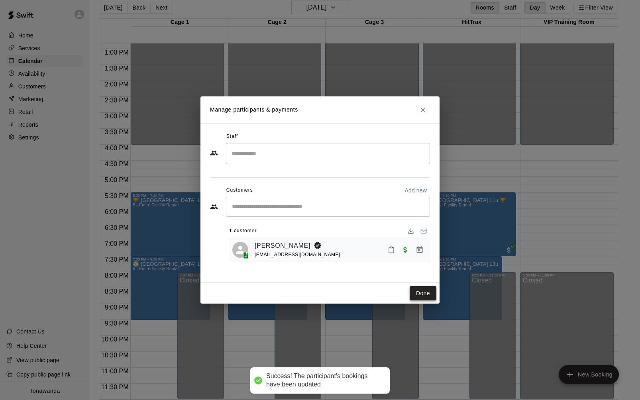
click at [412, 294] on button "Done" at bounding box center [422, 293] width 27 height 15
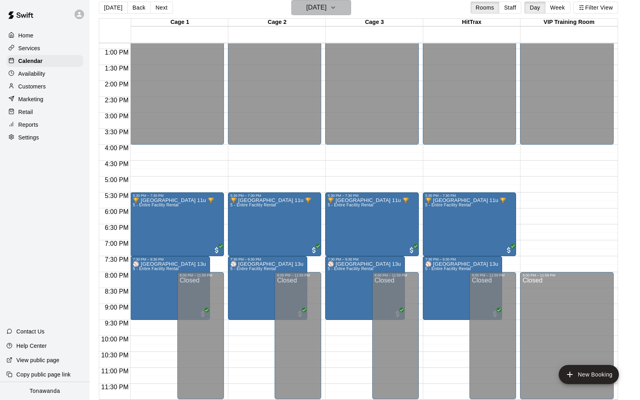
click at [307, 8] on h6 "[DATE]" at bounding box center [316, 7] width 20 height 11
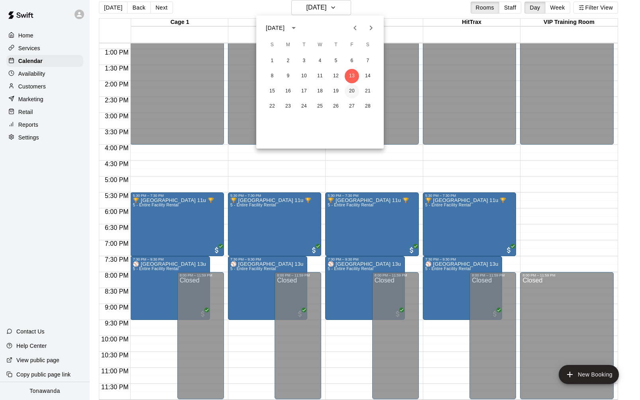
click at [355, 90] on button "20" at bounding box center [352, 91] width 14 height 14
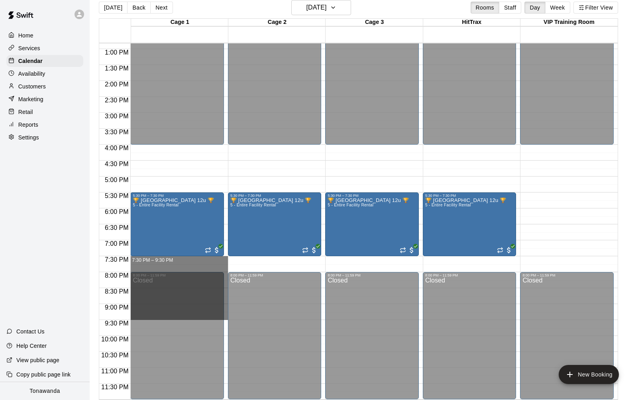
drag, startPoint x: 155, startPoint y: 258, endPoint x: 156, endPoint y: 319, distance: 61.3
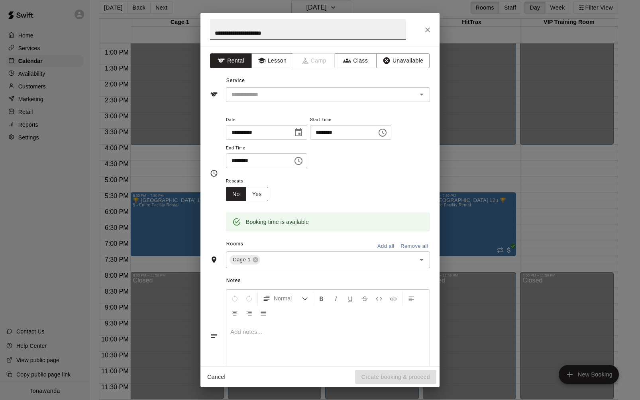
click at [264, 29] on input "**********" at bounding box center [308, 29] width 196 height 21
type input "**********"
click at [257, 98] on input "text" at bounding box center [316, 95] width 176 height 10
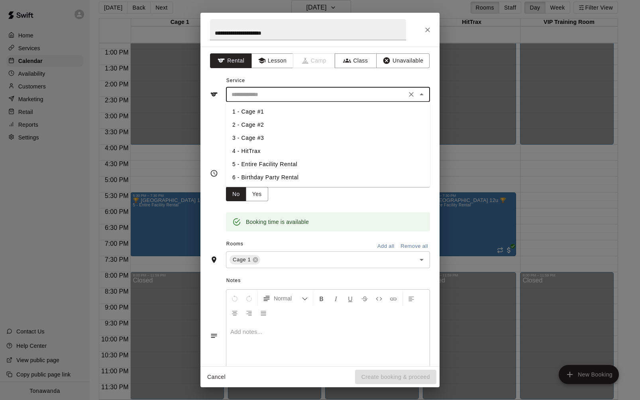
click at [263, 161] on li "5 - Entire Facility Rental" at bounding box center [328, 164] width 204 height 13
type input "**********"
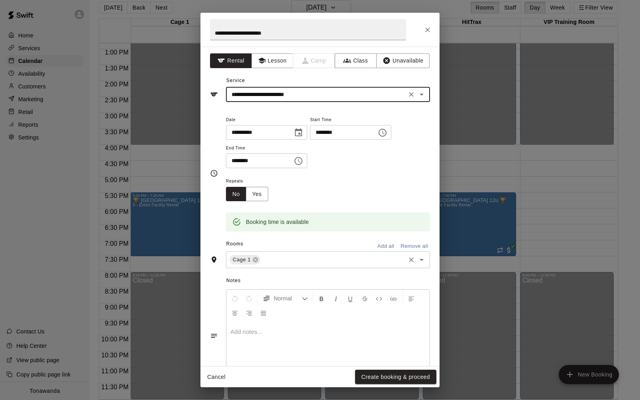
click at [377, 244] on button "Add all" at bounding box center [385, 246] width 25 height 12
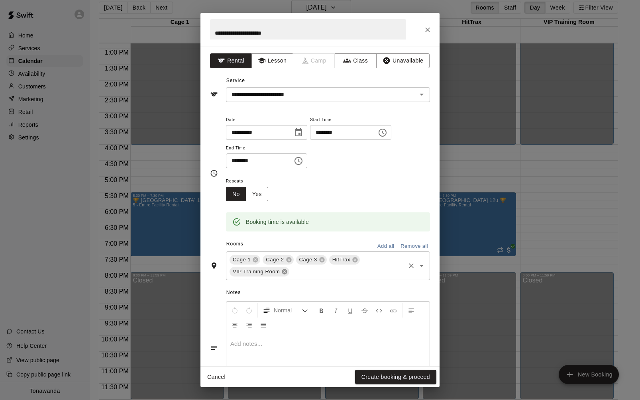
click at [287, 272] on icon at bounding box center [284, 271] width 5 height 5
click at [388, 376] on button "Create booking & proceed" at bounding box center [395, 377] width 81 height 15
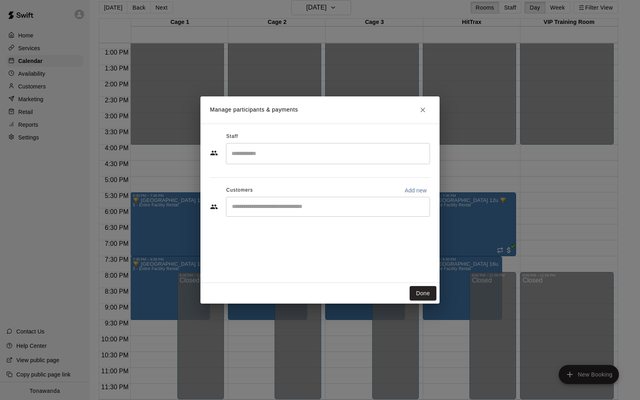
click at [261, 206] on input "Start typing to search customers..." at bounding box center [327, 207] width 197 height 8
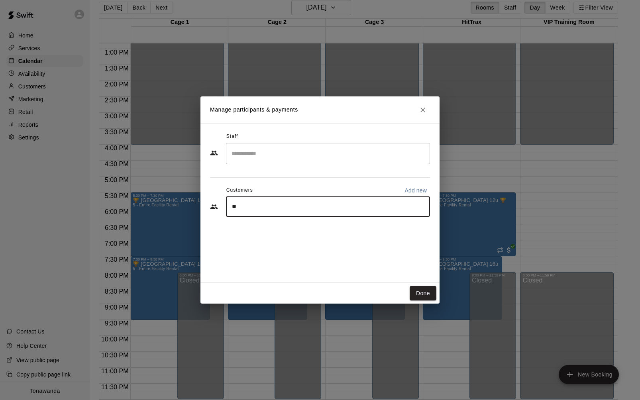
type input "***"
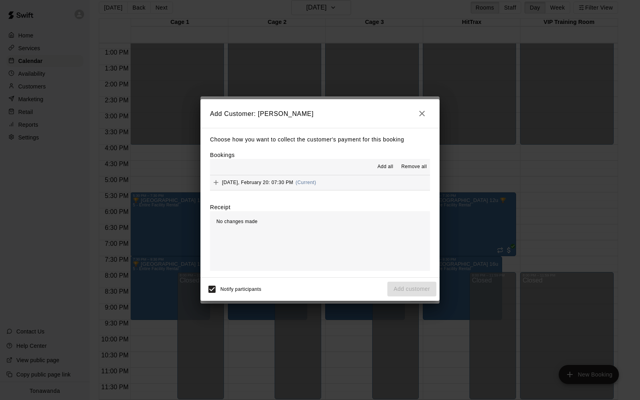
click at [384, 165] on span "Add all" at bounding box center [385, 167] width 16 height 8
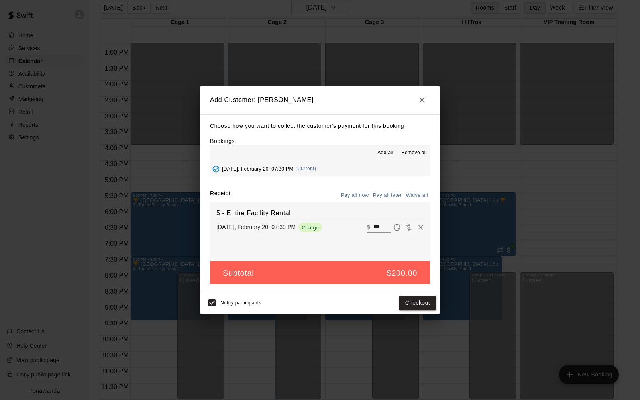
click at [417, 196] on button "Waive all" at bounding box center [416, 195] width 26 height 12
type input "*"
click at [415, 300] on button "Add customer" at bounding box center [411, 303] width 49 height 15
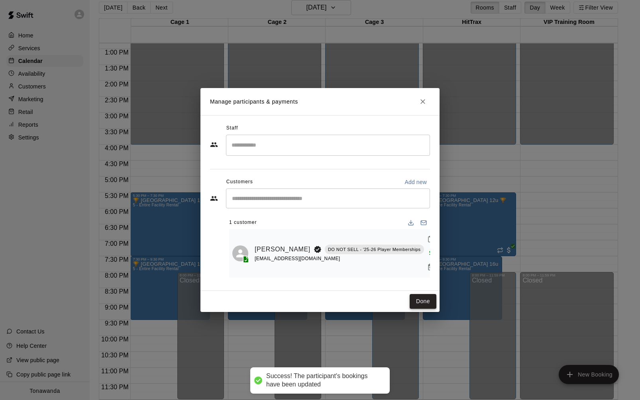
click at [423, 298] on button "Done" at bounding box center [422, 301] width 27 height 15
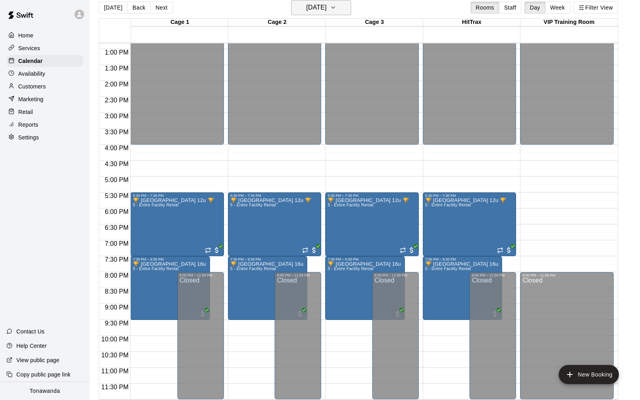
click at [326, 12] on h6 "[DATE]" at bounding box center [316, 7] width 20 height 11
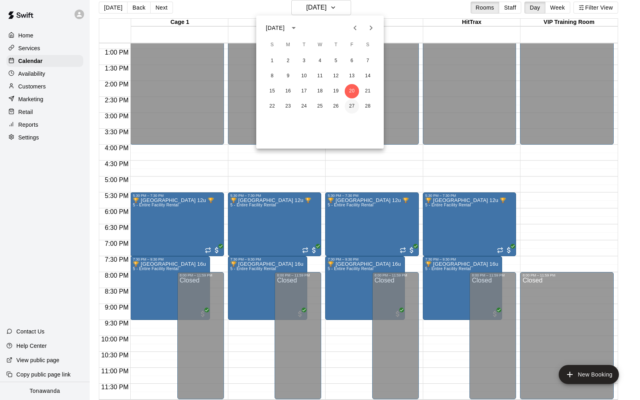
click at [354, 105] on button "27" at bounding box center [352, 106] width 14 height 14
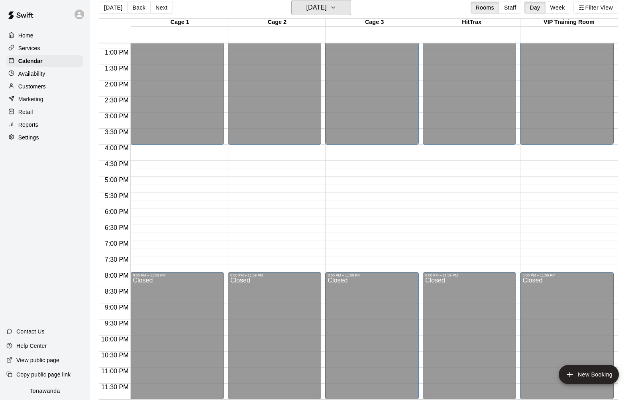
scroll to position [9, 0]
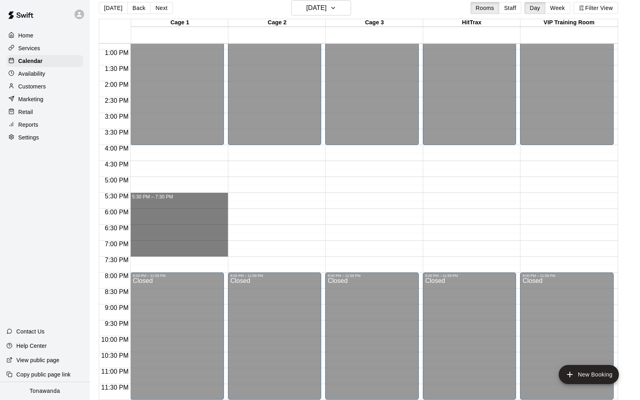
drag, startPoint x: 135, startPoint y: 194, endPoint x: 137, endPoint y: 249, distance: 55.0
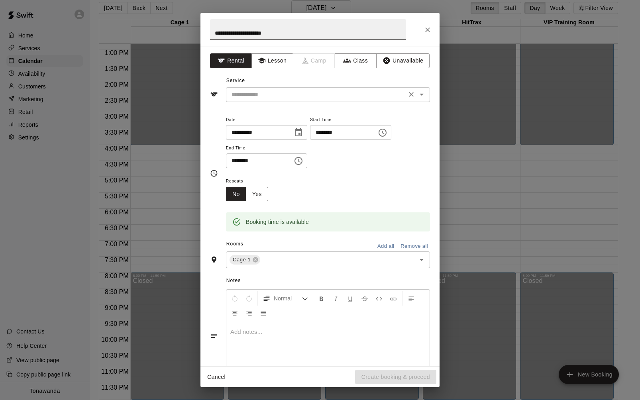
type input "**********"
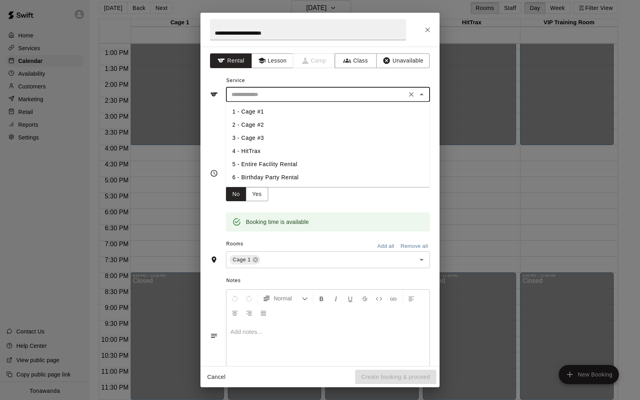
click at [258, 91] on input "text" at bounding box center [316, 95] width 176 height 10
click at [268, 165] on li "5 - Entire Facility Rental" at bounding box center [328, 164] width 204 height 13
type input "**********"
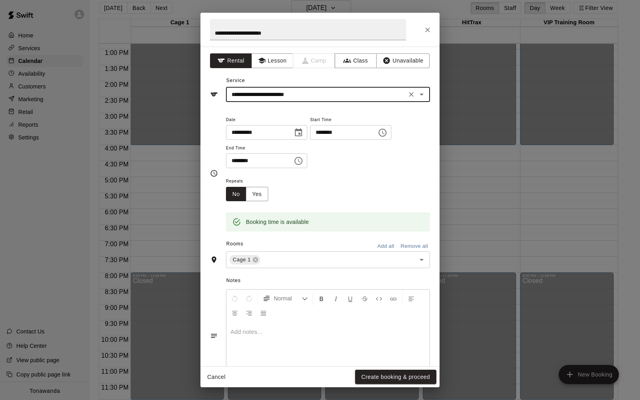
click at [390, 248] on button "Add all" at bounding box center [385, 246] width 25 height 12
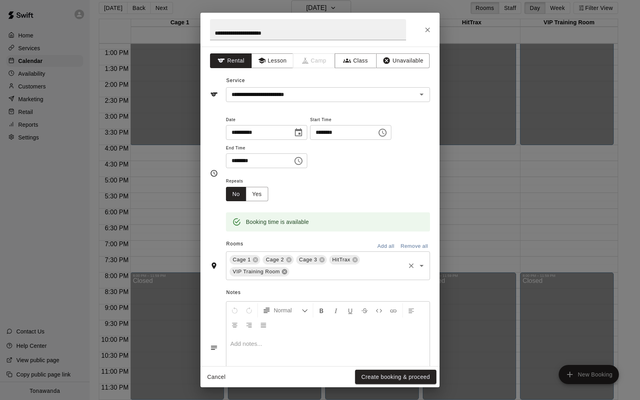
click at [284, 274] on icon at bounding box center [284, 271] width 5 height 5
click at [379, 379] on button "Create booking & proceed" at bounding box center [395, 377] width 81 height 15
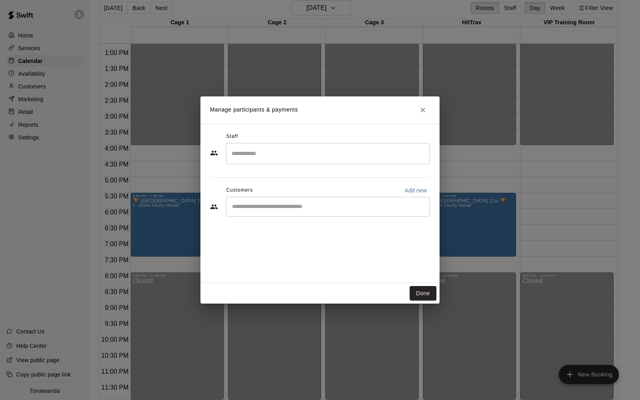
click at [352, 209] on input "Start typing to search customers..." at bounding box center [327, 207] width 197 height 8
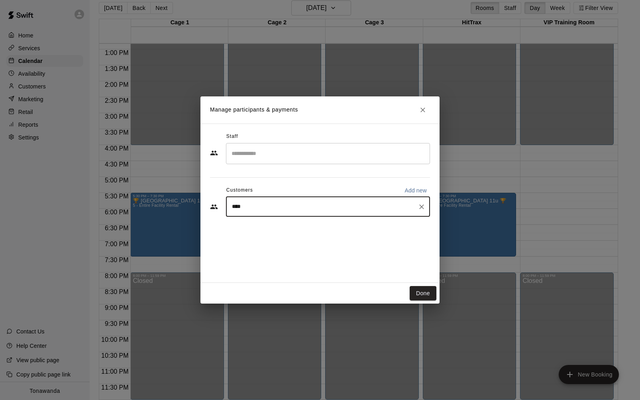
type input "*****"
click at [338, 221] on div "[PERSON_NAME] [EMAIL_ADDRESS][DOMAIN_NAME]" at bounding box center [335, 229] width 175 height 17
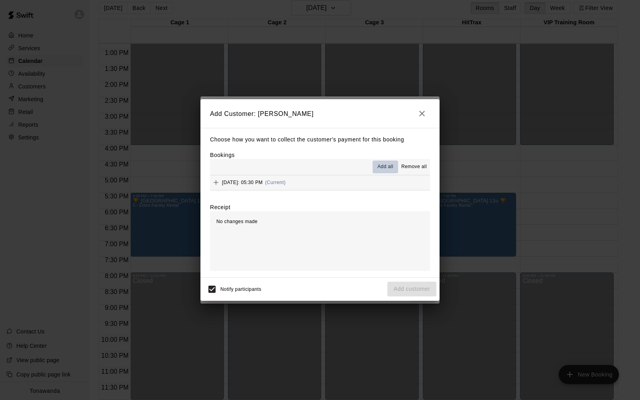
click at [385, 165] on span "Add all" at bounding box center [385, 167] width 16 height 8
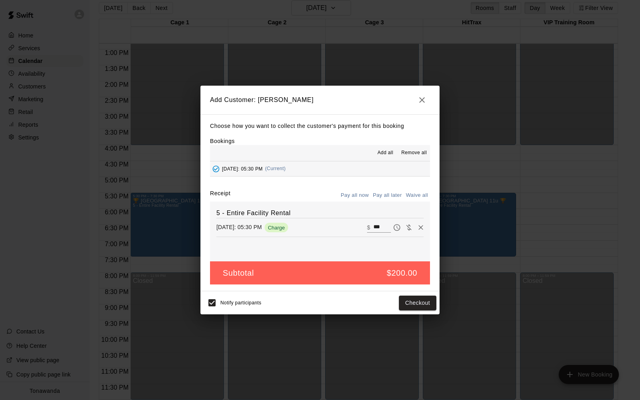
click at [411, 197] on button "Waive all" at bounding box center [416, 195] width 26 height 12
type input "*"
click at [398, 304] on button "Add customer" at bounding box center [411, 303] width 49 height 15
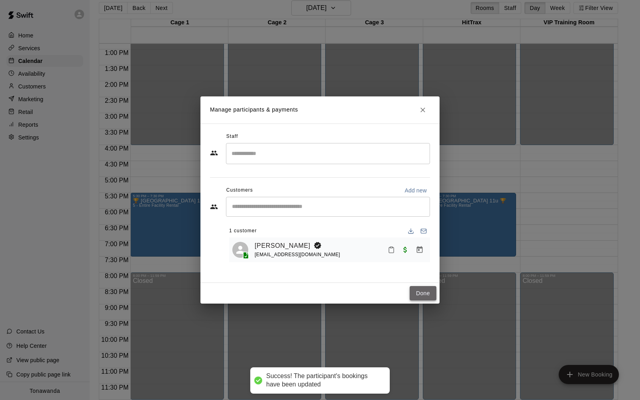
click at [423, 292] on button "Done" at bounding box center [422, 293] width 27 height 15
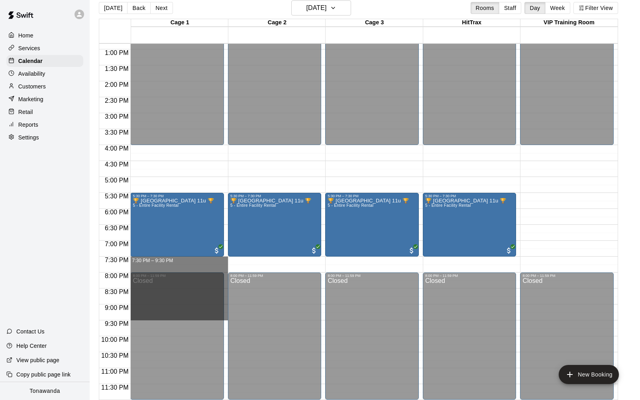
drag, startPoint x: 207, startPoint y: 258, endPoint x: 208, endPoint y: 317, distance: 59.0
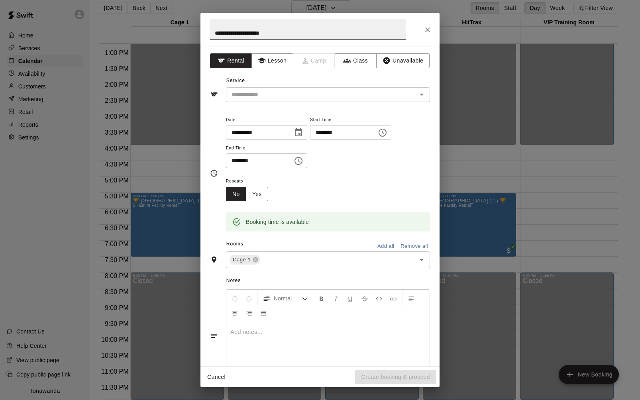
type input "**********"
click at [382, 244] on button "Add all" at bounding box center [385, 246] width 25 height 12
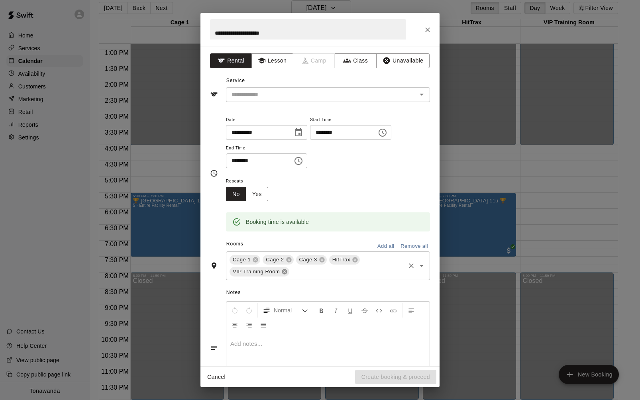
click at [283, 272] on icon at bounding box center [284, 271] width 5 height 5
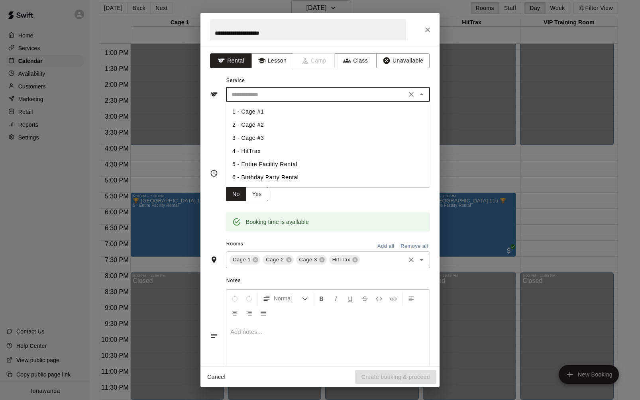
click at [262, 94] on input "text" at bounding box center [316, 95] width 176 height 10
click at [270, 164] on li "5 - Entire Facility Rental" at bounding box center [328, 164] width 204 height 13
type input "**********"
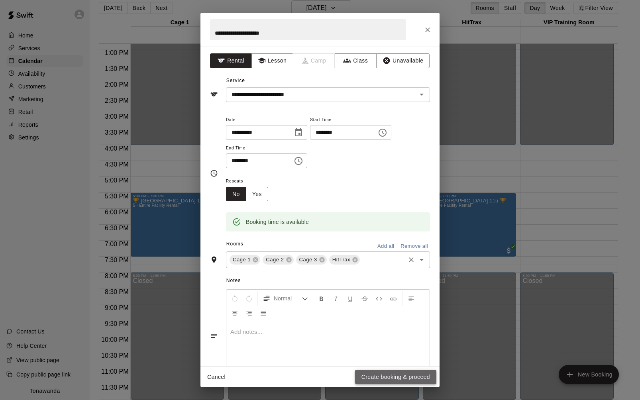
click at [391, 380] on button "Create booking & proceed" at bounding box center [395, 377] width 81 height 15
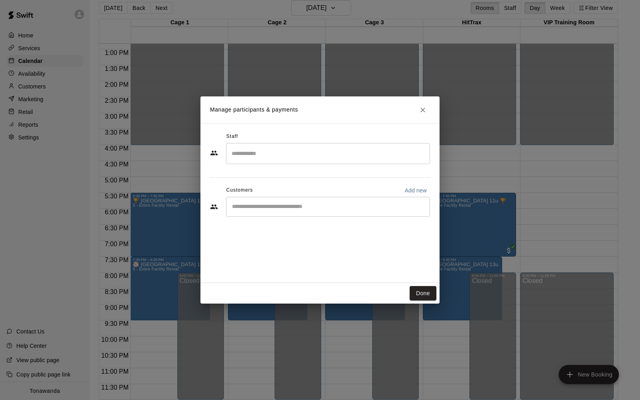
click at [269, 204] on input "Start typing to search customers..." at bounding box center [327, 207] width 197 height 8
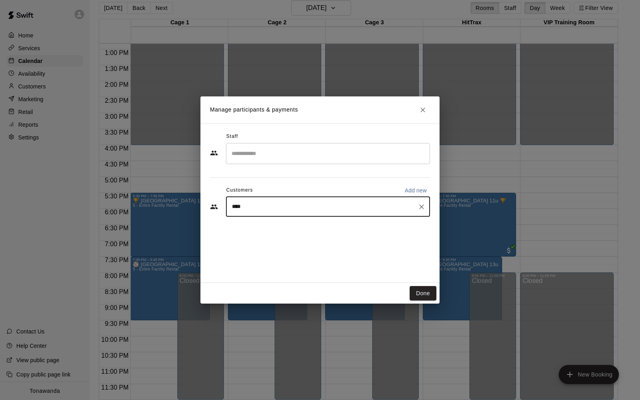
type input "*****"
click at [283, 233] on span "[EMAIL_ADDRESS][DOMAIN_NAME]" at bounding box center [291, 234] width 86 height 6
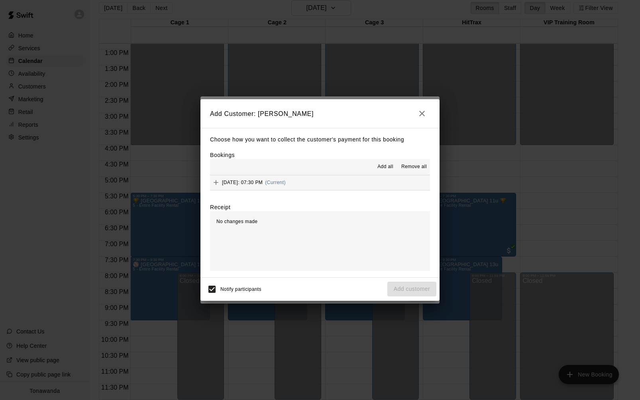
click at [392, 165] on span "Add all" at bounding box center [385, 167] width 16 height 8
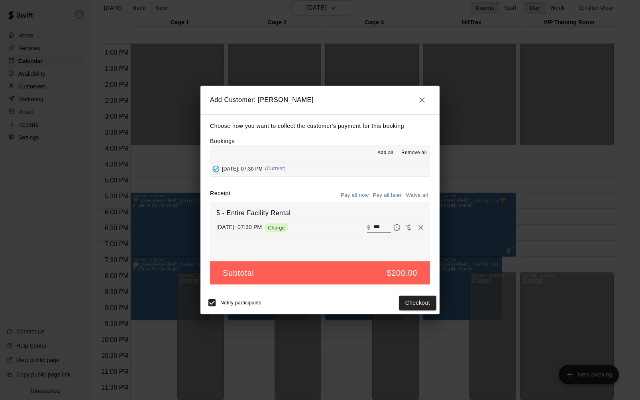
click at [416, 196] on button "Waive all" at bounding box center [416, 195] width 26 height 12
type input "*"
click at [408, 306] on button "Add customer" at bounding box center [411, 303] width 49 height 15
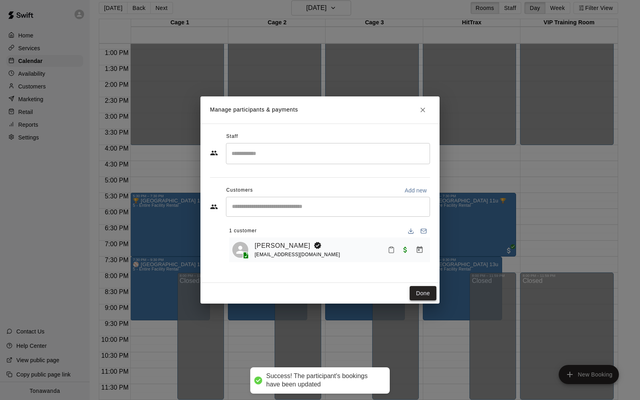
click at [433, 291] on button "Done" at bounding box center [422, 293] width 27 height 15
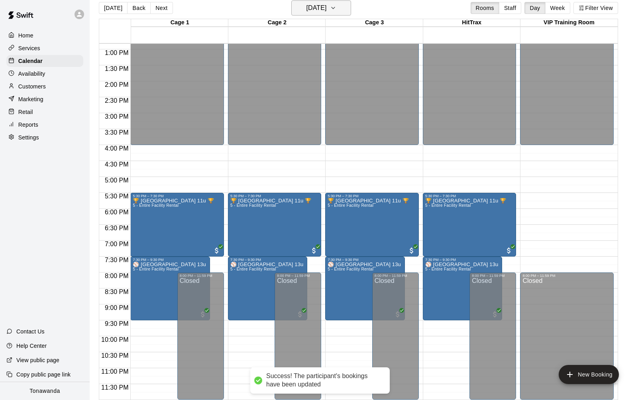
click at [308, 9] on h6 "[DATE]" at bounding box center [316, 7] width 20 height 11
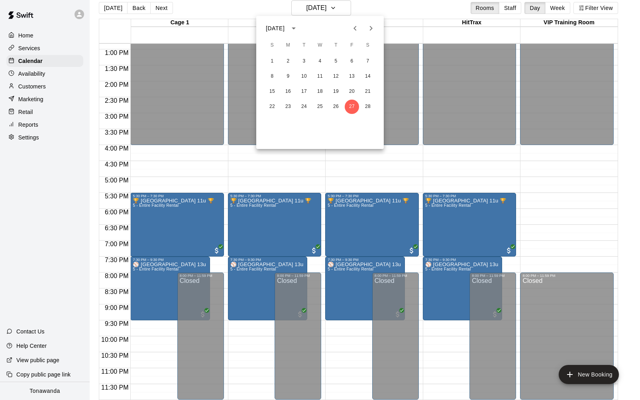
click at [374, 27] on icon "Next month" at bounding box center [371, 28] width 10 height 10
click at [351, 57] on button "6" at bounding box center [352, 61] width 14 height 14
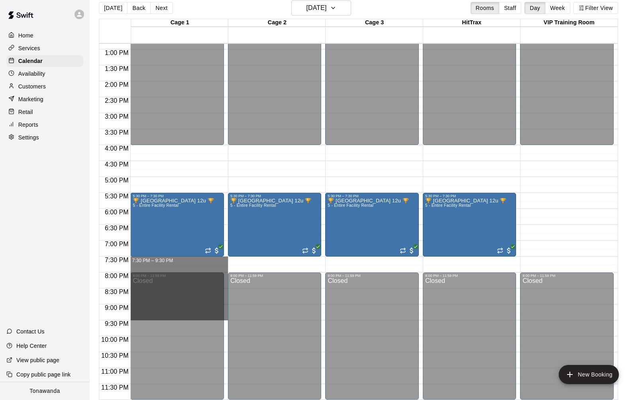
drag, startPoint x: 152, startPoint y: 258, endPoint x: 157, endPoint y: 315, distance: 57.2
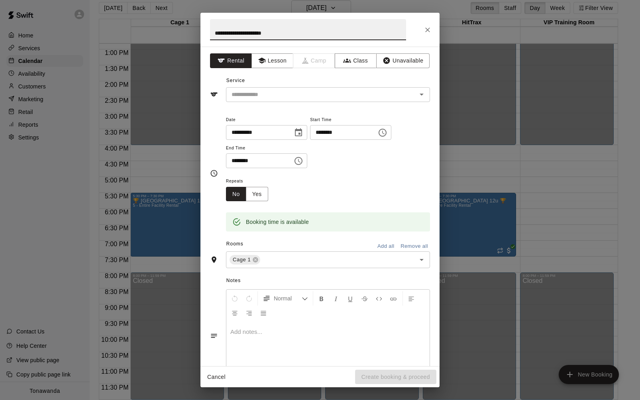
drag, startPoint x: 264, startPoint y: 34, endPoint x: 286, endPoint y: 40, distance: 23.6
click at [264, 34] on input "**********" at bounding box center [308, 29] width 196 height 21
type input "**********"
click at [275, 96] on input "text" at bounding box center [316, 95] width 176 height 10
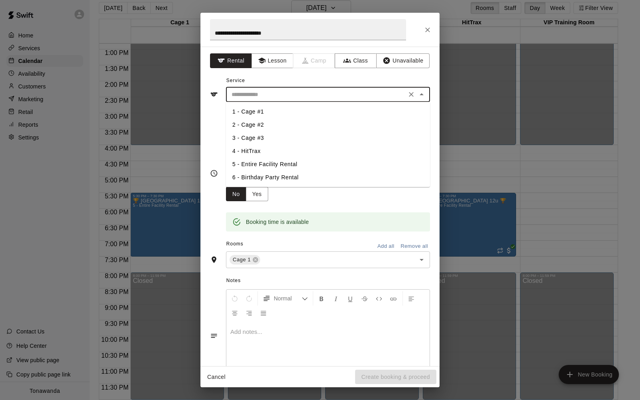
click at [260, 161] on li "5 - Entire Facility Rental" at bounding box center [328, 164] width 204 height 13
type input "**********"
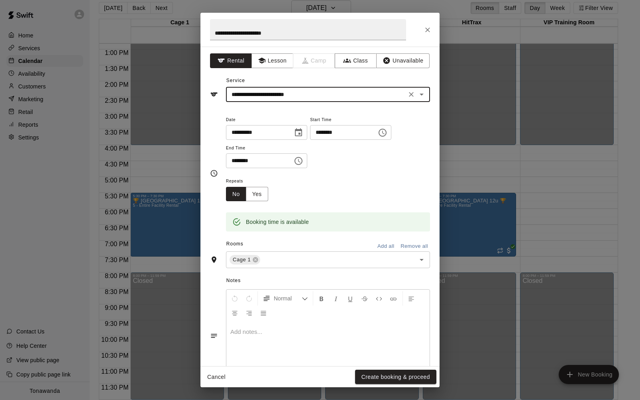
click at [381, 249] on button "Add all" at bounding box center [385, 246] width 25 height 12
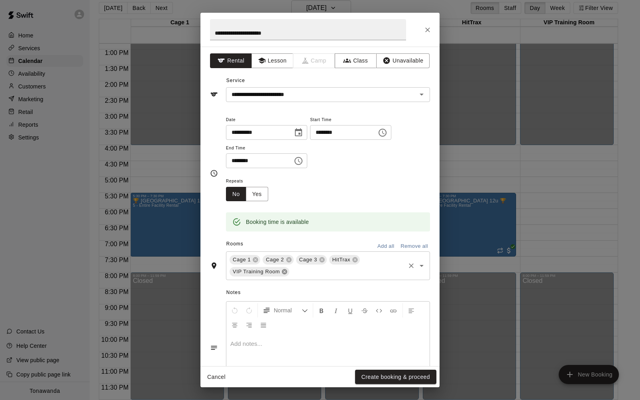
click at [284, 272] on icon at bounding box center [284, 271] width 6 height 6
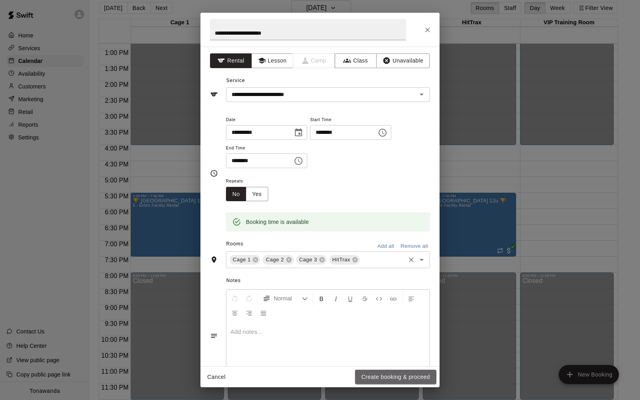
click at [380, 377] on button "Create booking & proceed" at bounding box center [395, 377] width 81 height 15
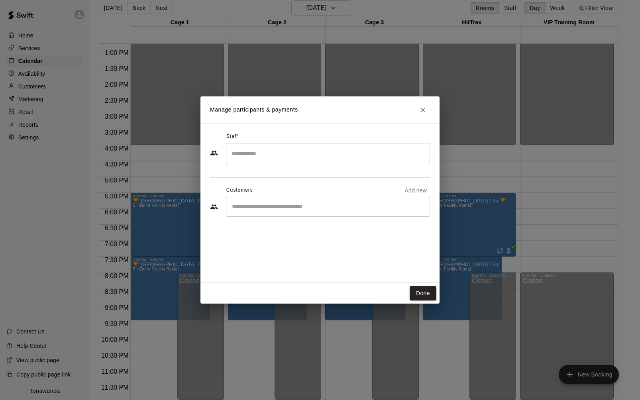
click at [245, 207] on input "Start typing to search customers..." at bounding box center [327, 207] width 197 height 8
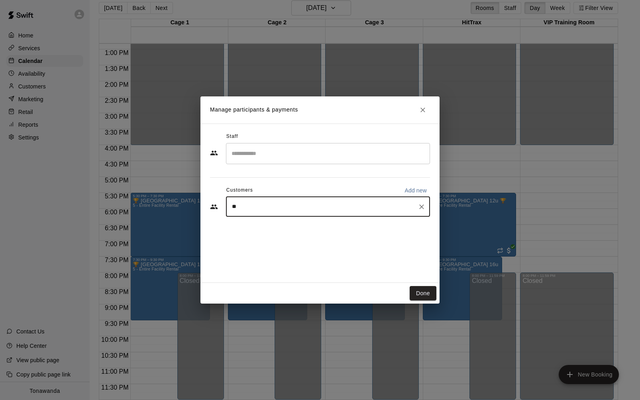
type input "***"
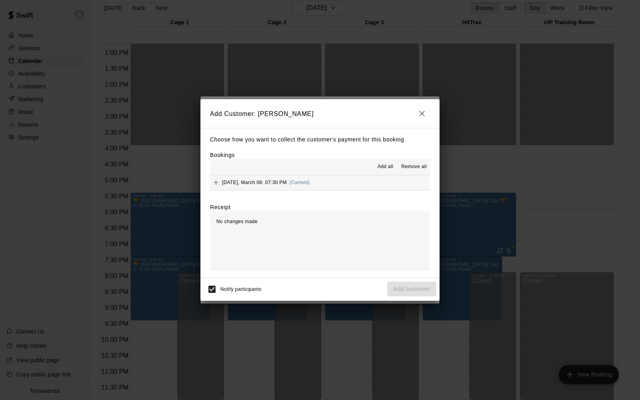
click at [388, 168] on span "Add all" at bounding box center [385, 167] width 16 height 8
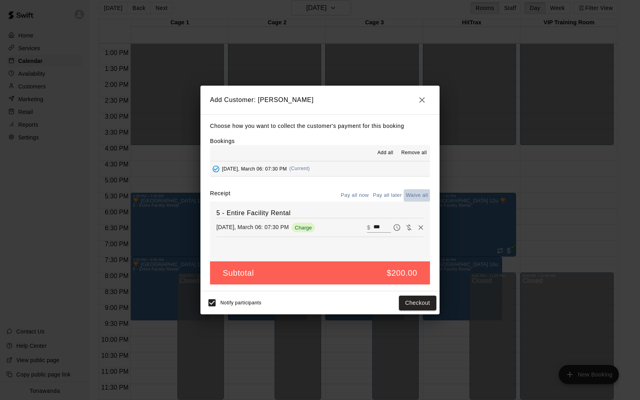
click at [412, 195] on button "Waive all" at bounding box center [416, 195] width 26 height 12
type input "*"
click at [411, 303] on button "Add customer" at bounding box center [411, 303] width 49 height 15
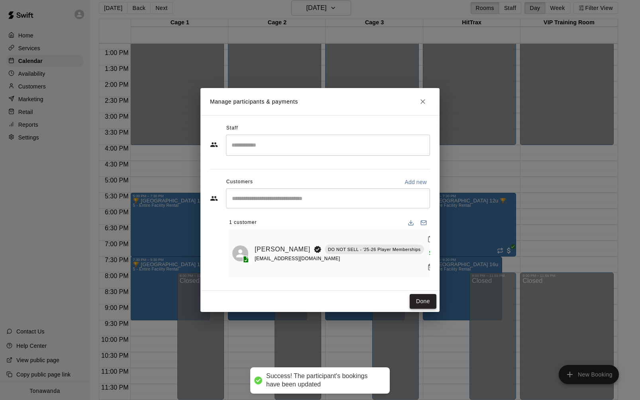
click at [431, 294] on button "Done" at bounding box center [422, 301] width 27 height 15
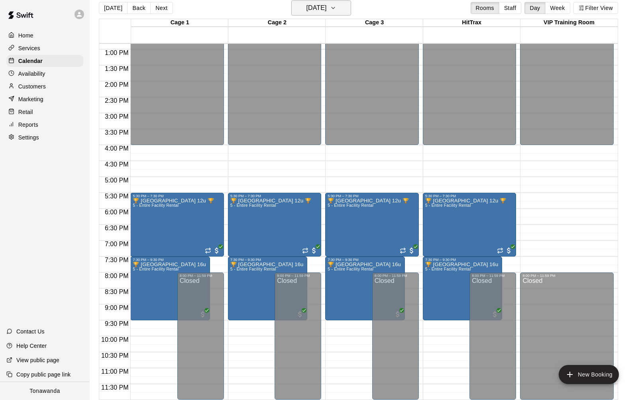
click at [315, 2] on h6 "[DATE]" at bounding box center [316, 7] width 20 height 11
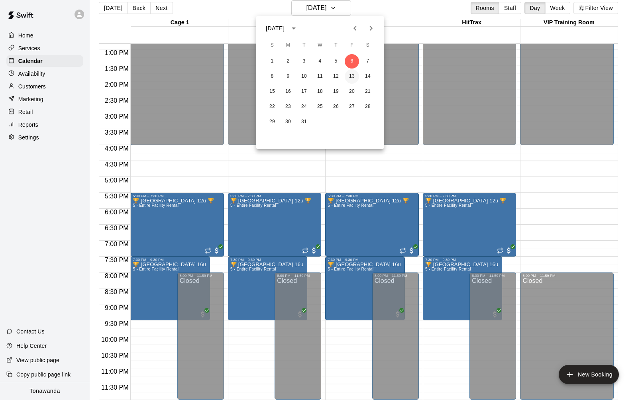
click at [352, 72] on button "13" at bounding box center [352, 76] width 14 height 14
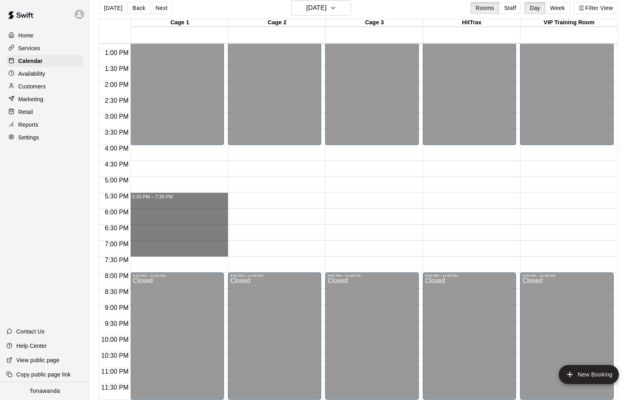
drag, startPoint x: 143, startPoint y: 193, endPoint x: 147, endPoint y: 251, distance: 58.6
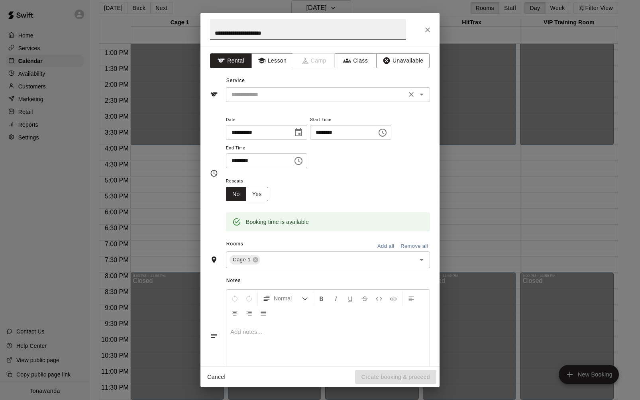
type input "**********"
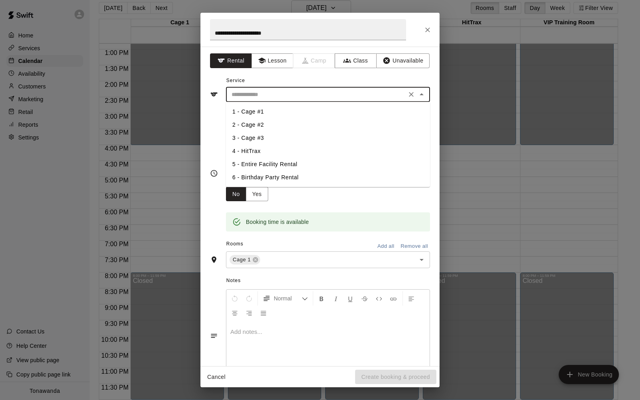
click at [276, 90] on input "text" at bounding box center [316, 95] width 176 height 10
click at [284, 161] on li "5 - Entire Facility Rental" at bounding box center [328, 164] width 204 height 13
type input "**********"
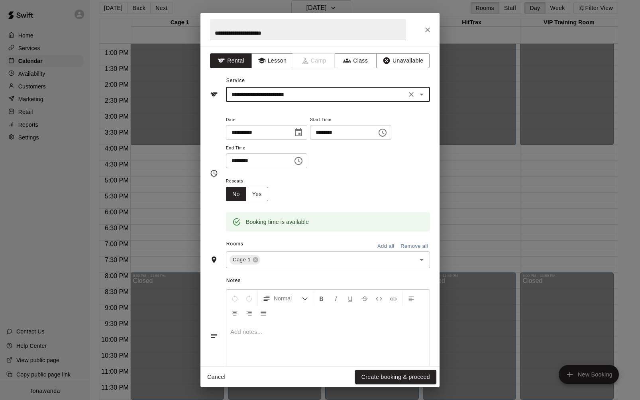
click at [385, 246] on button "Add all" at bounding box center [385, 246] width 25 height 12
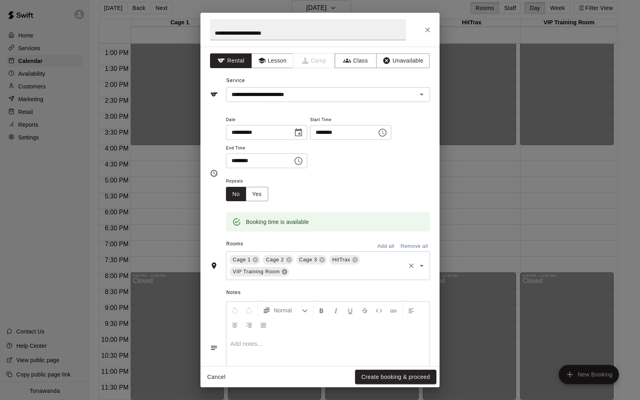
click at [286, 273] on icon at bounding box center [284, 271] width 5 height 5
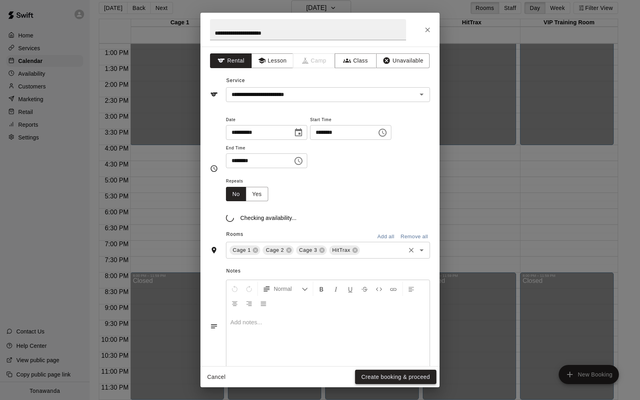
click at [380, 374] on button "Create booking & proceed" at bounding box center [395, 377] width 81 height 15
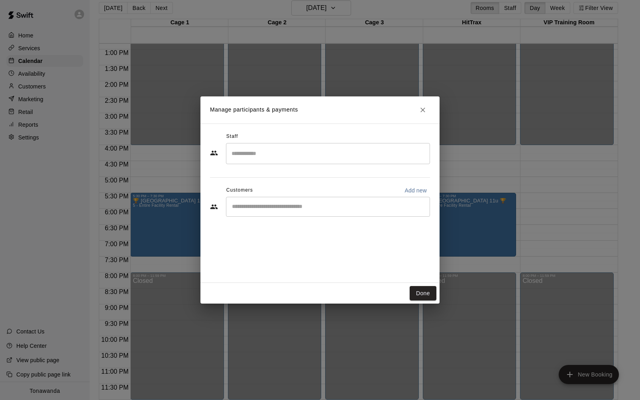
click at [260, 208] on input "Start typing to search customers..." at bounding box center [327, 207] width 197 height 8
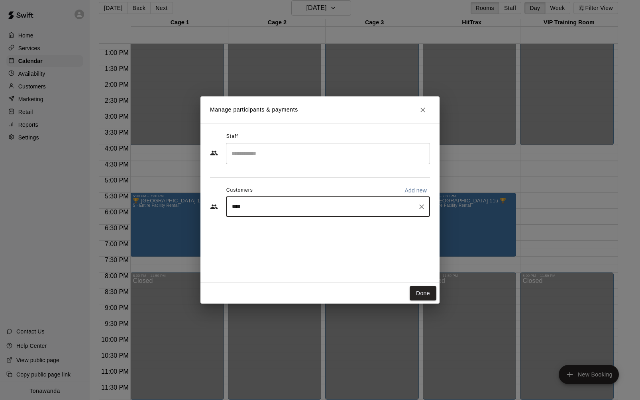
type input "*****"
click at [266, 228] on p "[PERSON_NAME]" at bounding box center [272, 225] width 49 height 8
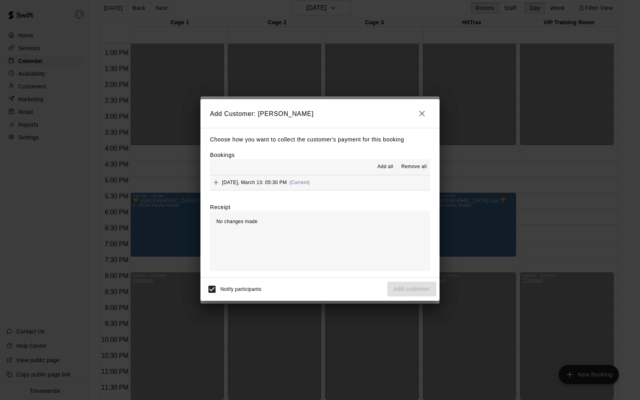
click at [389, 166] on span "Add all" at bounding box center [385, 167] width 16 height 8
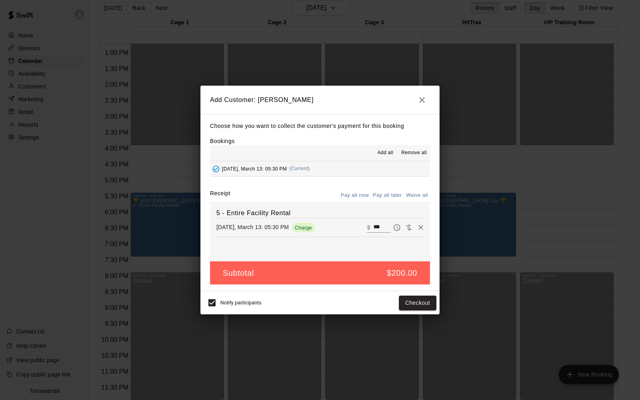
click at [419, 195] on button "Waive all" at bounding box center [416, 195] width 26 height 12
type input "*"
click at [407, 305] on button "Add customer" at bounding box center [411, 303] width 49 height 15
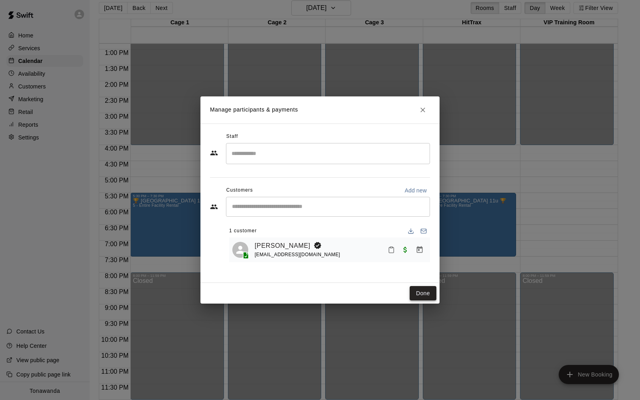
click at [431, 295] on button "Done" at bounding box center [422, 293] width 27 height 15
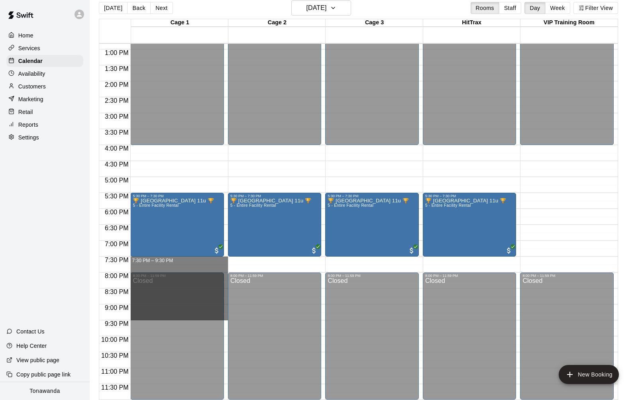
drag, startPoint x: 140, startPoint y: 258, endPoint x: 147, endPoint y: 316, distance: 58.5
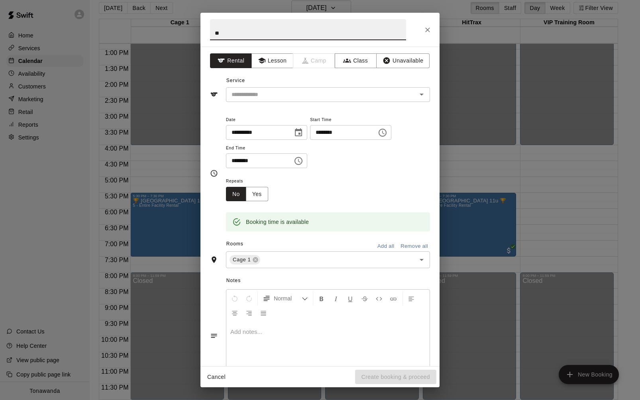
click at [247, 33] on input "**" at bounding box center [308, 29] width 196 height 21
type input "**********"
click at [282, 94] on input "text" at bounding box center [316, 95] width 176 height 10
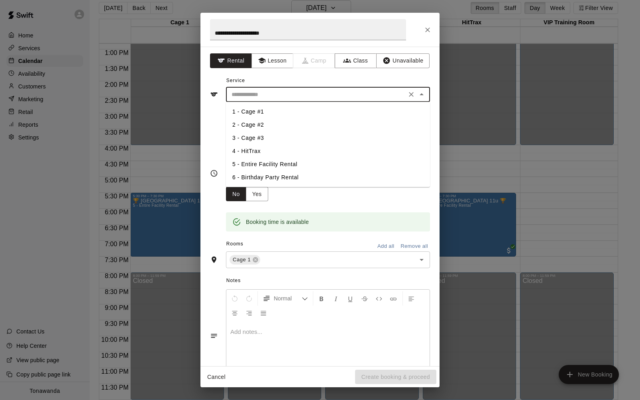
click at [266, 162] on li "5 - Entire Facility Rental" at bounding box center [328, 164] width 204 height 13
type input "**********"
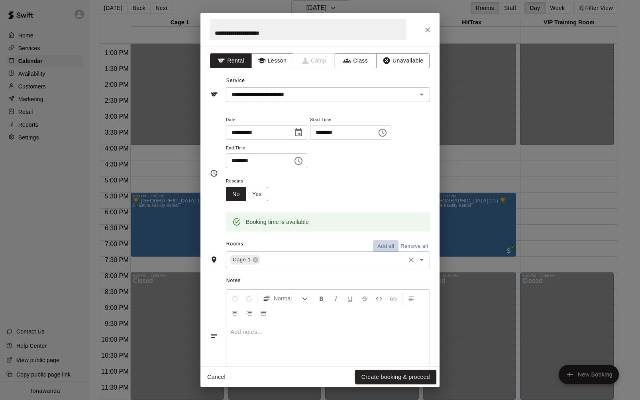
drag, startPoint x: 389, startPoint y: 242, endPoint x: 380, endPoint y: 245, distance: 9.1
click at [389, 242] on button "Add all" at bounding box center [385, 246] width 25 height 12
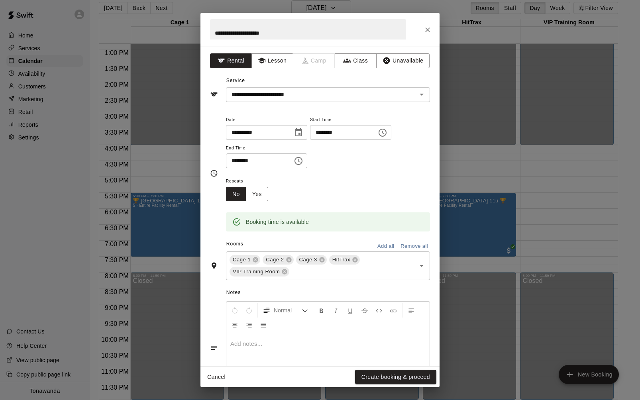
click at [285, 273] on icon at bounding box center [284, 271] width 5 height 5
click at [393, 374] on button "Create booking & proceed" at bounding box center [395, 377] width 81 height 15
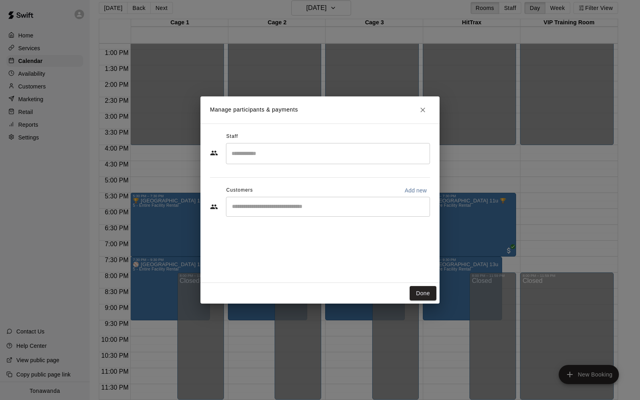
click at [248, 208] on input "Start typing to search customers..." at bounding box center [327, 207] width 197 height 8
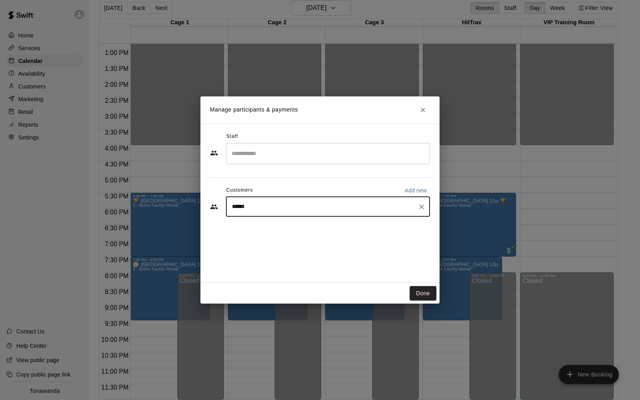
type input "*******"
click at [257, 231] on span "[EMAIL_ADDRESS][DOMAIN_NAME]" at bounding box center [291, 234] width 86 height 6
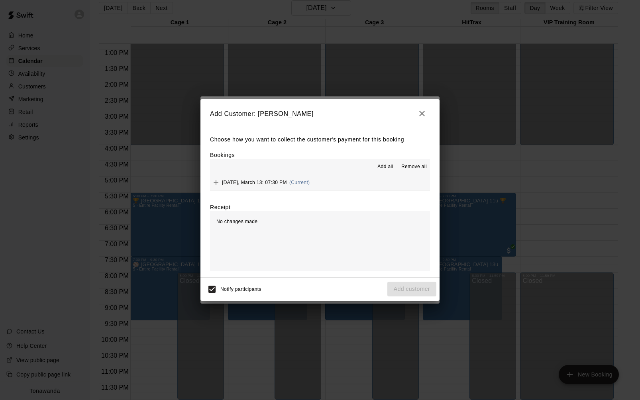
click at [386, 166] on span "Add all" at bounding box center [385, 167] width 16 height 8
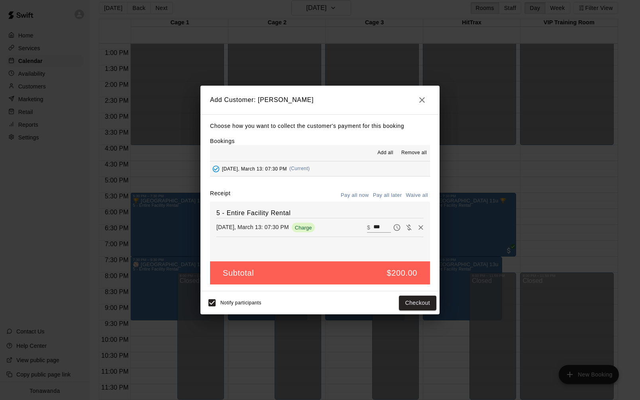
click at [418, 194] on button "Waive all" at bounding box center [416, 195] width 26 height 12
type input "*"
click at [424, 301] on button "Add customer" at bounding box center [411, 303] width 49 height 15
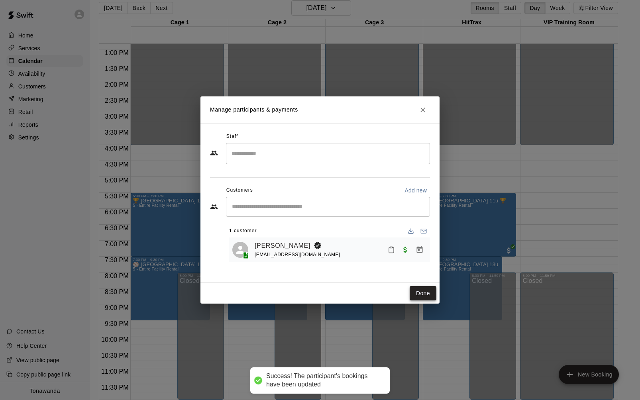
click at [418, 294] on button "Done" at bounding box center [422, 293] width 27 height 15
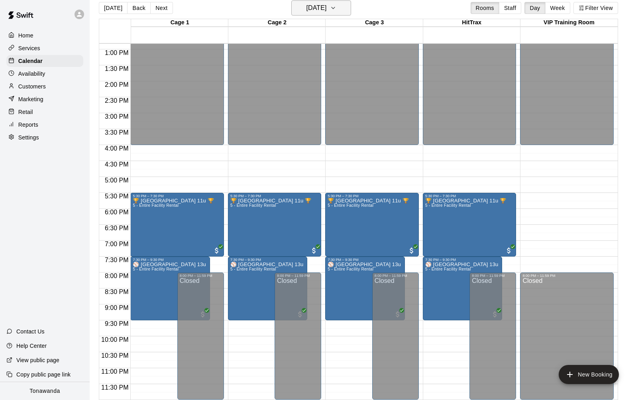
click at [321, 5] on h6 "[DATE]" at bounding box center [316, 7] width 20 height 11
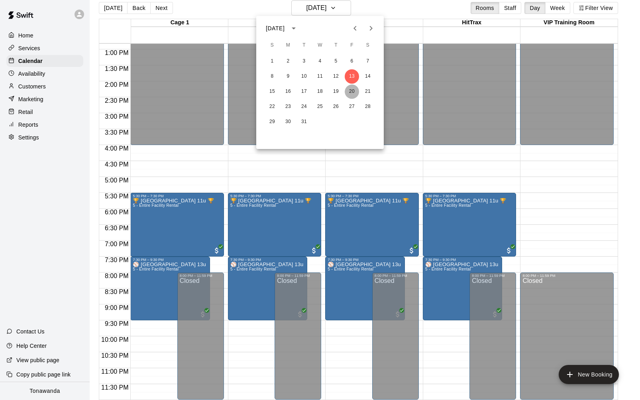
click at [349, 88] on button "20" at bounding box center [352, 91] width 14 height 14
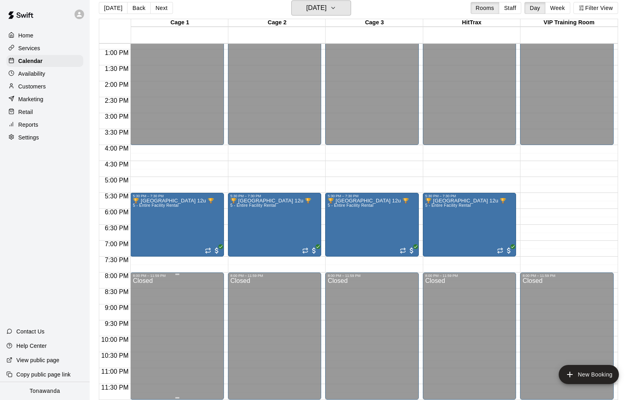
scroll to position [13, 0]
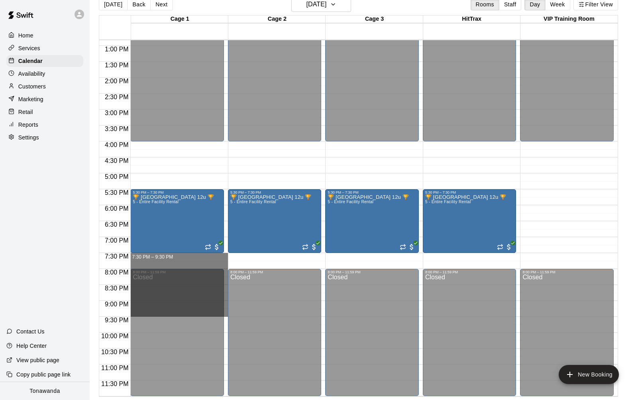
drag, startPoint x: 145, startPoint y: 255, endPoint x: 150, endPoint y: 314, distance: 58.8
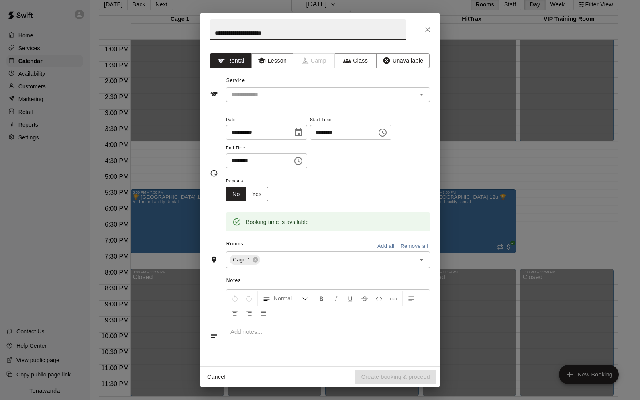
click at [264, 34] on input "**********" at bounding box center [308, 29] width 196 height 21
type input "**********"
click at [270, 96] on input "text" at bounding box center [316, 95] width 176 height 10
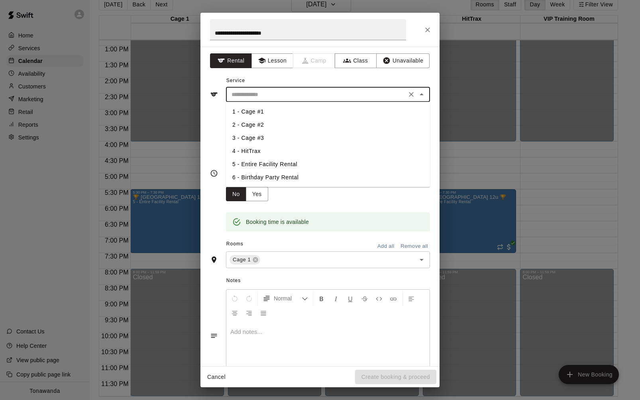
click at [263, 161] on li "5 - Entire Facility Rental" at bounding box center [328, 164] width 204 height 13
type input "**********"
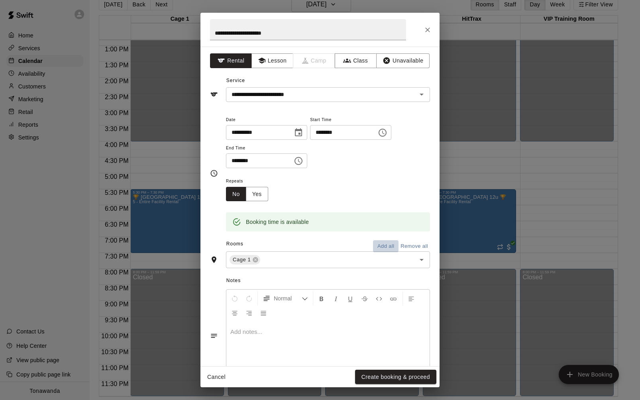
click at [382, 245] on button "Add all" at bounding box center [385, 246] width 25 height 12
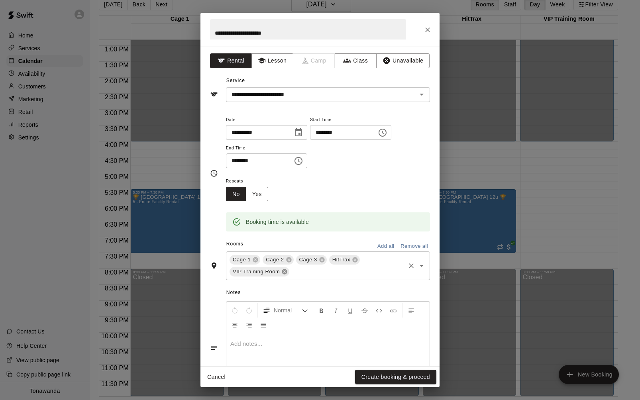
click at [283, 272] on icon at bounding box center [284, 271] width 5 height 5
click at [391, 379] on button "Create booking & proceed" at bounding box center [395, 377] width 81 height 15
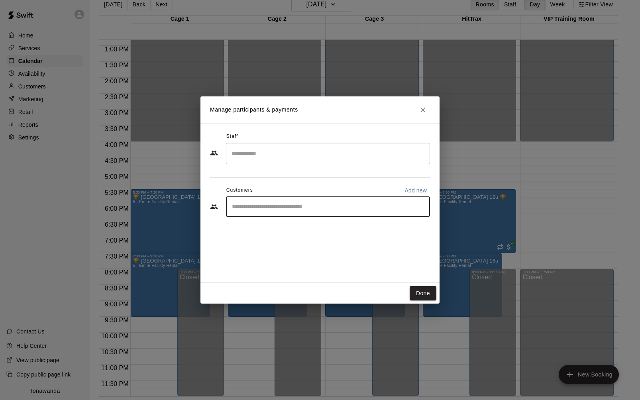
drag, startPoint x: 251, startPoint y: 208, endPoint x: 238, endPoint y: 193, distance: 19.7
click at [245, 200] on div "​" at bounding box center [328, 207] width 204 height 20
type input "***"
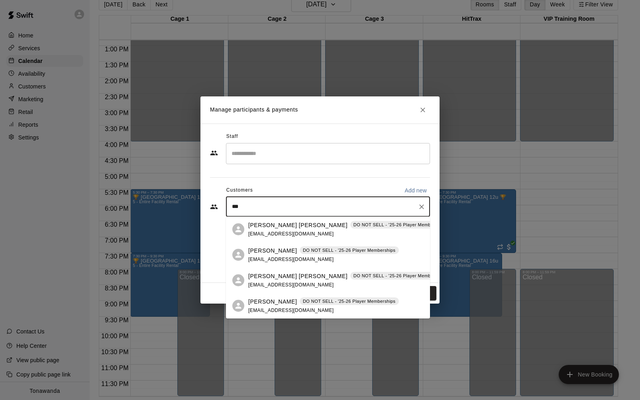
click at [266, 255] on div "[PERSON_NAME] DO NOT SELL - '25-26 Player Memberships [EMAIL_ADDRESS][DOMAIN_NA…" at bounding box center [323, 254] width 151 height 17
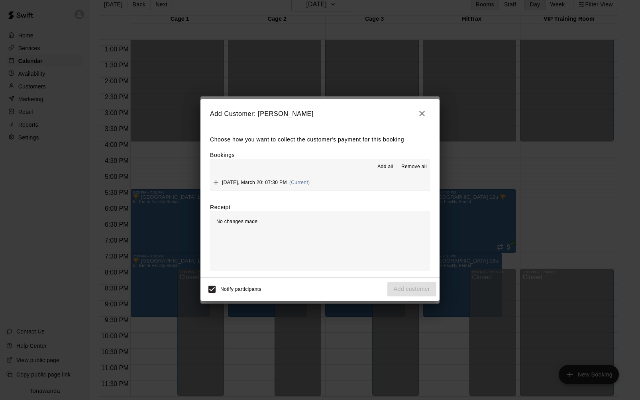
click at [385, 167] on span "Add all" at bounding box center [385, 167] width 16 height 8
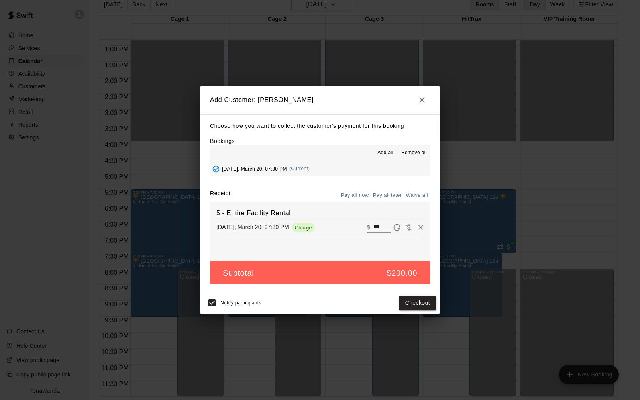
click at [411, 191] on button "Waive all" at bounding box center [416, 195] width 26 height 12
type input "*"
click at [416, 304] on button "Add customer" at bounding box center [411, 303] width 49 height 15
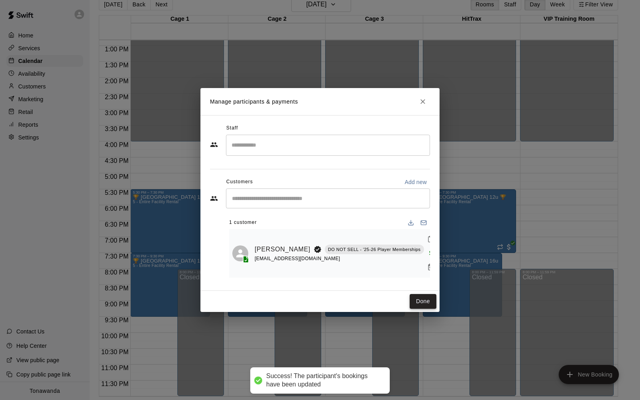
click at [425, 301] on button "Done" at bounding box center [422, 301] width 27 height 15
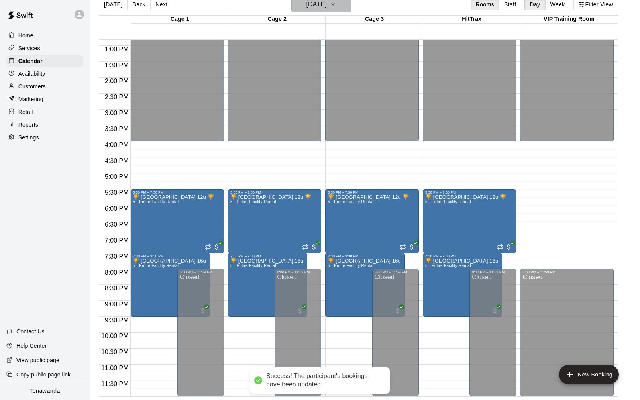
click at [317, 7] on h6 "[DATE]" at bounding box center [316, 4] width 20 height 11
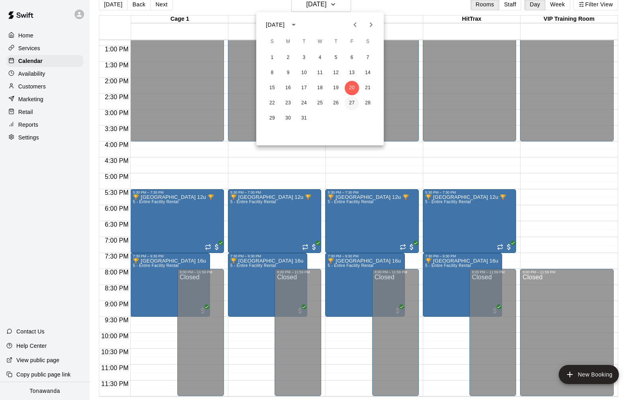
click at [350, 102] on button "27" at bounding box center [352, 103] width 14 height 14
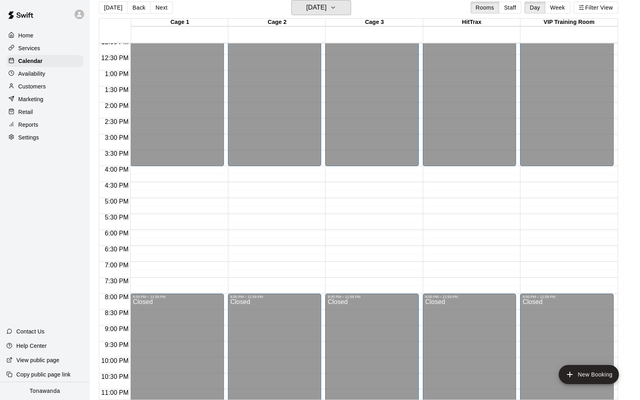
scroll to position [381, 0]
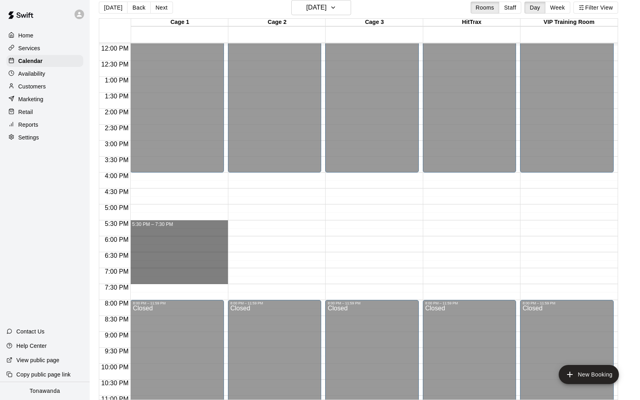
drag, startPoint x: 137, startPoint y: 223, endPoint x: 135, endPoint y: 280, distance: 57.8
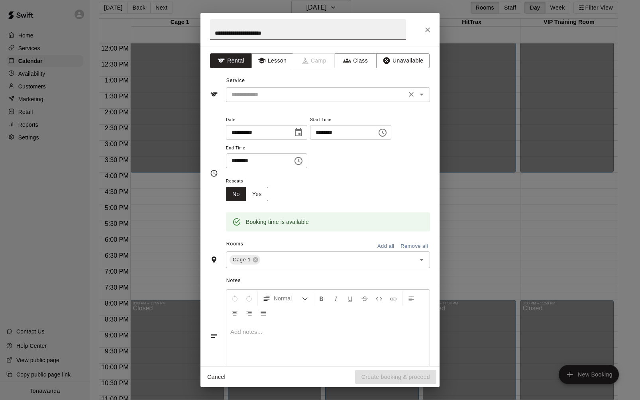
type input "**********"
click at [269, 94] on input "text" at bounding box center [316, 95] width 176 height 10
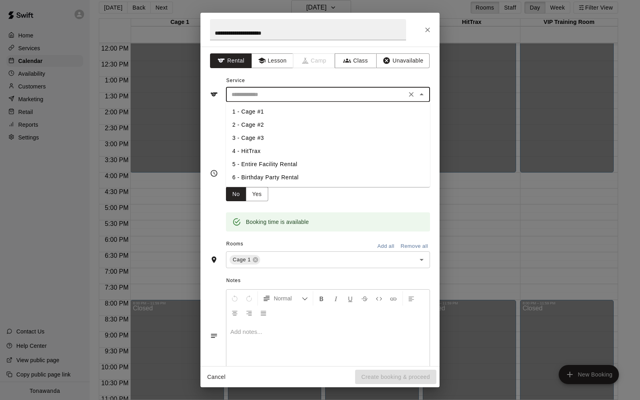
click at [281, 160] on li "5 - Entire Facility Rental" at bounding box center [328, 164] width 204 height 13
type input "**********"
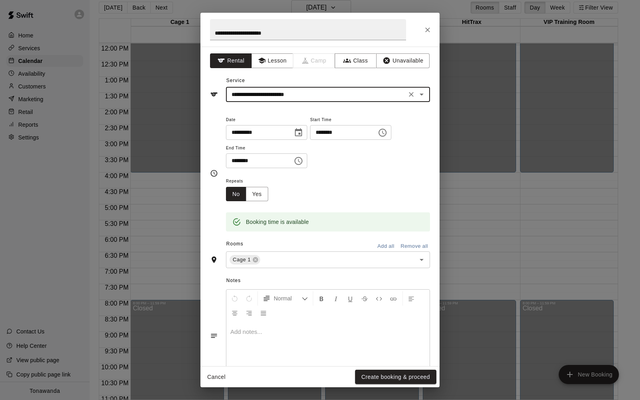
click at [389, 246] on button "Add all" at bounding box center [385, 246] width 25 height 12
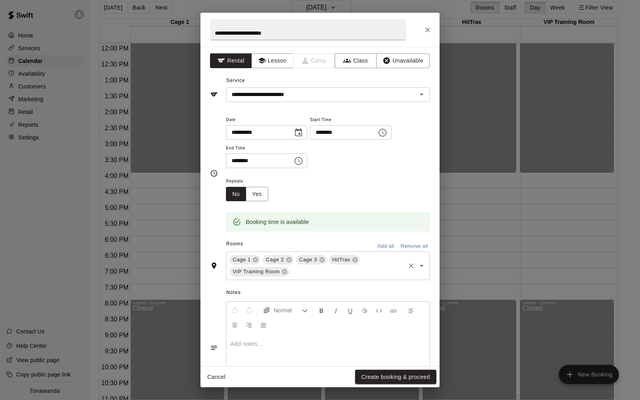
click at [286, 275] on div "VIP Training Room" at bounding box center [259, 272] width 60 height 10
click at [284, 274] on icon at bounding box center [284, 271] width 5 height 5
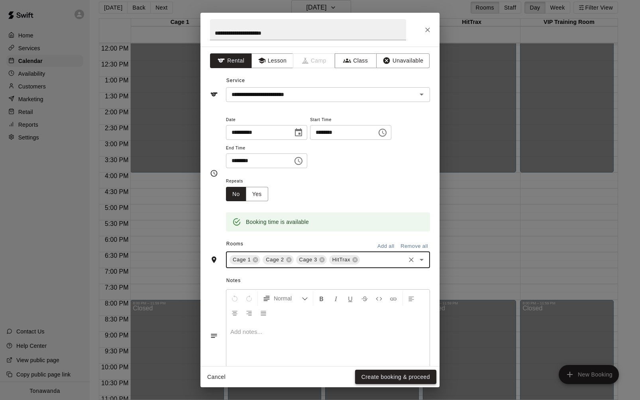
click at [384, 374] on button "Create booking & proceed" at bounding box center [395, 377] width 81 height 15
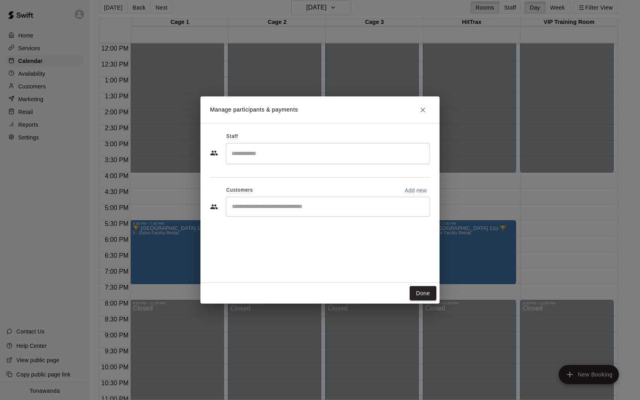
click at [248, 200] on div "​" at bounding box center [328, 207] width 204 height 20
type input "*"
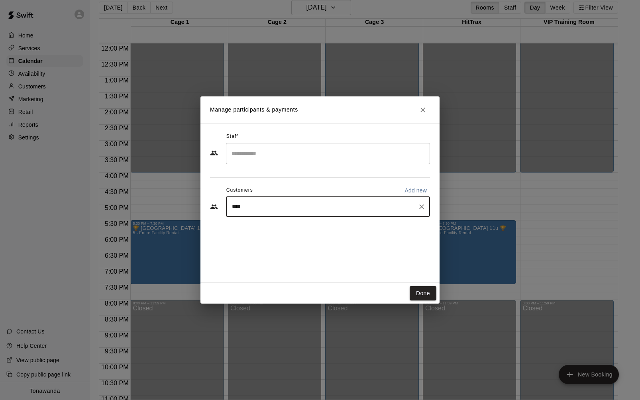
type input "*****"
click at [254, 221] on p "[PERSON_NAME]" at bounding box center [272, 225] width 49 height 8
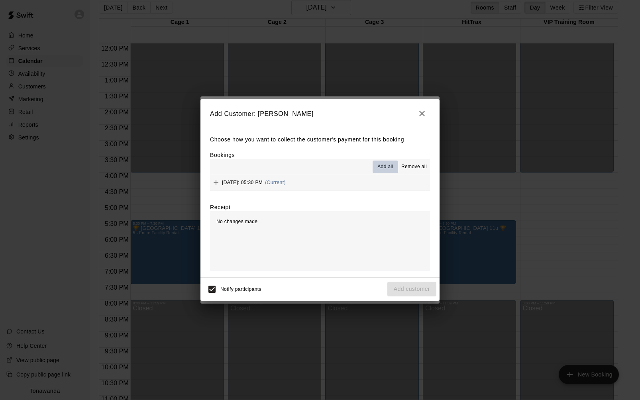
click at [385, 164] on span "Add all" at bounding box center [385, 167] width 16 height 8
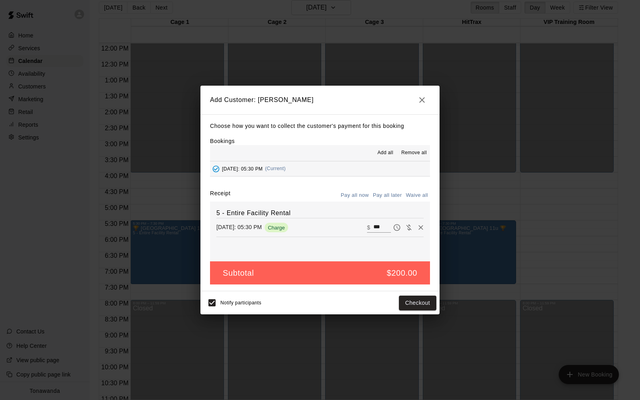
click at [415, 197] on button "Waive all" at bounding box center [416, 195] width 26 height 12
type input "*"
click at [221, 304] on span "Notify participants" at bounding box center [240, 303] width 41 height 6
click at [405, 304] on button "Add customer" at bounding box center [411, 303] width 49 height 15
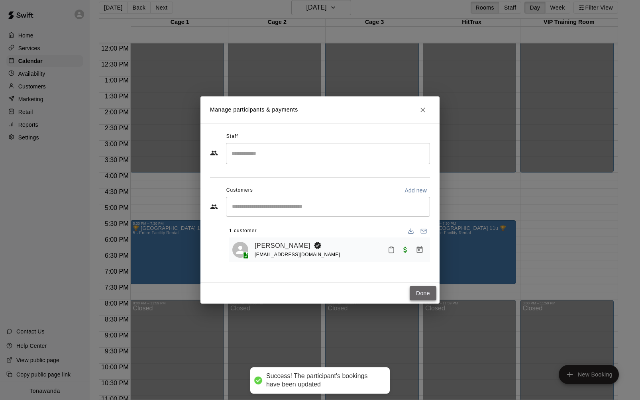
drag, startPoint x: 433, startPoint y: 289, endPoint x: 209, endPoint y: 291, distance: 223.4
click at [432, 289] on button "Done" at bounding box center [422, 293] width 27 height 15
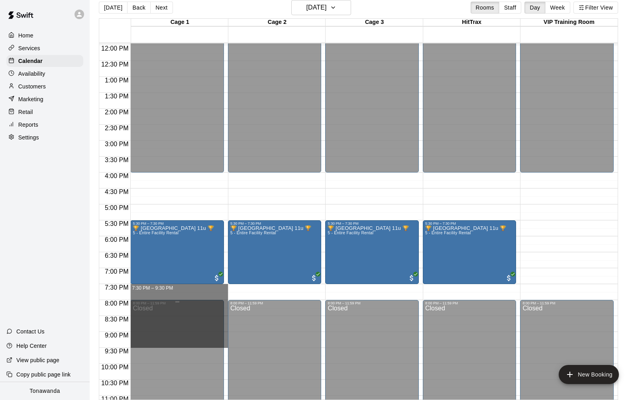
drag, startPoint x: 149, startPoint y: 285, endPoint x: 145, endPoint y: 341, distance: 56.7
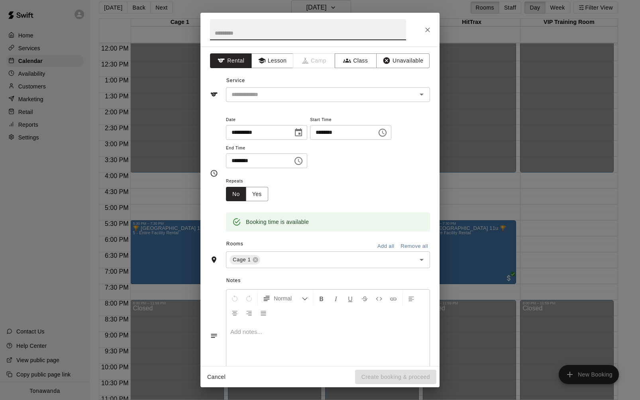
click at [225, 30] on input "text" at bounding box center [308, 29] width 196 height 21
type input "**********"
click at [265, 94] on input "text" at bounding box center [316, 95] width 176 height 10
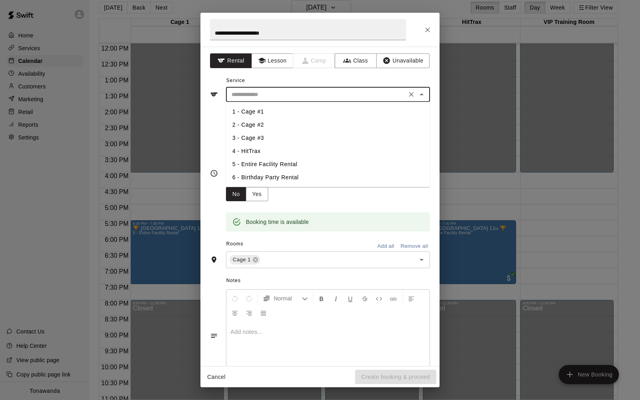
click at [263, 166] on li "5 - Entire Facility Rental" at bounding box center [328, 164] width 204 height 13
type input "**********"
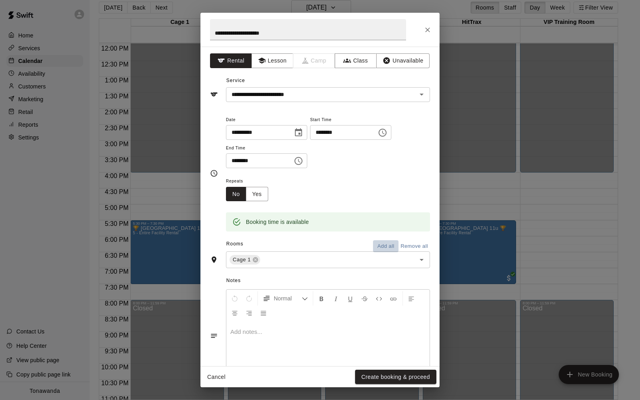
click at [384, 247] on button "Add all" at bounding box center [385, 246] width 25 height 12
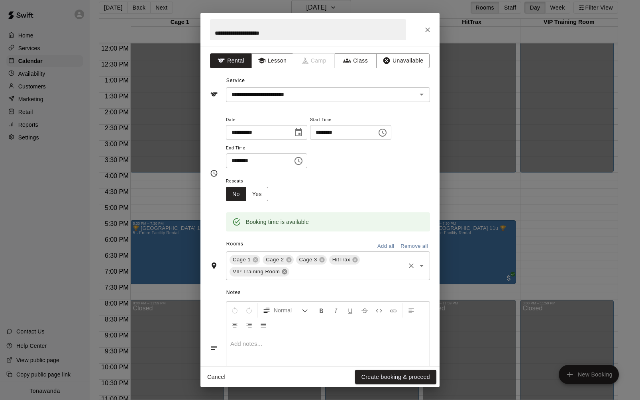
click at [284, 273] on icon at bounding box center [284, 271] width 5 height 5
click at [396, 377] on button "Create booking & proceed" at bounding box center [395, 377] width 81 height 15
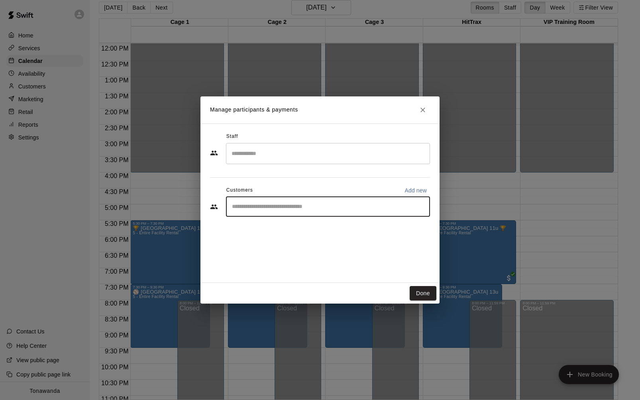
click at [253, 206] on input "Start typing to search customers..." at bounding box center [327, 207] width 197 height 8
type input "****"
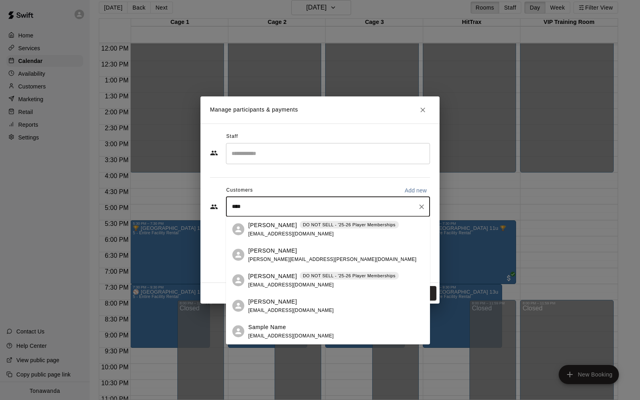
click at [269, 309] on span "[EMAIL_ADDRESS][DOMAIN_NAME]" at bounding box center [291, 310] width 86 height 6
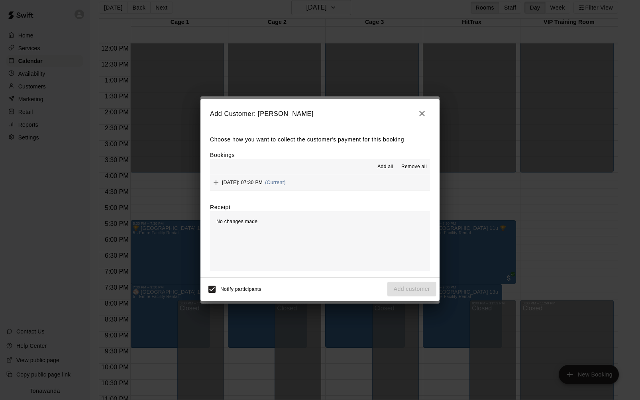
click at [384, 168] on span "Add all" at bounding box center [385, 167] width 16 height 8
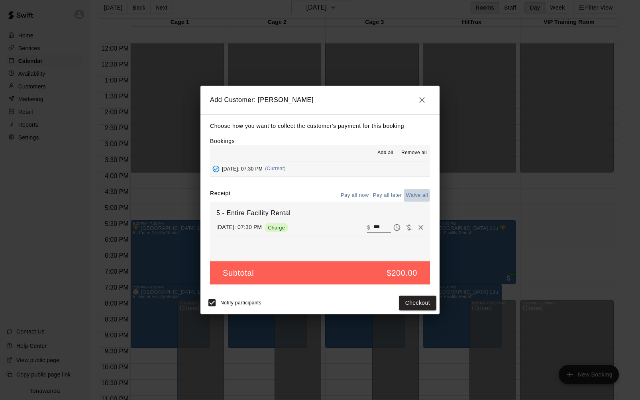
click at [406, 194] on button "Waive all" at bounding box center [416, 195] width 26 height 12
type input "*"
click at [418, 306] on button "Add customer" at bounding box center [411, 303] width 49 height 15
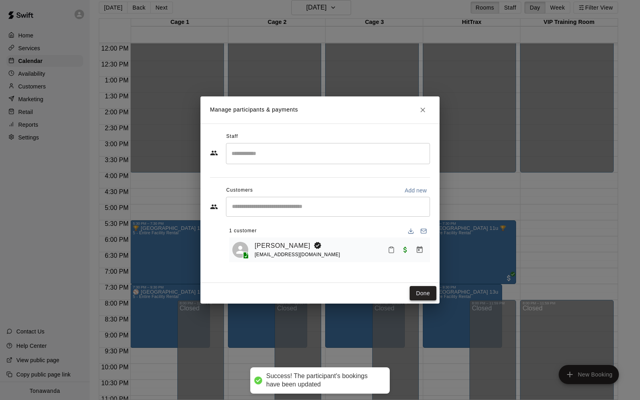
drag, startPoint x: 425, startPoint y: 295, endPoint x: 419, endPoint y: 292, distance: 6.2
click at [425, 295] on button "Done" at bounding box center [422, 293] width 27 height 15
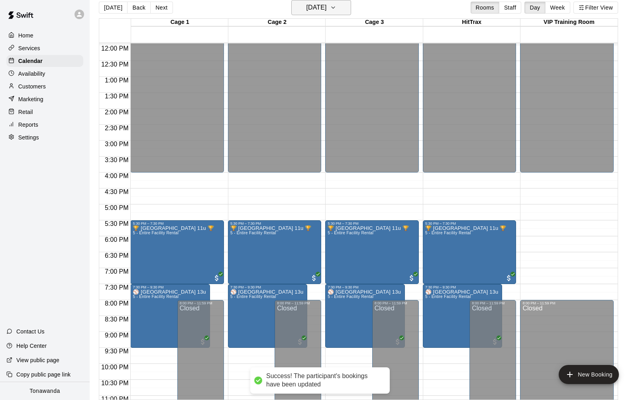
click at [326, 13] on h6 "[DATE]" at bounding box center [316, 7] width 20 height 11
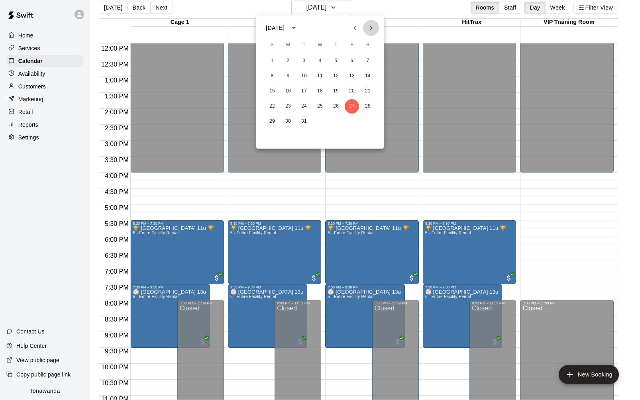
click at [368, 25] on icon "Next month" at bounding box center [371, 28] width 10 height 10
click at [354, 61] on button "3" at bounding box center [352, 61] width 14 height 14
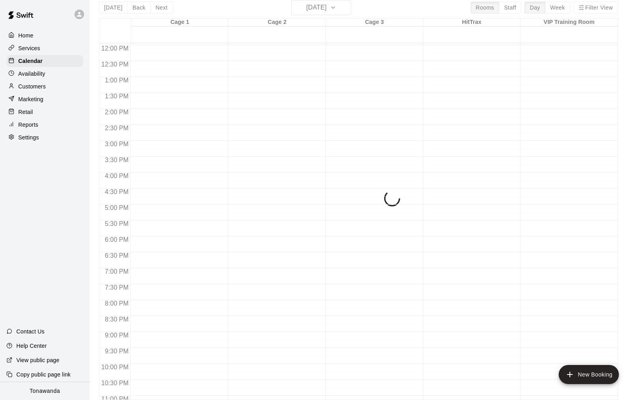
click at [333, 6] on div "[DATE] Back [DATE][DATE] Rooms Staff Day Week Filter View Cage 1 03 Fri Cage 2 …" at bounding box center [358, 200] width 519 height 400
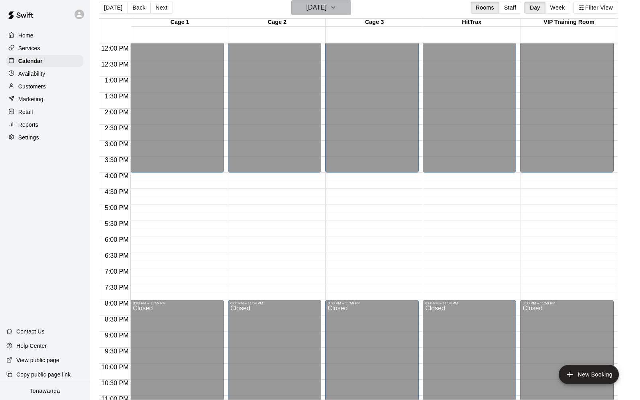
click at [344, 7] on button "[DATE]" at bounding box center [321, 7] width 60 height 15
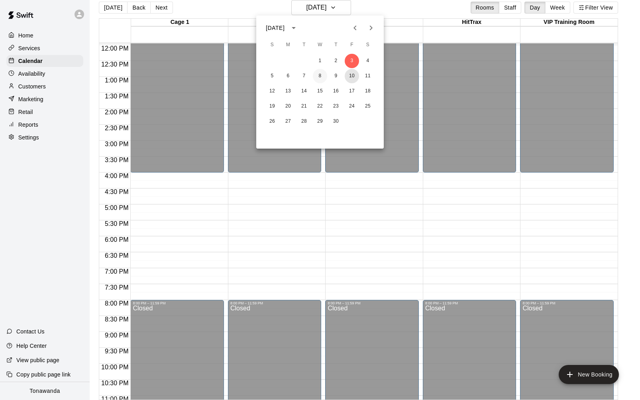
drag, startPoint x: 352, startPoint y: 78, endPoint x: 315, endPoint y: 77, distance: 36.7
click at [352, 78] on button "10" at bounding box center [352, 76] width 14 height 14
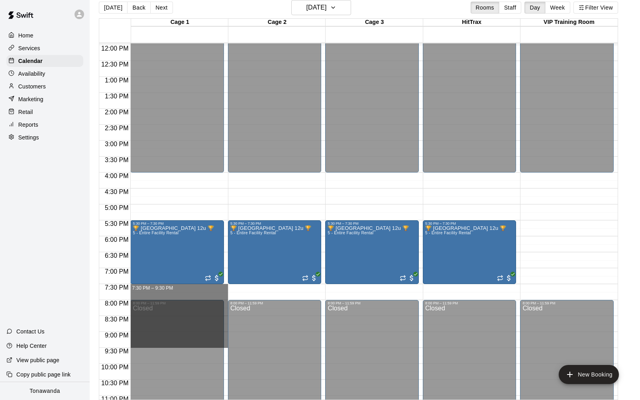
drag, startPoint x: 180, startPoint y: 285, endPoint x: 174, endPoint y: 346, distance: 61.6
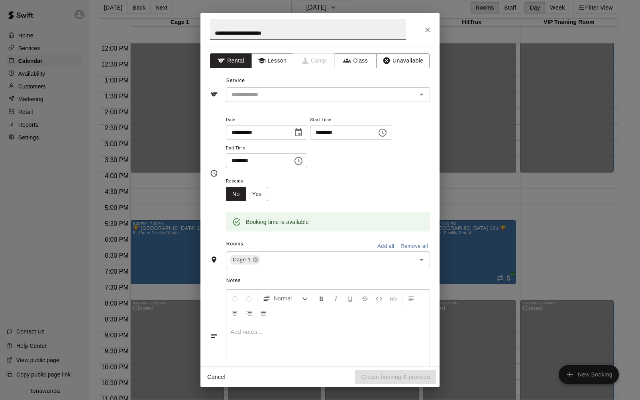
click at [264, 33] on input "**********" at bounding box center [308, 29] width 196 height 21
type input "**********"
click at [303, 97] on input "text" at bounding box center [316, 95] width 176 height 10
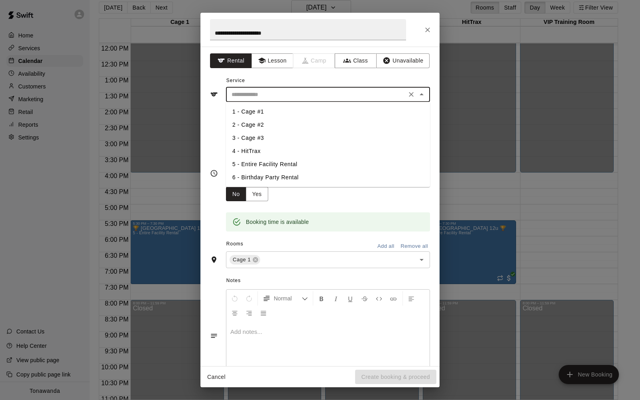
click at [266, 161] on li "5 - Entire Facility Rental" at bounding box center [328, 164] width 204 height 13
type input "**********"
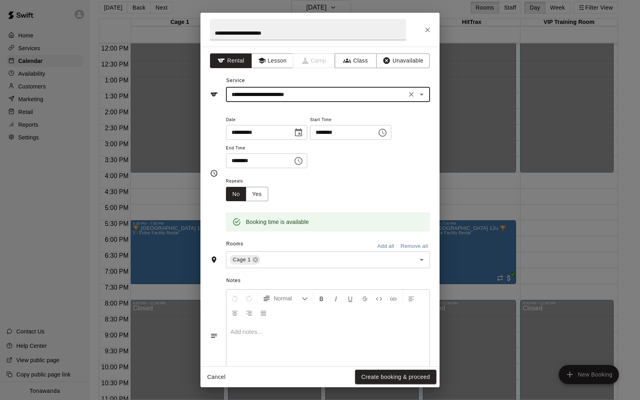
click at [391, 247] on button "Add all" at bounding box center [385, 246] width 25 height 12
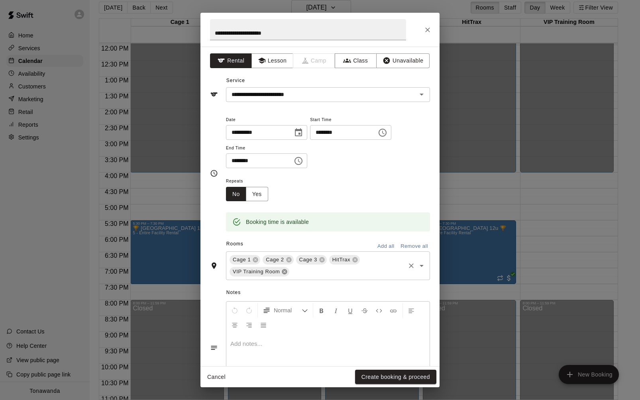
click at [286, 273] on icon at bounding box center [284, 271] width 5 height 5
click at [397, 380] on button "Create booking & proceed" at bounding box center [395, 377] width 81 height 15
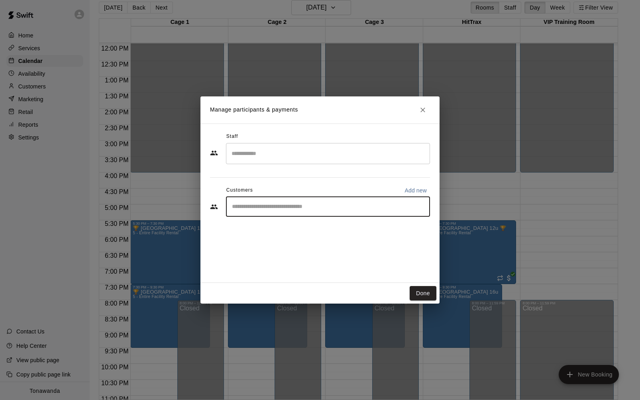
click at [262, 208] on input "Start typing to search customers..." at bounding box center [327, 207] width 197 height 8
type input "***"
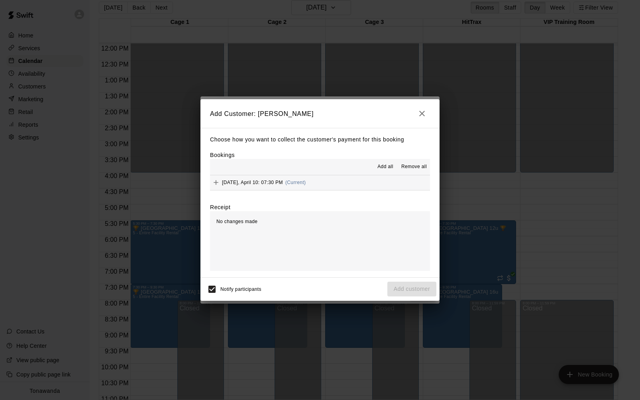
click at [385, 163] on span "Add all" at bounding box center [385, 167] width 16 height 8
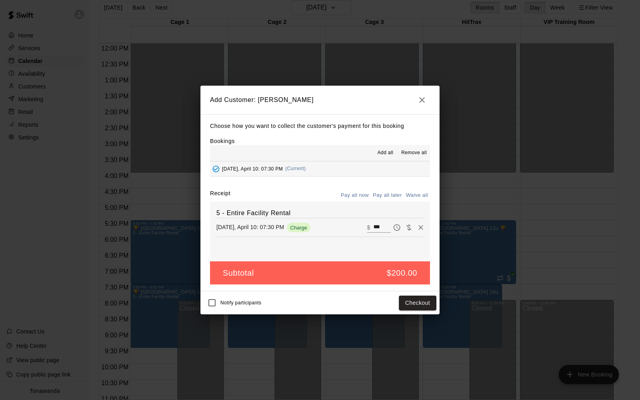
click at [422, 193] on button "Waive all" at bounding box center [416, 195] width 26 height 12
type input "*"
click at [404, 303] on button "Add customer" at bounding box center [411, 303] width 49 height 15
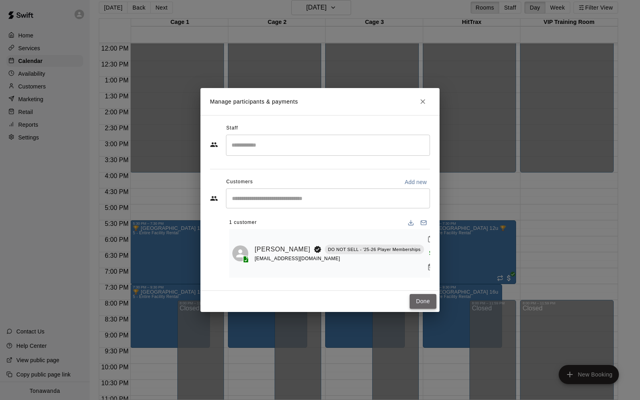
click at [420, 304] on button "Done" at bounding box center [422, 301] width 27 height 15
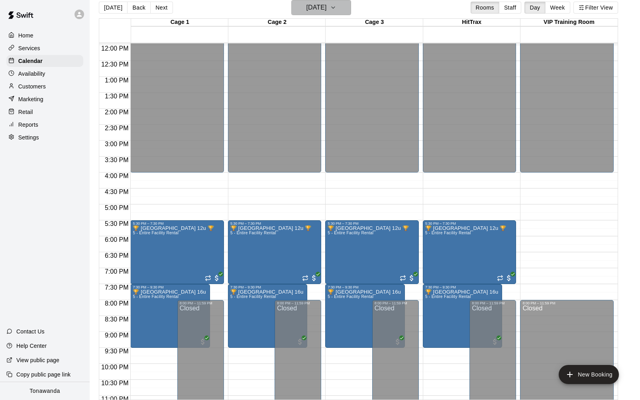
click at [336, 11] on icon "button" at bounding box center [333, 8] width 6 height 10
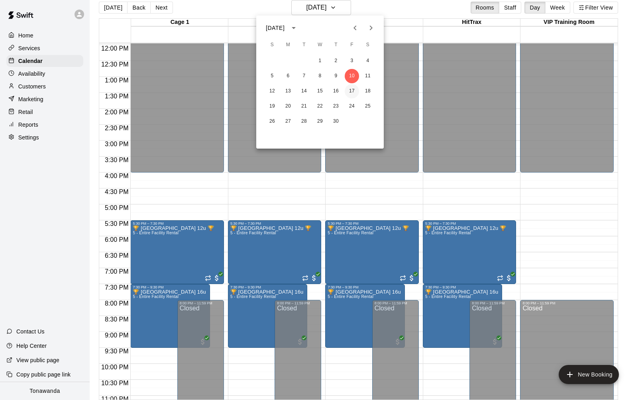
click at [350, 90] on button "17" at bounding box center [352, 91] width 14 height 14
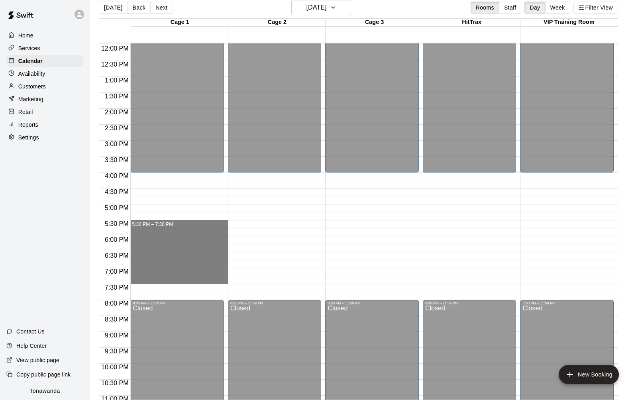
drag, startPoint x: 141, startPoint y: 224, endPoint x: 140, endPoint y: 280, distance: 56.2
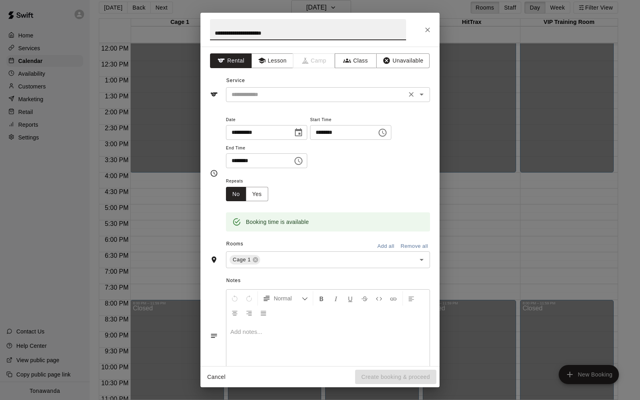
type input "**********"
click at [253, 93] on input "text" at bounding box center [316, 95] width 176 height 10
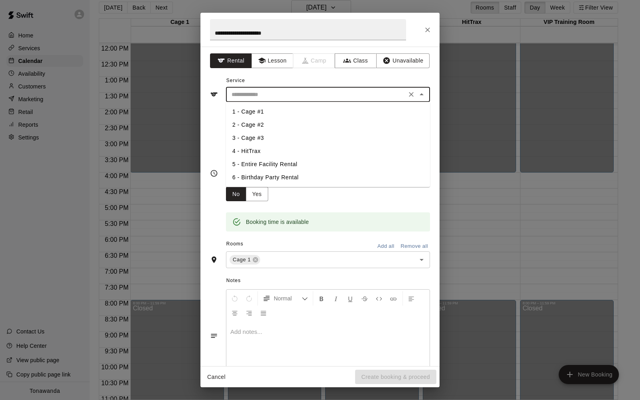
click at [260, 159] on li "5 - Entire Facility Rental" at bounding box center [328, 164] width 204 height 13
type input "**********"
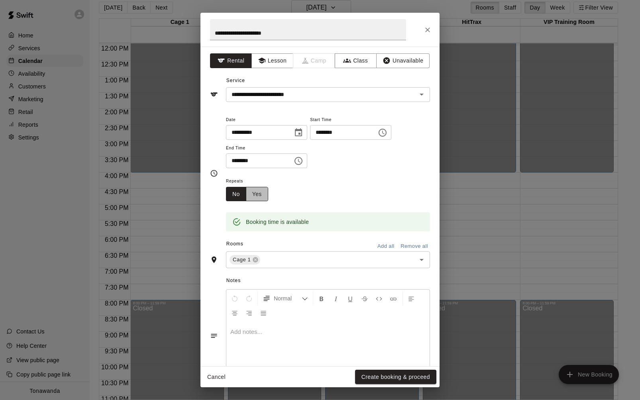
click at [257, 195] on button "Yes" at bounding box center [257, 194] width 22 height 15
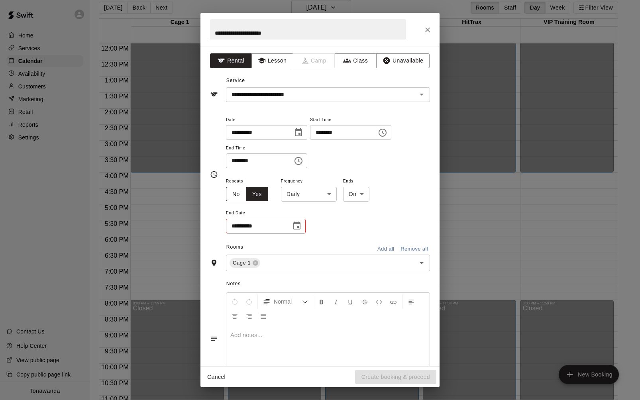
click at [234, 196] on button "No" at bounding box center [236, 194] width 20 height 15
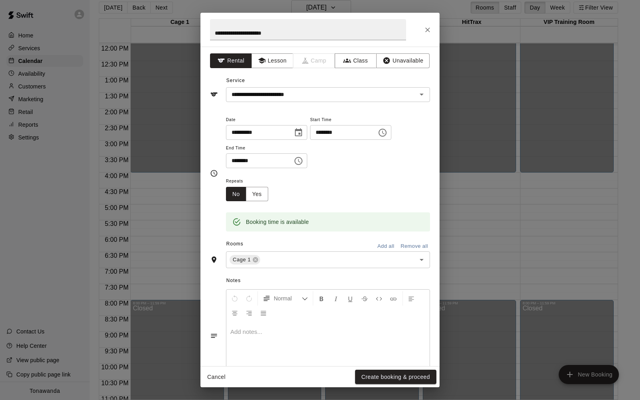
click at [391, 244] on button "Add all" at bounding box center [385, 246] width 25 height 12
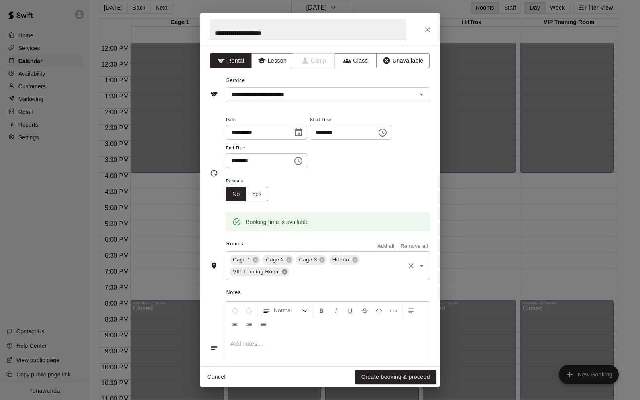
click at [283, 272] on icon at bounding box center [284, 271] width 5 height 5
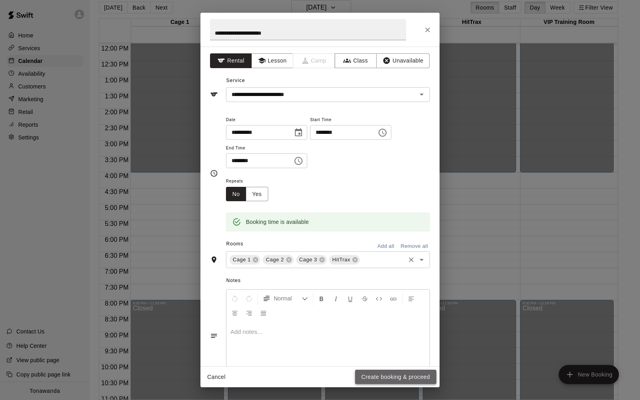
click at [406, 374] on button "Create booking & proceed" at bounding box center [395, 377] width 81 height 15
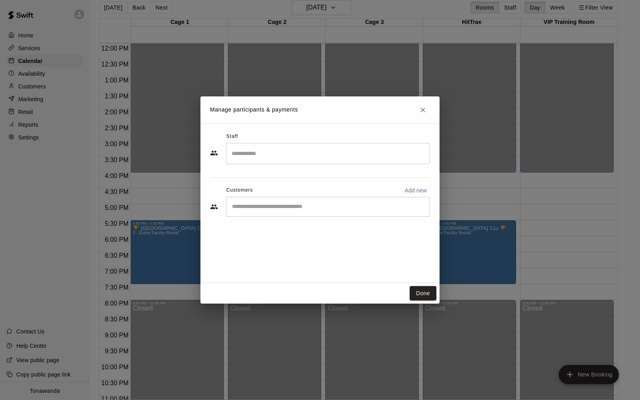
click at [259, 206] on input "Start typing to search customers..." at bounding box center [327, 207] width 197 height 8
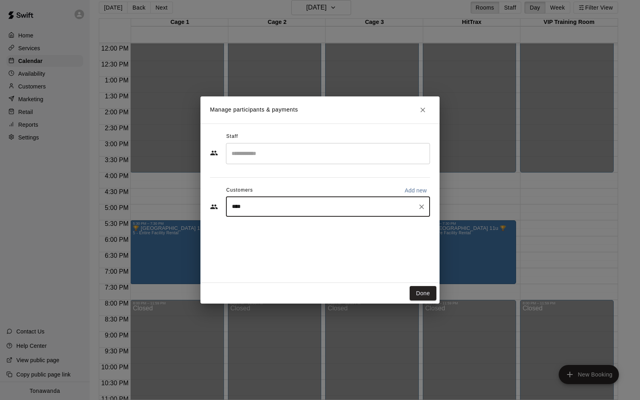
type input "*****"
click at [270, 228] on p "[PERSON_NAME]" at bounding box center [272, 225] width 49 height 8
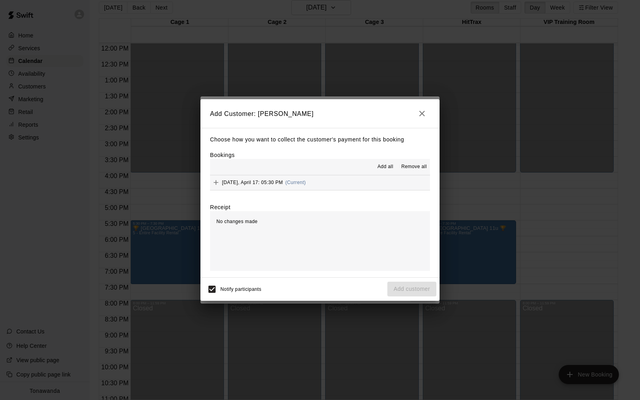
click at [378, 166] on span "Add all" at bounding box center [385, 167] width 16 height 8
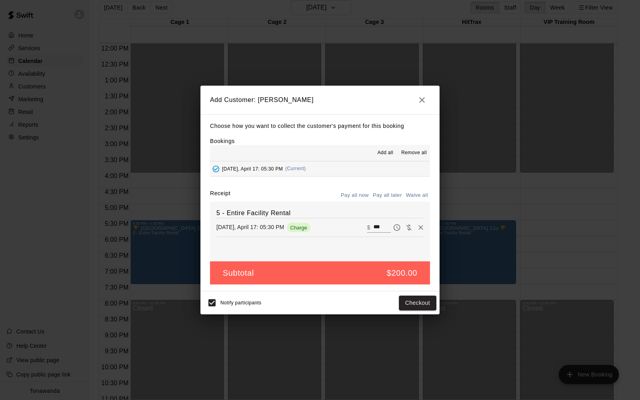
click at [416, 196] on button "Waive all" at bounding box center [416, 195] width 26 height 12
type input "*"
click at [412, 303] on button "Add customer" at bounding box center [411, 303] width 49 height 15
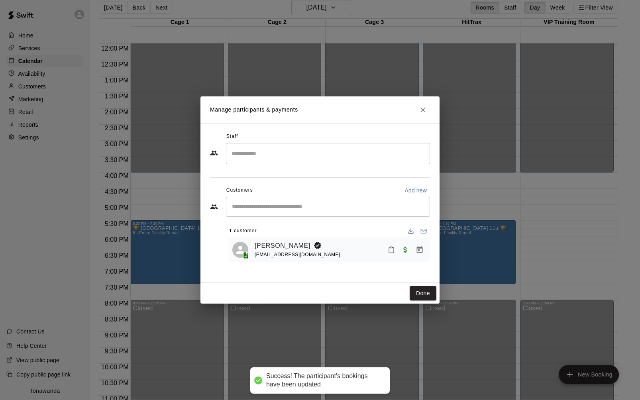
click at [438, 290] on div "Done" at bounding box center [319, 293] width 239 height 21
click at [431, 292] on button "Done" at bounding box center [422, 293] width 27 height 15
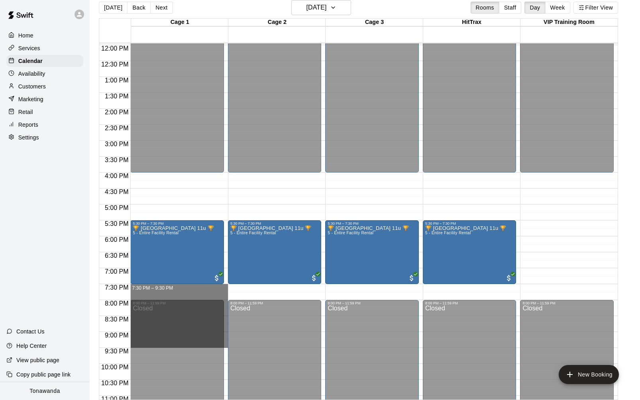
drag, startPoint x: 157, startPoint y: 286, endPoint x: 168, endPoint y: 347, distance: 61.6
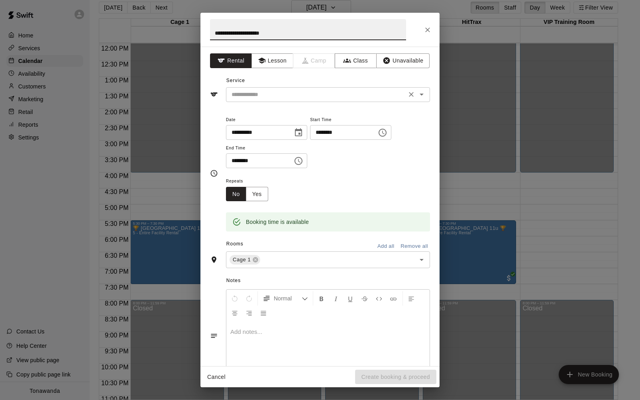
type input "**********"
click at [275, 91] on input "text" at bounding box center [316, 95] width 176 height 10
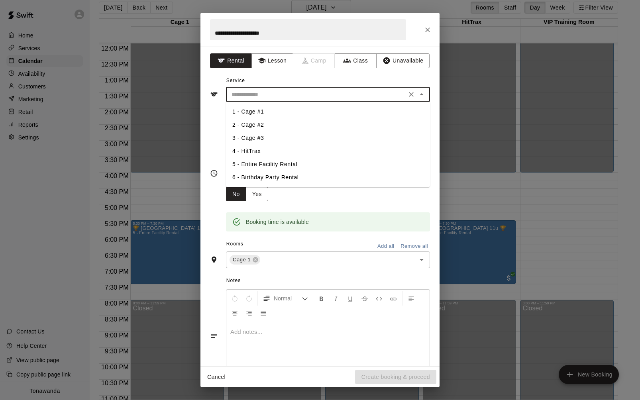
click at [268, 166] on li "5 - Entire Facility Rental" at bounding box center [328, 164] width 204 height 13
type input "**********"
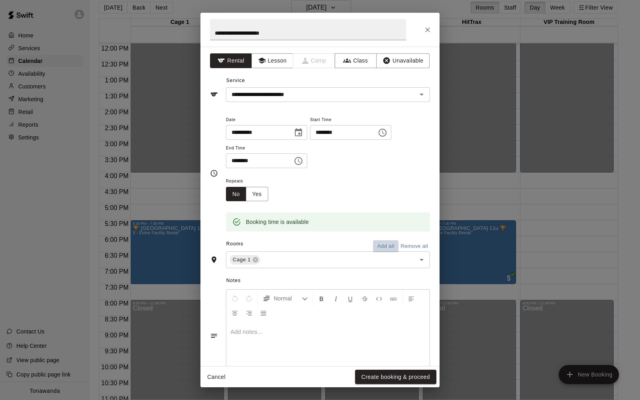
click at [390, 248] on button "Add all" at bounding box center [385, 246] width 25 height 12
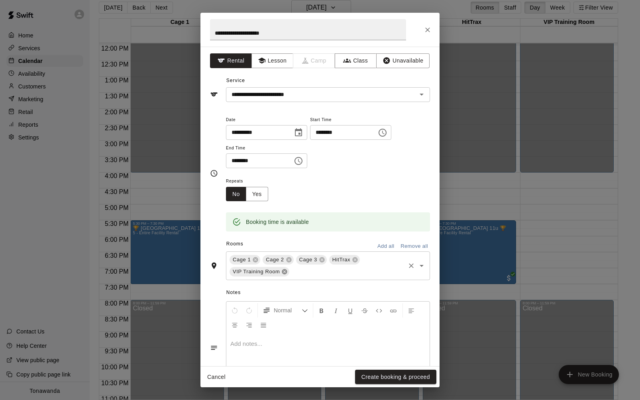
click at [285, 273] on icon at bounding box center [284, 271] width 5 height 5
click at [385, 376] on button "Create booking & proceed" at bounding box center [395, 377] width 81 height 15
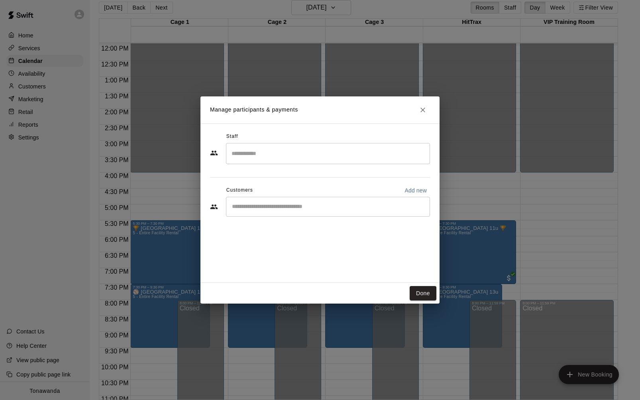
click at [264, 217] on div "​" at bounding box center [320, 208] width 220 height 22
click at [266, 209] on input "Start typing to search customers..." at bounding box center [327, 207] width 197 height 8
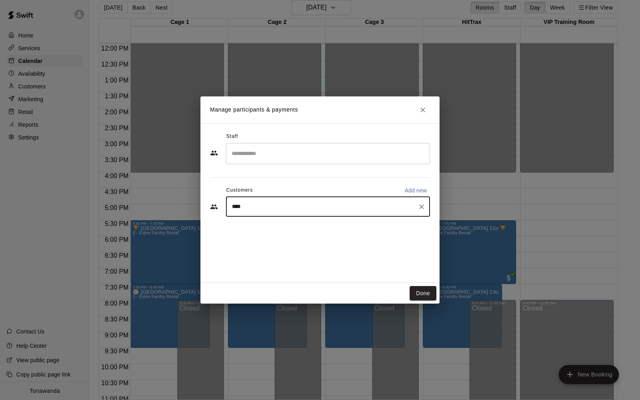
type input "*****"
click at [264, 231] on span "[EMAIL_ADDRESS][DOMAIN_NAME]" at bounding box center [291, 234] width 86 height 6
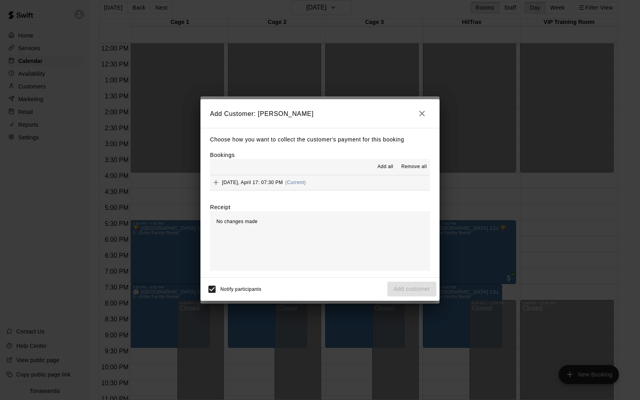
click at [383, 166] on span "Add all" at bounding box center [385, 167] width 16 height 8
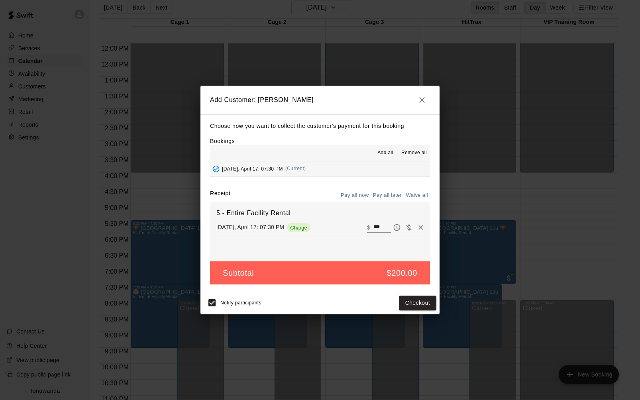
click at [414, 197] on button "Waive all" at bounding box center [416, 195] width 26 height 12
type input "*"
click at [415, 301] on button "Add customer" at bounding box center [411, 303] width 49 height 15
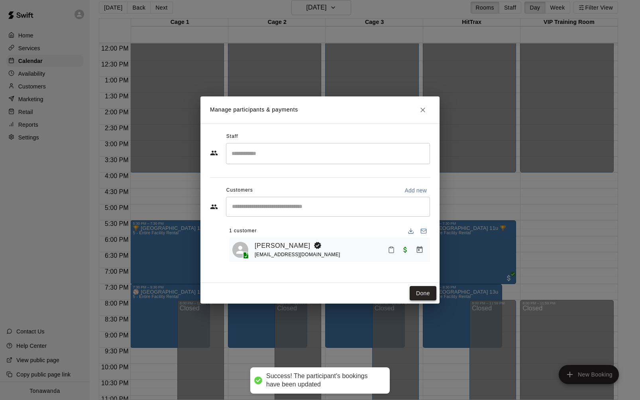
click at [423, 298] on button "Done" at bounding box center [422, 293] width 27 height 15
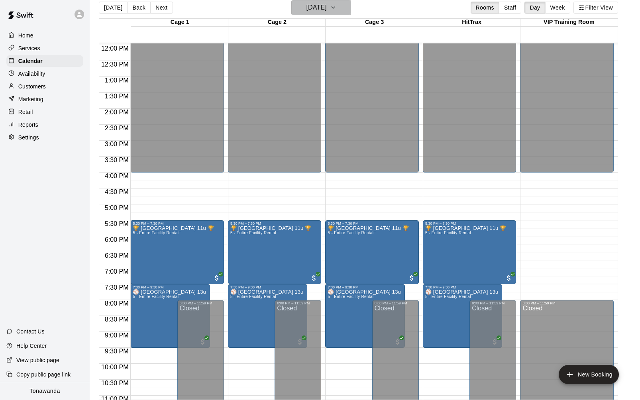
click at [316, 6] on h6 "[DATE]" at bounding box center [316, 7] width 20 height 11
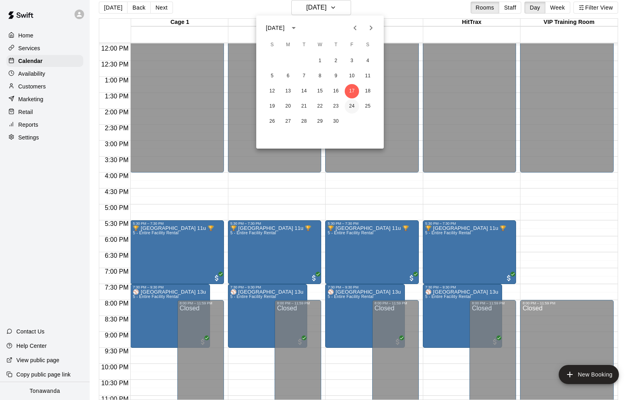
click at [350, 109] on button "24" at bounding box center [352, 106] width 14 height 14
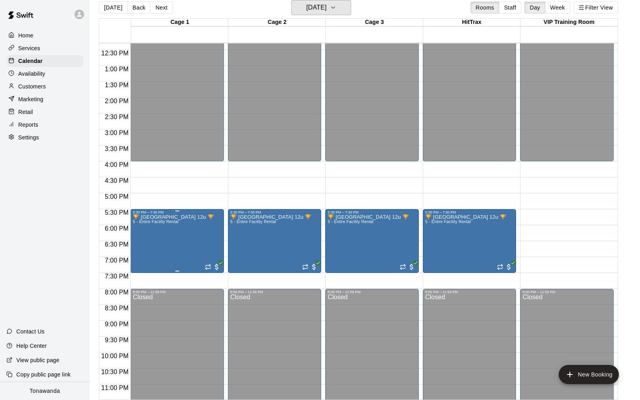
scroll to position [394, 0]
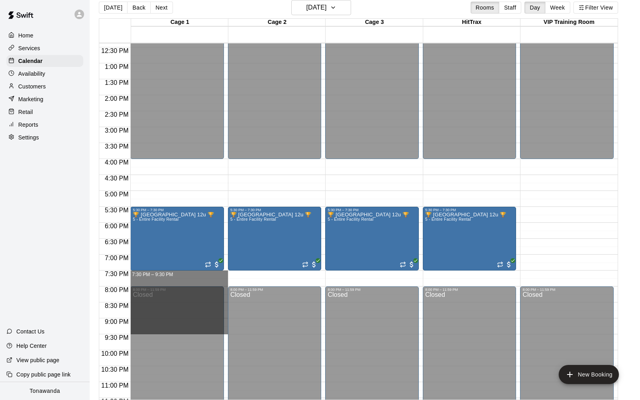
drag, startPoint x: 182, startPoint y: 274, endPoint x: 193, endPoint y: 334, distance: 60.6
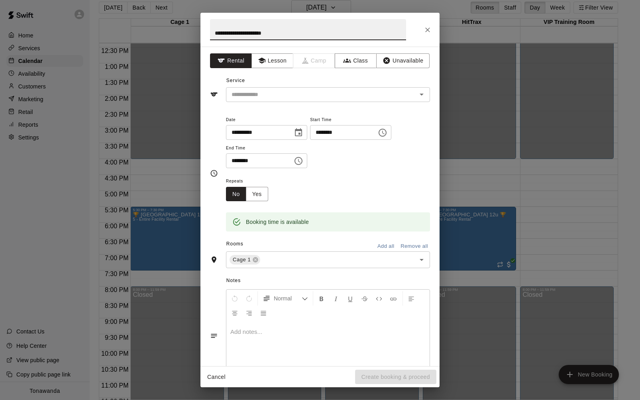
click at [263, 32] on input "**********" at bounding box center [308, 29] width 196 height 21
type input "**********"
click at [264, 94] on input "text" at bounding box center [316, 95] width 176 height 10
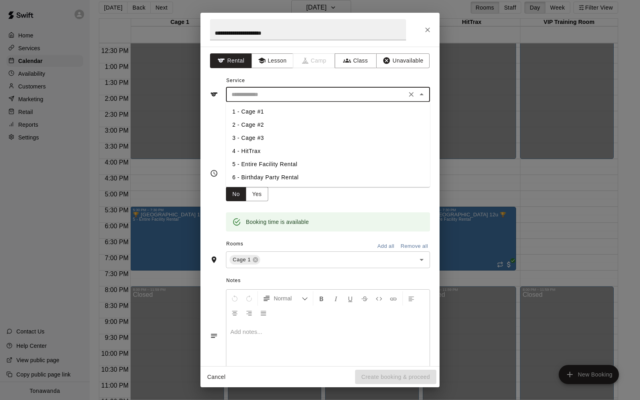
click at [268, 161] on li "5 - Entire Facility Rental" at bounding box center [328, 164] width 204 height 13
type input "**********"
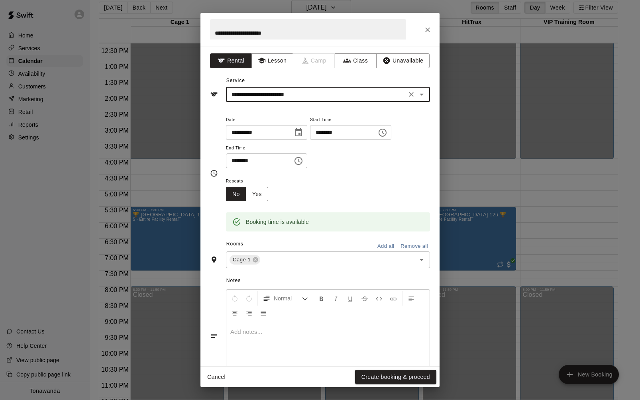
click at [385, 246] on button "Add all" at bounding box center [385, 246] width 25 height 12
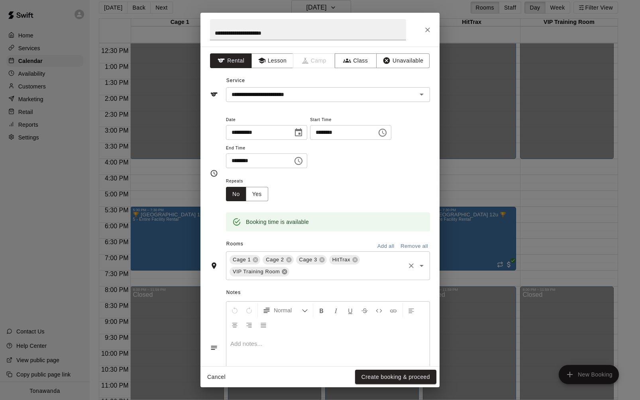
click at [284, 272] on icon at bounding box center [284, 271] width 6 height 6
click at [386, 376] on button "Create booking & proceed" at bounding box center [395, 377] width 81 height 15
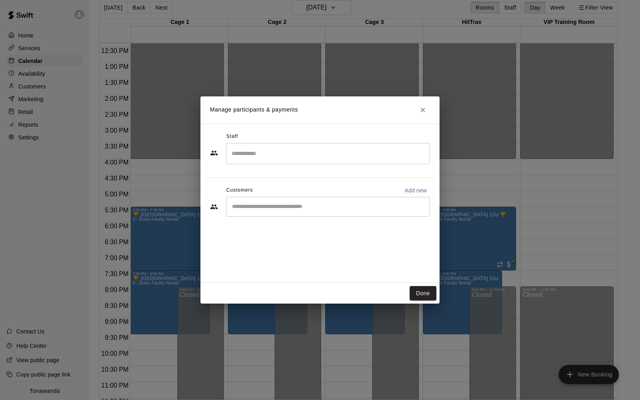
click at [268, 211] on div "​" at bounding box center [328, 207] width 204 height 20
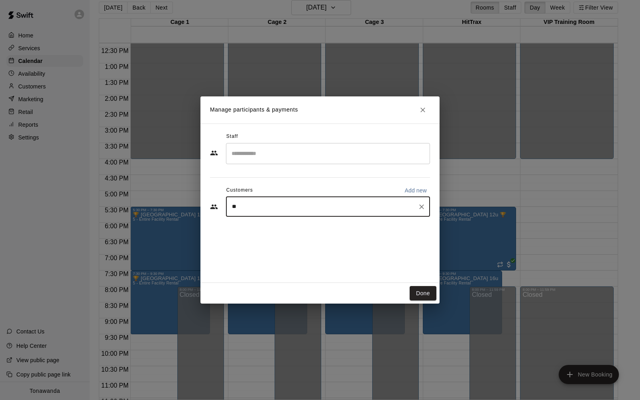
type input "***"
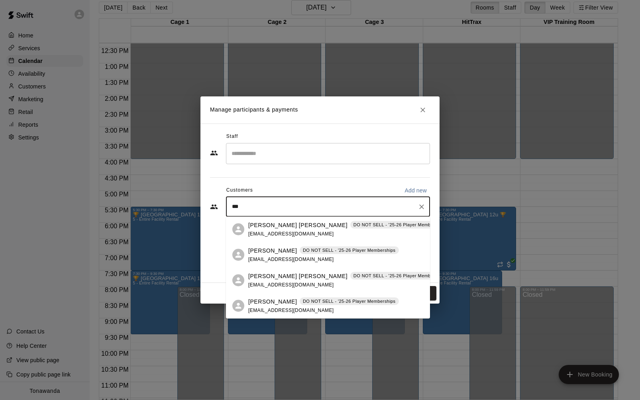
click at [268, 254] on p "[PERSON_NAME]" at bounding box center [272, 250] width 49 height 8
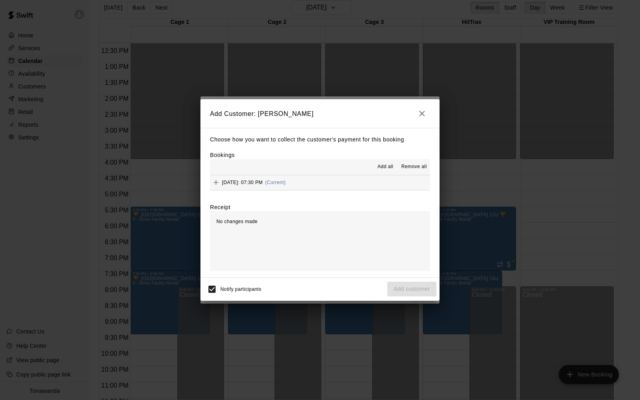
click at [385, 166] on span "Add all" at bounding box center [385, 167] width 16 height 8
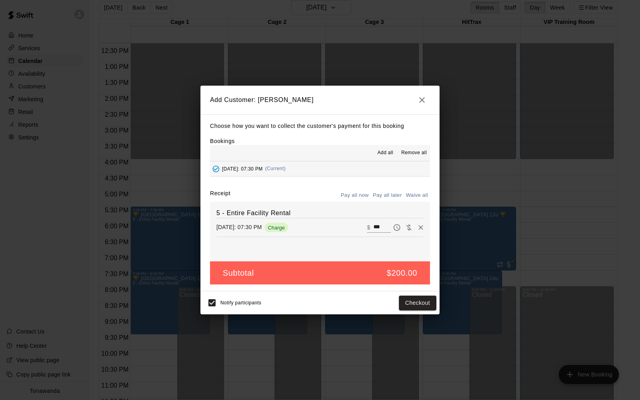
click at [413, 194] on button "Waive all" at bounding box center [416, 195] width 26 height 12
type input "*"
click at [413, 307] on button "Add customer" at bounding box center [411, 303] width 49 height 15
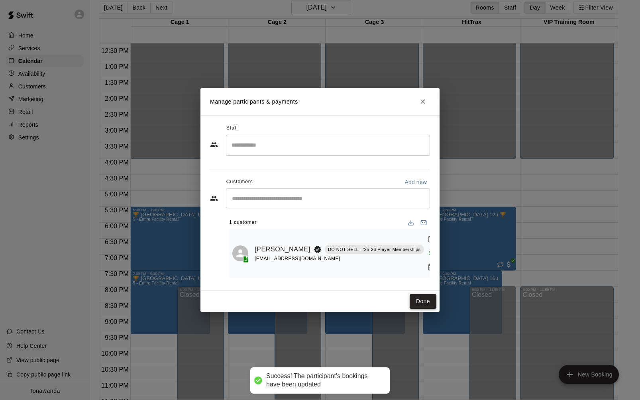
click at [423, 300] on button "Done" at bounding box center [422, 301] width 27 height 15
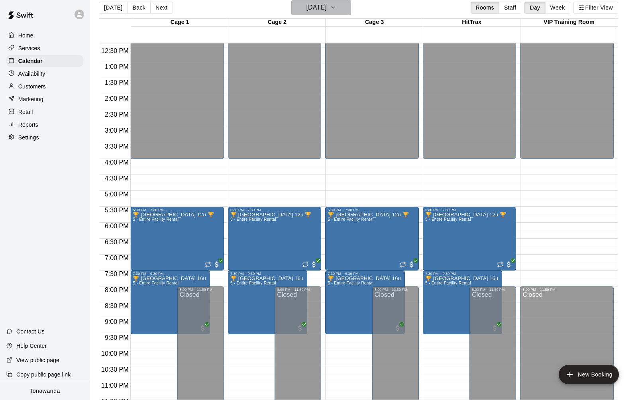
click at [316, 7] on h6 "[DATE]" at bounding box center [316, 7] width 20 height 11
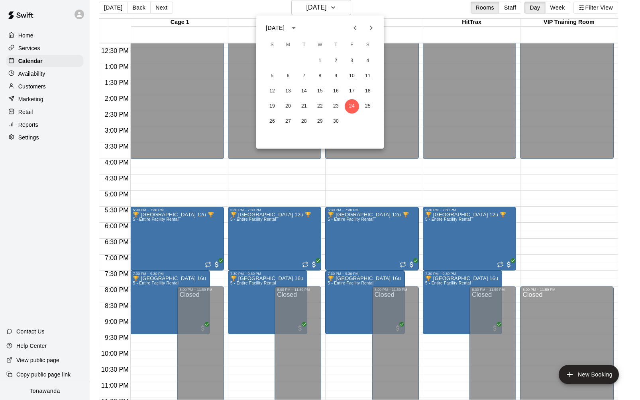
click at [370, 27] on icon "Next month" at bounding box center [371, 28] width 10 height 10
click at [351, 65] on button "1" at bounding box center [352, 61] width 14 height 14
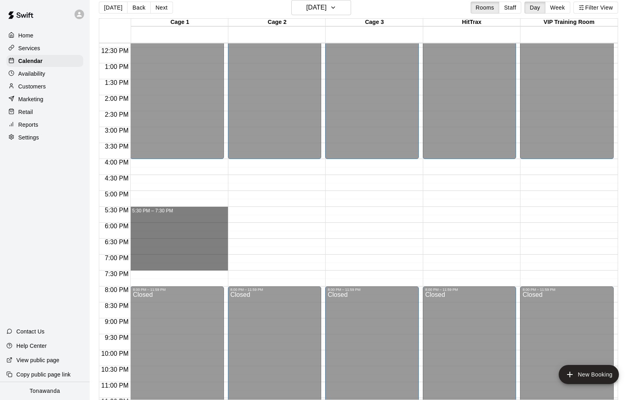
drag, startPoint x: 147, startPoint y: 211, endPoint x: 150, endPoint y: 264, distance: 53.5
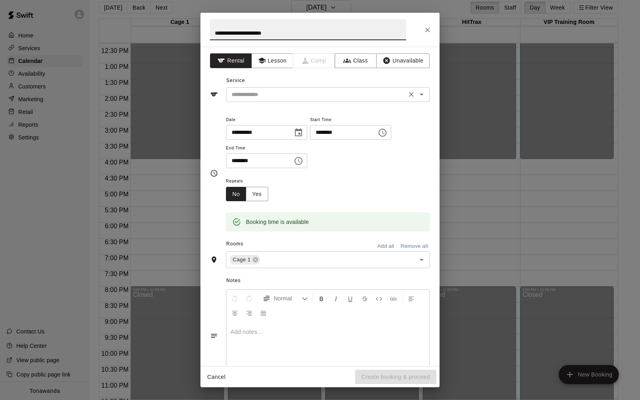
type input "**********"
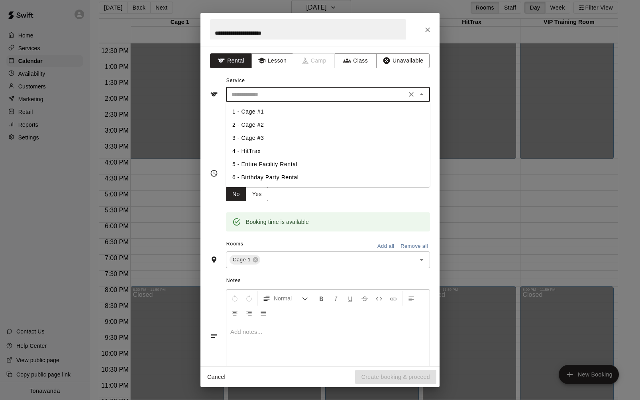
click at [280, 99] on input "text" at bounding box center [316, 95] width 176 height 10
click at [273, 163] on li "5 - Entire Facility Rental" at bounding box center [328, 164] width 204 height 13
type input "**********"
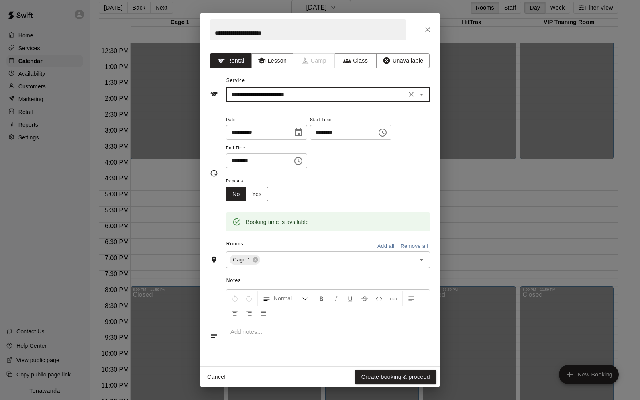
click at [378, 247] on button "Add all" at bounding box center [385, 246] width 25 height 12
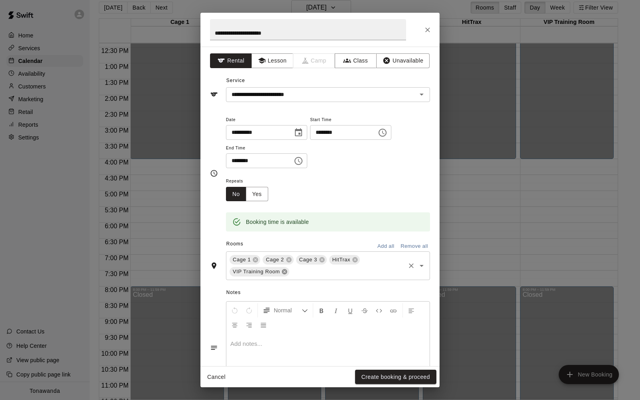
click at [285, 271] on icon at bounding box center [284, 271] width 5 height 5
click at [396, 378] on button "Create booking & proceed" at bounding box center [395, 377] width 81 height 15
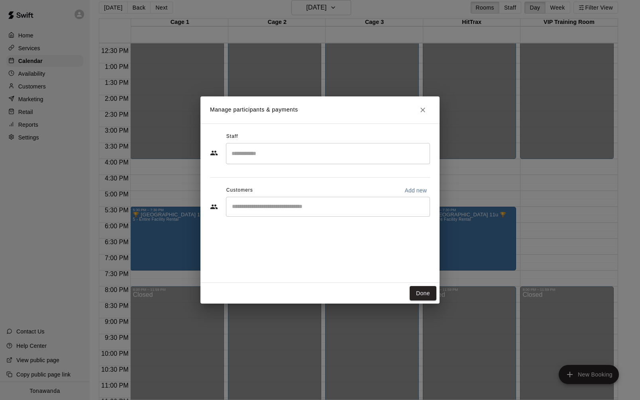
click at [265, 209] on input "Start typing to search customers..." at bounding box center [327, 207] width 197 height 8
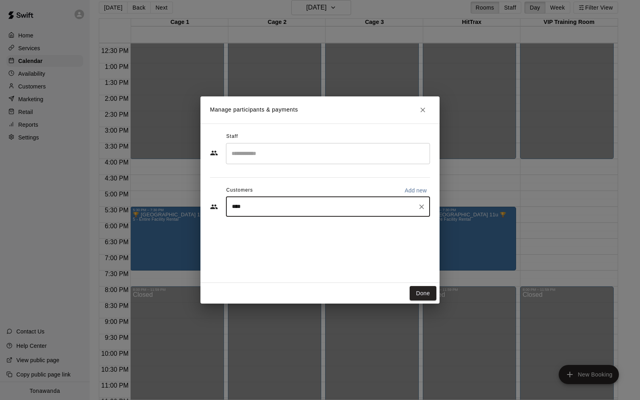
type input "*****"
click at [260, 227] on p "[PERSON_NAME]" at bounding box center [272, 225] width 49 height 8
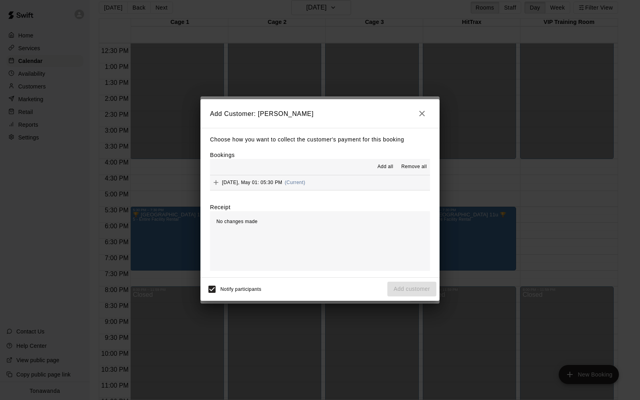
click at [389, 165] on span "Add all" at bounding box center [385, 167] width 16 height 8
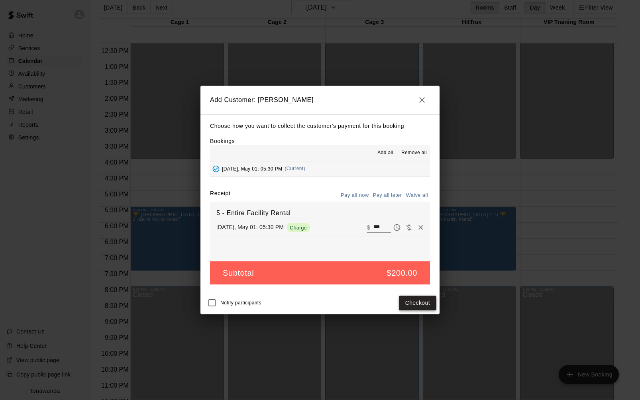
click at [424, 300] on button "Checkout" at bounding box center [417, 303] width 37 height 15
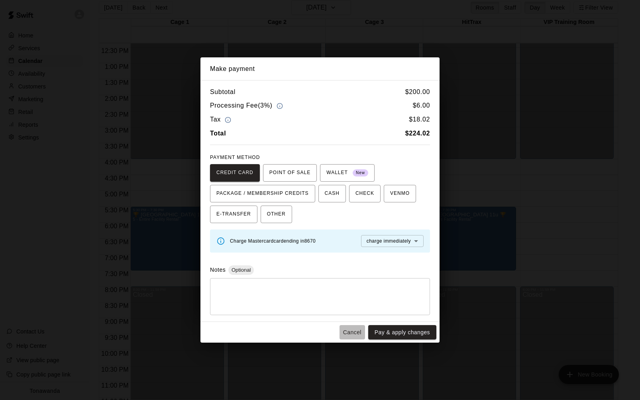
click at [352, 331] on button "Cancel" at bounding box center [351, 332] width 25 height 15
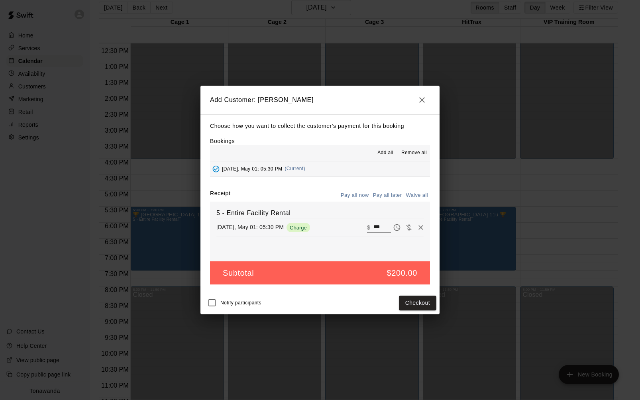
click at [412, 196] on button "Waive all" at bounding box center [416, 195] width 26 height 12
type input "*"
click at [417, 302] on button "Add customer" at bounding box center [411, 303] width 49 height 15
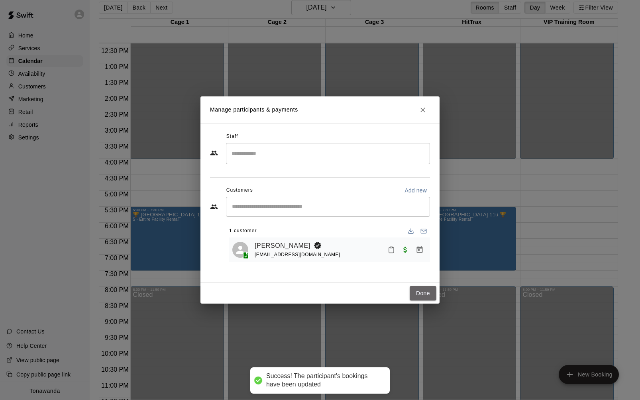
drag, startPoint x: 417, startPoint y: 296, endPoint x: 154, endPoint y: 277, distance: 264.3
click at [417, 296] on button "Done" at bounding box center [422, 293] width 27 height 15
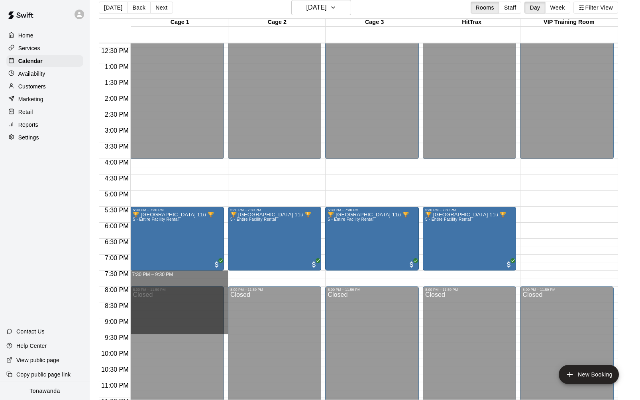
drag, startPoint x: 139, startPoint y: 272, endPoint x: 143, endPoint y: 327, distance: 55.5
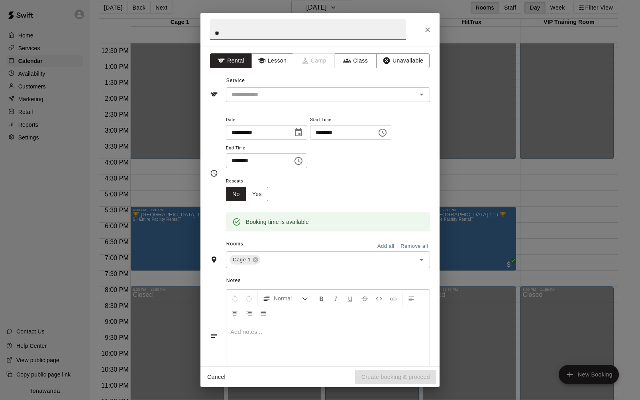
click at [232, 33] on input "**" at bounding box center [308, 29] width 196 height 21
type input "**********"
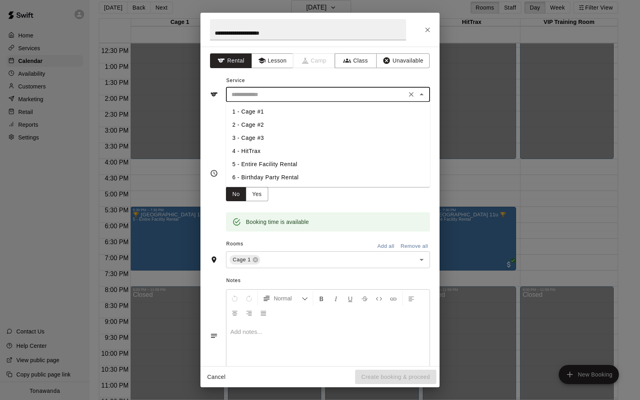
click at [235, 94] on input "text" at bounding box center [316, 95] width 176 height 10
click at [256, 160] on li "5 - Entire Facility Rental" at bounding box center [328, 164] width 204 height 13
type input "**********"
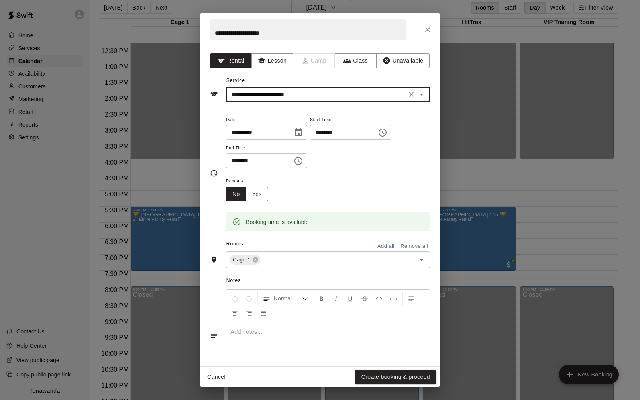
click at [389, 249] on button "Add all" at bounding box center [385, 246] width 25 height 12
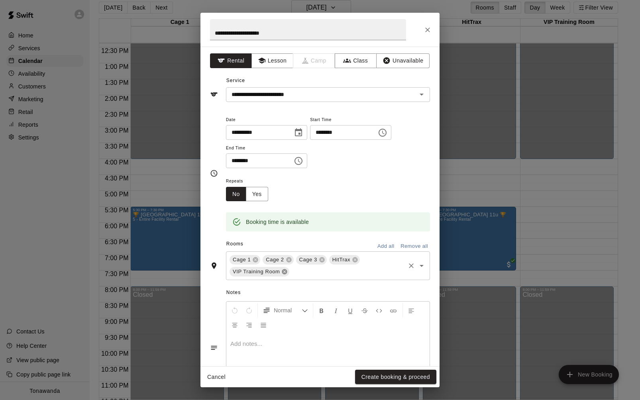
click at [285, 270] on icon at bounding box center [284, 271] width 6 height 6
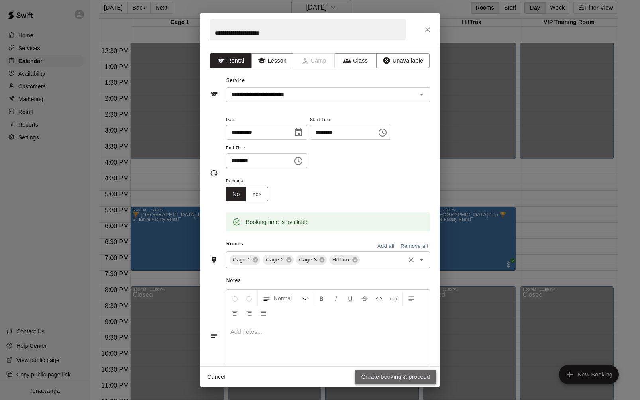
click at [386, 375] on button "Create booking & proceed" at bounding box center [395, 377] width 81 height 15
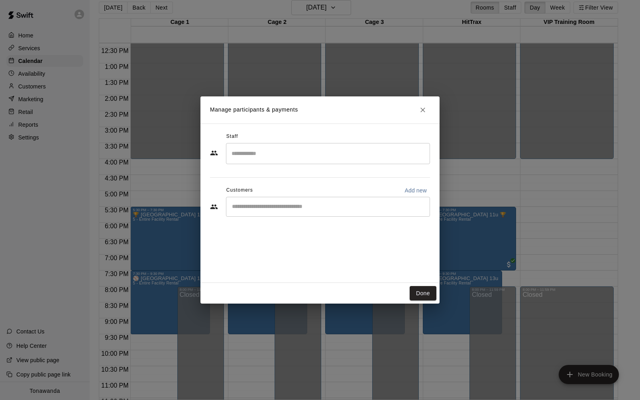
click at [258, 203] on input "Start typing to search customers..." at bounding box center [327, 207] width 197 height 8
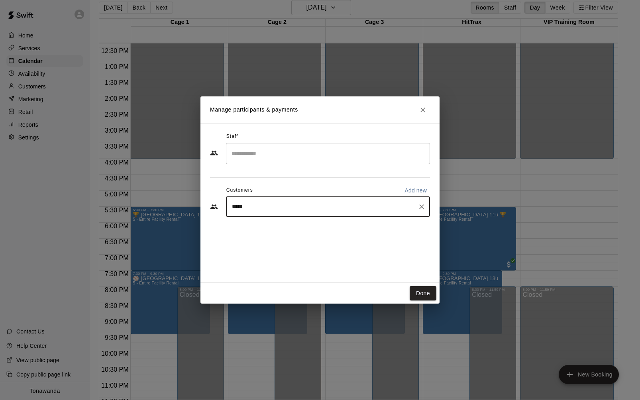
type input "******"
click at [258, 227] on p "[PERSON_NAME]" at bounding box center [272, 225] width 49 height 8
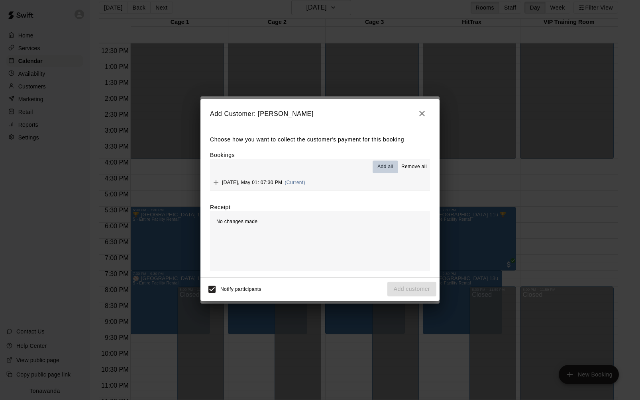
click at [386, 167] on span "Add all" at bounding box center [385, 167] width 16 height 8
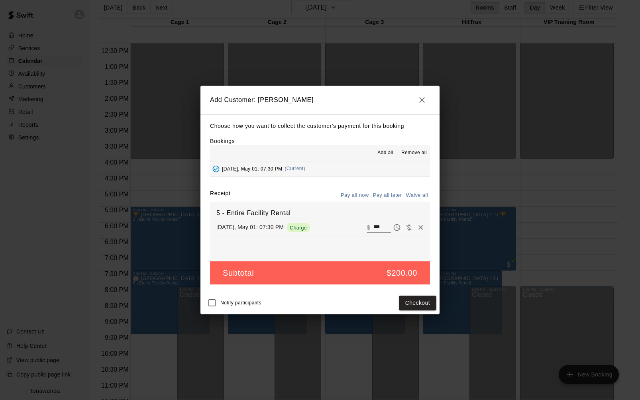
click at [411, 196] on button "Waive all" at bounding box center [416, 195] width 26 height 12
type input "*"
click at [421, 307] on button "Add customer" at bounding box center [411, 303] width 49 height 15
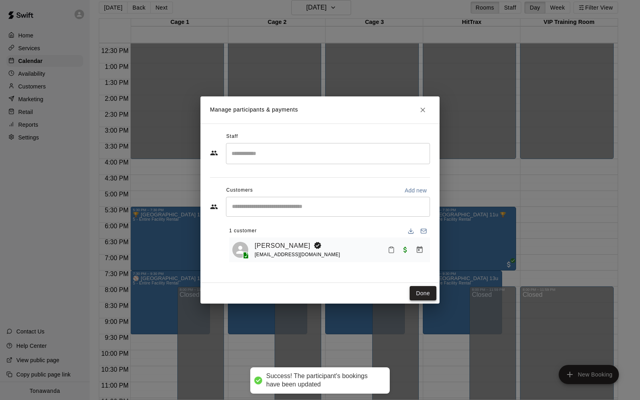
click at [419, 292] on button "Done" at bounding box center [422, 293] width 27 height 15
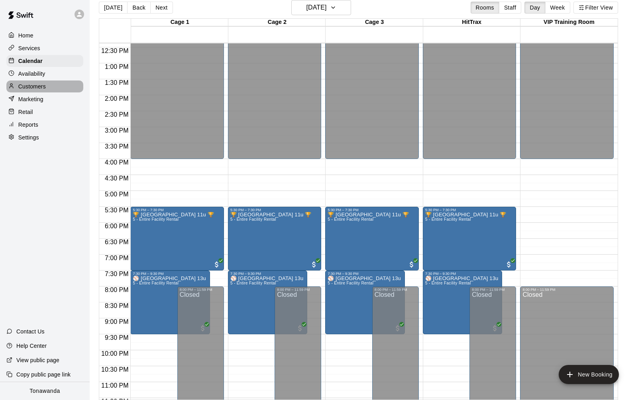
click at [43, 89] on p "Customers" at bounding box center [31, 86] width 27 height 8
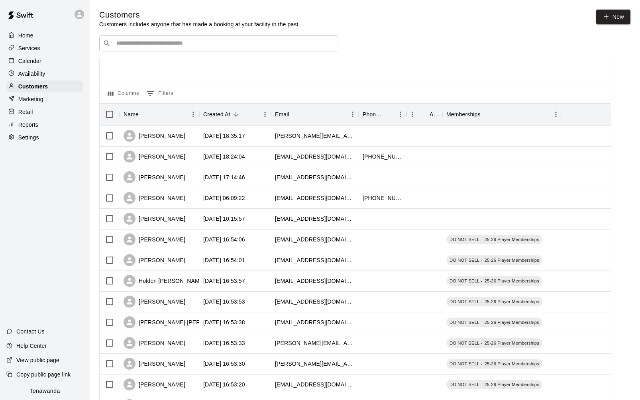
click at [161, 48] on div "​ ​" at bounding box center [218, 43] width 239 height 16
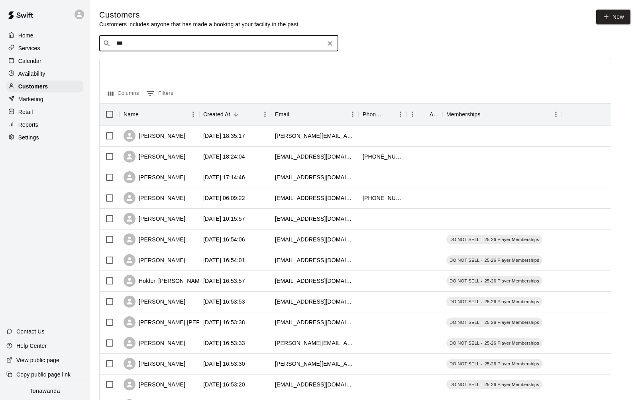
type input "****"
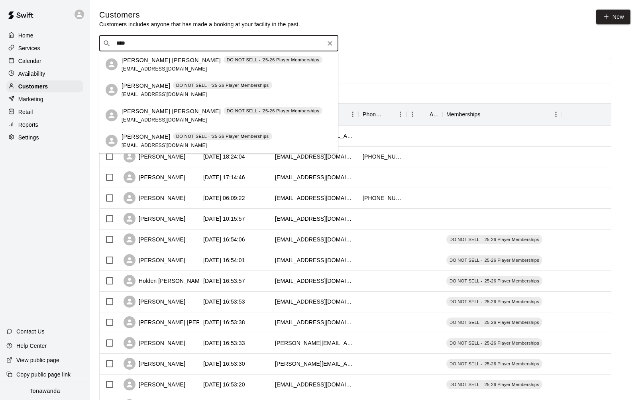
click at [147, 83] on p "[PERSON_NAME]" at bounding box center [145, 85] width 49 height 8
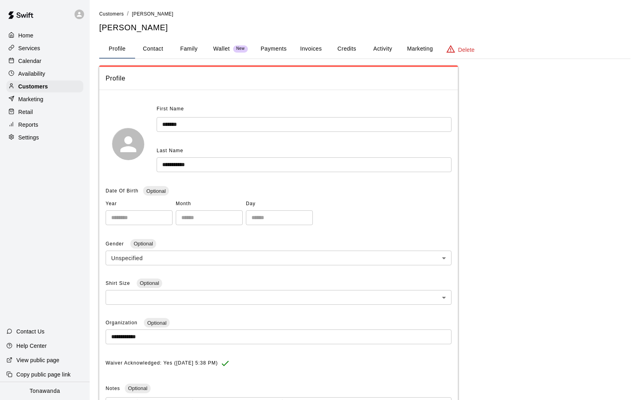
click at [339, 51] on button "Credits" at bounding box center [347, 48] width 36 height 19
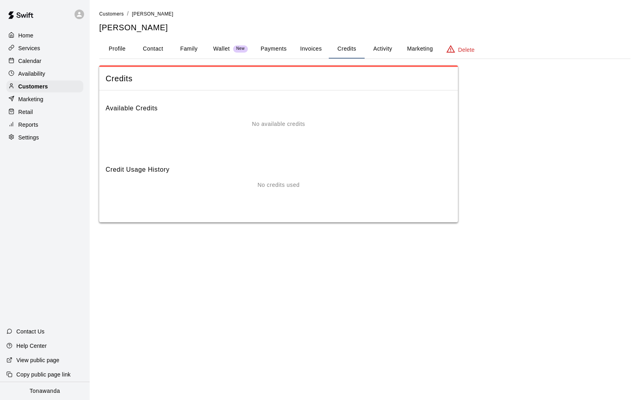
click at [387, 53] on button "Activity" at bounding box center [382, 48] width 36 height 19
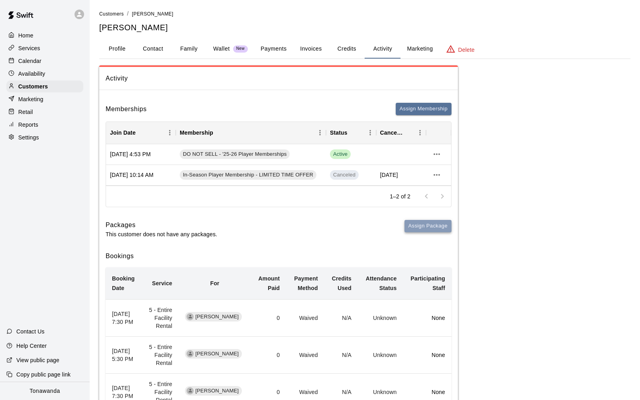
click at [439, 223] on button "Assign Package" at bounding box center [427, 226] width 47 height 12
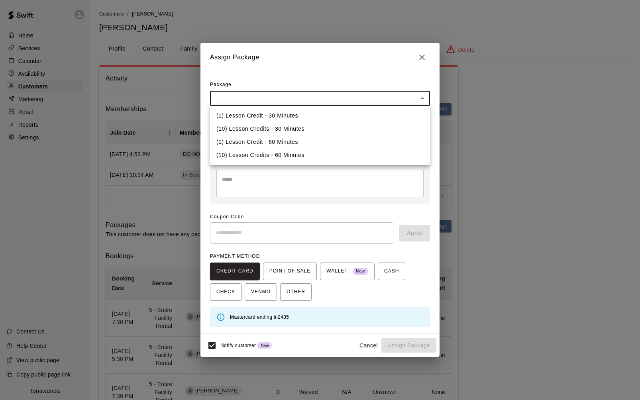
click at [329, 97] on body "Home Services Calendar Availability Customers Marketing Retail Reports Settings…" at bounding box center [320, 358] width 640 height 716
click at [422, 57] on div at bounding box center [320, 200] width 640 height 400
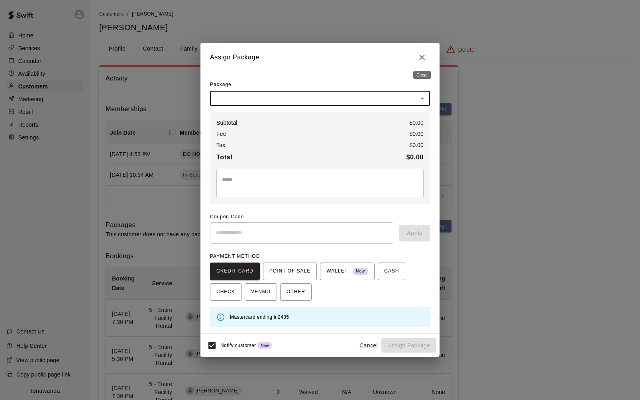
click at [422, 54] on icon "Close" at bounding box center [422, 58] width 10 height 10
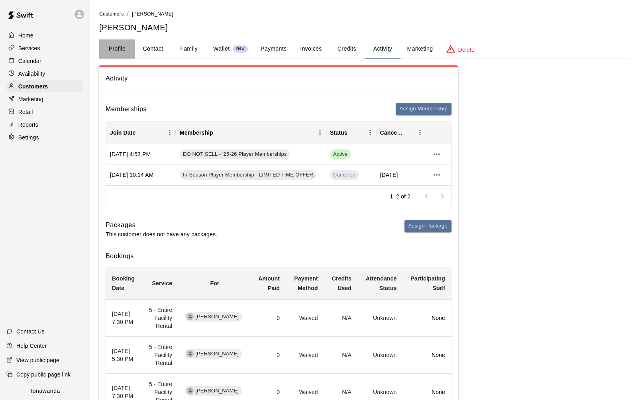
click at [116, 50] on button "Profile" at bounding box center [117, 48] width 36 height 19
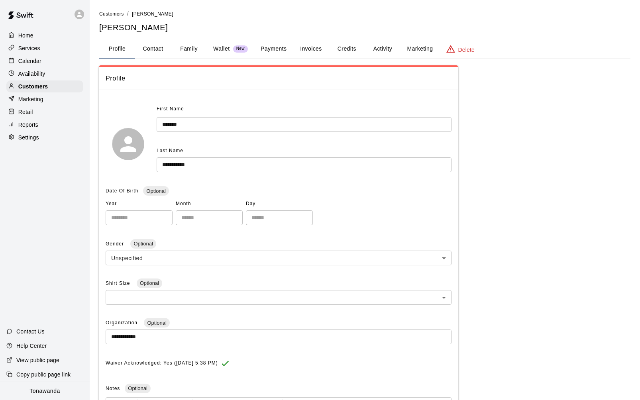
scroll to position [130, 0]
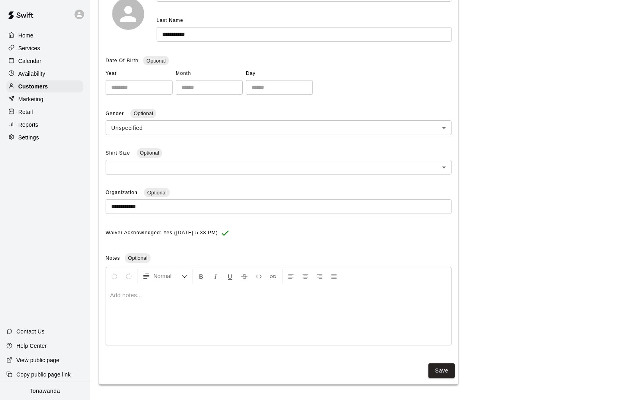
click at [198, 317] on div at bounding box center [278, 315] width 345 height 60
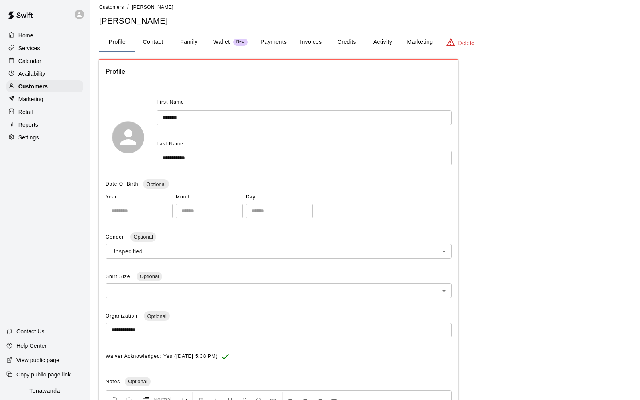
scroll to position [0, 0]
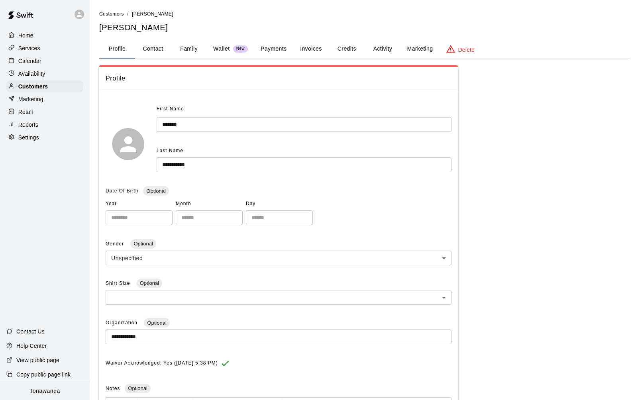
click at [25, 34] on p "Home" at bounding box center [25, 35] width 15 height 8
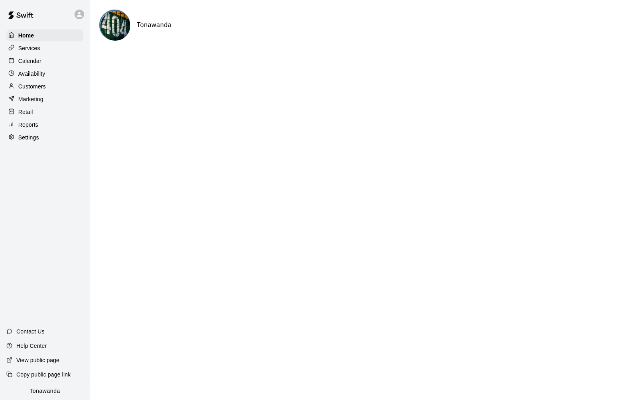
click at [38, 84] on p "Customers" at bounding box center [31, 86] width 27 height 8
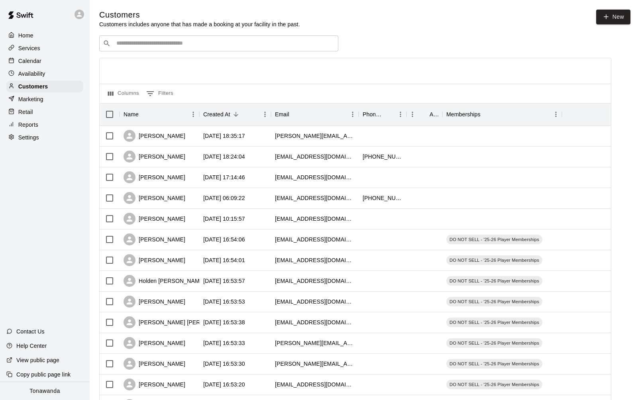
click at [160, 44] on input "Search customers by name or email" at bounding box center [224, 43] width 221 height 8
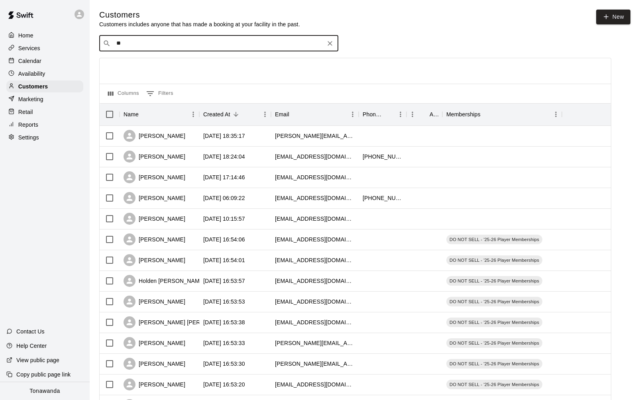
type input "***"
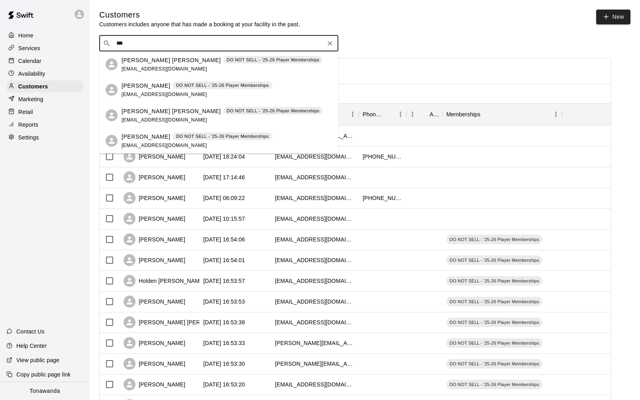
click at [148, 85] on p "[PERSON_NAME]" at bounding box center [145, 85] width 49 height 8
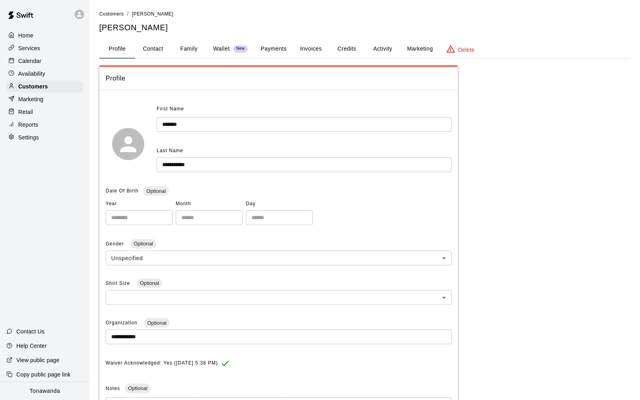
click at [306, 47] on button "Invoices" at bounding box center [311, 48] width 36 height 19
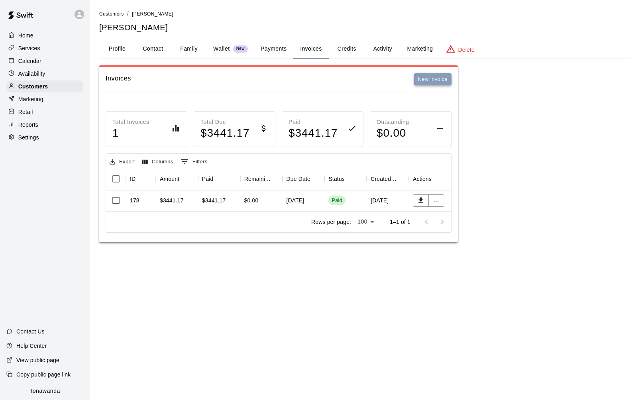
click at [437, 80] on button "New invoice" at bounding box center [432, 79] width 37 height 12
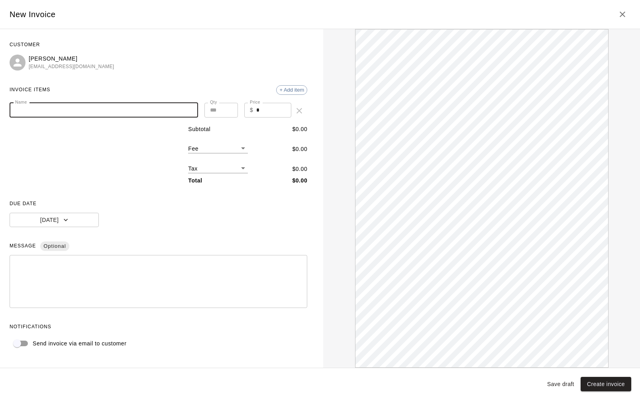
click at [125, 110] on input "Name" at bounding box center [104, 110] width 188 height 15
click at [176, 272] on textarea at bounding box center [158, 282] width 286 height 40
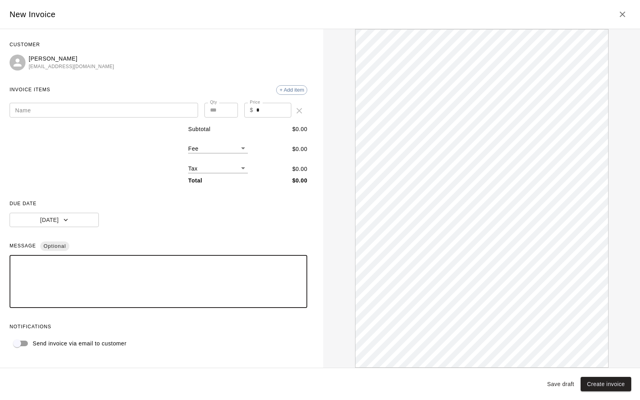
paste textarea "**********"
drag, startPoint x: 101, startPoint y: 267, endPoint x: 35, endPoint y: 266, distance: 66.5
click at [35, 266] on textarea "**********" at bounding box center [158, 282] width 286 height 40
drag, startPoint x: 82, startPoint y: 274, endPoint x: 53, endPoint y: 274, distance: 29.1
click at [53, 274] on textarea "**********" at bounding box center [158, 282] width 286 height 40
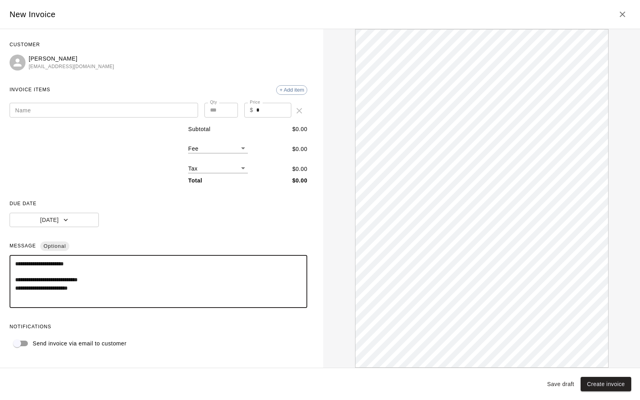
scroll to position [26, 0]
click at [106, 280] on textarea "**********" at bounding box center [158, 282] width 286 height 40
drag, startPoint x: 88, startPoint y: 286, endPoint x: 55, endPoint y: 288, distance: 32.3
click at [56, 288] on textarea "**********" at bounding box center [158, 282] width 286 height 40
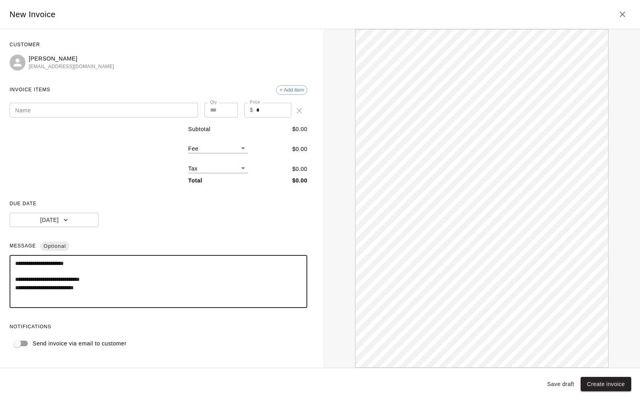
scroll to position [51, 0]
drag, startPoint x: 137, startPoint y: 286, endPoint x: 10, endPoint y: 287, distance: 127.1
click at [10, 287] on div "**********" at bounding box center [159, 281] width 298 height 53
drag, startPoint x: 93, startPoint y: 285, endPoint x: 55, endPoint y: 286, distance: 38.3
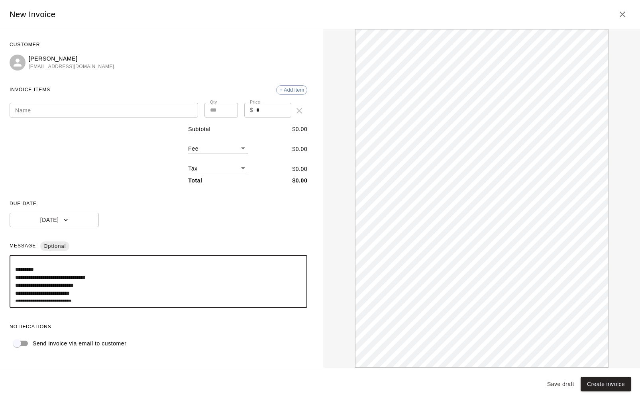
click at [55, 286] on textarea "**********" at bounding box center [158, 282] width 286 height 40
drag, startPoint x: 82, startPoint y: 271, endPoint x: 51, endPoint y: 272, distance: 30.7
click at [51, 272] on textarea "**********" at bounding box center [158, 282] width 286 height 40
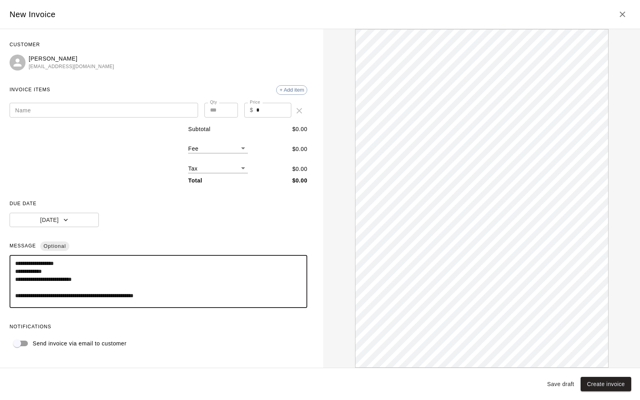
drag, startPoint x: 99, startPoint y: 280, endPoint x: 37, endPoint y: 282, distance: 62.2
click at [37, 282] on textarea "**********" at bounding box center [158, 282] width 286 height 40
click at [93, 289] on textarea "**********" at bounding box center [158, 282] width 286 height 40
type textarea "**********"
click at [55, 105] on input "Name" at bounding box center [104, 110] width 188 height 15
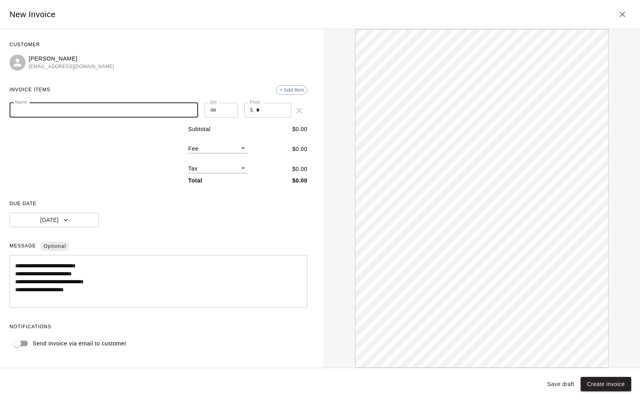
paste input "**********"
drag, startPoint x: 48, startPoint y: 109, endPoint x: 62, endPoint y: 108, distance: 14.4
click at [47, 109] on input "**********" at bounding box center [104, 110] width 188 height 15
drag, startPoint x: 18, startPoint y: 110, endPoint x: -6, endPoint y: 110, distance: 23.5
click at [0, 110] on html "**********" at bounding box center [320, 129] width 640 height 258
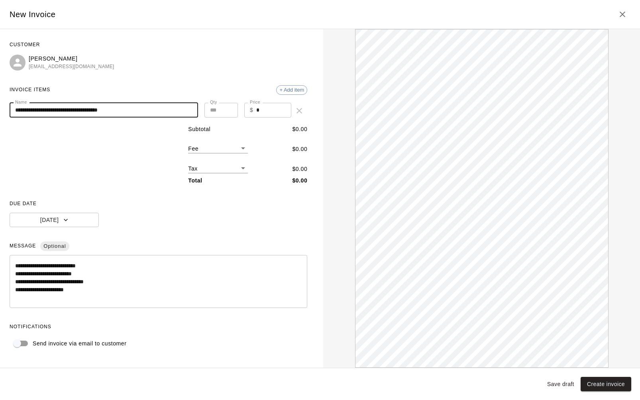
click at [68, 111] on input "**********" at bounding box center [104, 110] width 188 height 15
type input "**********"
click at [282, 105] on input "*" at bounding box center [273, 110] width 35 height 15
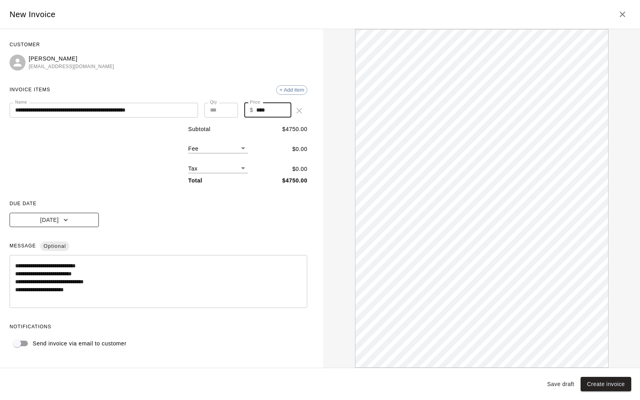
type input "****"
click at [85, 221] on button "[DATE]" at bounding box center [54, 220] width 89 height 15
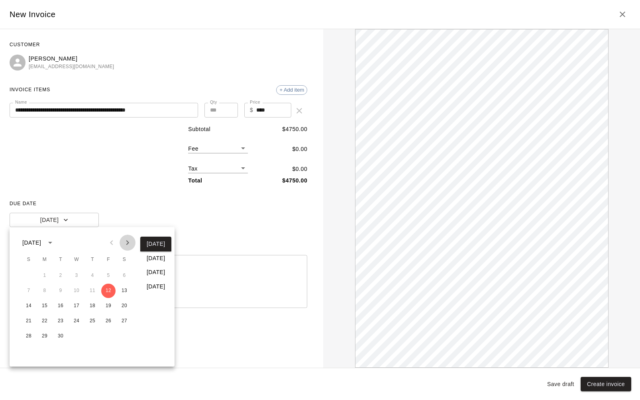
click at [123, 241] on icon "Next month" at bounding box center [128, 243] width 10 height 10
click at [106, 322] on button "24" at bounding box center [108, 321] width 14 height 14
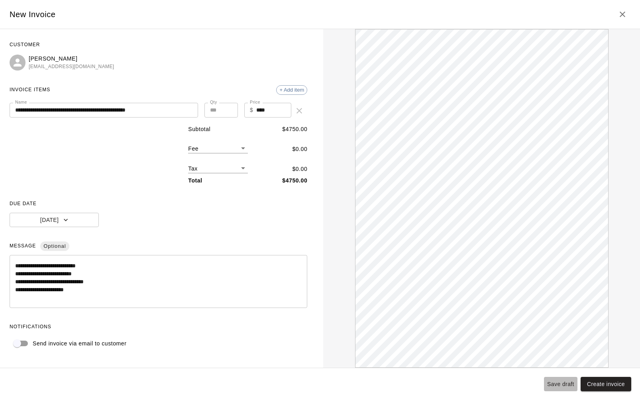
click at [568, 384] on button "Save draft" at bounding box center [560, 384] width 33 height 15
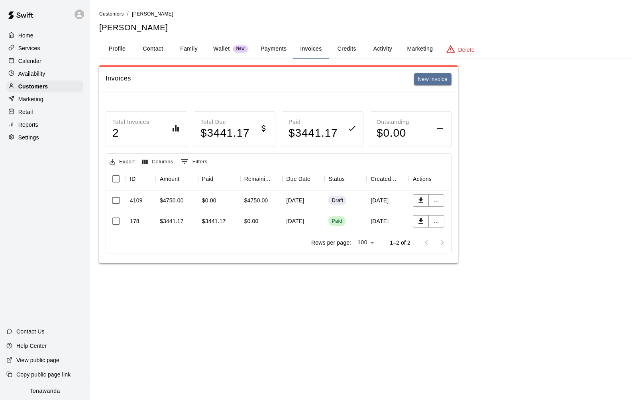
click at [299, 201] on div "[DATE]" at bounding box center [303, 200] width 42 height 21
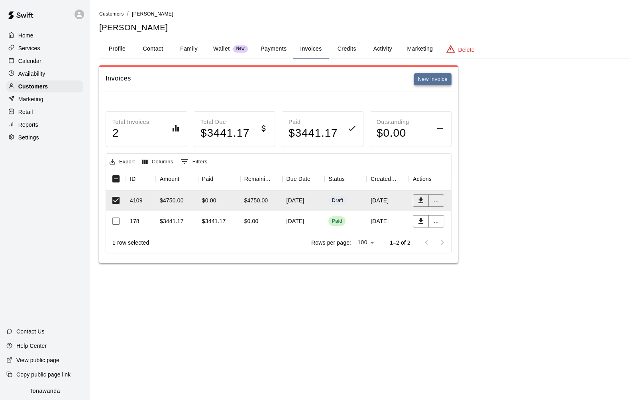
click at [440, 80] on button "New invoice" at bounding box center [432, 79] width 37 height 12
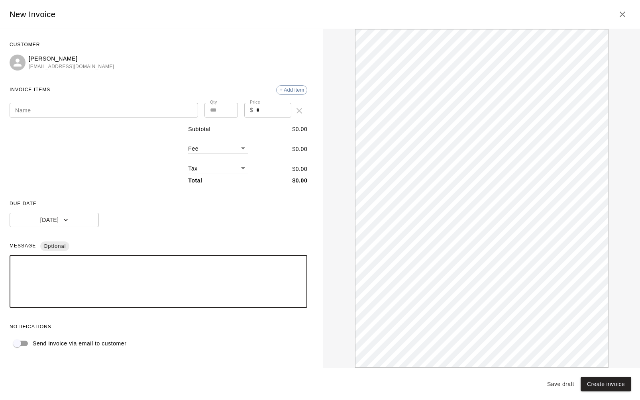
click at [77, 275] on textarea at bounding box center [158, 282] width 286 height 40
paste textarea "**********"
click at [97, 267] on textarea "**********" at bounding box center [158, 282] width 286 height 40
drag, startPoint x: 77, startPoint y: 265, endPoint x: 57, endPoint y: 277, distance: 23.6
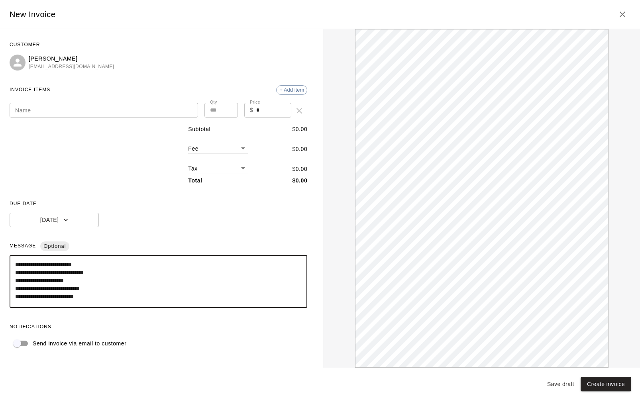
click at [57, 277] on textarea "**********" at bounding box center [158, 282] width 286 height 40
click at [101, 270] on textarea "**********" at bounding box center [158, 282] width 286 height 40
click at [102, 270] on textarea "**********" at bounding box center [158, 282] width 286 height 40
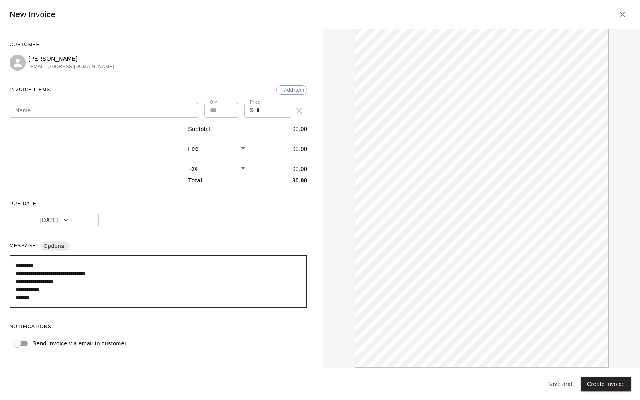
scroll to position [79, 0]
click at [62, 283] on textarea "**********" at bounding box center [158, 282] width 286 height 40
type textarea "**********"
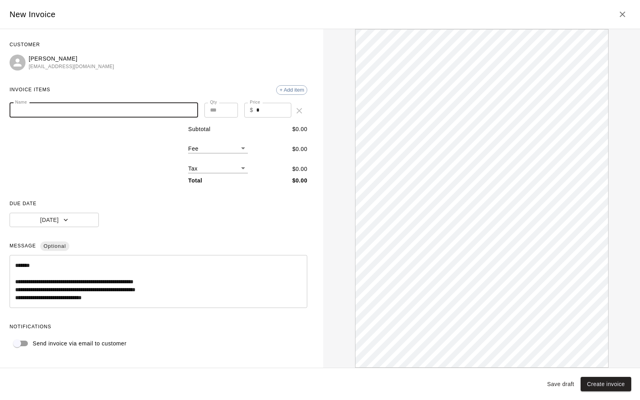
click at [71, 107] on input "Name" at bounding box center [104, 110] width 188 height 15
paste input "**********"
type input "**********"
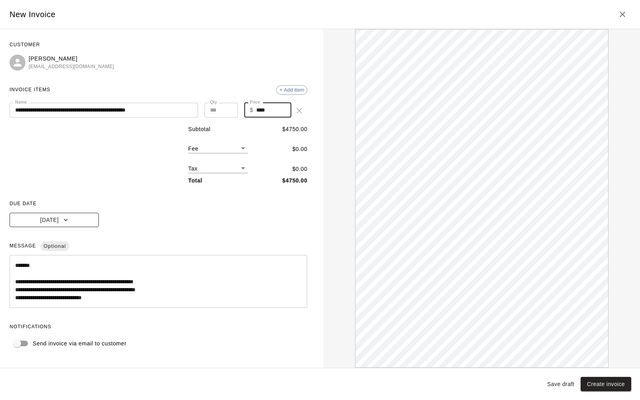
type input "****"
click at [62, 222] on icon "button" at bounding box center [66, 220] width 8 height 8
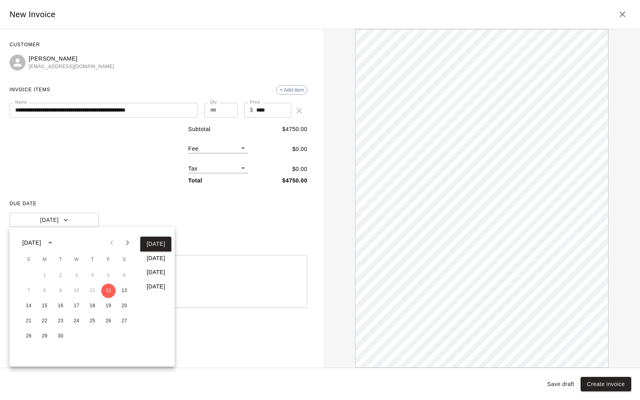
click at [127, 242] on icon "Next month" at bounding box center [128, 243] width 10 height 10
click at [107, 323] on button "24" at bounding box center [108, 321] width 14 height 14
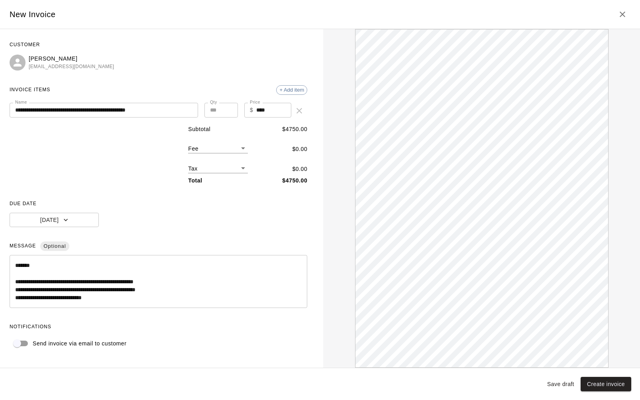
click at [555, 382] on button "Save draft" at bounding box center [560, 384] width 33 height 15
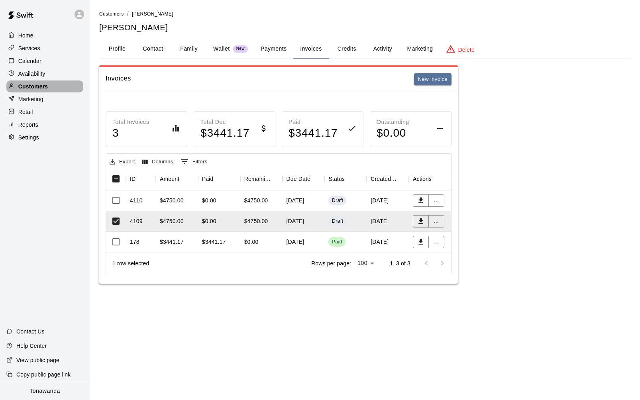
click at [38, 88] on p "Customers" at bounding box center [32, 86] width 29 height 8
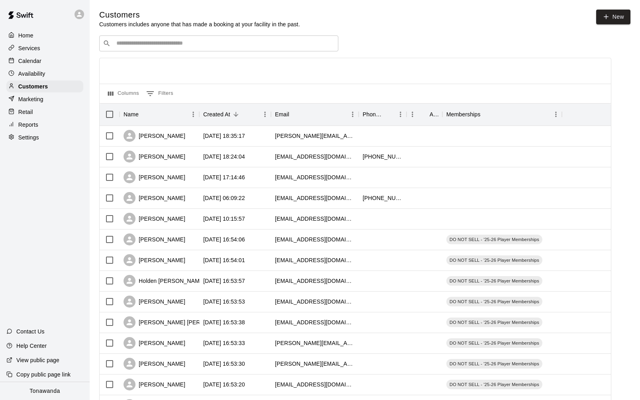
click at [161, 47] on input "Search customers by name or email" at bounding box center [224, 43] width 221 height 8
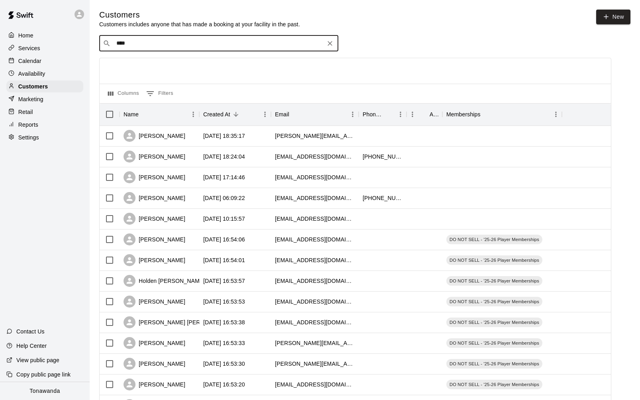
type input "*****"
click at [168, 64] on div "[PERSON_NAME] [EMAIL_ADDRESS][DOMAIN_NAME]" at bounding box center [226, 64] width 210 height 17
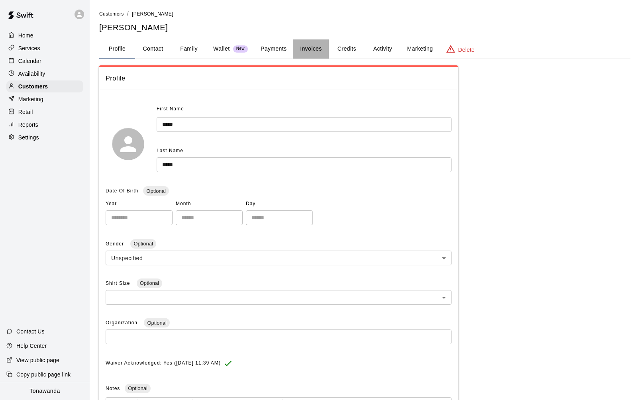
click at [322, 47] on button "Invoices" at bounding box center [311, 48] width 36 height 19
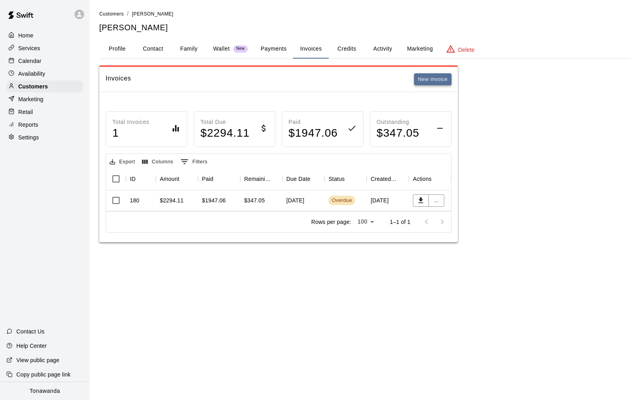
click at [422, 81] on button "New invoice" at bounding box center [432, 79] width 37 height 12
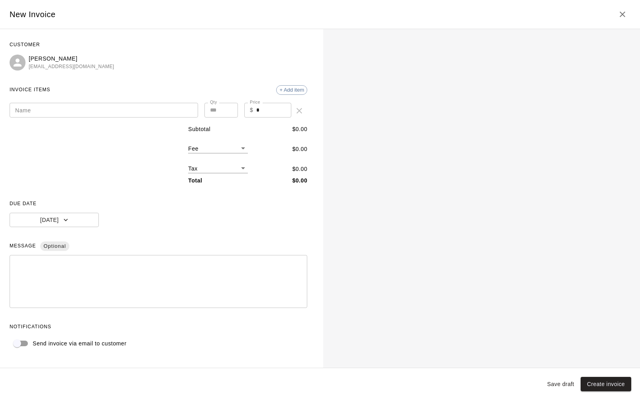
click at [117, 285] on textarea at bounding box center [158, 282] width 286 height 40
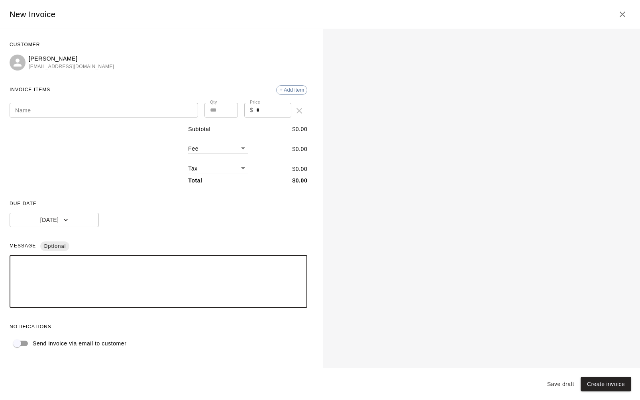
paste textarea "**********"
type textarea "**********"
click at [60, 113] on input "Name" at bounding box center [104, 110] width 188 height 15
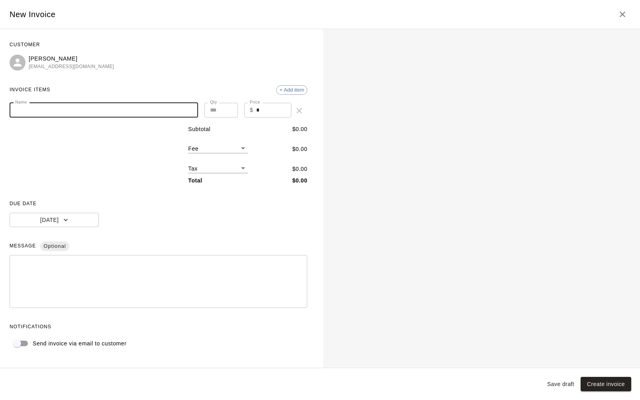
paste input "**********"
type input "**********"
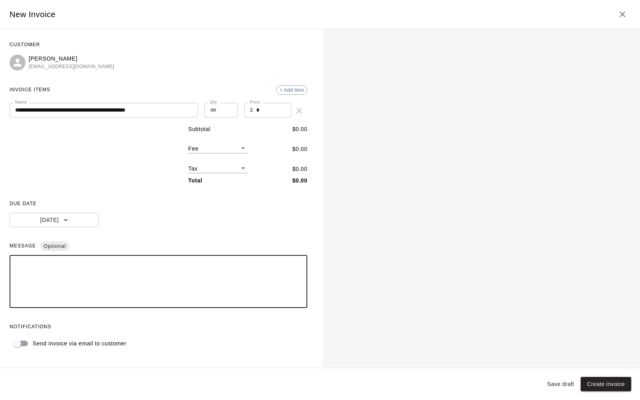
click at [217, 292] on textarea at bounding box center [158, 282] width 286 height 40
paste textarea "**********"
click at [96, 265] on textarea "**********" at bounding box center [158, 282] width 286 height 40
drag, startPoint x: 105, startPoint y: 274, endPoint x: 52, endPoint y: 275, distance: 53.0
click at [52, 275] on textarea "**********" at bounding box center [158, 282] width 286 height 40
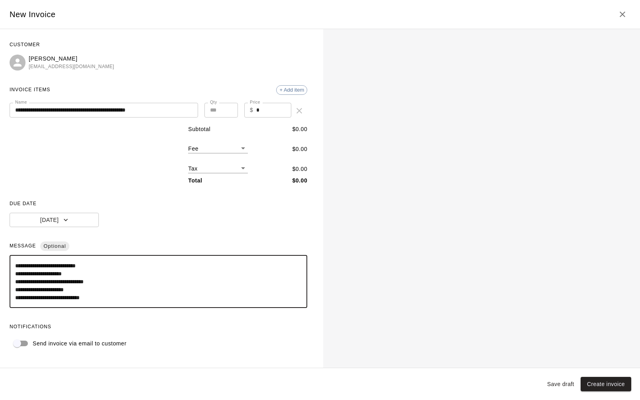
click at [108, 284] on textarea "**********" at bounding box center [158, 282] width 286 height 40
click at [98, 278] on textarea "**********" at bounding box center [158, 282] width 286 height 40
drag, startPoint x: 83, startPoint y: 292, endPoint x: 56, endPoint y: 292, distance: 27.1
click at [56, 292] on textarea "**********" at bounding box center [158, 282] width 286 height 40
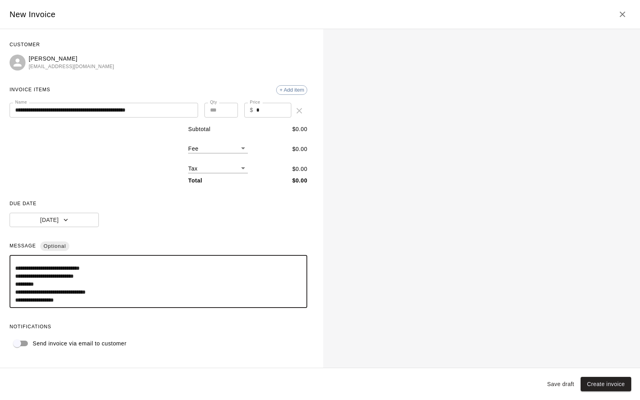
drag, startPoint x: 90, startPoint y: 278, endPoint x: 55, endPoint y: 278, distance: 35.4
click at [55, 278] on textarea "**********" at bounding box center [158, 282] width 286 height 40
click at [90, 279] on textarea "**********" at bounding box center [158, 282] width 286 height 40
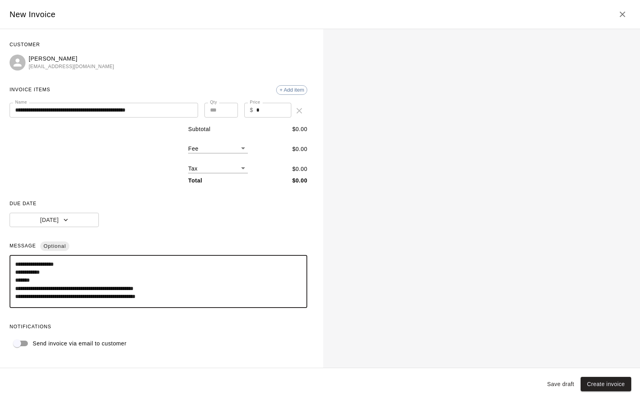
click at [51, 280] on textarea "**********" at bounding box center [158, 282] width 286 height 40
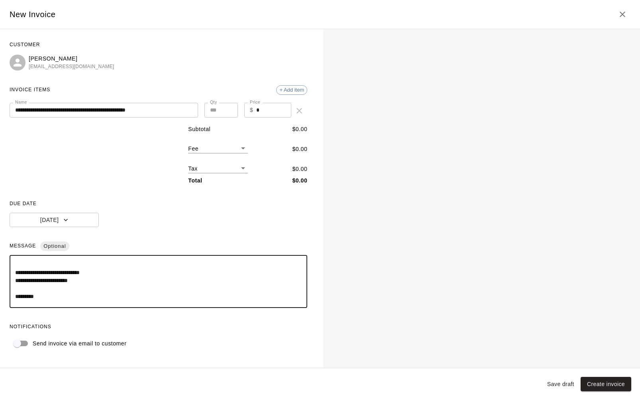
scroll to position [34, 0]
type textarea "**********"
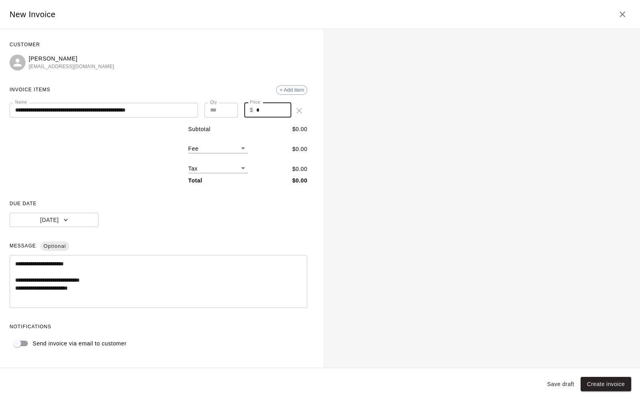
click at [268, 109] on input "*" at bounding box center [273, 110] width 35 height 15
type input "****"
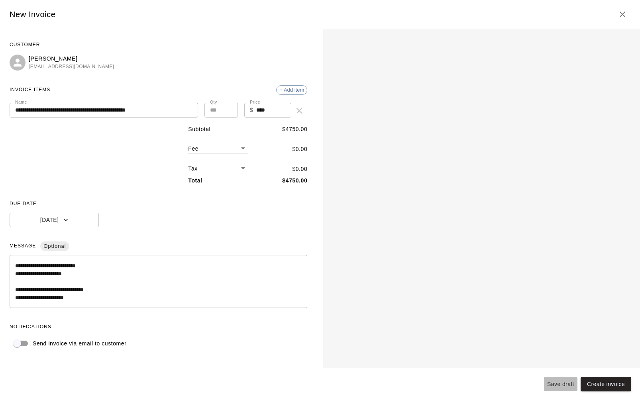
click at [554, 382] on button "Save draft" at bounding box center [560, 384] width 33 height 15
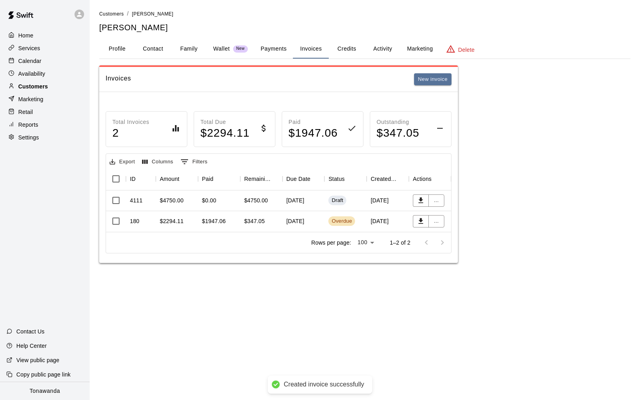
click at [39, 87] on p "Customers" at bounding box center [32, 86] width 29 height 8
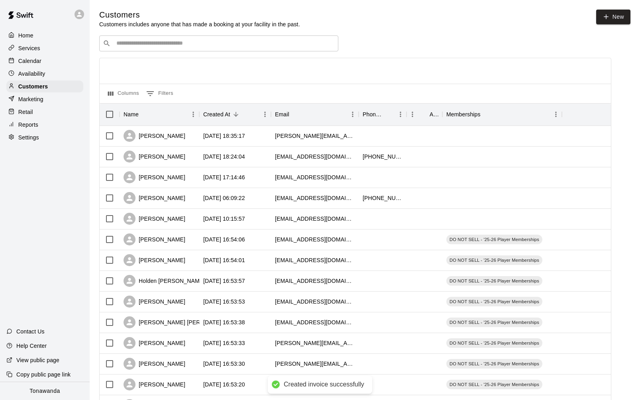
click at [149, 43] on input "Search customers by name or email" at bounding box center [224, 43] width 221 height 8
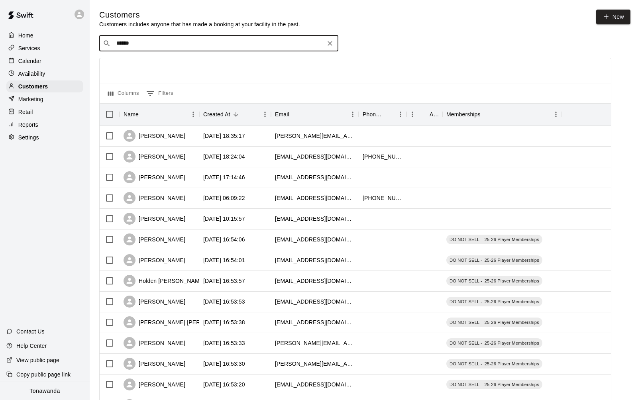
type input "*******"
click at [148, 60] on p "[PERSON_NAME]" at bounding box center [145, 60] width 49 height 8
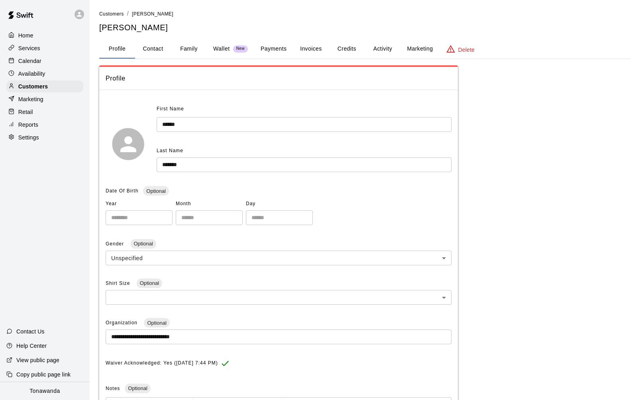
click at [309, 50] on button "Invoices" at bounding box center [311, 48] width 36 height 19
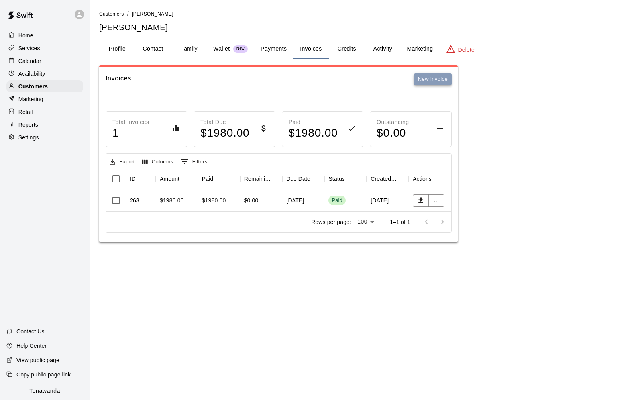
click at [433, 78] on button "New invoice" at bounding box center [432, 79] width 37 height 12
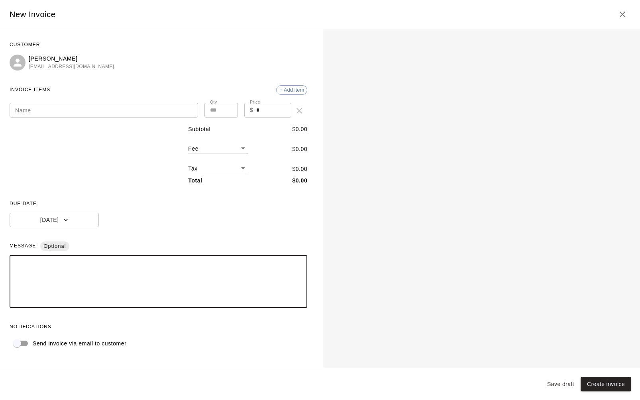
click at [93, 289] on textarea at bounding box center [158, 282] width 286 height 40
paste textarea "**********"
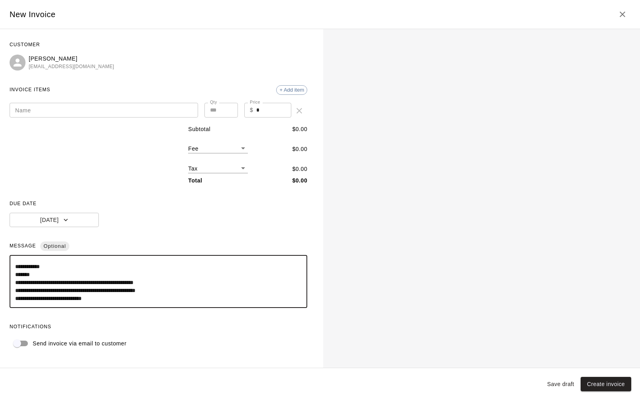
click at [37, 275] on textarea "**********" at bounding box center [158, 282] width 286 height 40
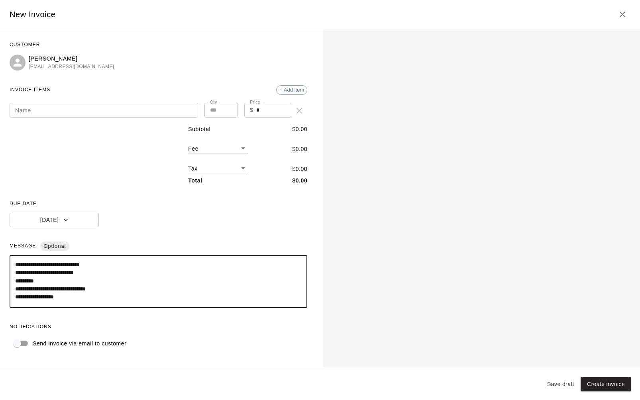
scroll to position [40, 0]
drag, startPoint x: 17, startPoint y: 272, endPoint x: 47, endPoint y: 288, distance: 34.2
click at [47, 288] on textarea "**********" at bounding box center [158, 282] width 286 height 40
click at [92, 265] on textarea "**********" at bounding box center [158, 282] width 286 height 40
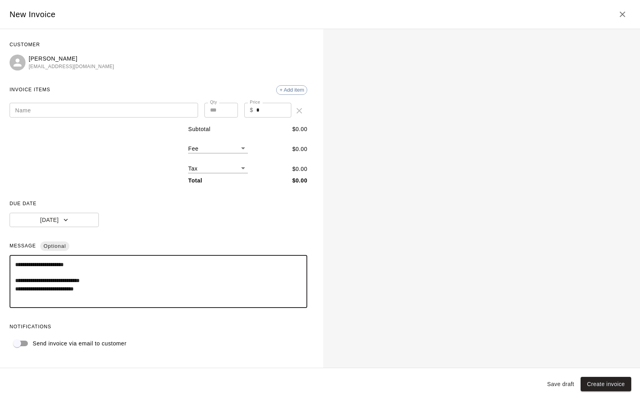
scroll to position [33, 0]
drag, startPoint x: 84, startPoint y: 273, endPoint x: 56, endPoint y: 274, distance: 27.5
click at [56, 274] on textarea "**********" at bounding box center [158, 282] width 286 height 40
drag, startPoint x: 74, startPoint y: 281, endPoint x: 55, endPoint y: 282, distance: 19.1
click at [55, 282] on textarea "**********" at bounding box center [158, 282] width 286 height 40
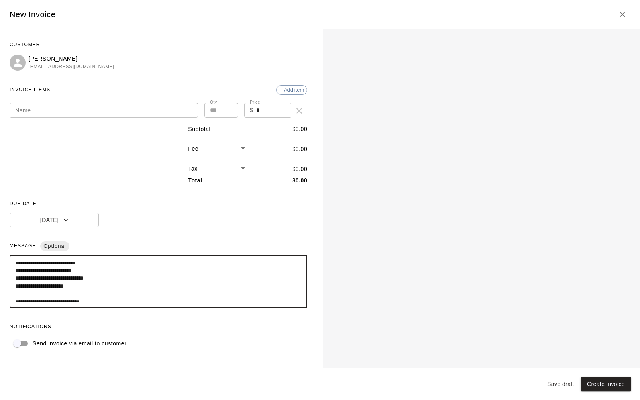
scroll to position [0, 0]
click at [59, 290] on textarea "**********" at bounding box center [158, 282] width 286 height 40
click at [71, 288] on textarea "**********" at bounding box center [158, 282] width 286 height 40
click at [98, 266] on textarea "**********" at bounding box center [158, 282] width 286 height 40
drag, startPoint x: 101, startPoint y: 272, endPoint x: 53, endPoint y: 274, distance: 48.2
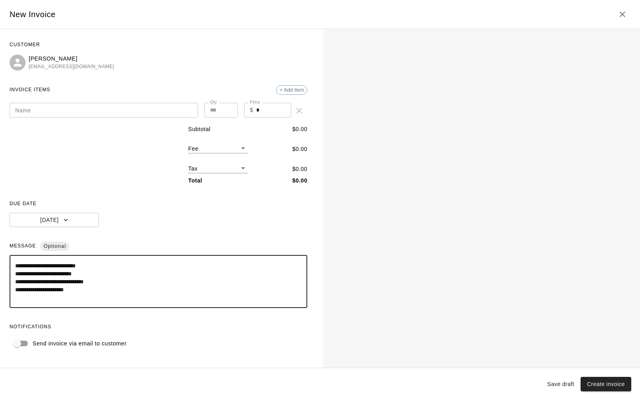
click at [53, 274] on textarea "**********" at bounding box center [158, 282] width 286 height 40
click at [53, 110] on input "Name" at bounding box center [104, 110] width 188 height 15
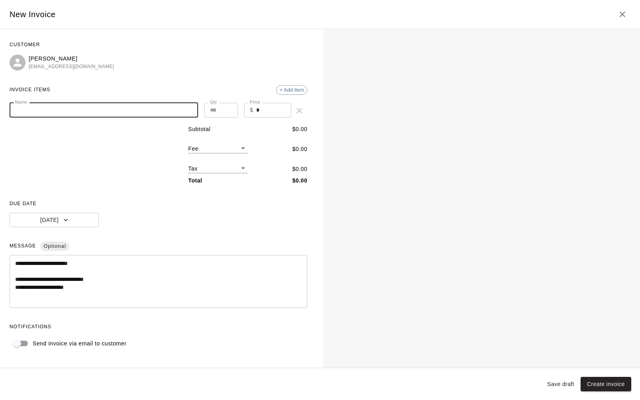
paste input "**********"
click at [17, 111] on input "**********" at bounding box center [104, 110] width 188 height 15
click at [48, 111] on input "**********" at bounding box center [104, 110] width 188 height 15
click at [260, 115] on input "*" at bounding box center [273, 110] width 35 height 15
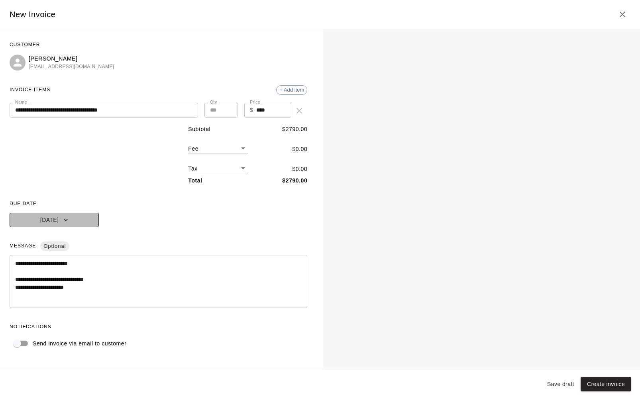
click at [71, 216] on button "[DATE]" at bounding box center [54, 220] width 89 height 15
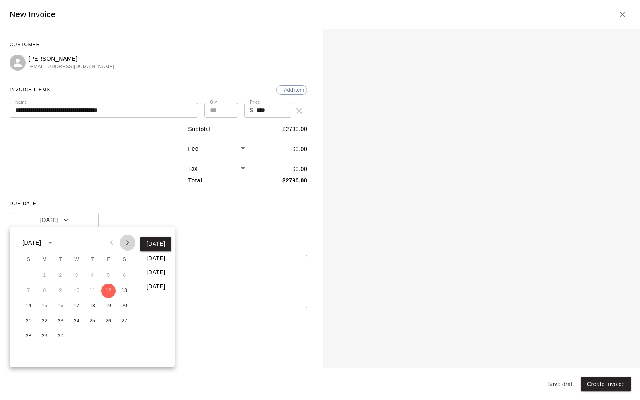
click at [123, 239] on icon "Next month" at bounding box center [128, 243] width 10 height 10
click at [112, 242] on icon "Previous month" at bounding box center [112, 243] width 10 height 10
click at [107, 289] on button "7" at bounding box center [108, 291] width 14 height 14
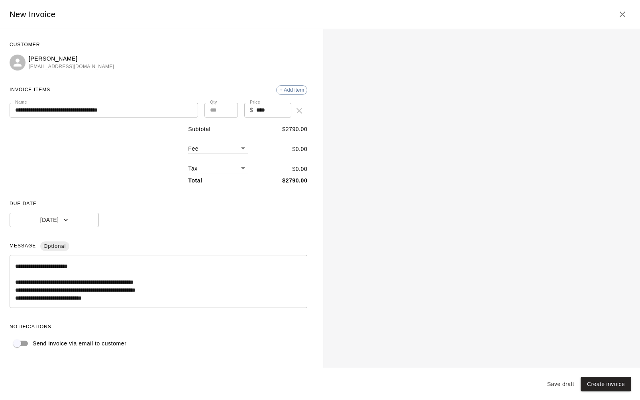
scroll to position [56, 0]
click at [557, 385] on button "Save draft" at bounding box center [560, 384] width 33 height 15
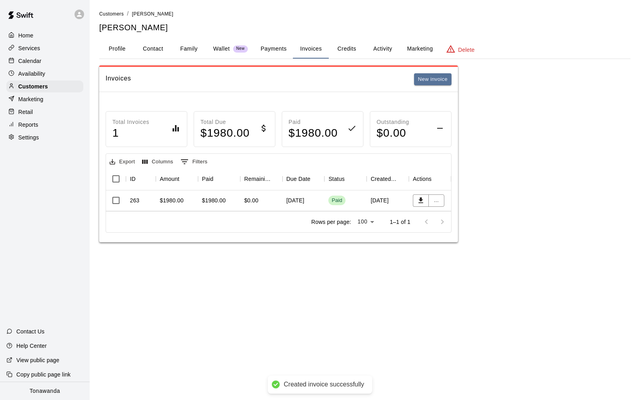
scroll to position [0, 0]
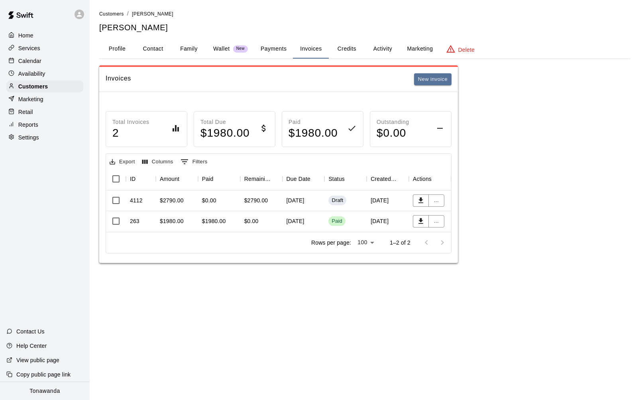
click at [35, 35] on div "Home" at bounding box center [44, 35] width 77 height 12
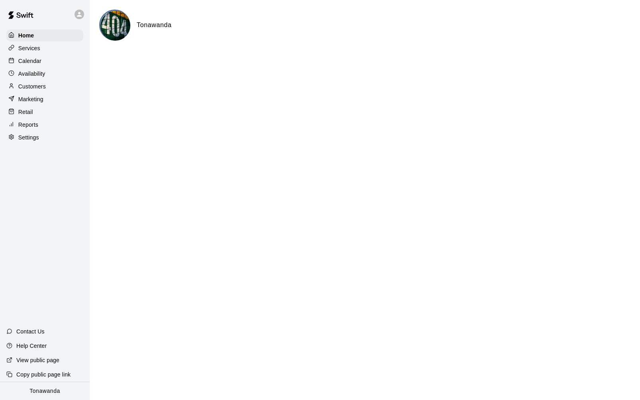
click at [39, 96] on p "Marketing" at bounding box center [30, 99] width 25 height 8
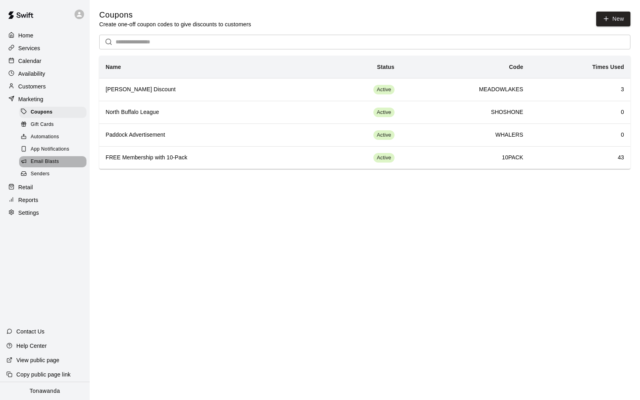
click at [41, 162] on span "Email Blasts" at bounding box center [45, 162] width 28 height 8
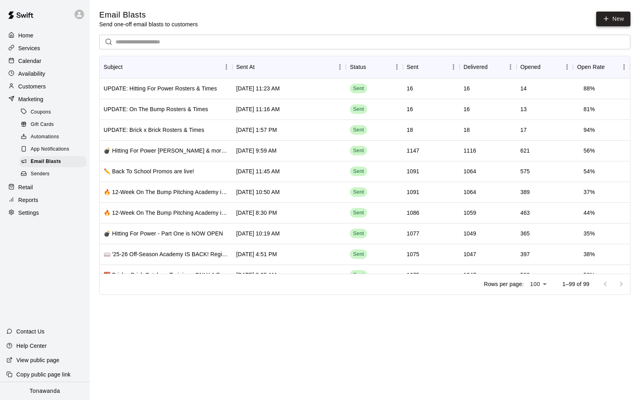
click at [613, 18] on link "New" at bounding box center [613, 19] width 34 height 15
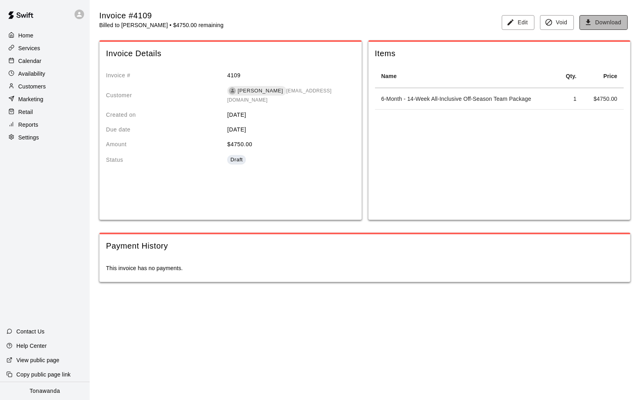
click at [590, 21] on icon "button" at bounding box center [588, 22] width 8 height 8
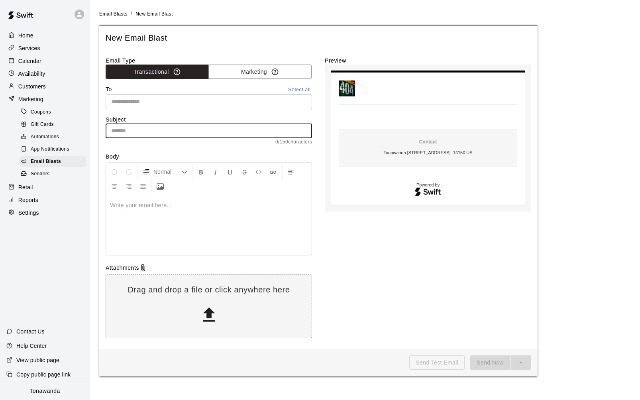
click at [126, 130] on input "text" at bounding box center [209, 130] width 206 height 15
click at [124, 111] on div "Email Type Transactional Marketing To Select all ​ Subject ​ 0 / 150 characters…" at bounding box center [209, 200] width 206 height 286
click at [53, 163] on span "Email Blasts" at bounding box center [46, 162] width 30 height 8
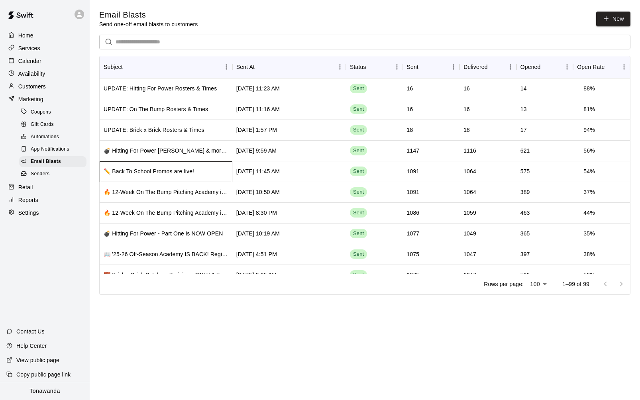
click at [139, 173] on div "✏️ Back To School Promos are live!" at bounding box center [149, 171] width 90 height 8
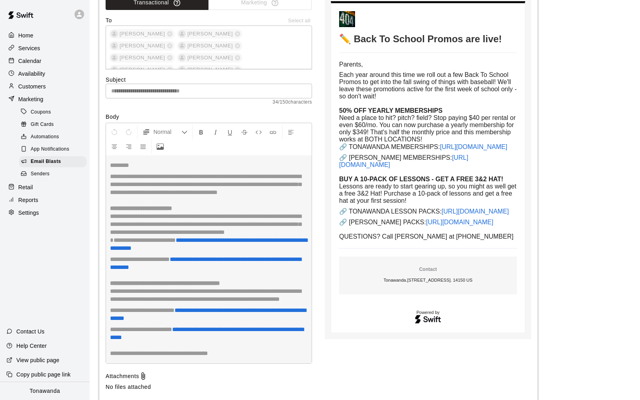
scroll to position [2291, 0]
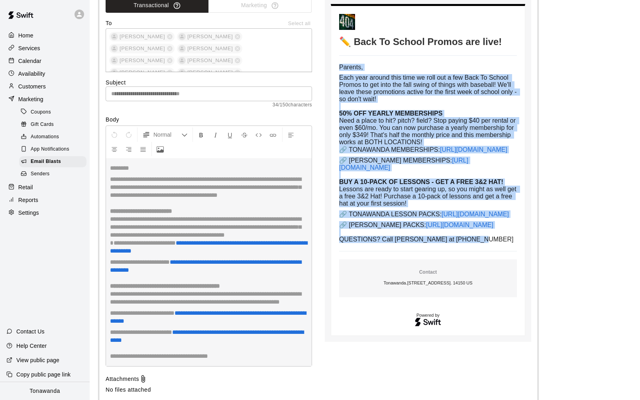
drag, startPoint x: 441, startPoint y: 252, endPoint x: 332, endPoint y: 68, distance: 213.9
click at [339, 68] on td "Parents, Each year around this time we roll out a few Back To School Promos to …" at bounding box center [428, 153] width 178 height 179
copy td "Parents, Each year around this time we roll out a few Back To School Promos to …"
click at [50, 162] on span "Email Blasts" at bounding box center [46, 162] width 30 height 8
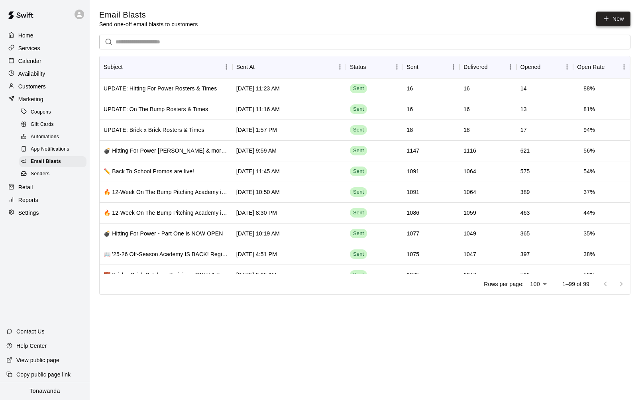
click at [606, 14] on link "New" at bounding box center [613, 19] width 34 height 15
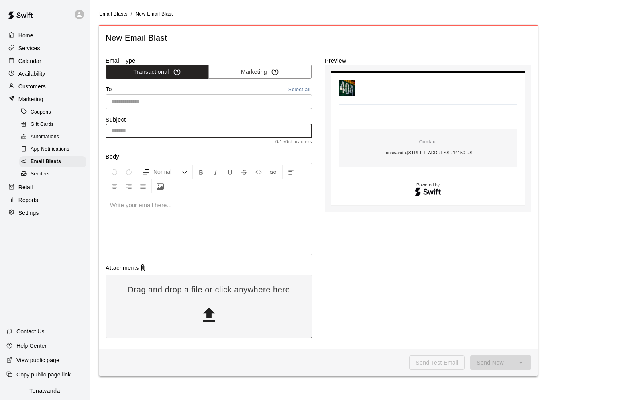
click at [150, 131] on input "text" at bounding box center [209, 130] width 206 height 15
click at [151, 130] on input "text" at bounding box center [209, 130] width 206 height 15
click at [128, 125] on input "text" at bounding box center [209, 130] width 206 height 15
click at [119, 145] on span "0 / 150 characters" at bounding box center [209, 142] width 206 height 8
click at [122, 133] on input "text" at bounding box center [209, 130] width 206 height 15
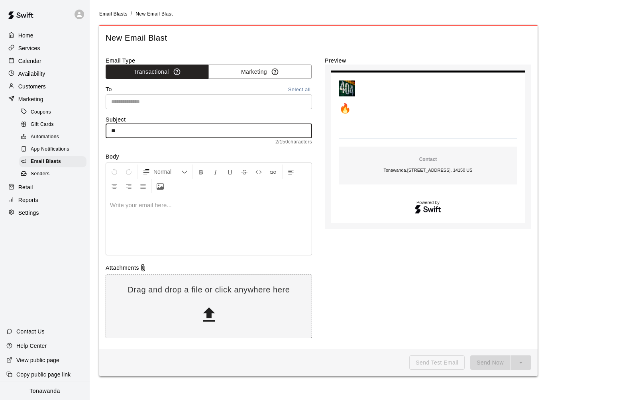
click at [132, 131] on input "**" at bounding box center [209, 130] width 206 height 15
click at [160, 129] on input "**********" at bounding box center [209, 130] width 206 height 15
type input "**********"
click at [149, 207] on p at bounding box center [209, 205] width 198 height 8
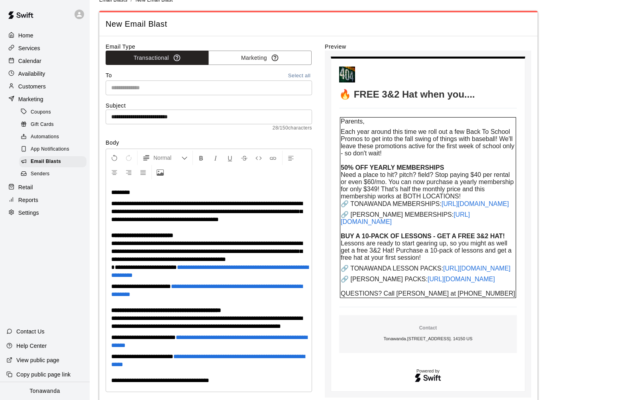
scroll to position [13, 0]
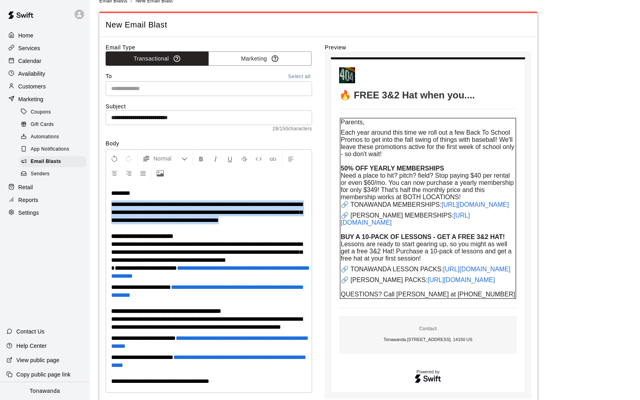
drag, startPoint x: 291, startPoint y: 221, endPoint x: 112, endPoint y: 205, distance: 179.1
click at [112, 205] on p "**********" at bounding box center [208, 240] width 195 height 80
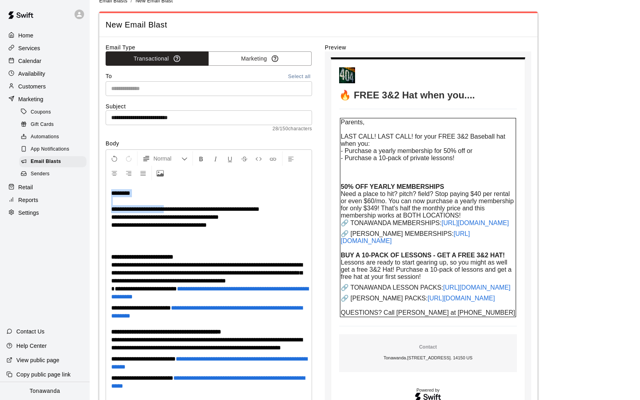
drag, startPoint x: 180, startPoint y: 209, endPoint x: 104, endPoint y: 209, distance: 76.1
click at [104, 209] on div "**********" at bounding box center [318, 272] width 438 height 470
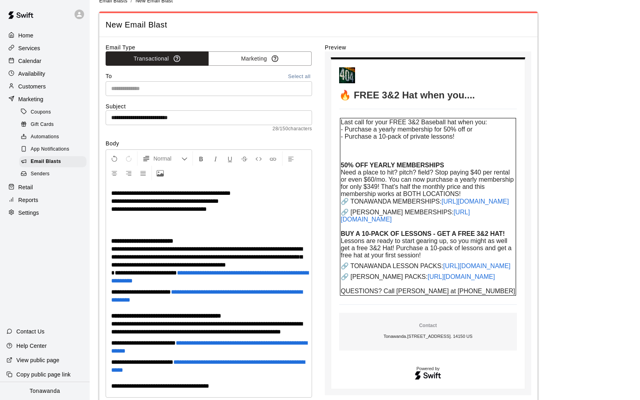
scroll to position [20, 0]
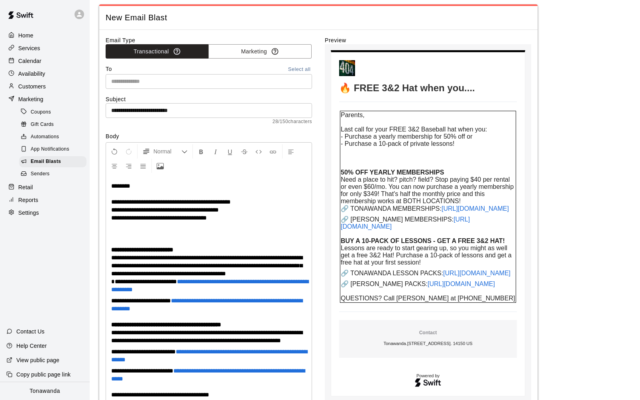
click at [125, 239] on p "**********" at bounding box center [208, 238] width 195 height 112
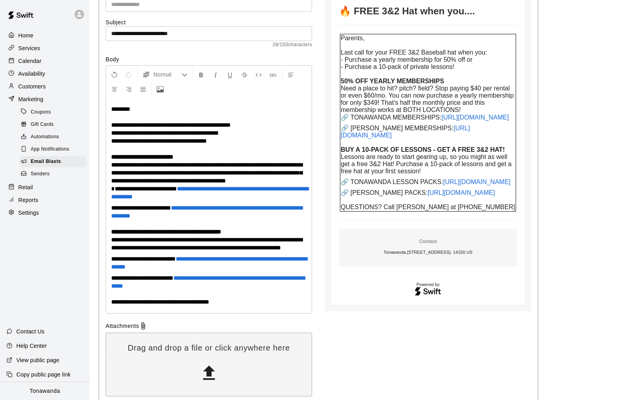
scroll to position [98, 0]
click at [184, 164] on span "**********" at bounding box center [206, 172] width 191 height 22
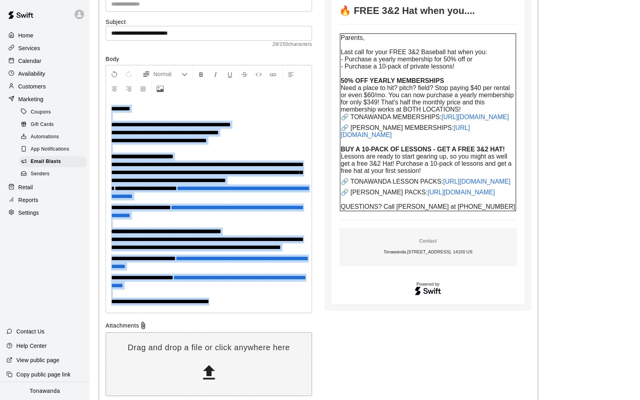
copy td "**********"
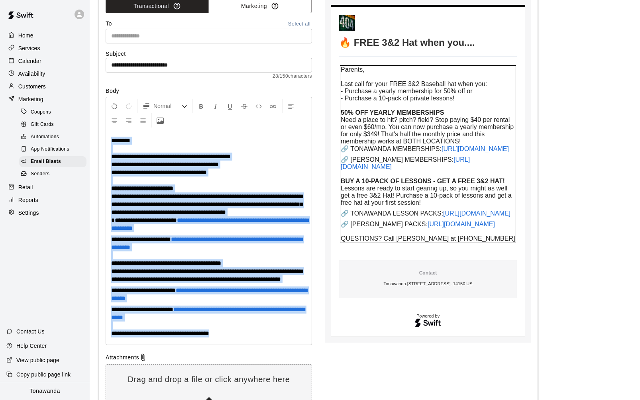
scroll to position [0, 0]
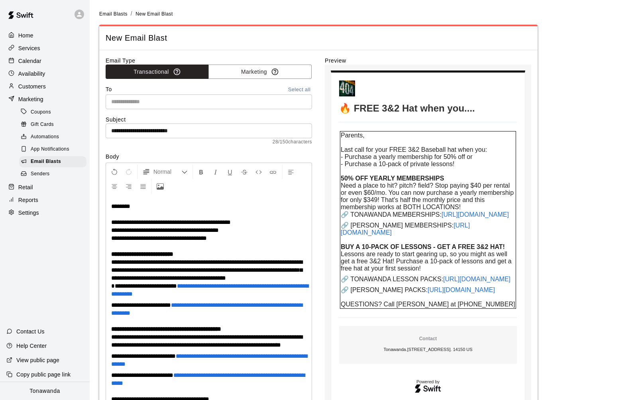
click at [149, 129] on input "**********" at bounding box center [209, 130] width 206 height 15
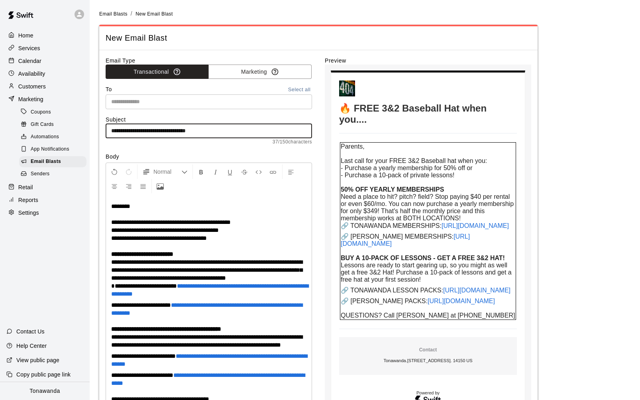
scroll to position [157, 0]
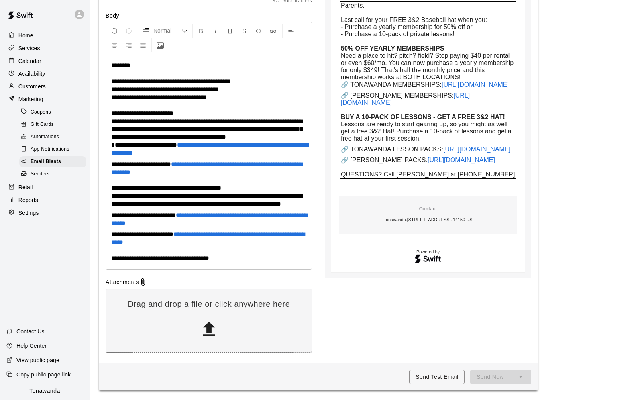
type input "**********"
click at [232, 84] on p "**********" at bounding box center [208, 109] width 195 height 96
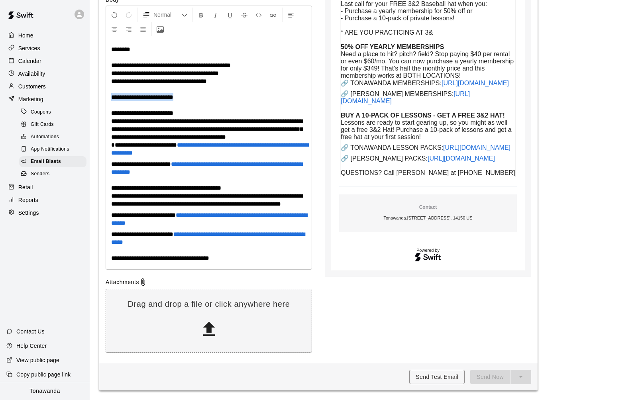
drag, startPoint x: 208, startPoint y: 100, endPoint x: 112, endPoint y: 97, distance: 95.6
click at [112, 97] on p "**********" at bounding box center [208, 101] width 195 height 112
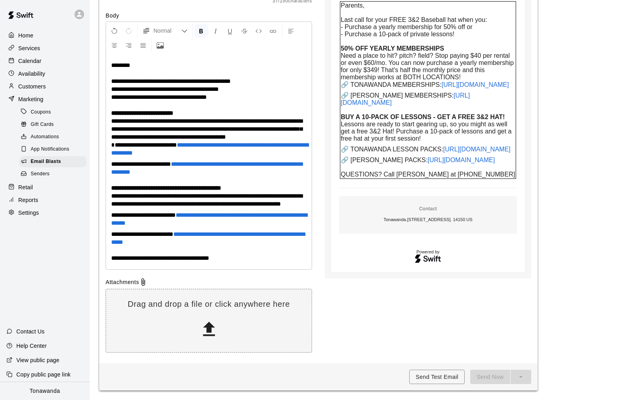
click at [137, 110] on strong "**********" at bounding box center [142, 113] width 62 height 6
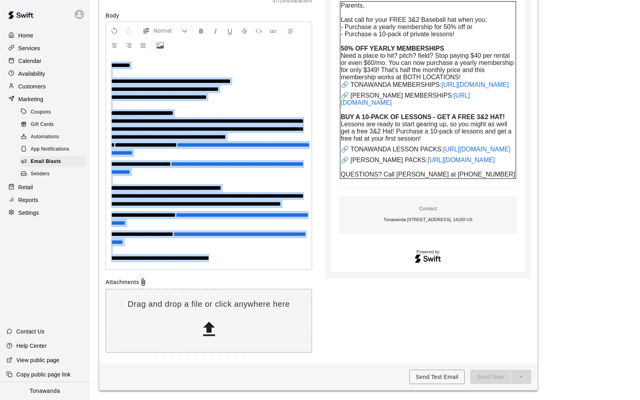
copy td "**********"
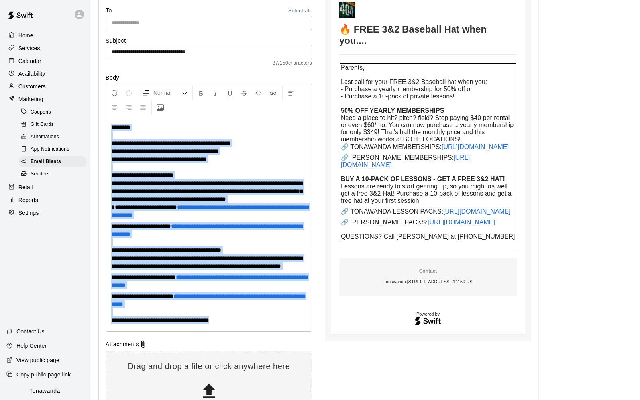
scroll to position [0, 0]
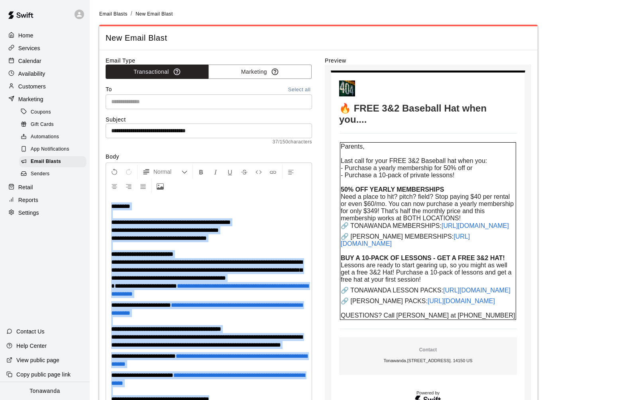
click at [296, 88] on button "Select all" at bounding box center [298, 89] width 25 height 9
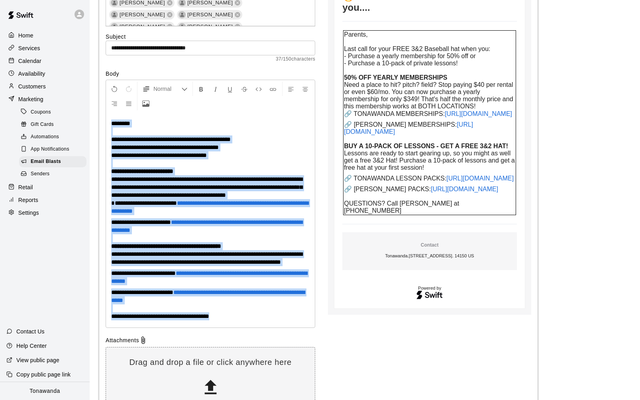
scroll to position [216, 0]
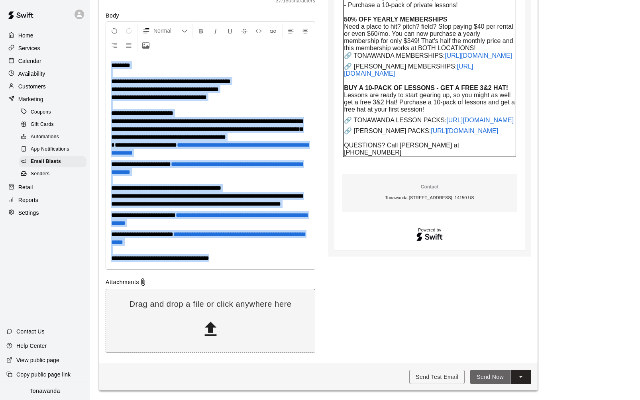
click at [492, 374] on button "Send Now" at bounding box center [490, 377] width 40 height 15
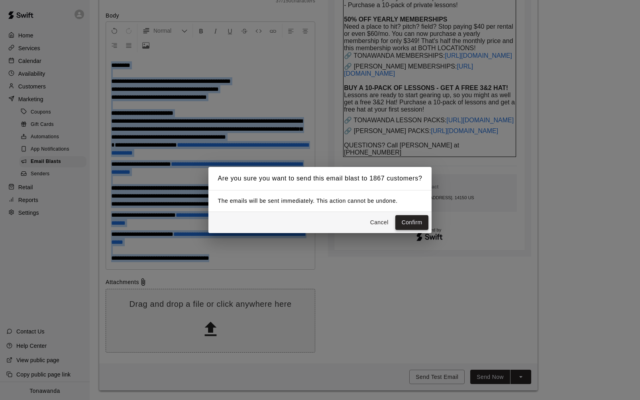
click at [407, 223] on button "Confirm" at bounding box center [411, 222] width 33 height 15
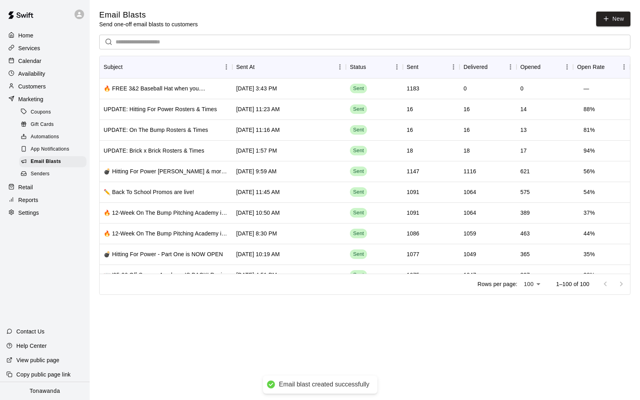
click at [78, 15] on icon at bounding box center [79, 14] width 5 height 5
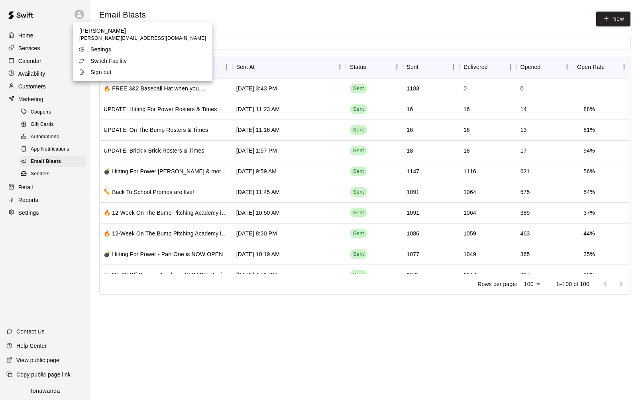
click at [90, 60] on p "Switch Facility" at bounding box center [108, 61] width 36 height 8
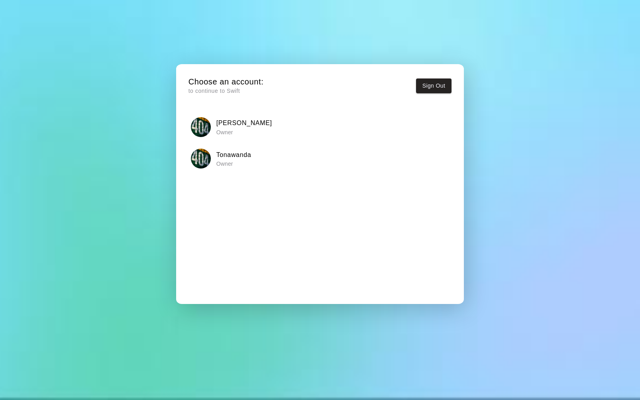
click at [217, 128] on p "Owner" at bounding box center [244, 132] width 56 height 8
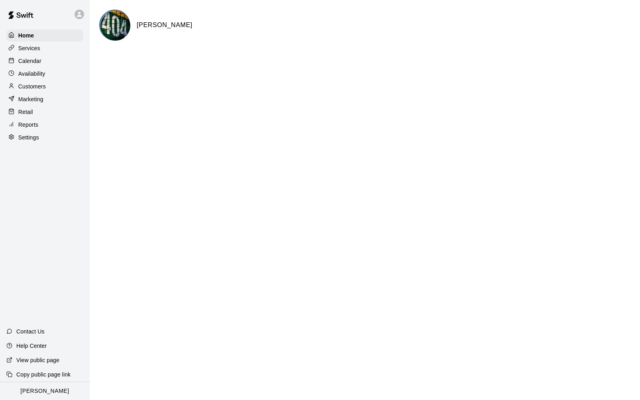
click at [36, 61] on p "Calendar" at bounding box center [29, 61] width 23 height 8
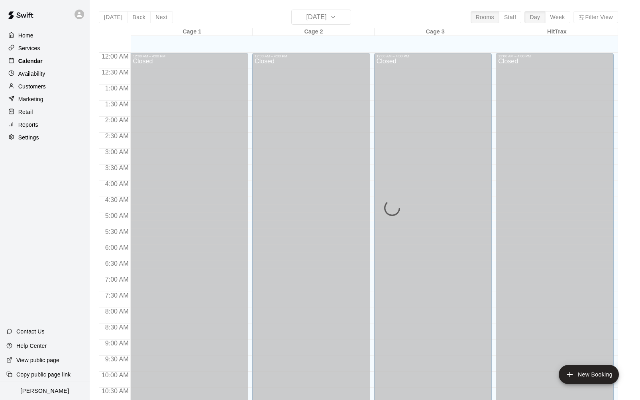
scroll to position [385, 0]
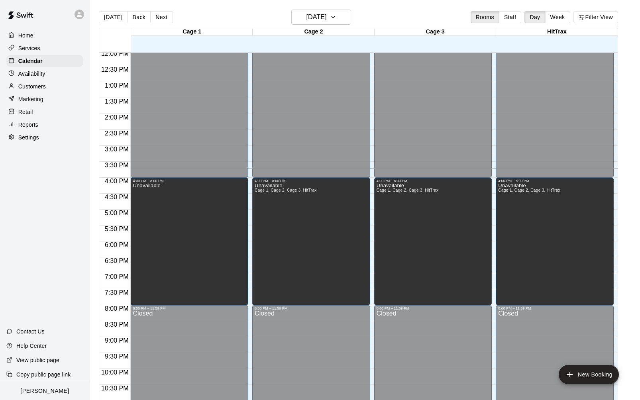
click at [35, 98] on p "Marketing" at bounding box center [30, 99] width 25 height 8
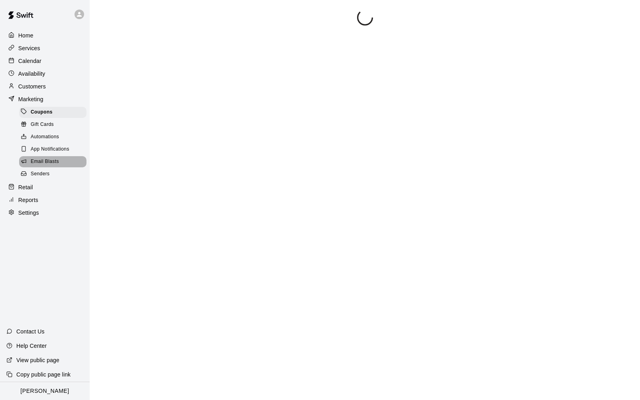
click at [53, 163] on span "Email Blasts" at bounding box center [45, 162] width 28 height 8
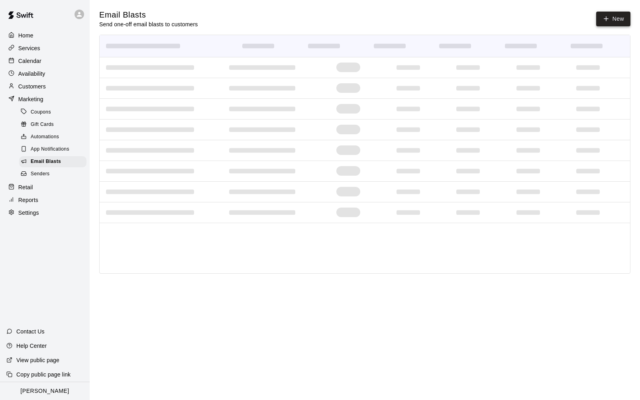
click at [616, 20] on link "New" at bounding box center [613, 19] width 34 height 15
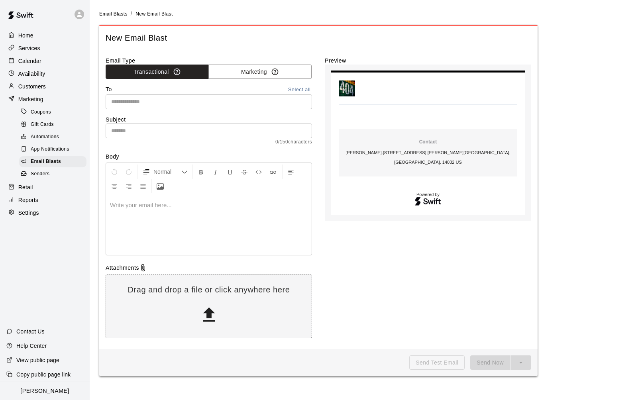
click at [157, 218] on div at bounding box center [209, 225] width 206 height 60
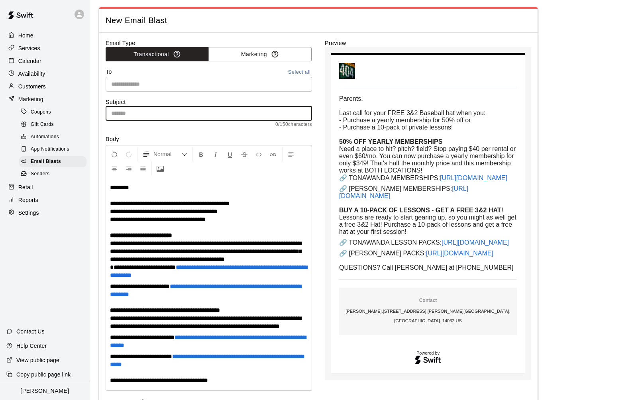
click at [130, 117] on input "text" at bounding box center [209, 113] width 206 height 15
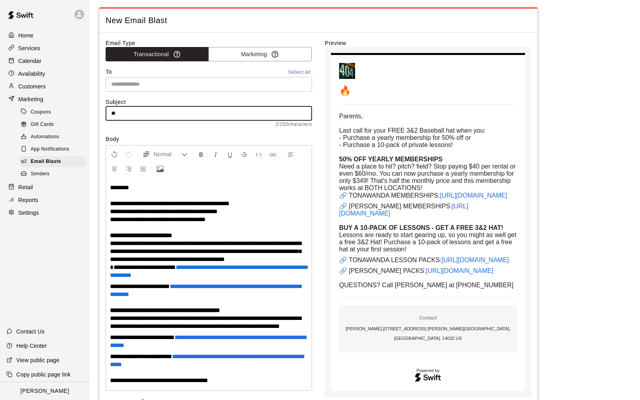
type input "**********"
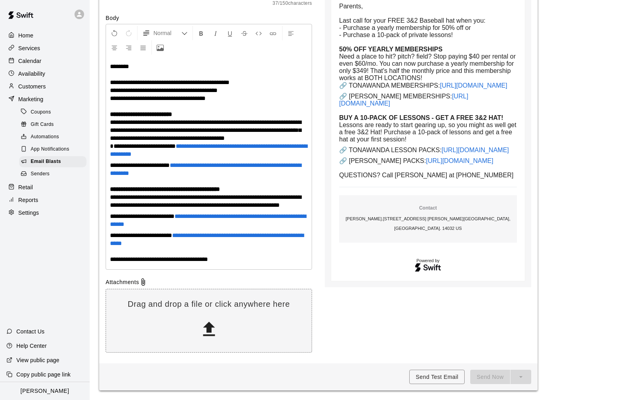
scroll to position [0, 0]
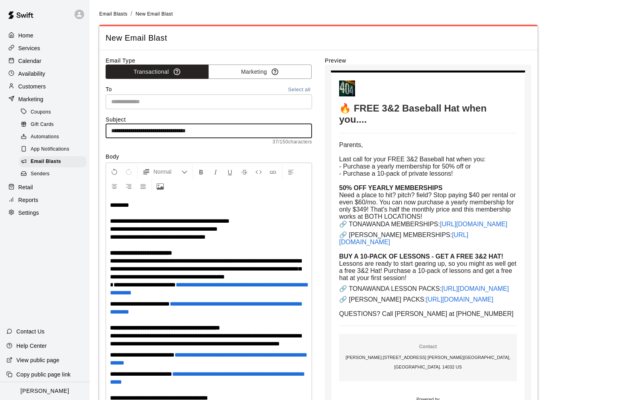
click at [286, 90] on button "Select all" at bounding box center [298, 89] width 25 height 9
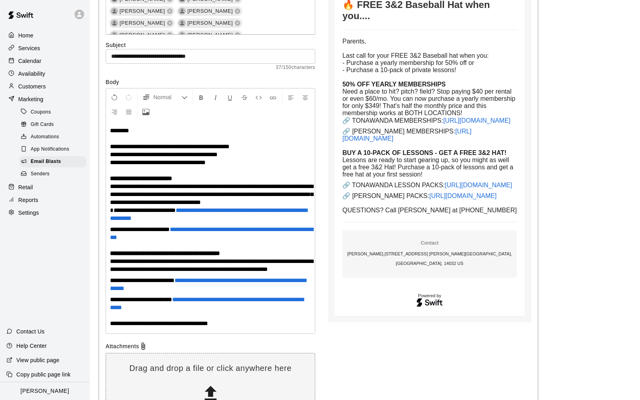
scroll to position [193, 0]
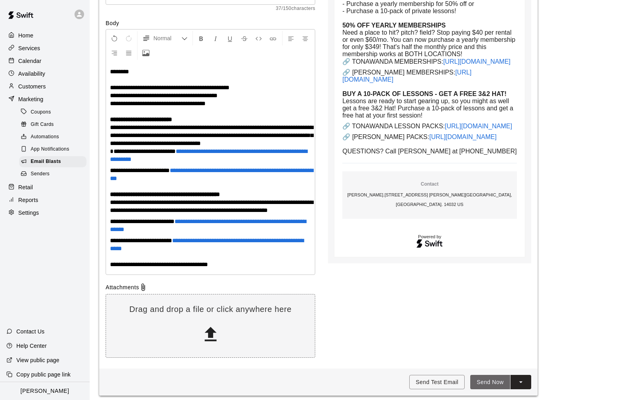
click at [487, 390] on button "Send Now" at bounding box center [490, 382] width 40 height 15
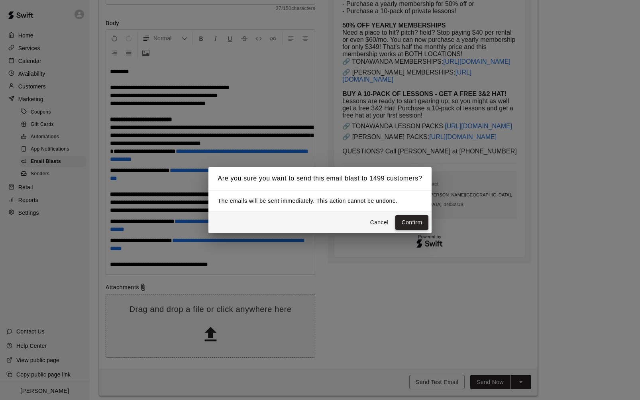
click at [410, 219] on button "Confirm" at bounding box center [411, 222] width 33 height 15
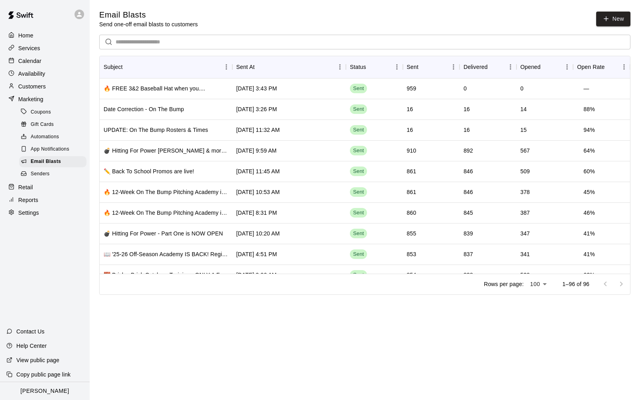
click at [33, 31] on div "Home" at bounding box center [44, 35] width 77 height 12
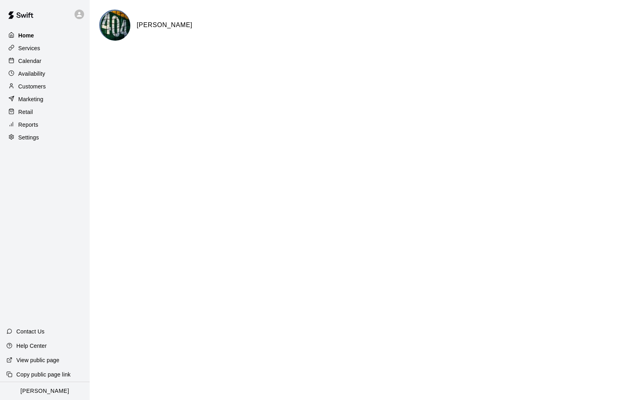
click at [24, 36] on p "Home" at bounding box center [26, 35] width 16 height 8
click at [80, 14] on icon at bounding box center [79, 14] width 7 height 7
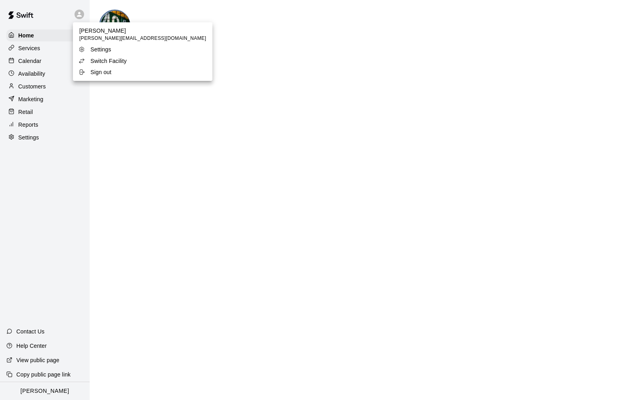
click at [102, 63] on p "Switch Facility" at bounding box center [108, 61] width 36 height 8
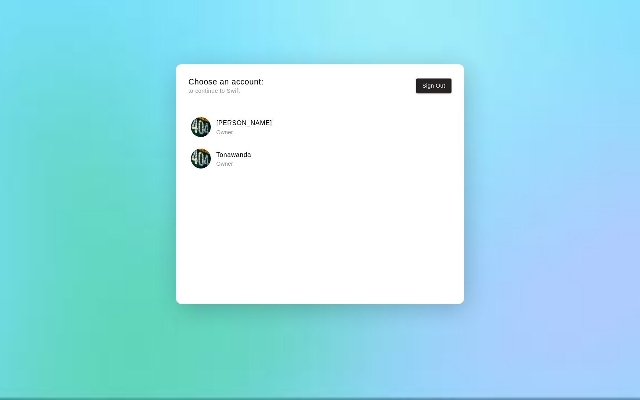
click at [239, 163] on p "Owner" at bounding box center [233, 164] width 35 height 8
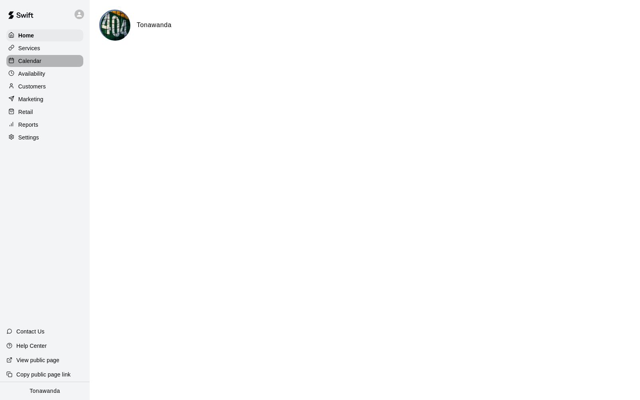
click at [28, 64] on p "Calendar" at bounding box center [29, 61] width 23 height 8
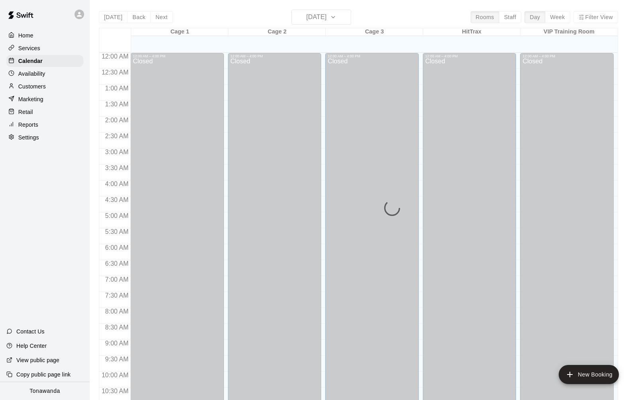
scroll to position [385, 0]
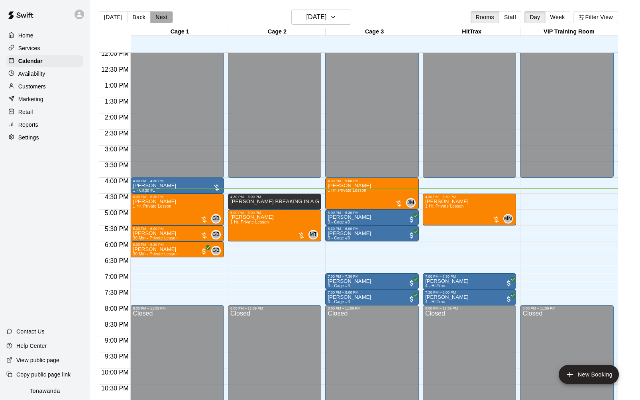
click at [159, 18] on button "Next" at bounding box center [161, 17] width 22 height 12
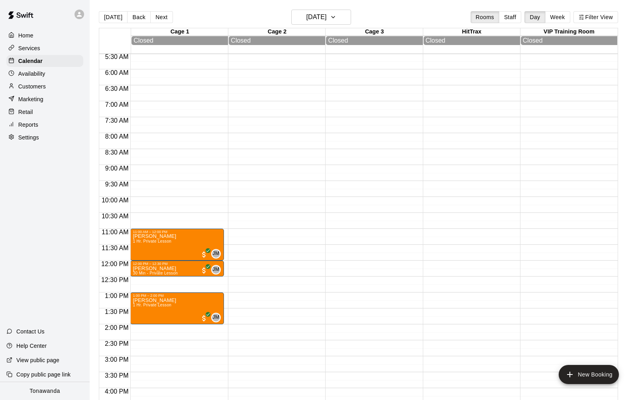
scroll to position [286, 0]
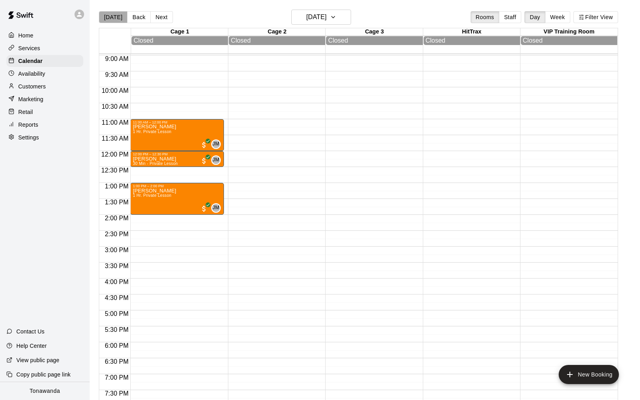
click at [117, 17] on button "[DATE]" at bounding box center [113, 17] width 29 height 12
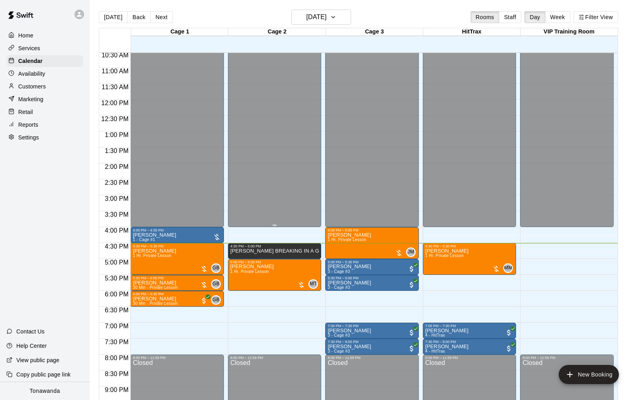
scroll to position [336, 0]
